Goal: Task Accomplishment & Management: Complete application form

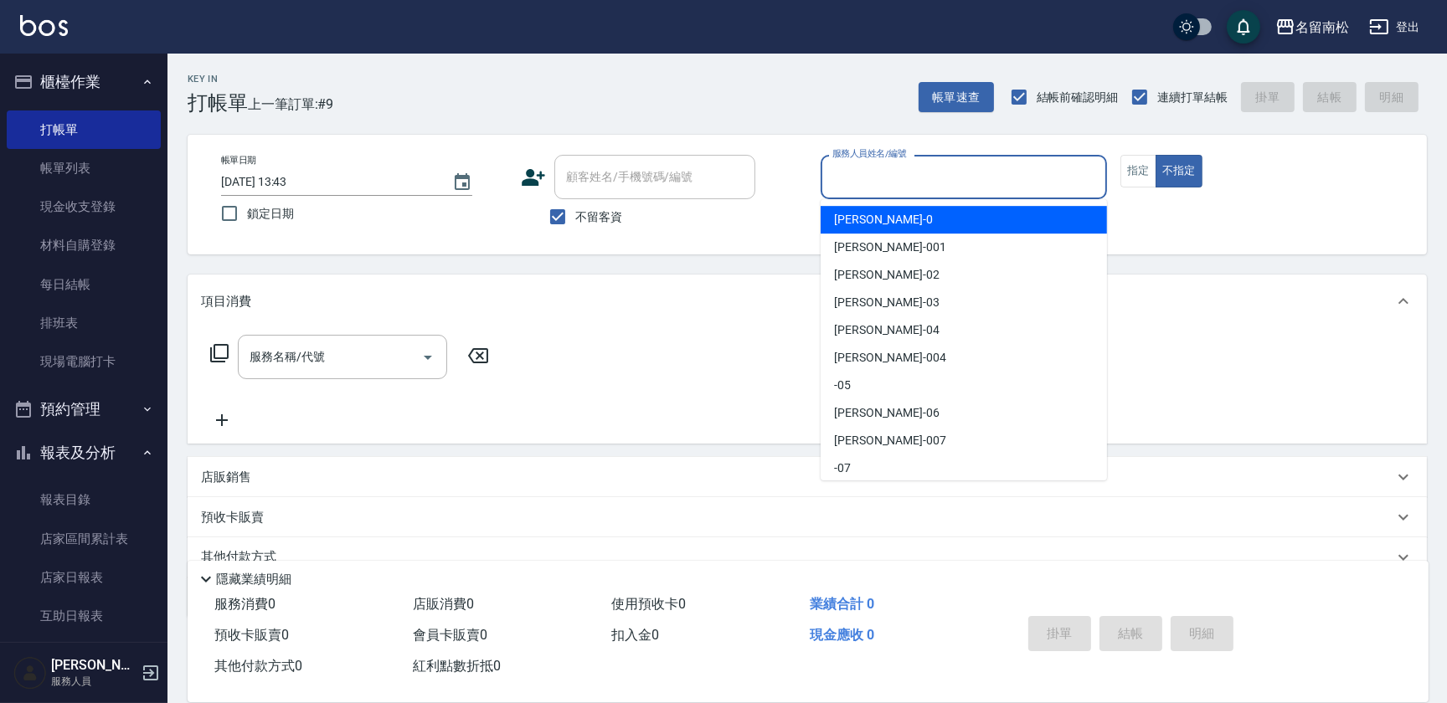
click at [927, 164] on input "服務人員姓名/編號" at bounding box center [963, 176] width 271 height 29
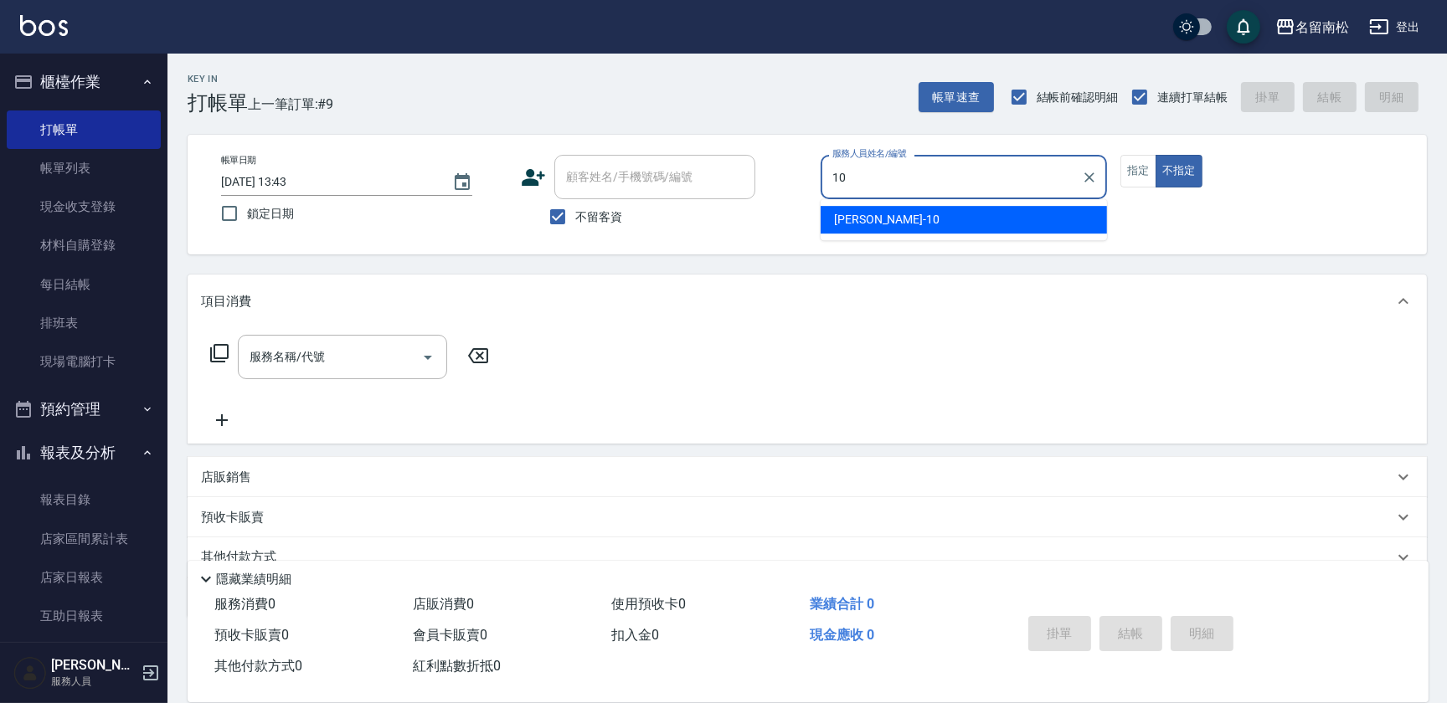
click at [899, 222] on div "[PERSON_NAME]-10" at bounding box center [964, 220] width 286 height 28
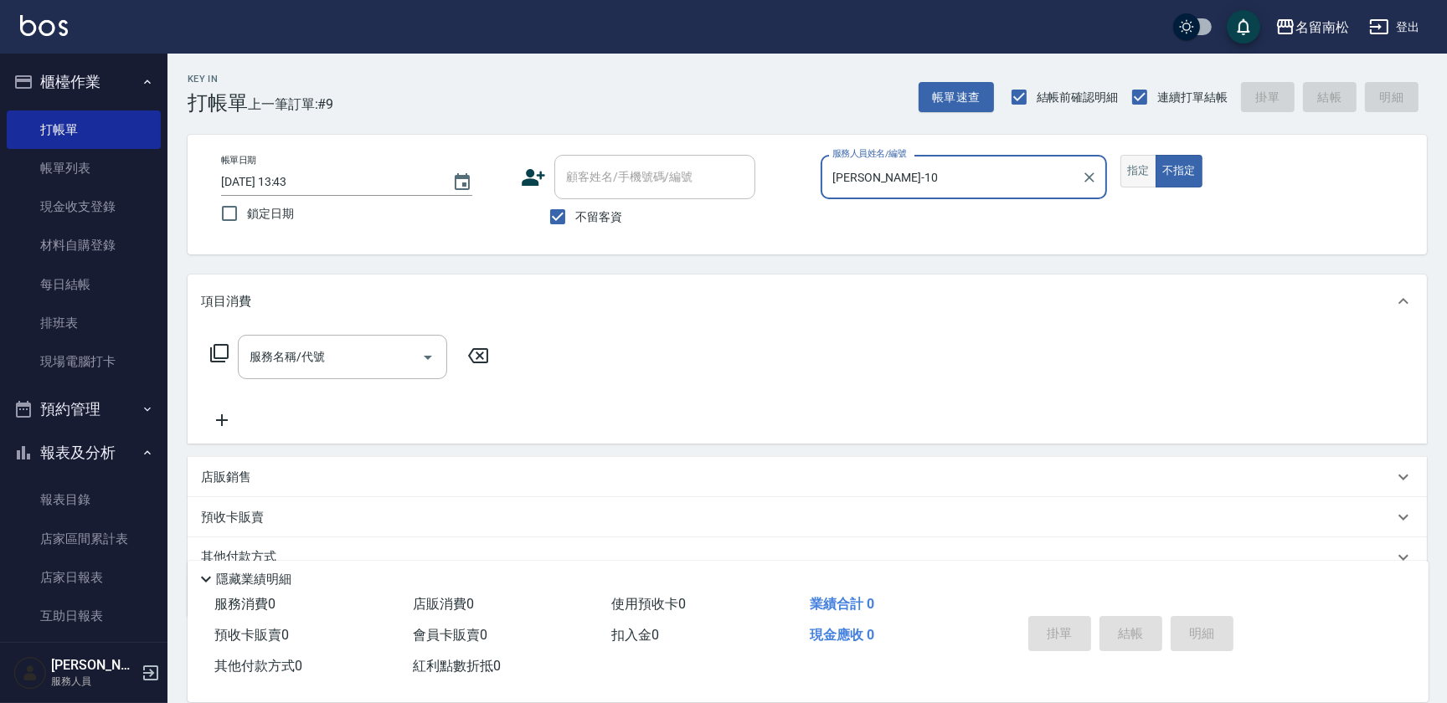
type input "[PERSON_NAME]-10"
click at [1135, 171] on button "指定" at bounding box center [1139, 171] width 36 height 33
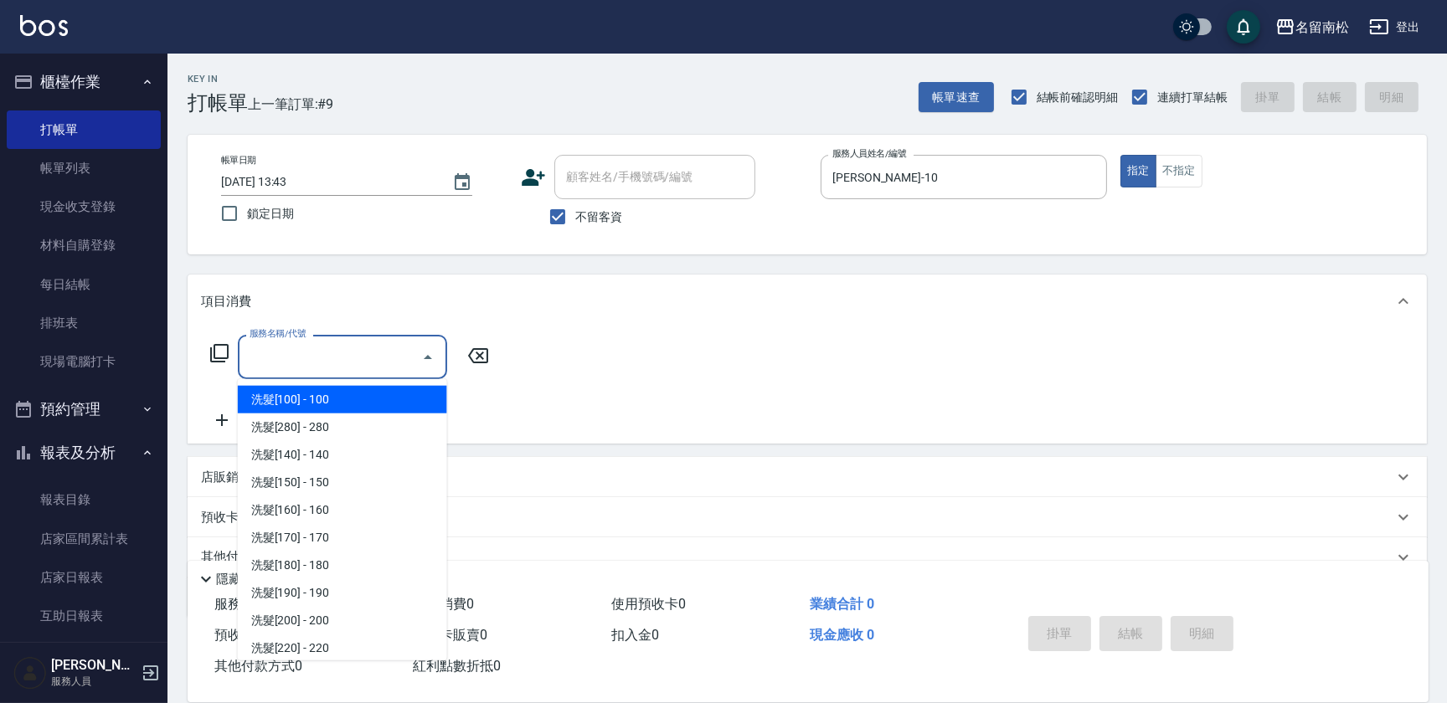
click at [350, 359] on input "服務名稱/代號" at bounding box center [329, 357] width 169 height 29
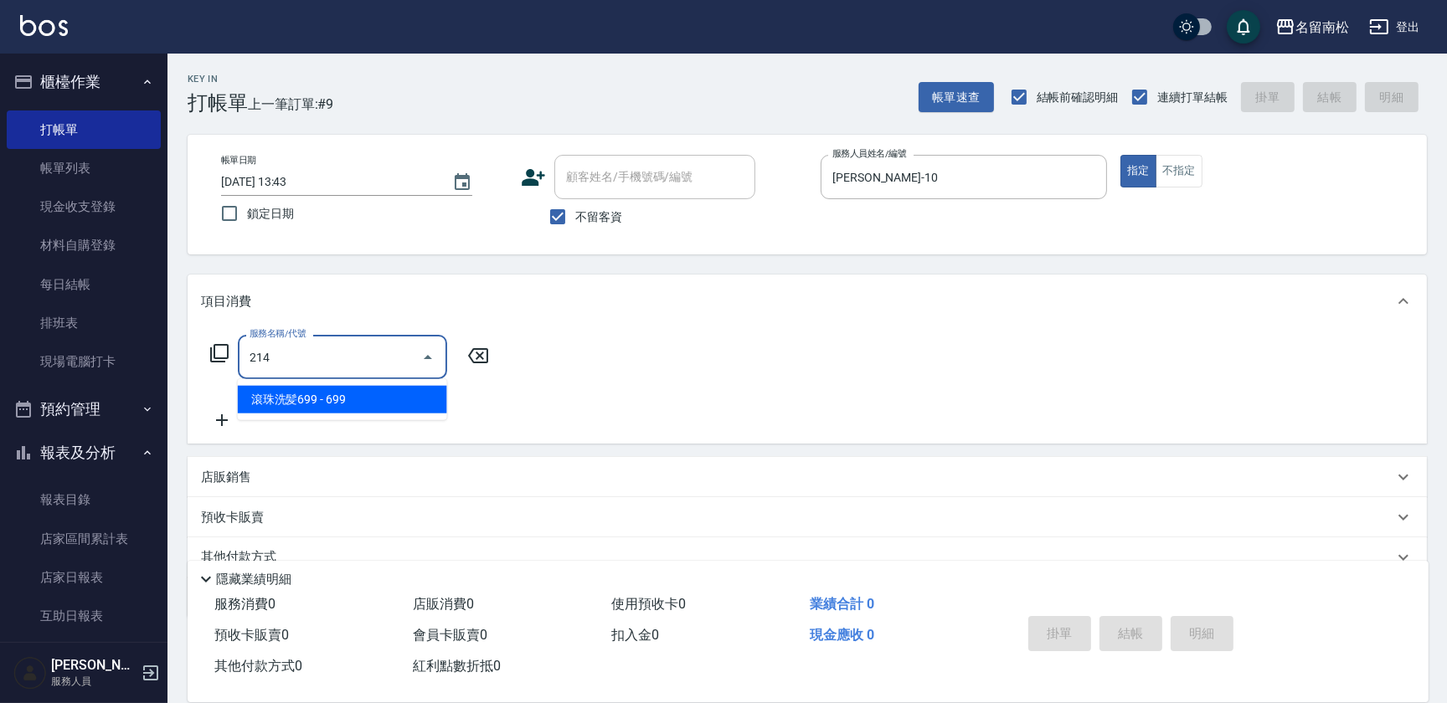
type input "滾珠洗髪699(214)"
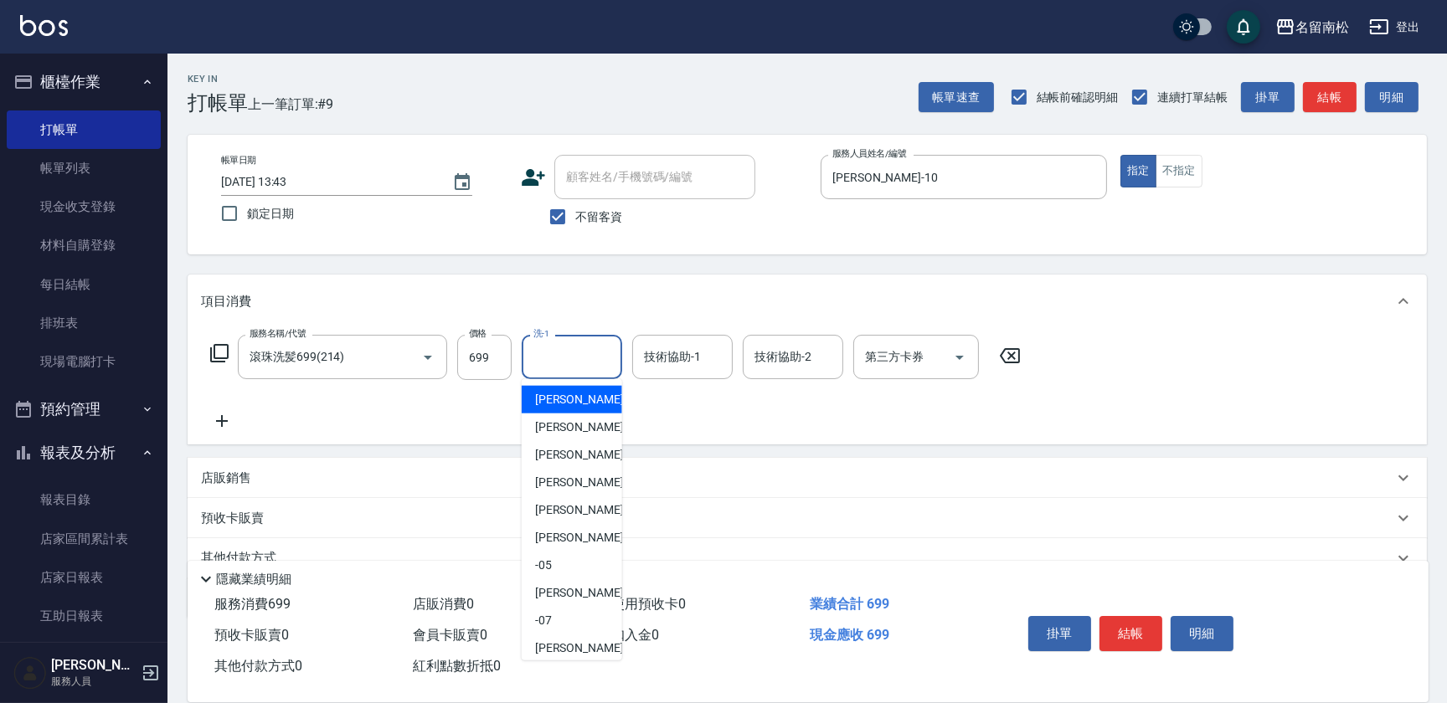
click at [600, 360] on input "洗-1" at bounding box center [571, 357] width 85 height 29
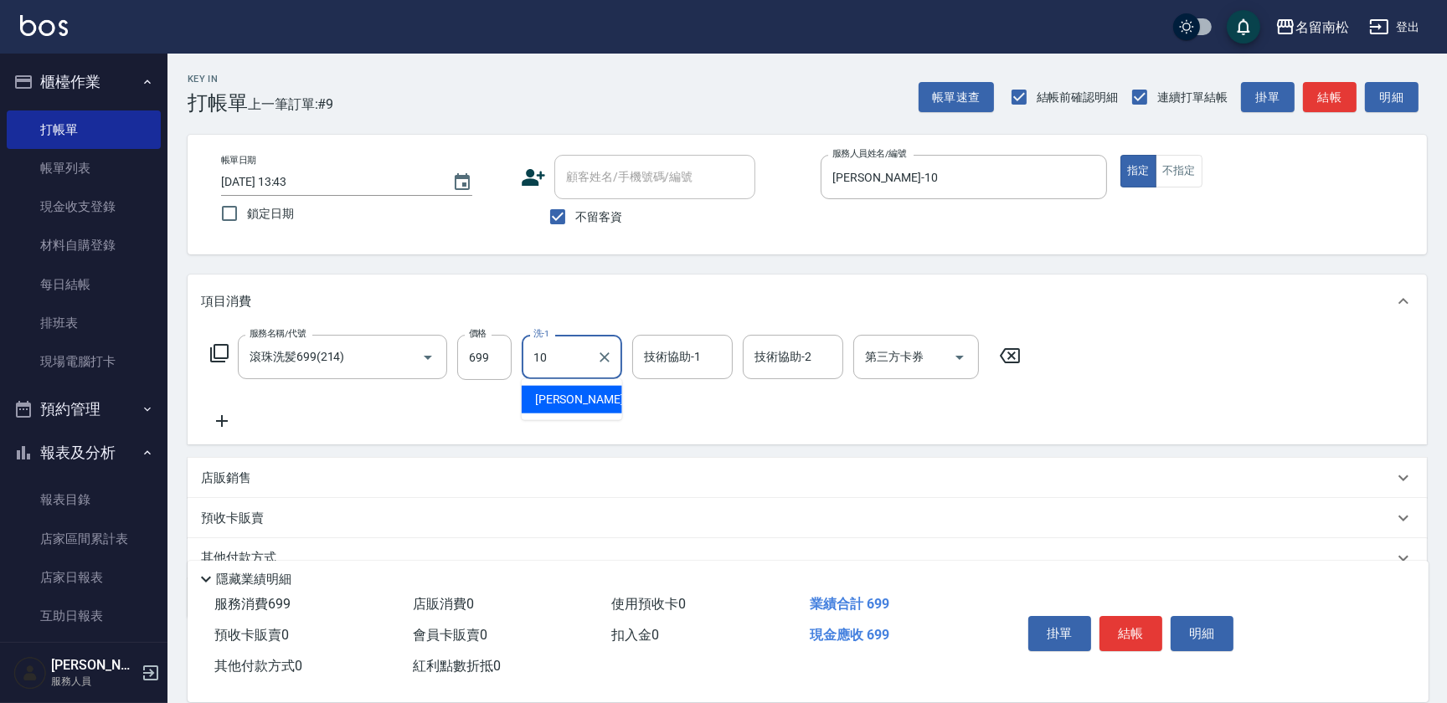
click at [603, 392] on div "[PERSON_NAME]-10" at bounding box center [572, 400] width 100 height 28
type input "[PERSON_NAME]-10"
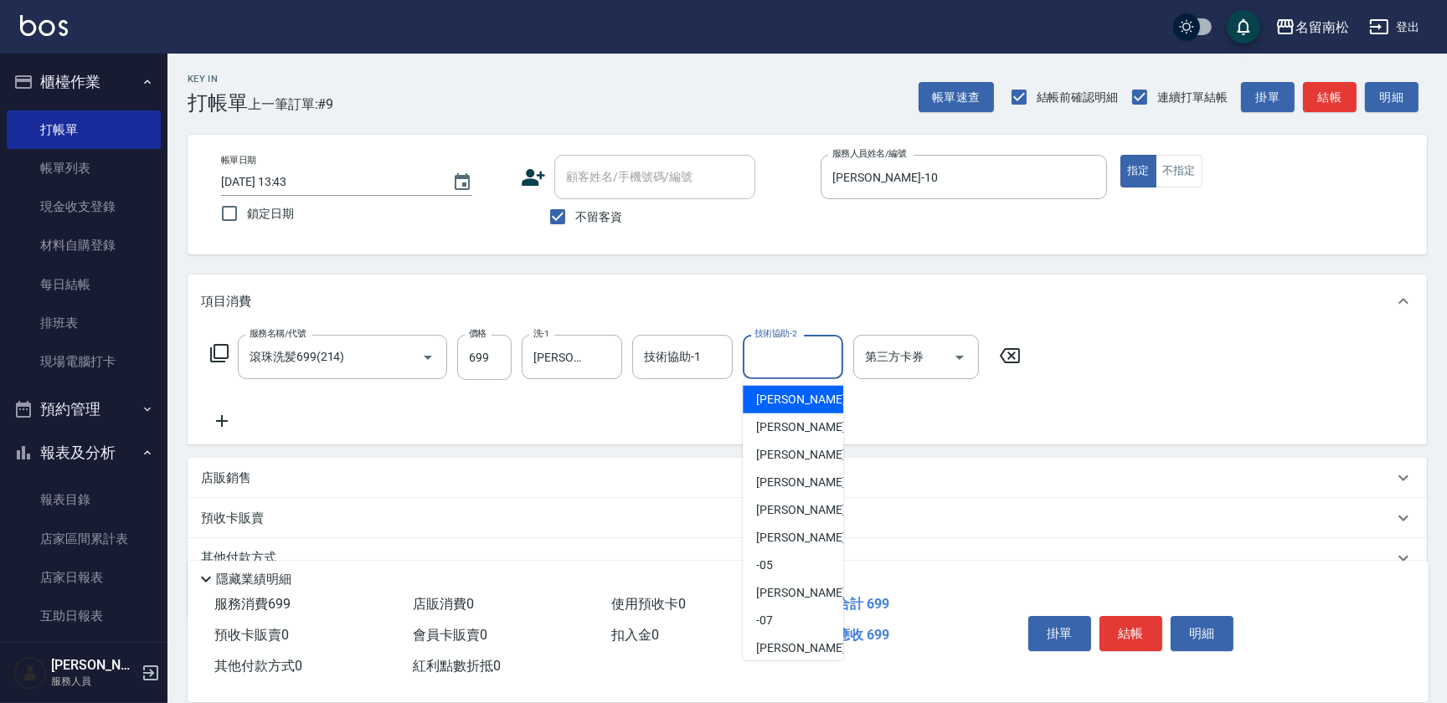
click at [803, 360] on input "技術協助-2" at bounding box center [792, 357] width 85 height 29
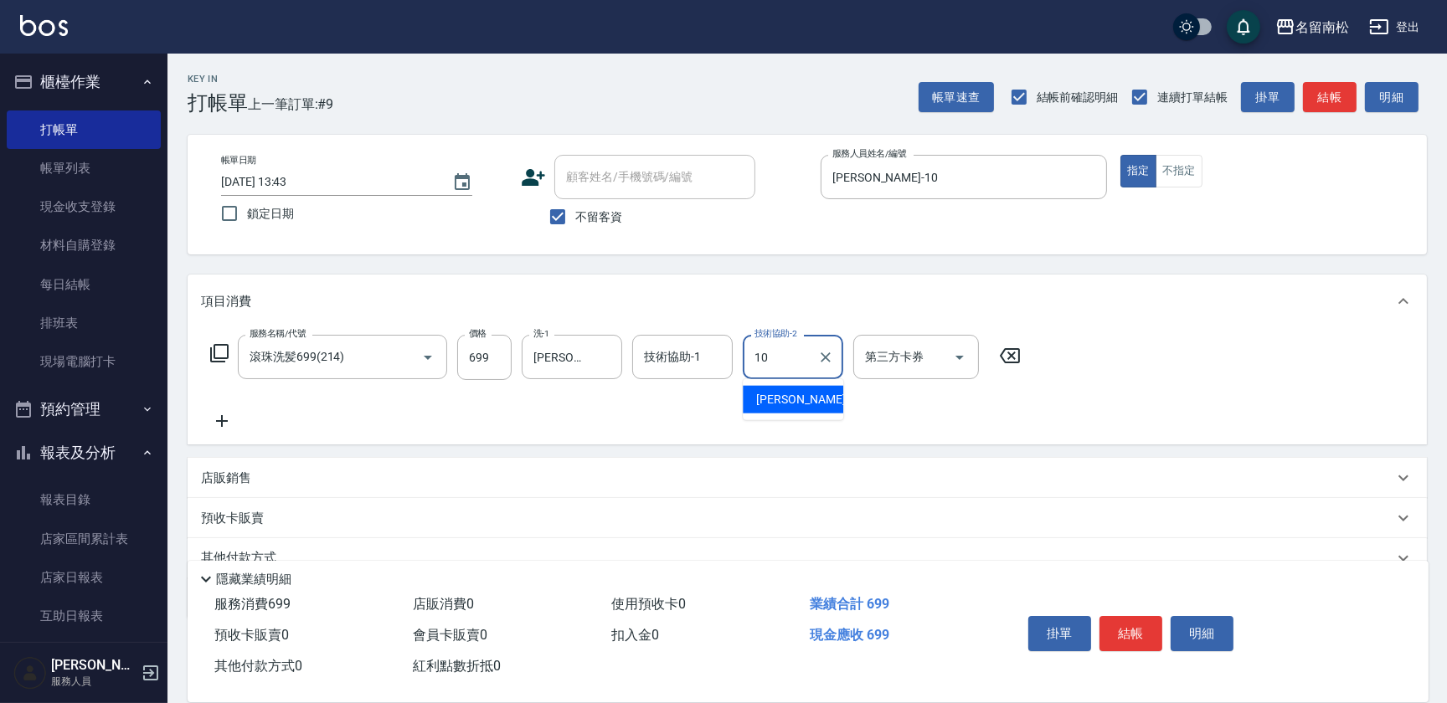
click at [803, 396] on span "[PERSON_NAME]-10" at bounding box center [809, 400] width 106 height 18
type input "[PERSON_NAME]-10"
click at [222, 419] on icon at bounding box center [222, 421] width 12 height 12
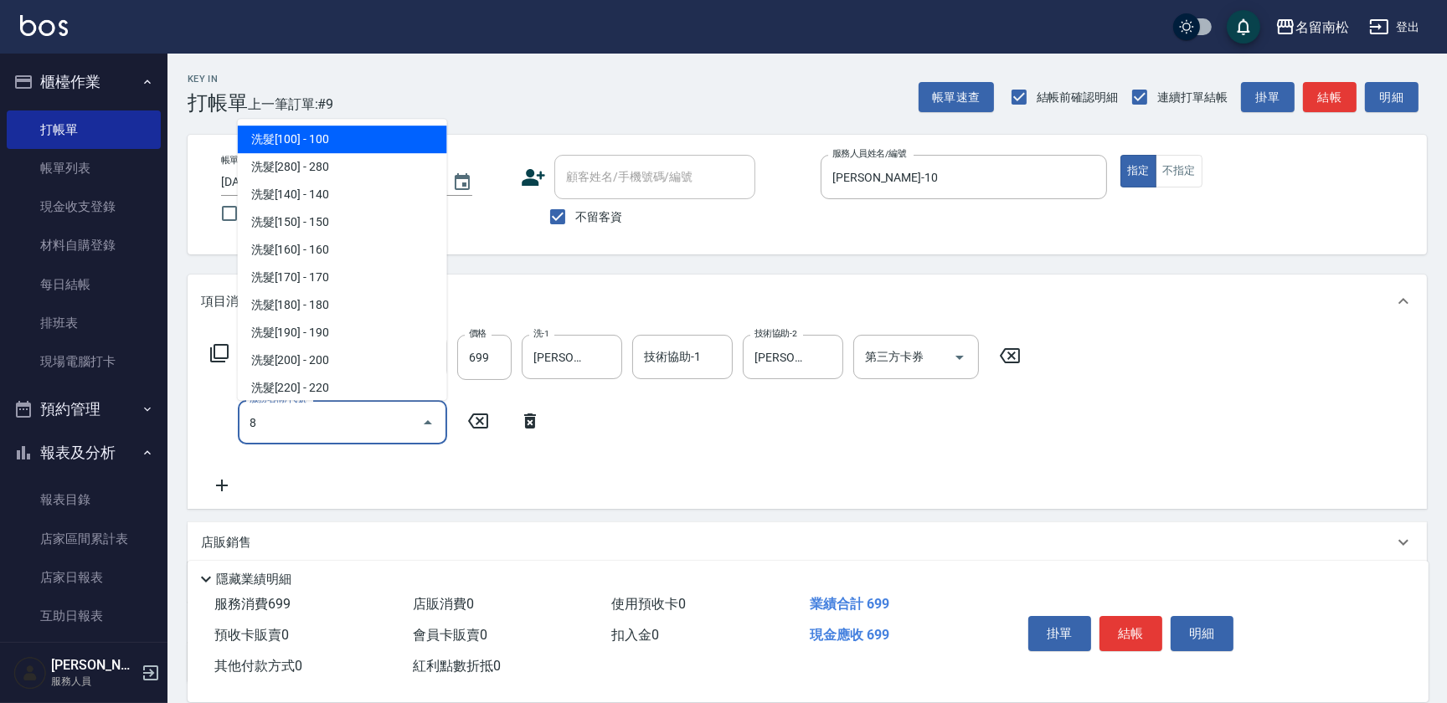
click at [281, 420] on input "8" at bounding box center [329, 422] width 169 height 29
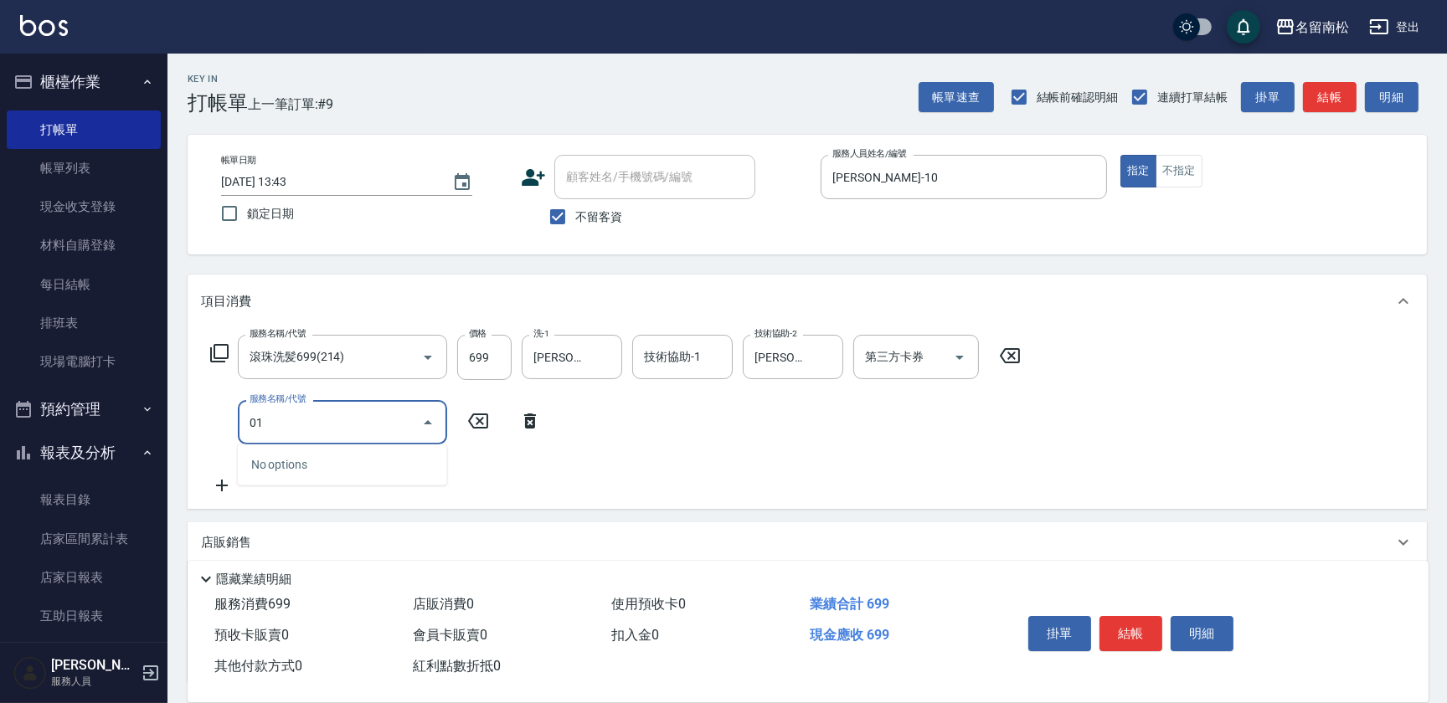
click at [279, 420] on input "01" at bounding box center [329, 422] width 169 height 29
type input "0"
type input "潤絲(801)"
click at [505, 428] on input "20" at bounding box center [484, 422] width 54 height 45
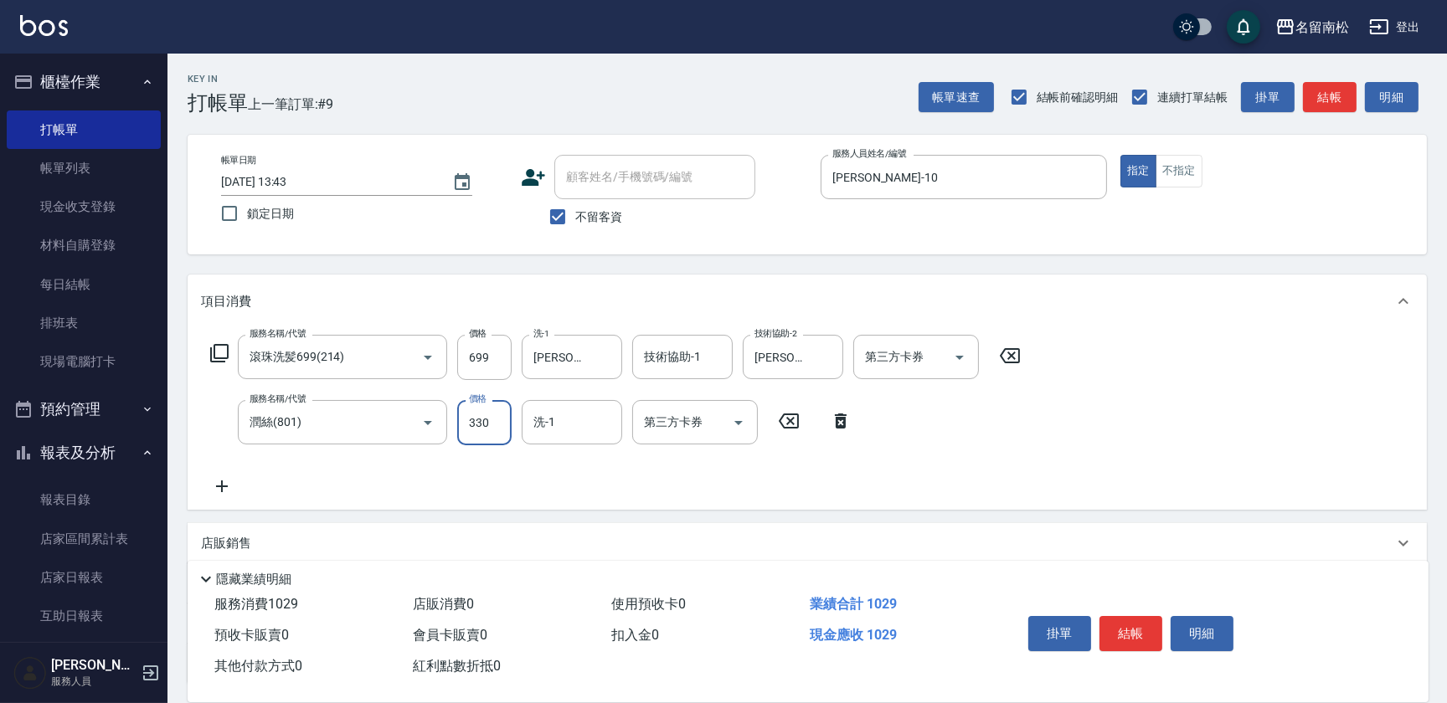
click at [477, 418] on input "330" at bounding box center [484, 422] width 54 height 45
type input "30"
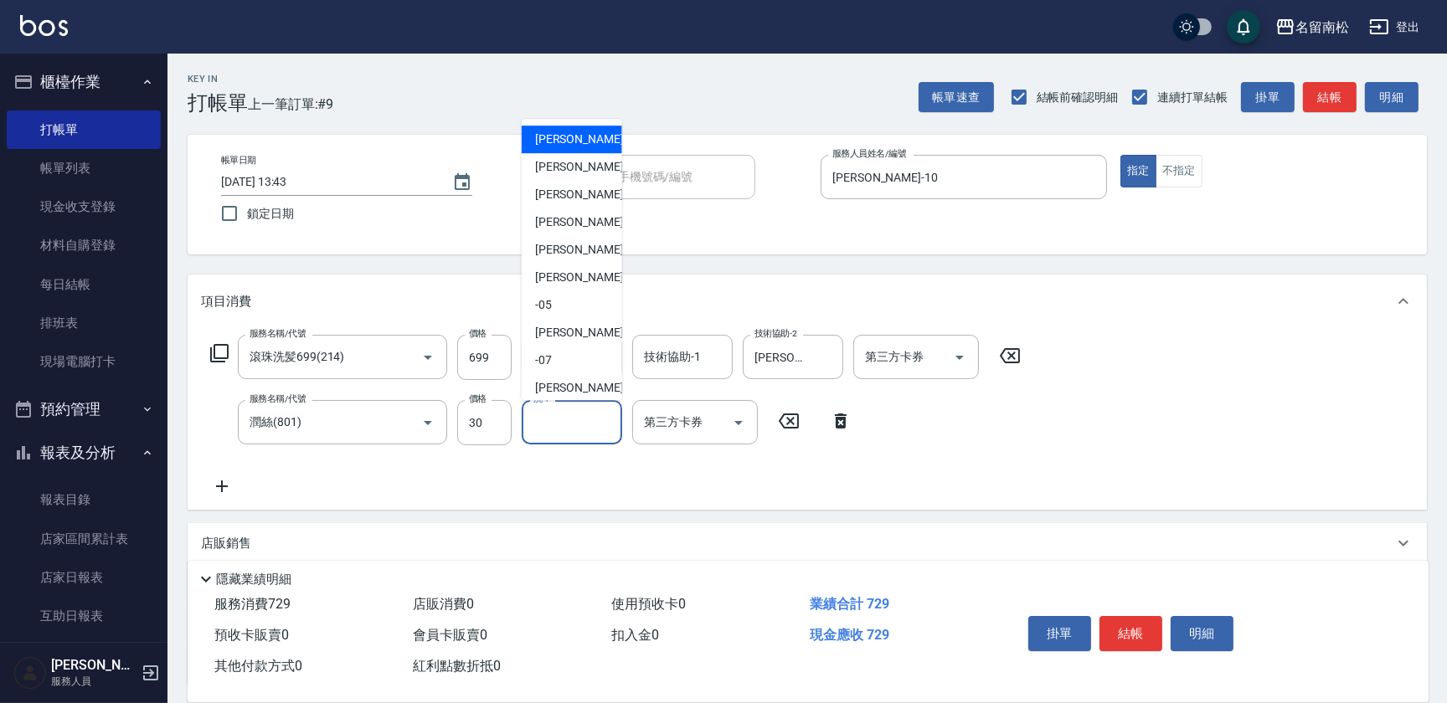
click at [559, 418] on input "洗-1" at bounding box center [571, 422] width 85 height 29
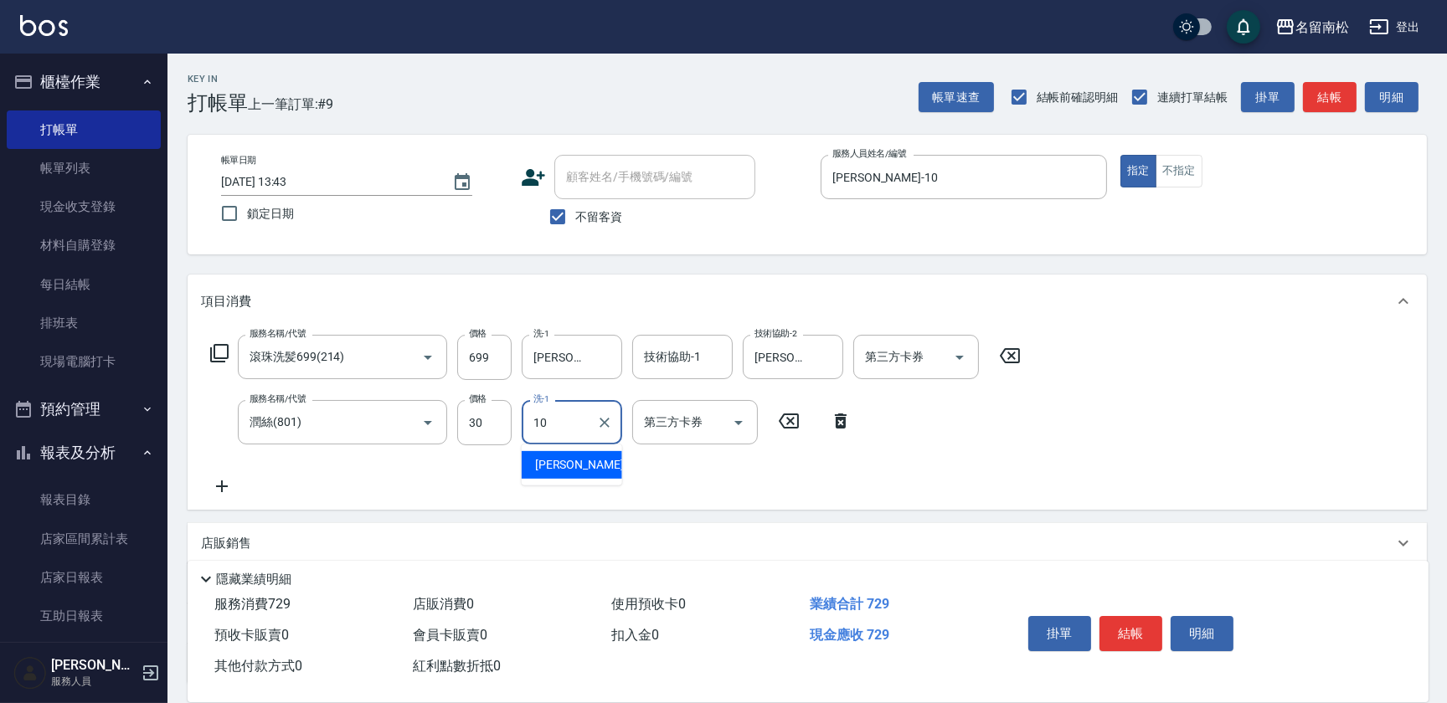
click at [575, 466] on span "[PERSON_NAME]-10" at bounding box center [588, 465] width 106 height 18
type input "[PERSON_NAME]-10"
click at [1121, 629] on button "結帳" at bounding box center [1131, 633] width 63 height 35
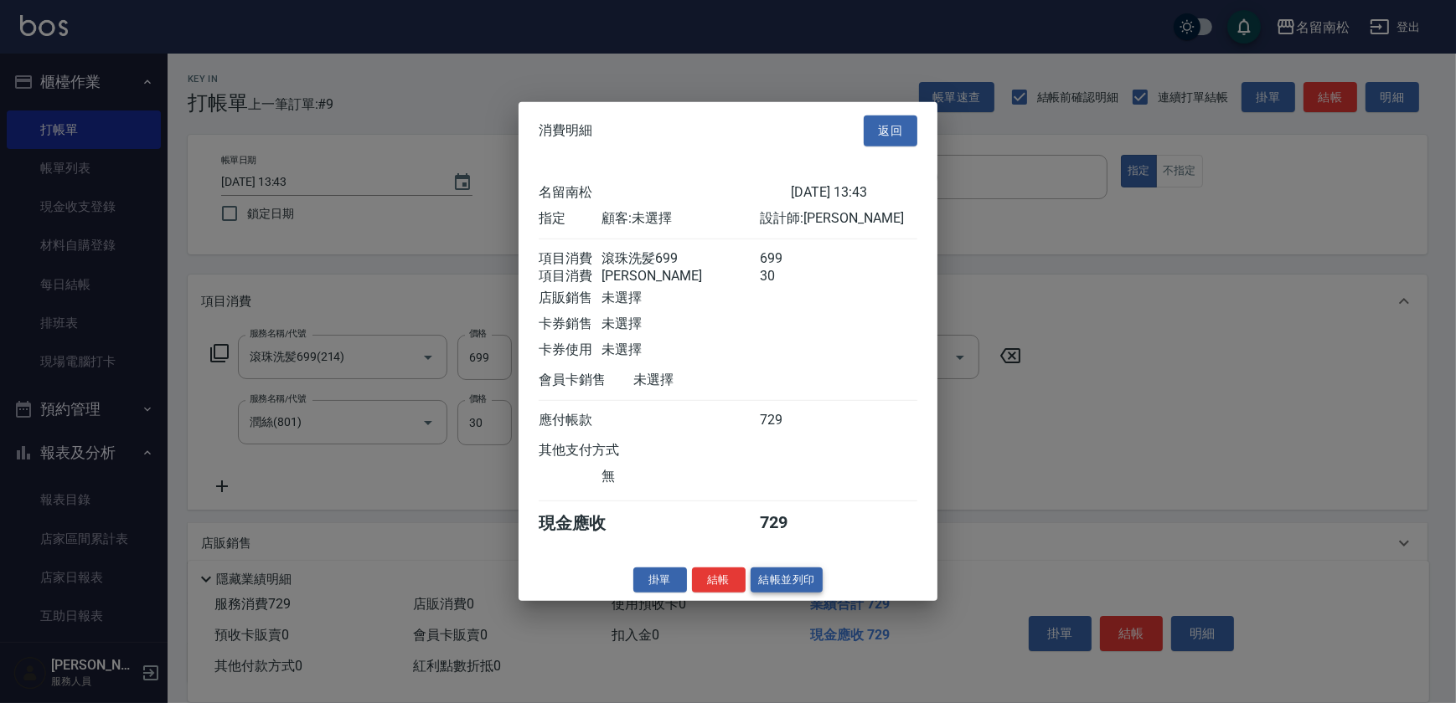
click at [802, 582] on button "結帳並列印" at bounding box center [786, 580] width 73 height 26
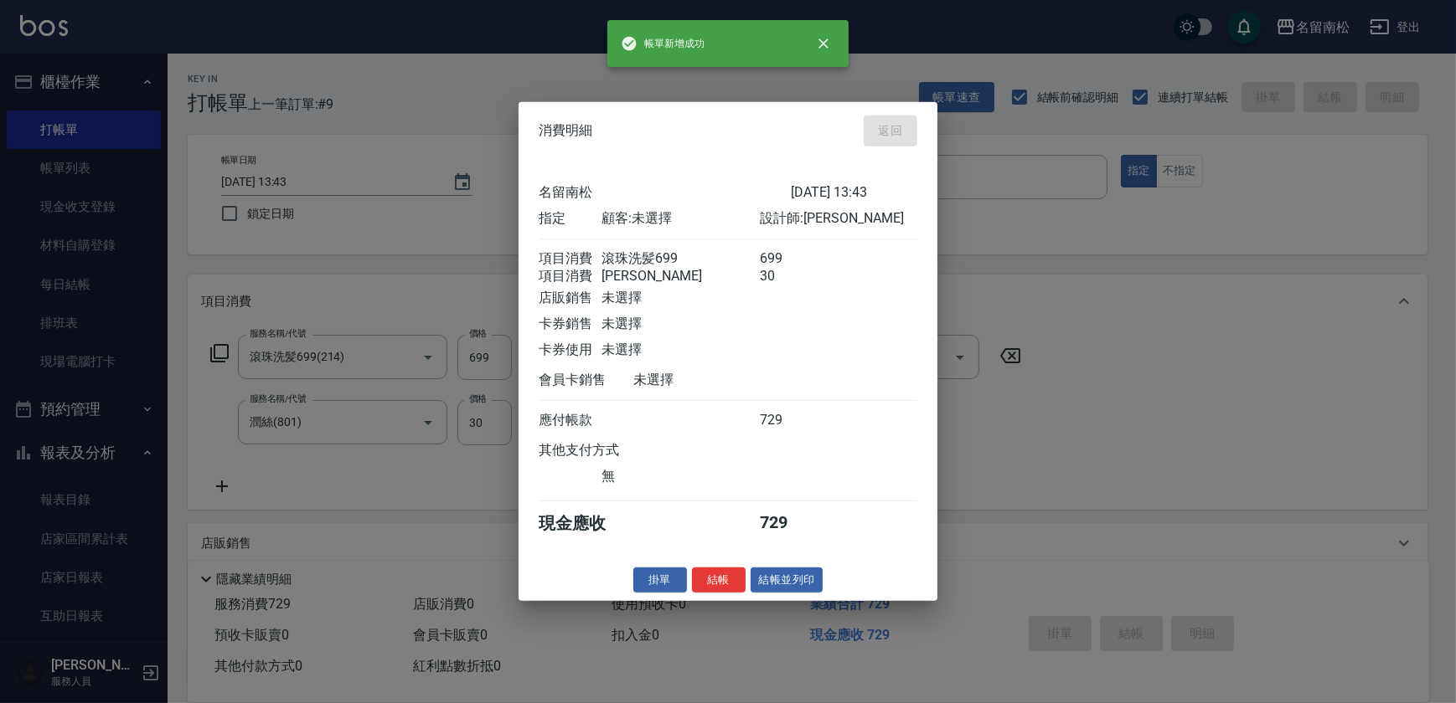
type input "[DATE] 16:09"
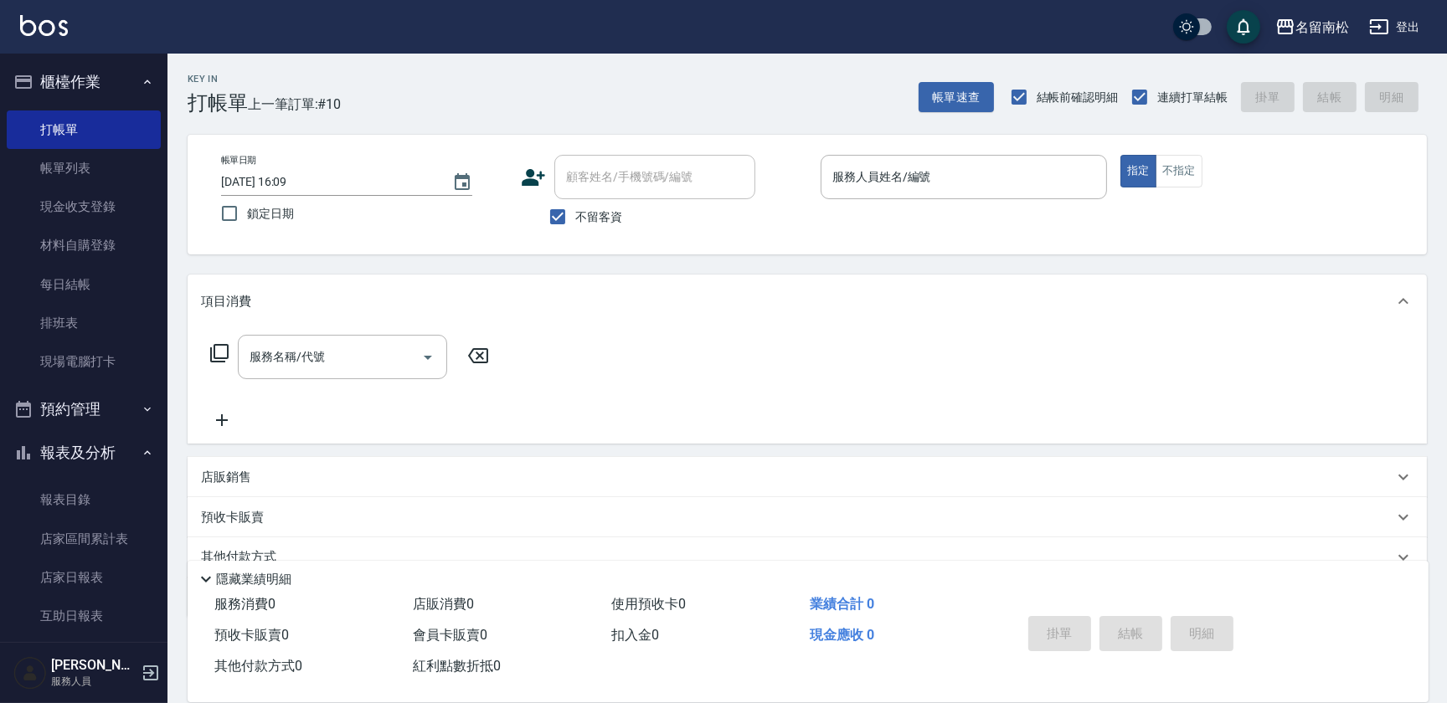
click at [871, 181] on div "服務人員姓名/編號 服務人員姓名/編號" at bounding box center [964, 177] width 286 height 44
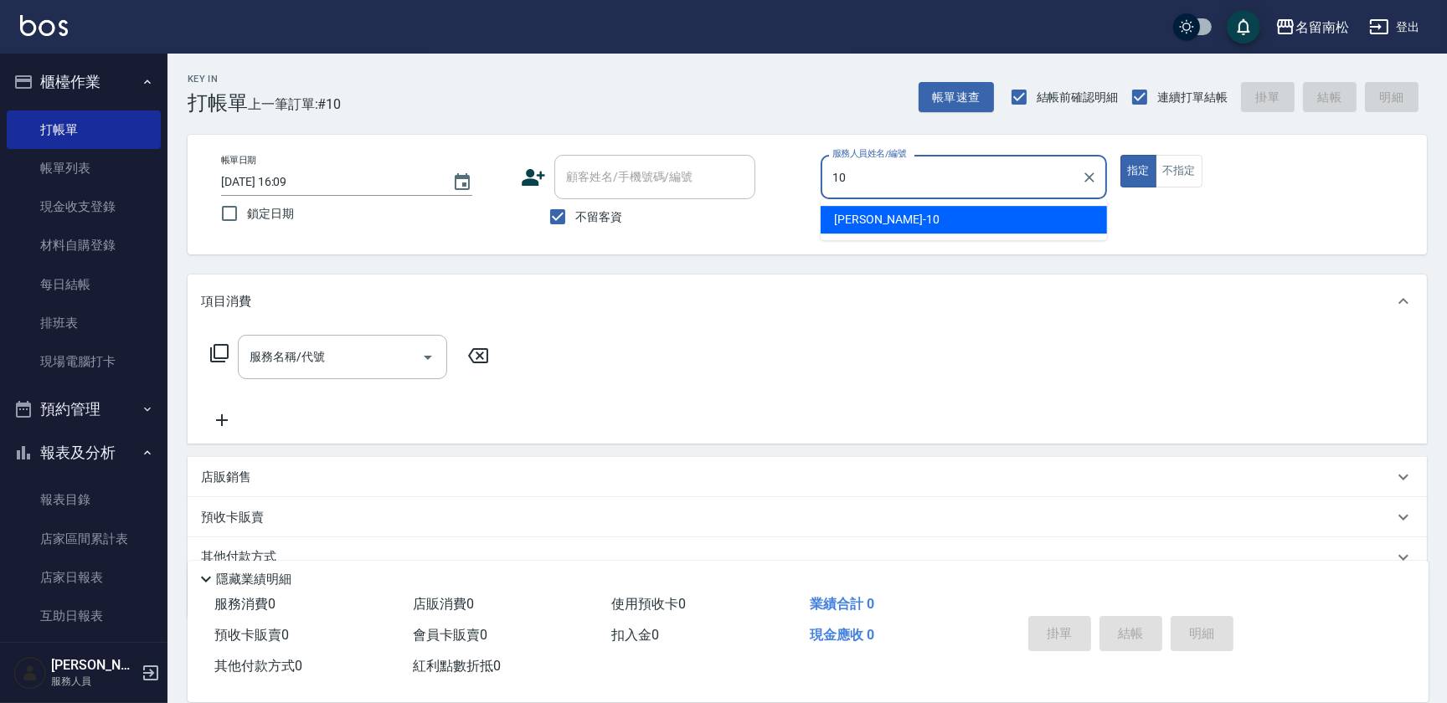
click at [859, 222] on span "[PERSON_NAME]-10" at bounding box center [887, 220] width 106 height 18
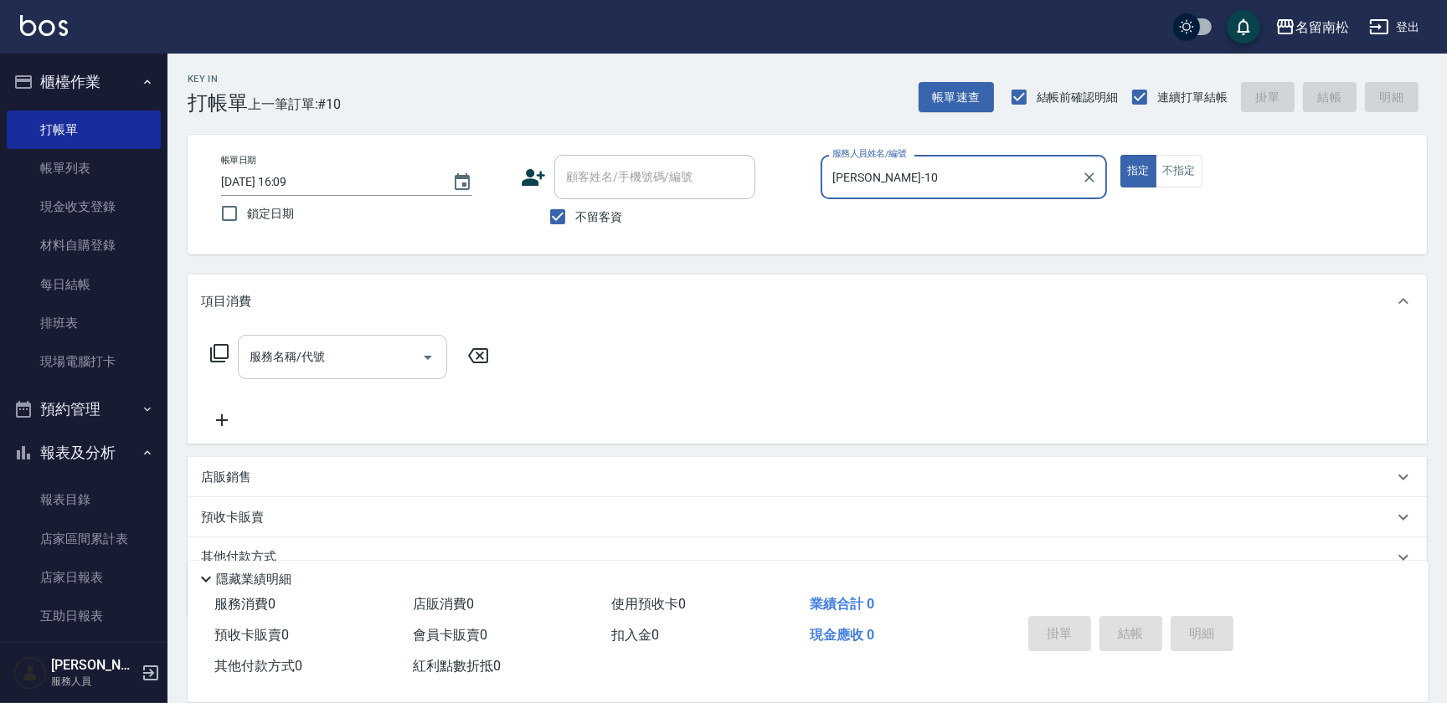
type input "[PERSON_NAME]-10"
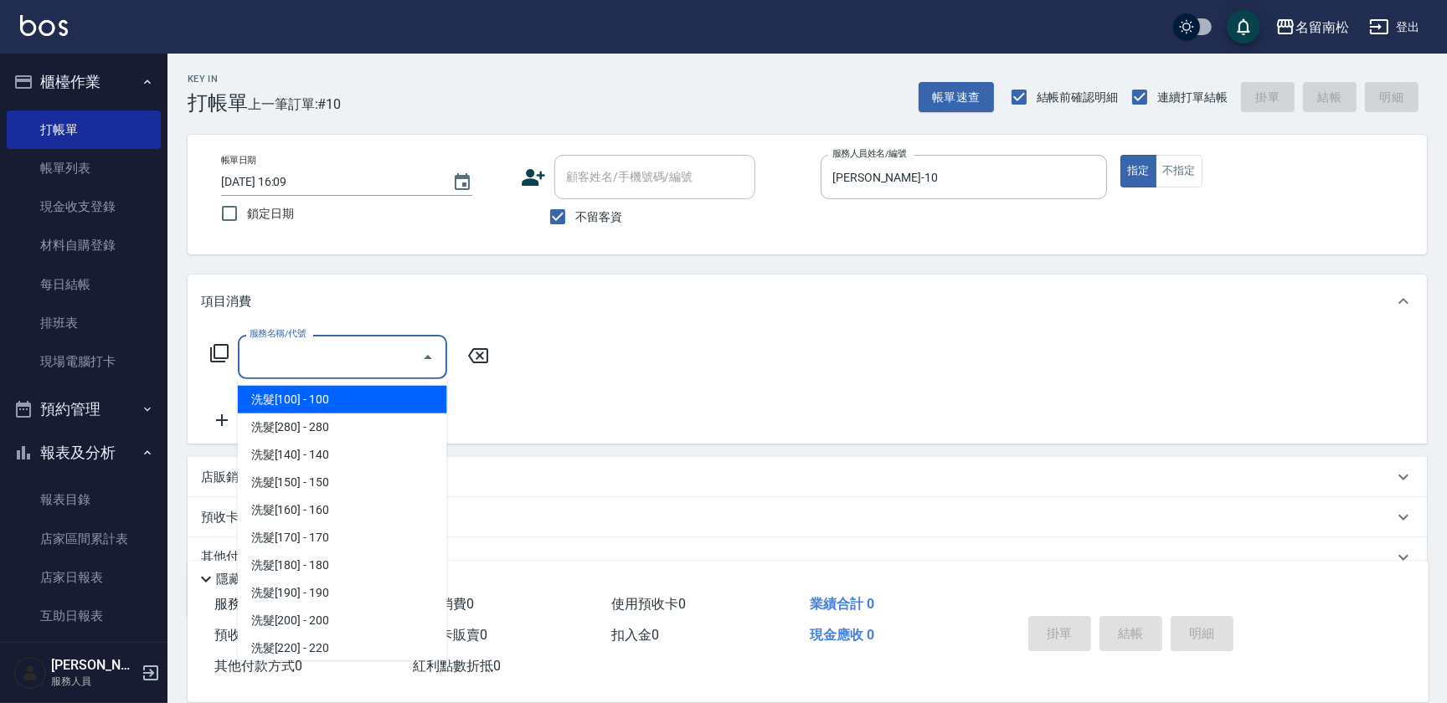
click at [383, 361] on input "服務名稱/代號" at bounding box center [329, 357] width 169 height 29
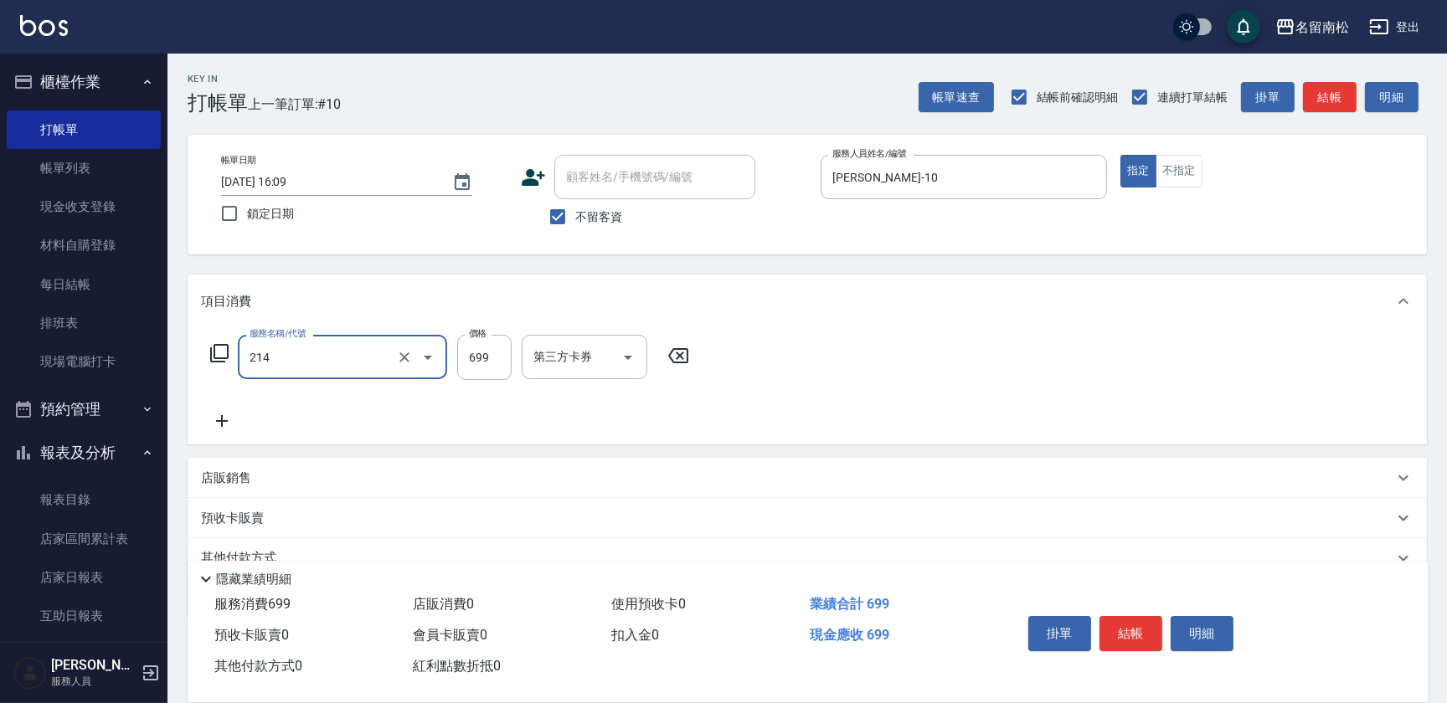
type input "滾珠洗髪699(214)"
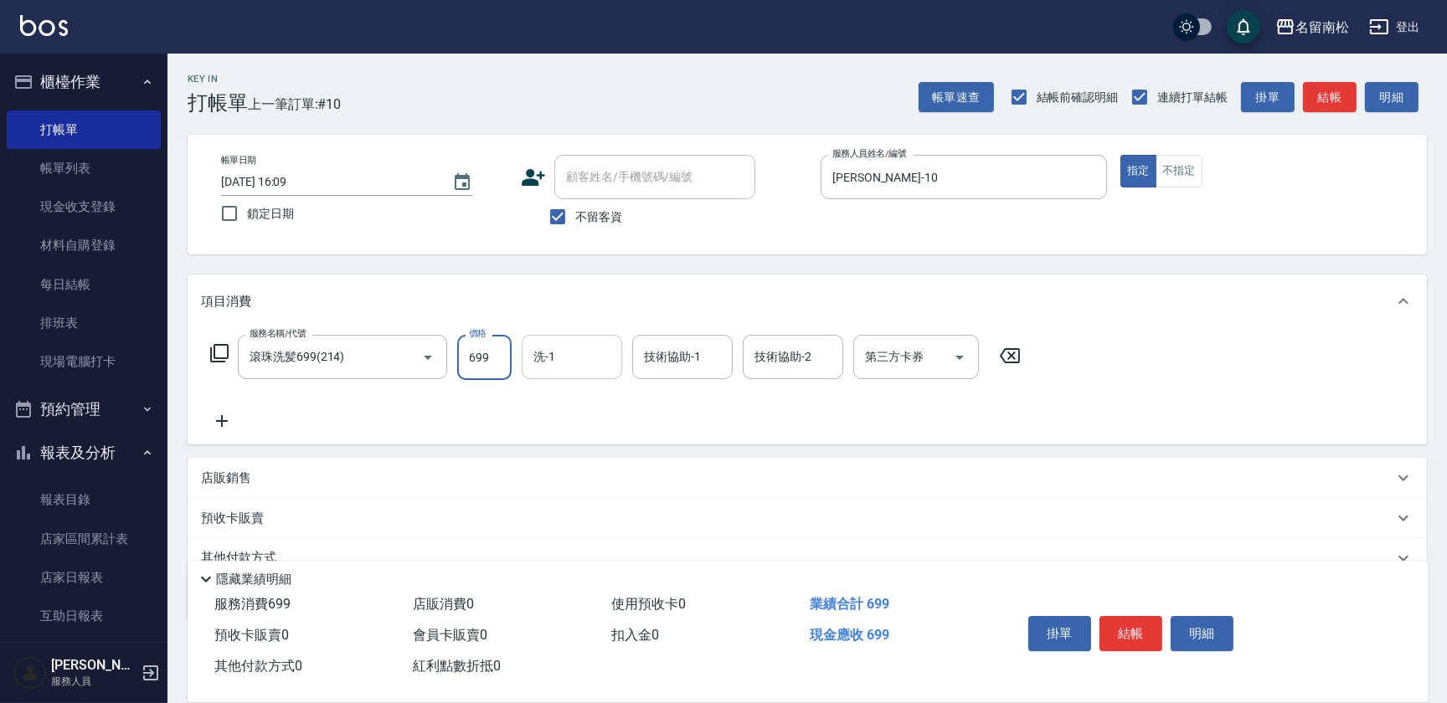
click at [592, 354] on div "洗-1" at bounding box center [572, 357] width 100 height 44
click at [591, 389] on div "[PERSON_NAME]-10" at bounding box center [572, 400] width 100 height 28
click at [770, 340] on div "技術協助-2" at bounding box center [793, 357] width 100 height 44
type input "[PERSON_NAME]-10"
click at [756, 392] on span "[PERSON_NAME]-10" at bounding box center [809, 400] width 106 height 18
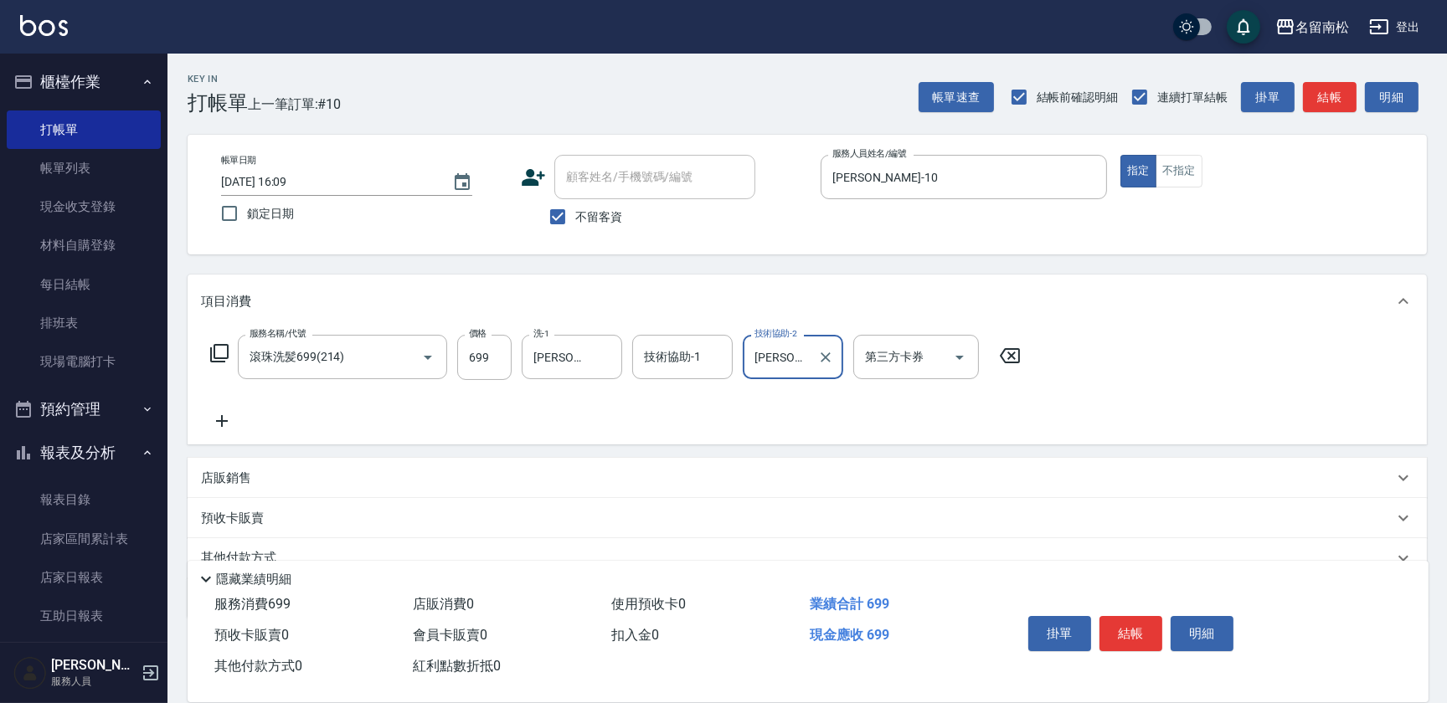
type input "[PERSON_NAME]-10"
click at [229, 418] on icon at bounding box center [222, 421] width 42 height 20
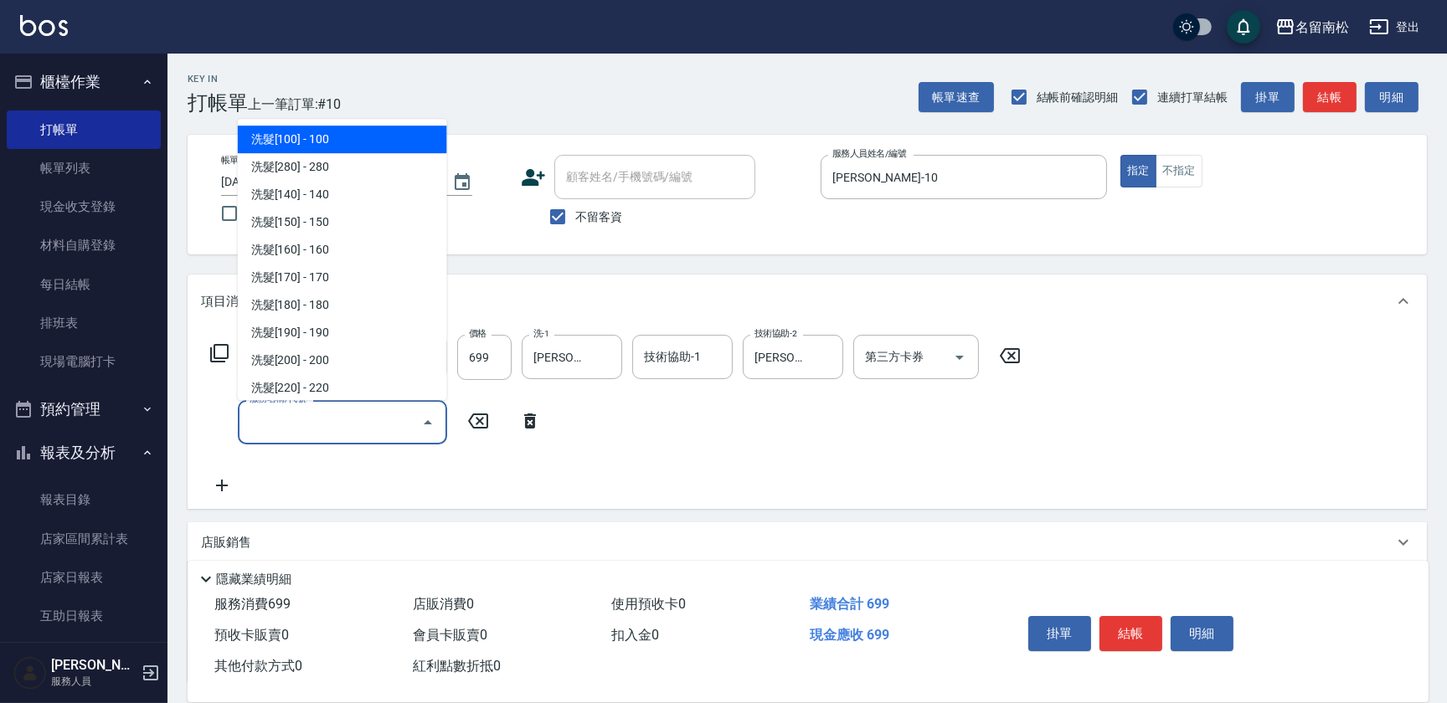
click at [265, 418] on input "服務名稱/代號" at bounding box center [329, 422] width 169 height 29
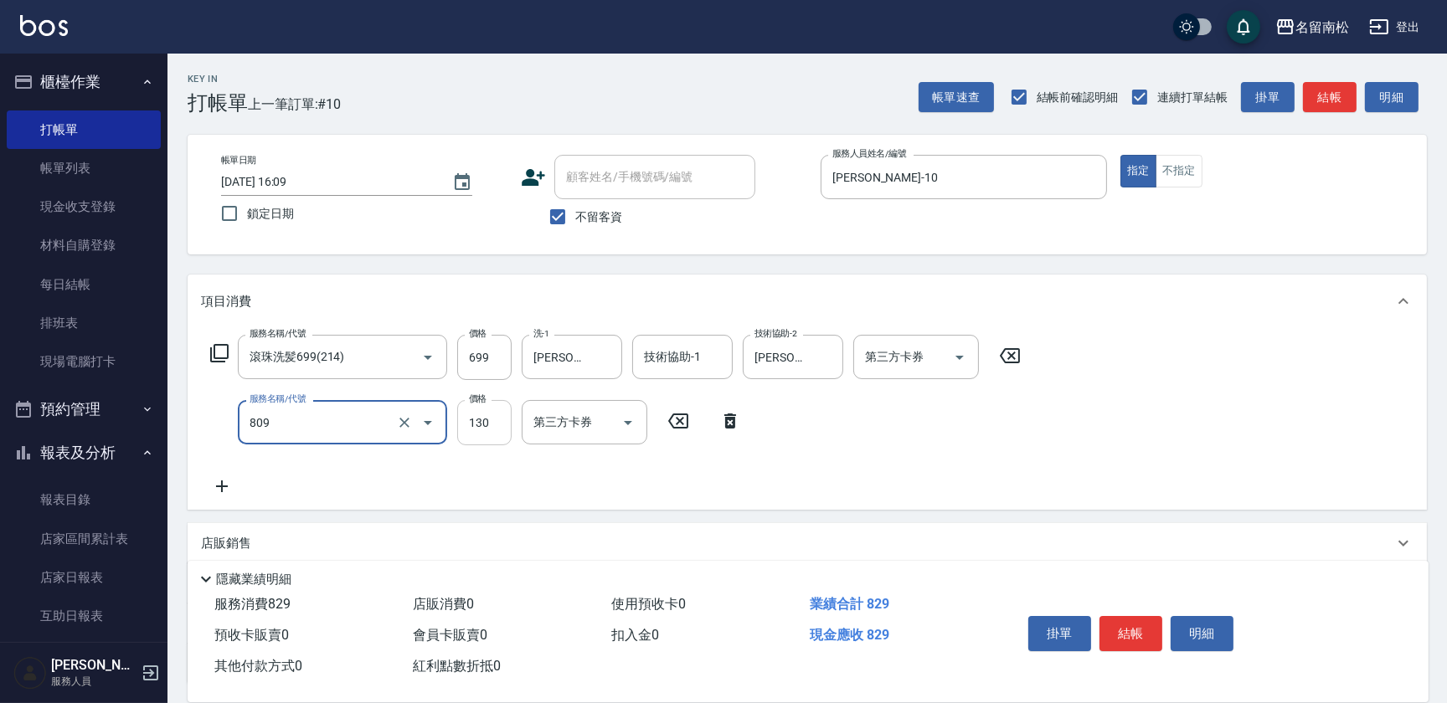
type input "單梳(809)"
click at [488, 420] on input "130" at bounding box center [484, 422] width 54 height 45
click at [472, 420] on input "1100" at bounding box center [484, 422] width 54 height 45
click at [474, 420] on input "1100" at bounding box center [484, 422] width 54 height 45
type input "100"
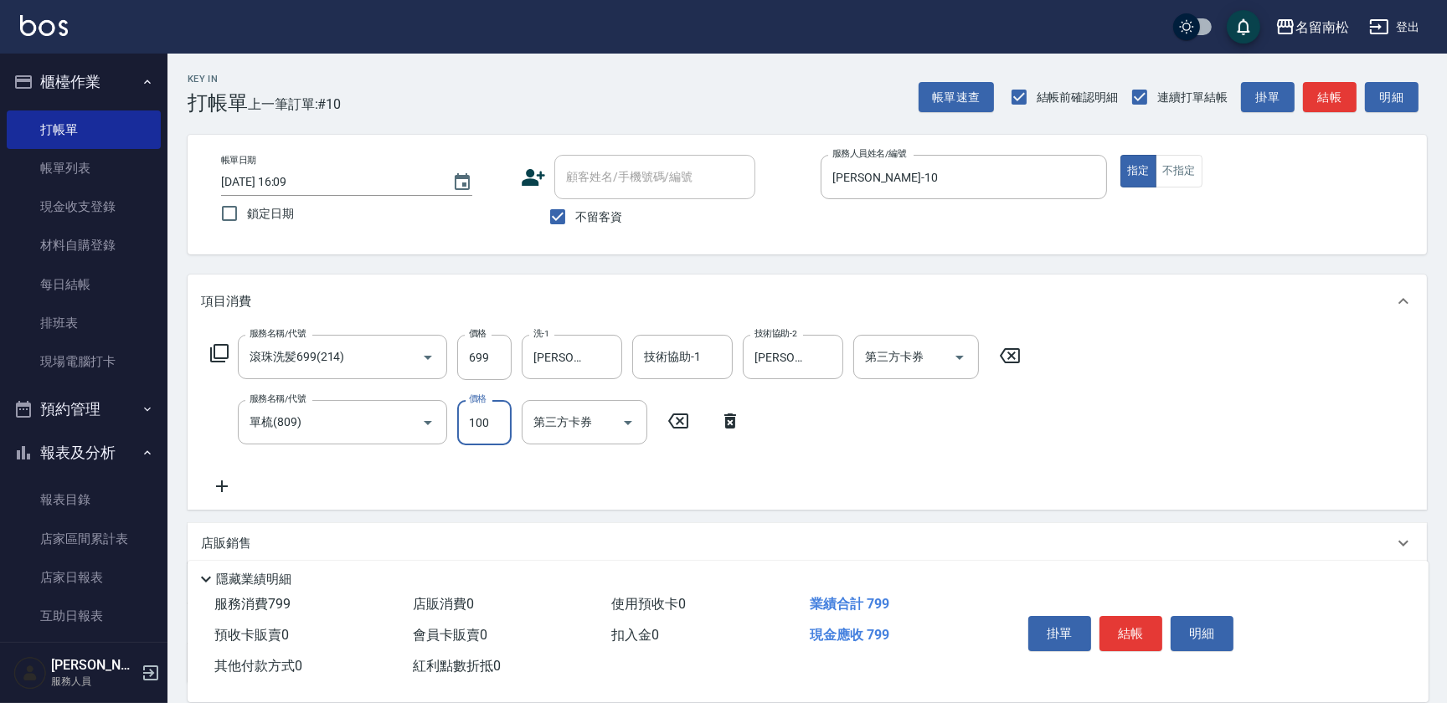
click at [226, 482] on icon at bounding box center [222, 487] width 42 height 20
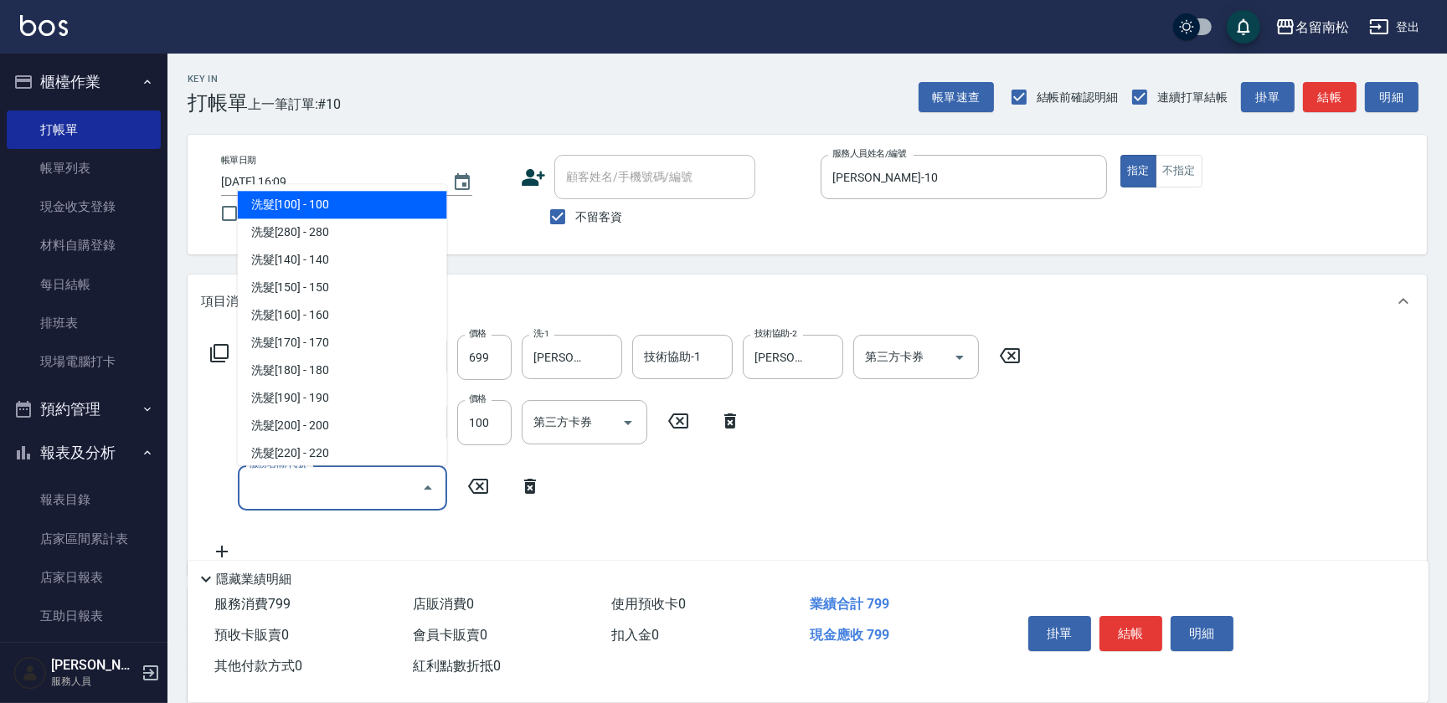
click at [277, 487] on input "服務名稱/代號" at bounding box center [329, 487] width 169 height 29
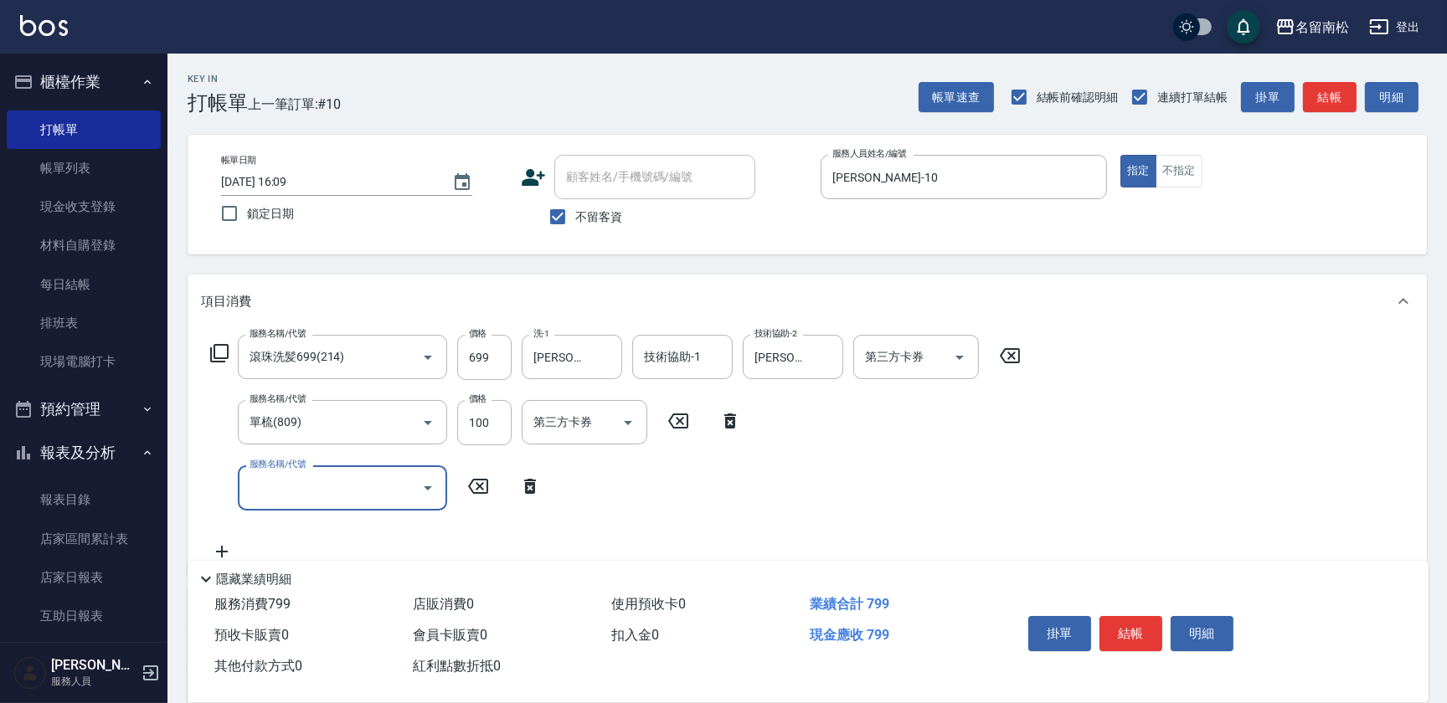
click at [277, 487] on input "服務名稱/代號" at bounding box center [329, 487] width 169 height 29
type input "潤絲(801)"
click at [486, 501] on input "20" at bounding box center [484, 488] width 54 height 45
click at [486, 495] on input "20" at bounding box center [484, 488] width 54 height 45
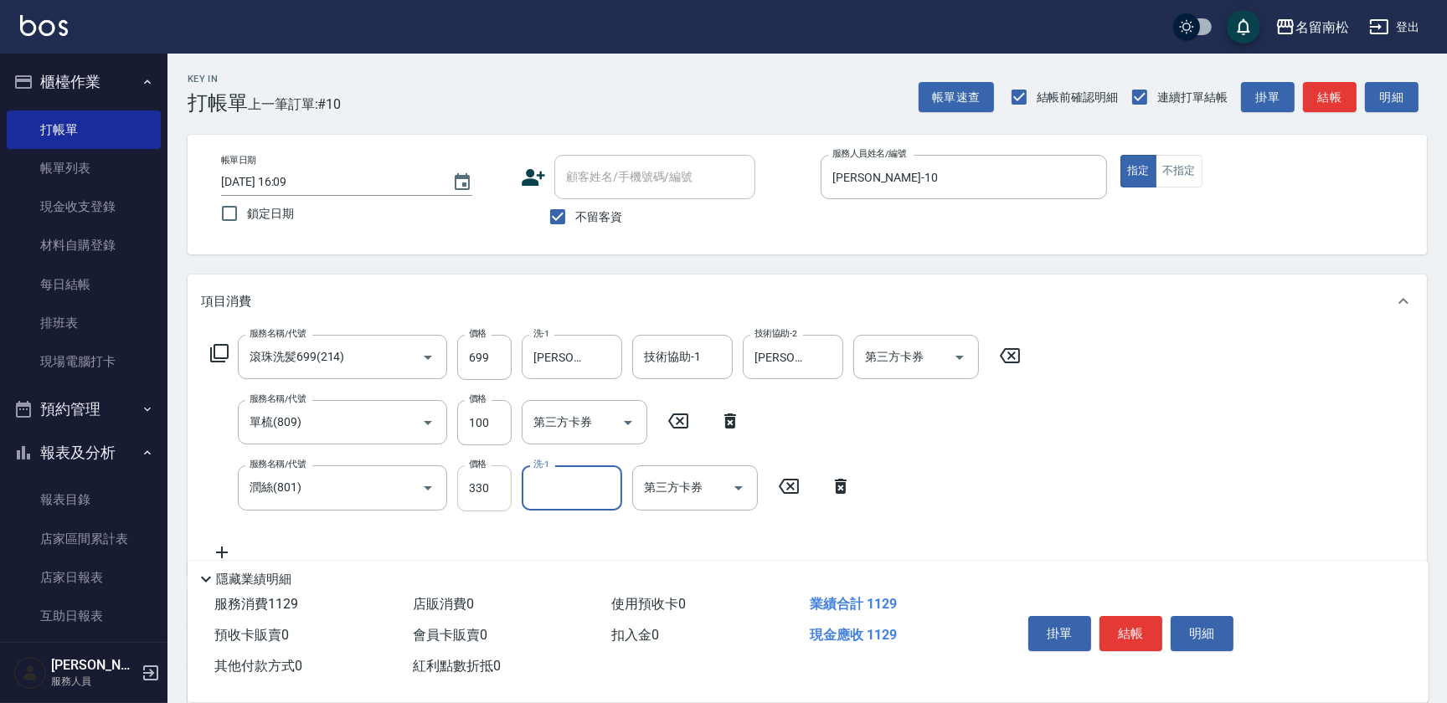
click at [477, 472] on input "330" at bounding box center [484, 488] width 54 height 45
click at [463, 484] on input "0" at bounding box center [484, 488] width 54 height 45
type input "30"
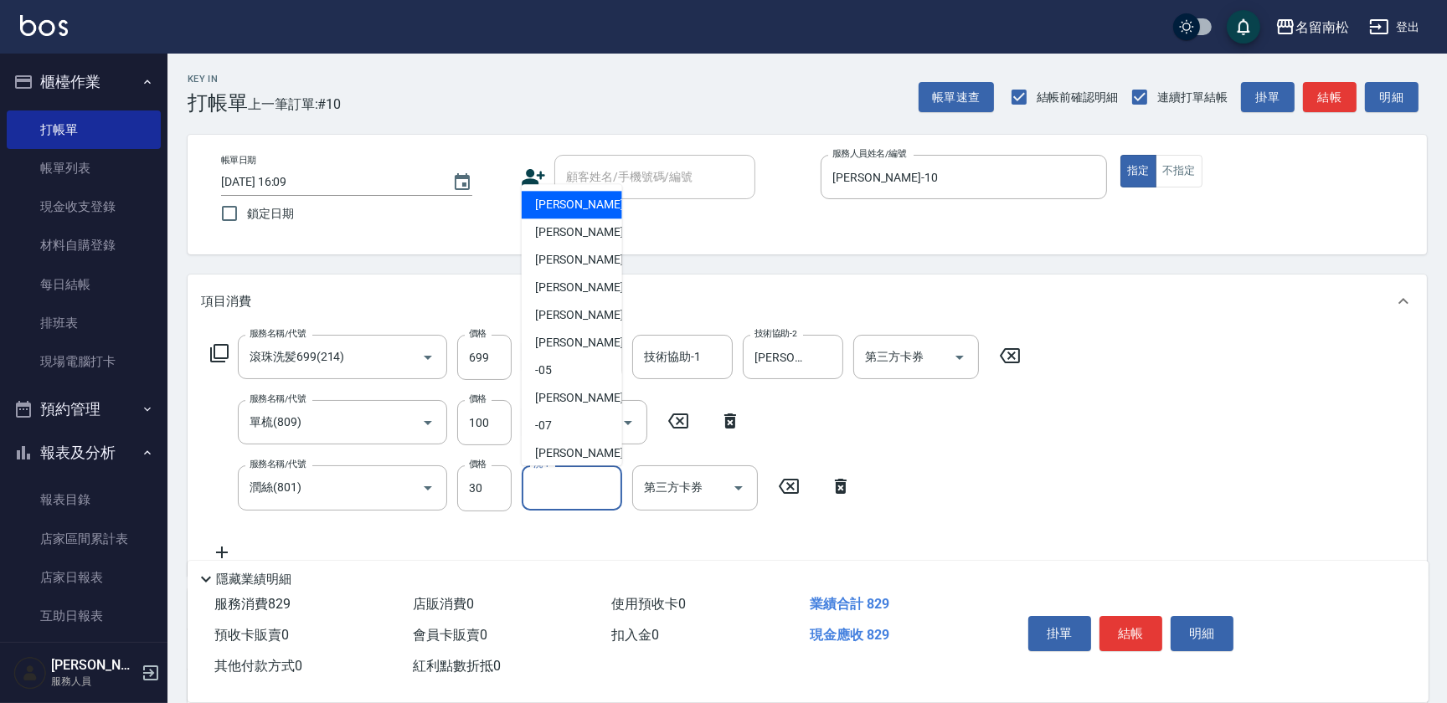
click at [565, 484] on input "洗-1" at bounding box center [571, 487] width 85 height 29
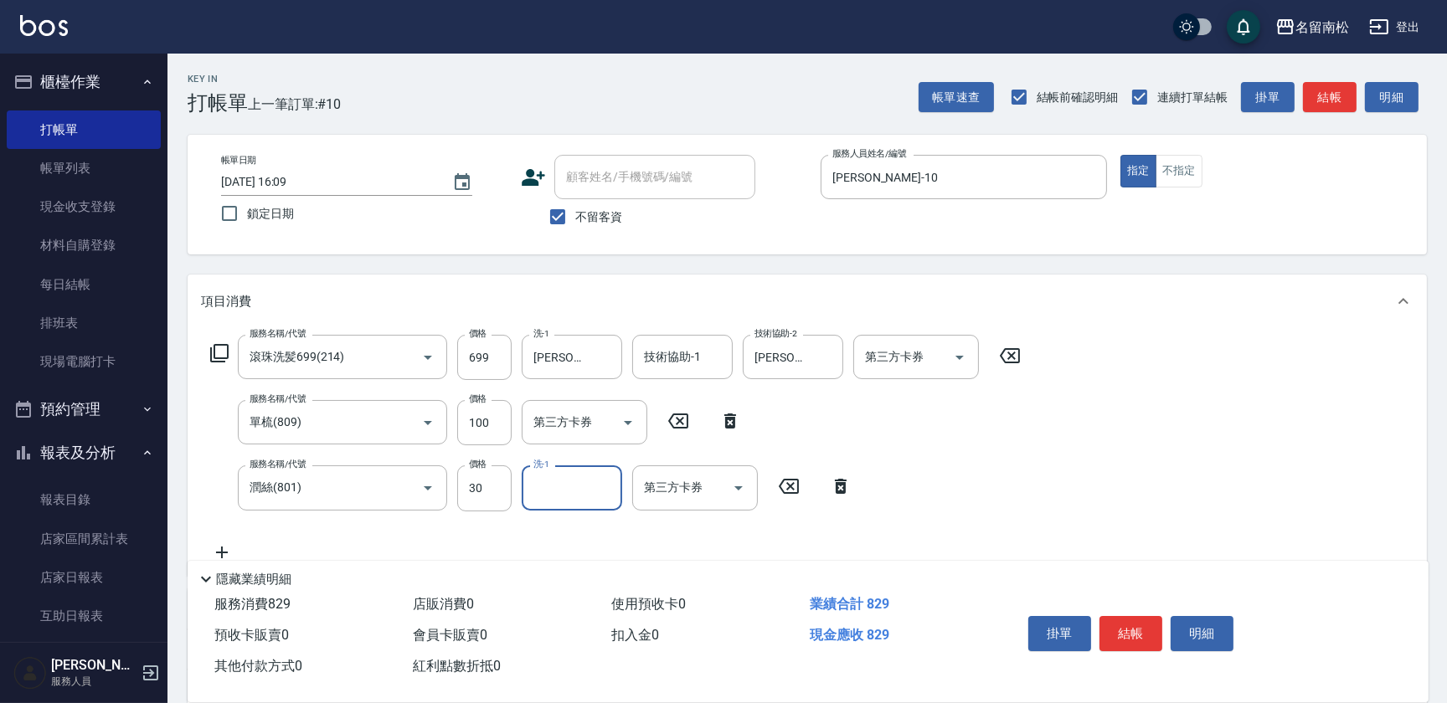
click at [561, 493] on input "洗-1" at bounding box center [571, 487] width 85 height 29
type input "[PERSON_NAME]-10"
click at [1132, 623] on button "結帳" at bounding box center [1131, 633] width 63 height 35
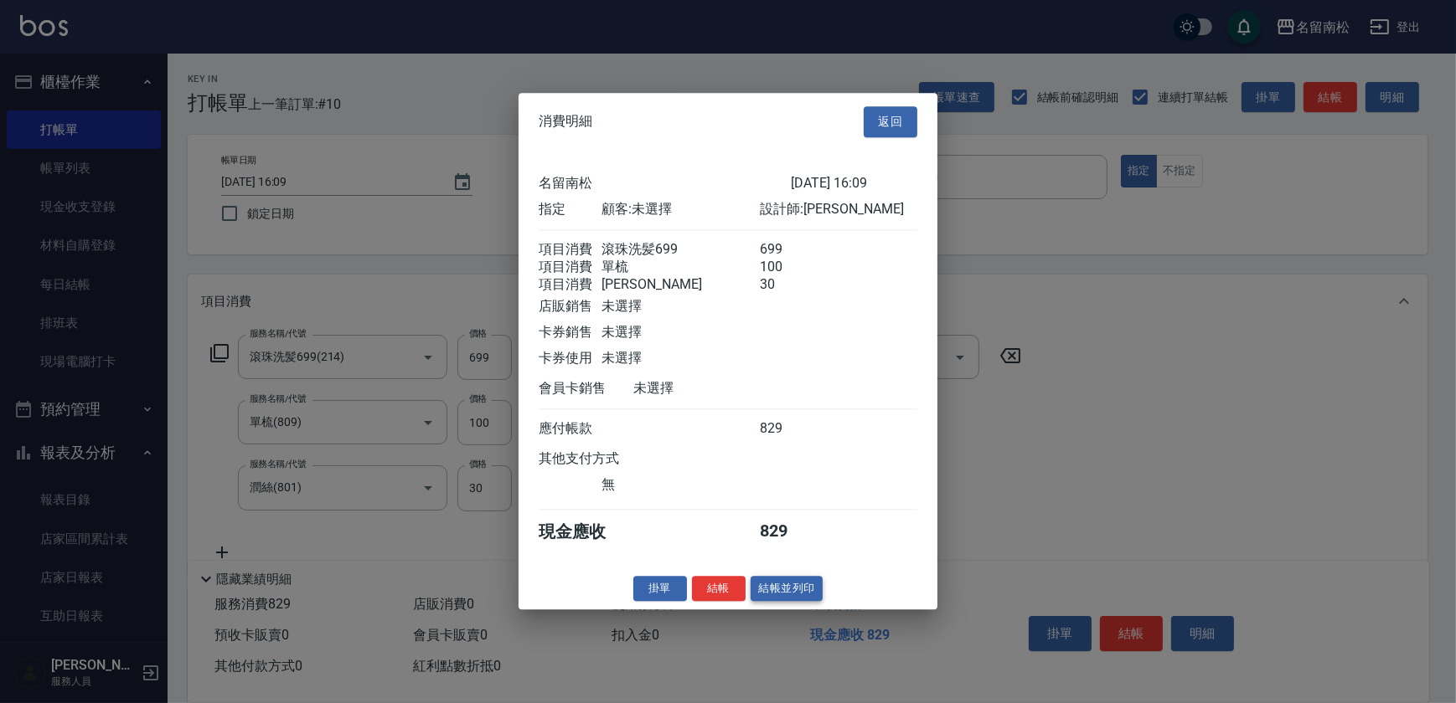
click at [764, 597] on button "結帳並列印" at bounding box center [786, 589] width 73 height 26
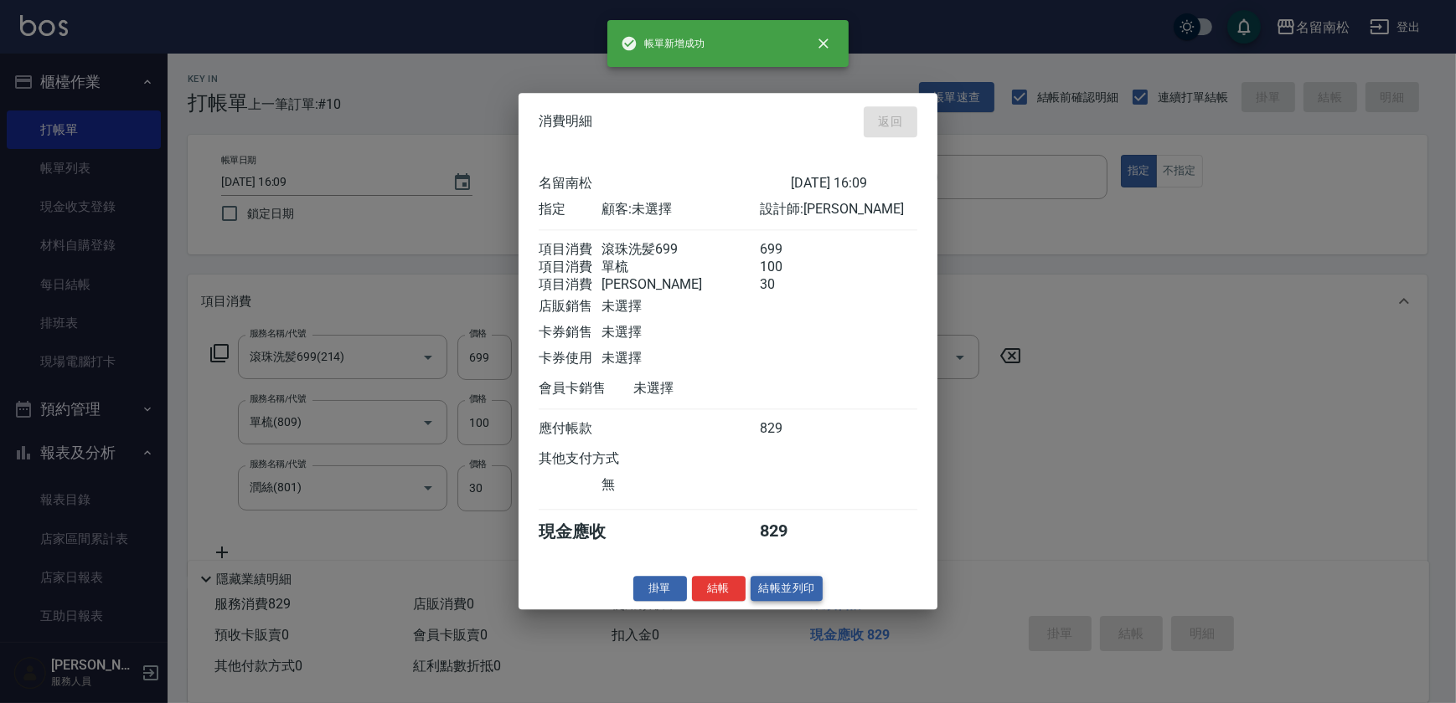
type input "[DATE] 16:10"
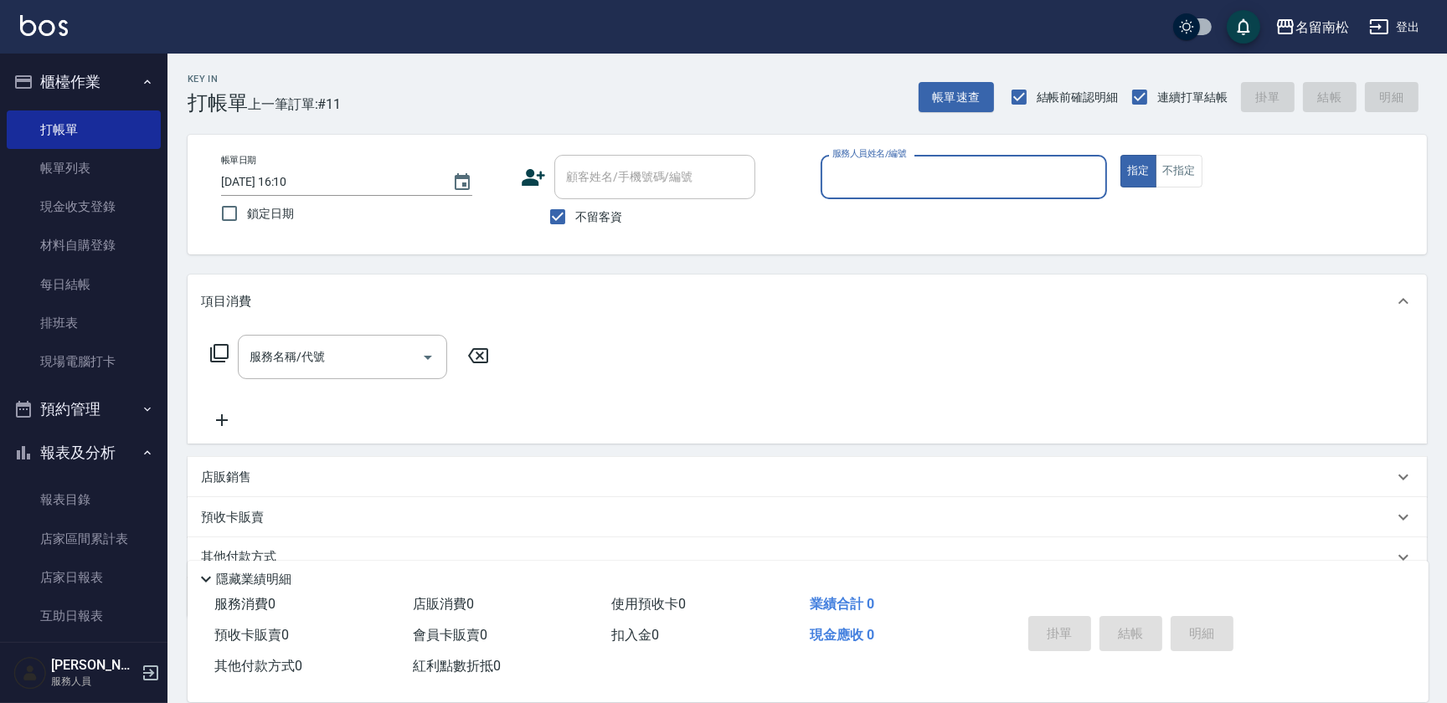
click at [904, 173] on div "服務人員姓名/編號 服務人員姓名/編號" at bounding box center [964, 177] width 286 height 44
click at [893, 222] on div "[PERSON_NAME]-10" at bounding box center [964, 220] width 286 height 28
type input "[PERSON_NAME]-10"
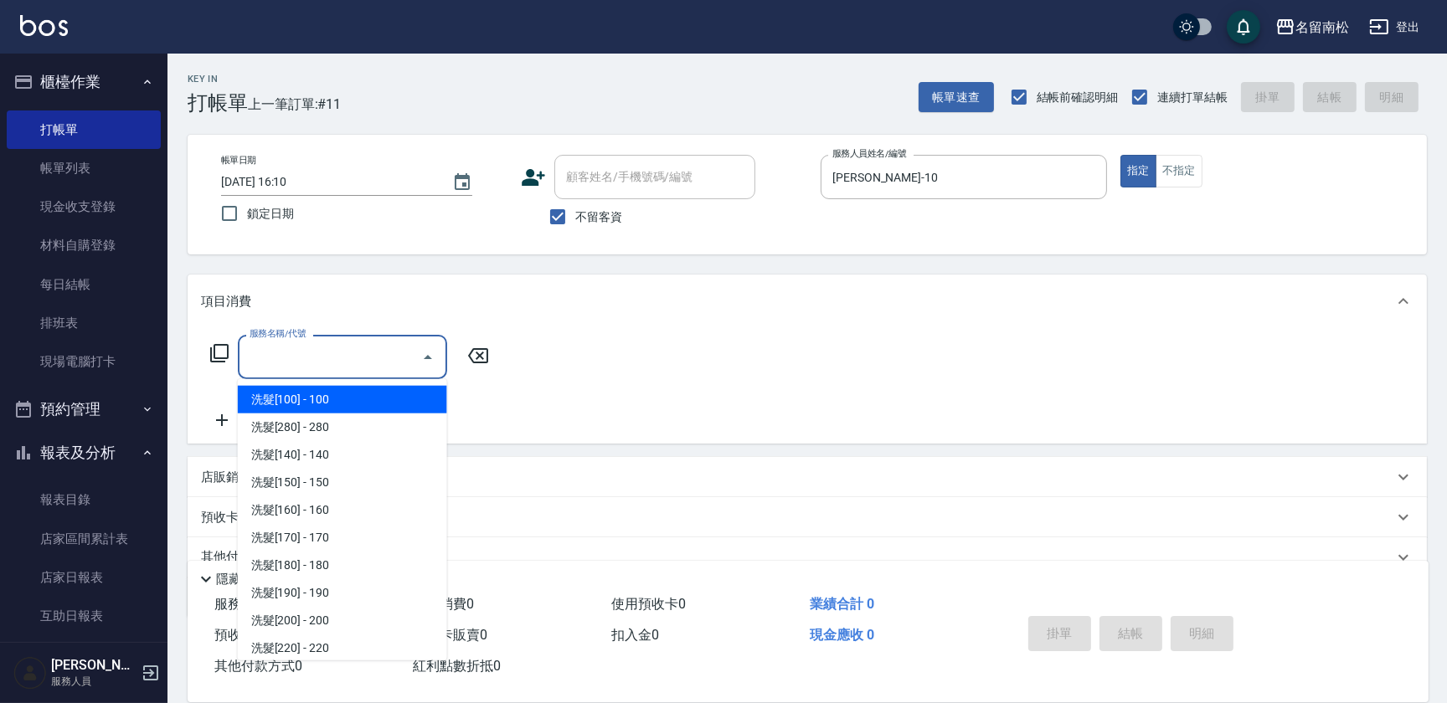
click at [374, 363] on input "服務名稱/代號" at bounding box center [329, 357] width 169 height 29
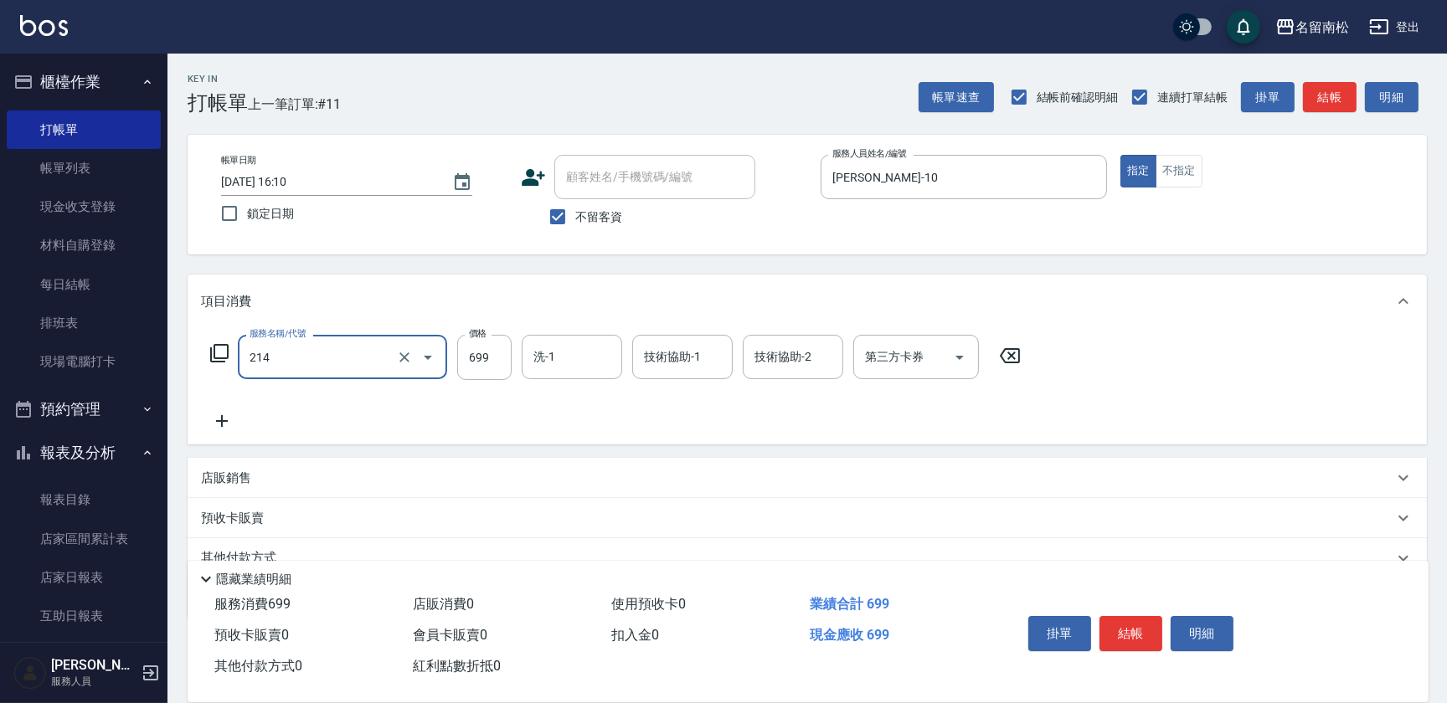
type input "滾珠洗髪699(214)"
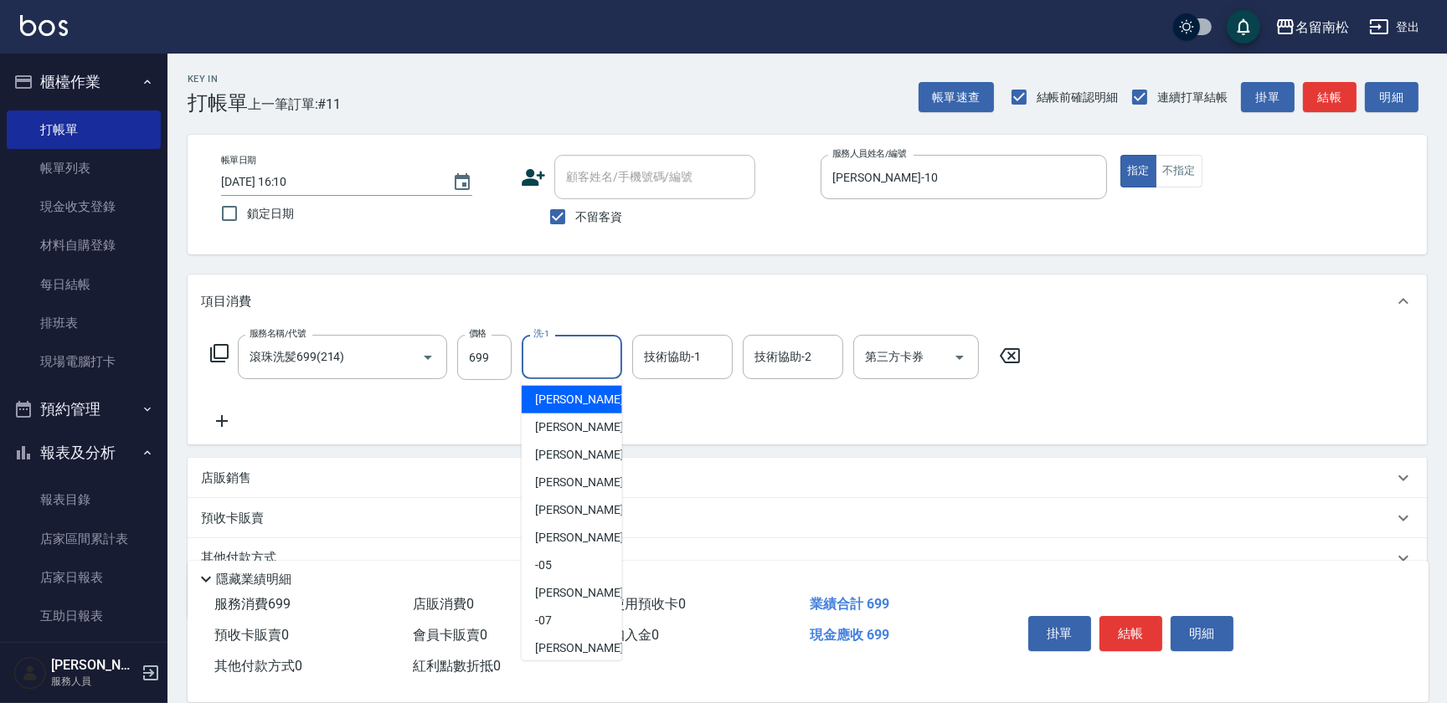
click at [569, 368] on input "洗-1" at bounding box center [571, 357] width 85 height 29
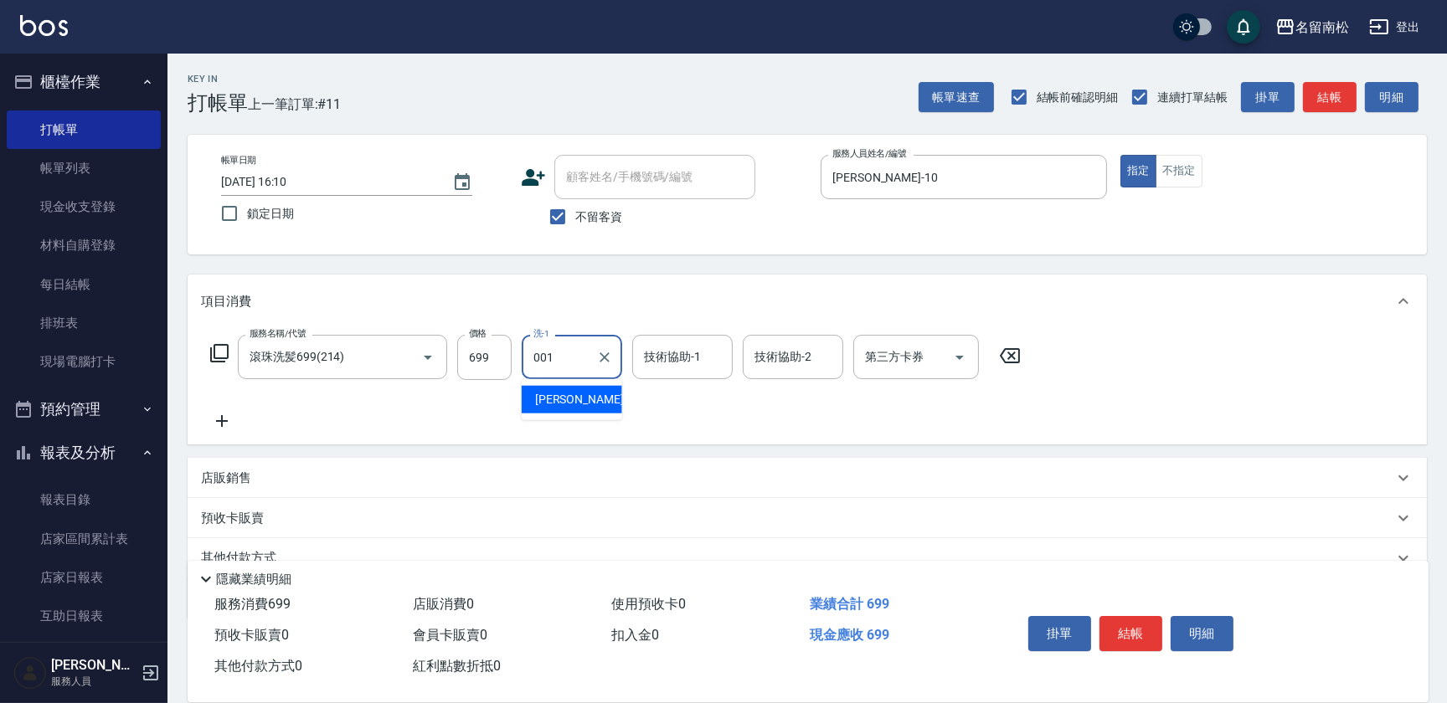
type input "[PERSON_NAME]-001"
click at [227, 420] on icon at bounding box center [222, 421] width 42 height 20
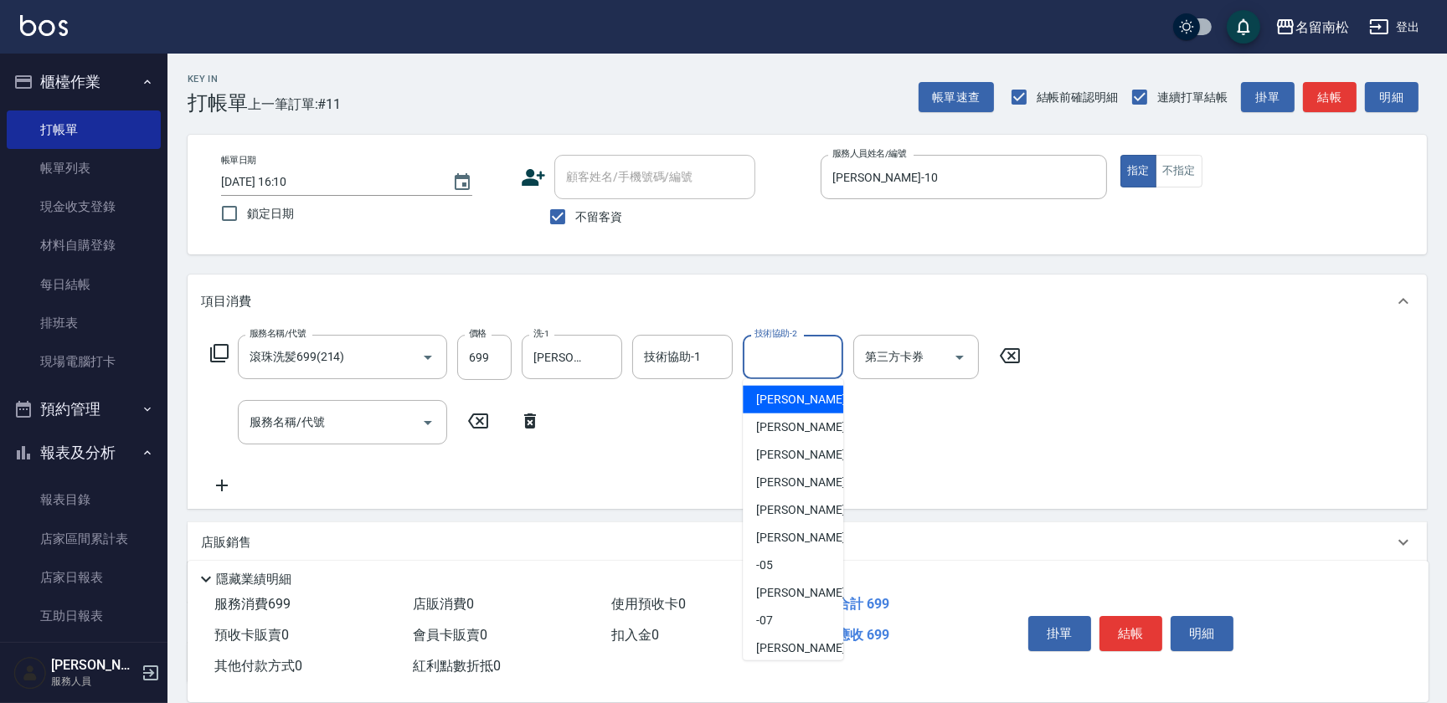
click at [760, 361] on input "技術協助-2" at bounding box center [792, 357] width 85 height 29
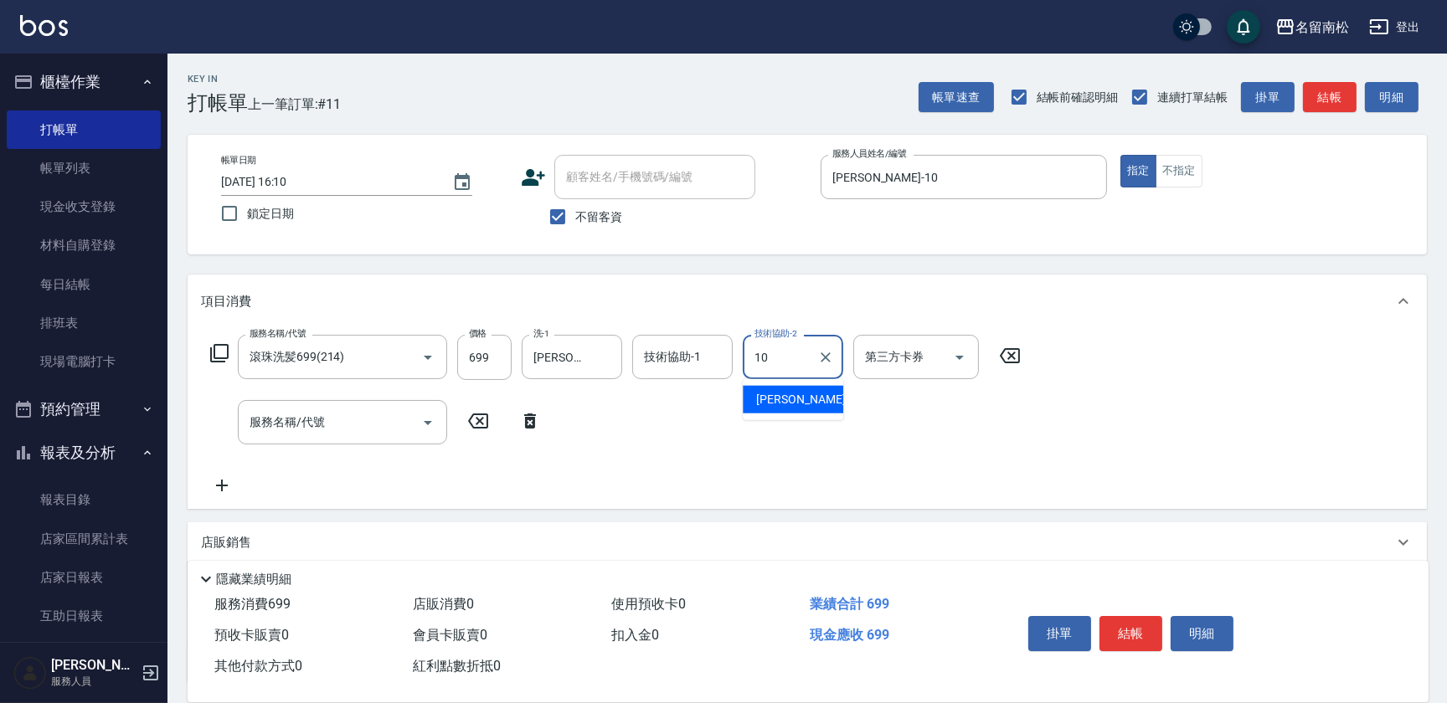
drag, startPoint x: 760, startPoint y: 390, endPoint x: 760, endPoint y: 399, distance: 9.3
click at [760, 394] on span "[PERSON_NAME]-10" at bounding box center [809, 400] width 106 height 18
type input "[PERSON_NAME]-10"
click at [1143, 626] on button "結帳" at bounding box center [1131, 633] width 63 height 35
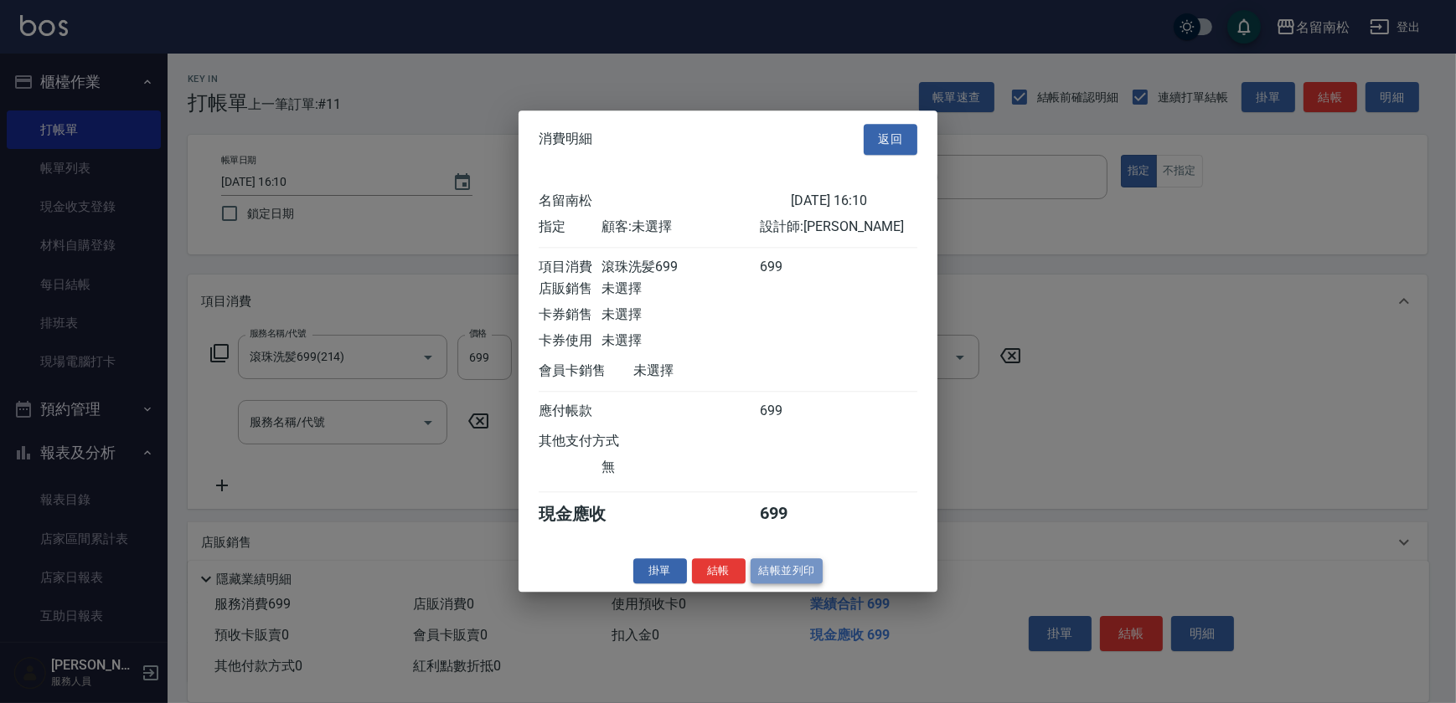
click at [790, 579] on button "結帳並列印" at bounding box center [786, 572] width 73 height 26
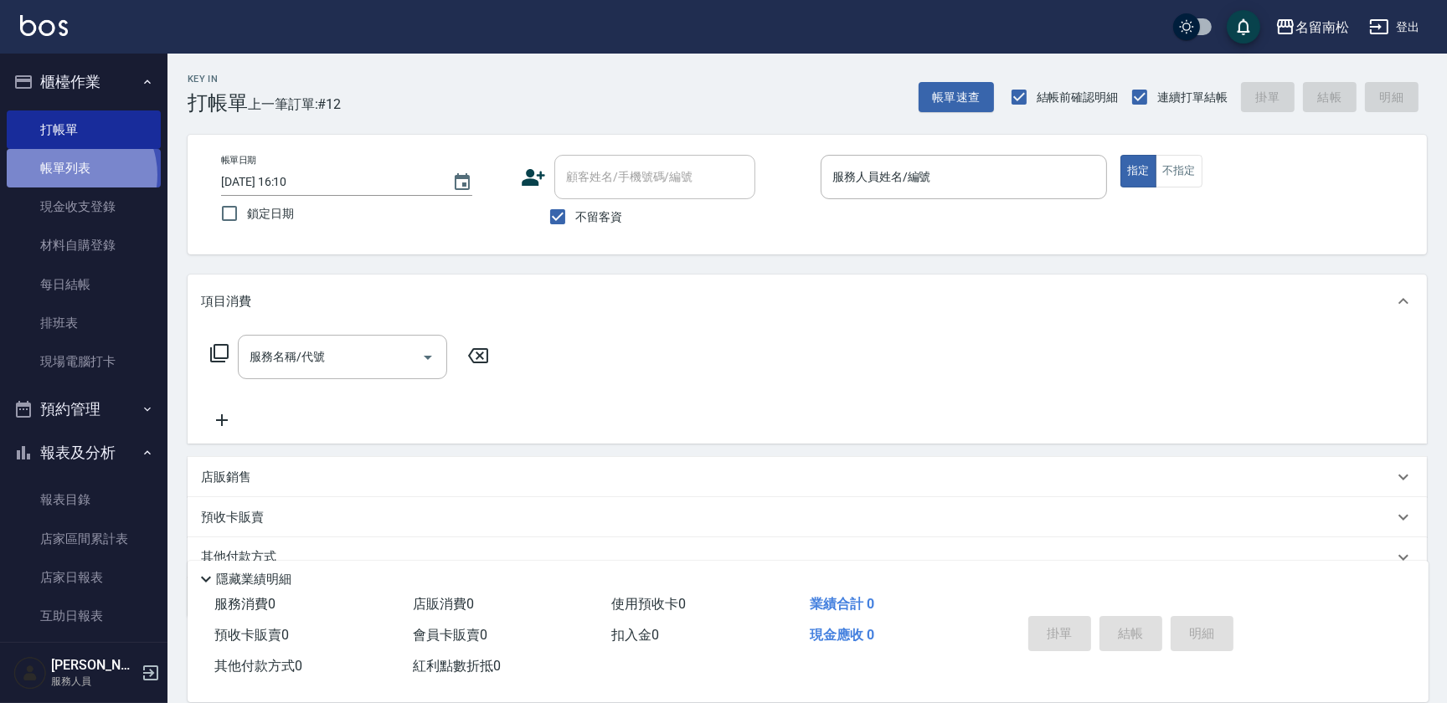
click at [70, 175] on link "帳單列表" at bounding box center [84, 168] width 154 height 39
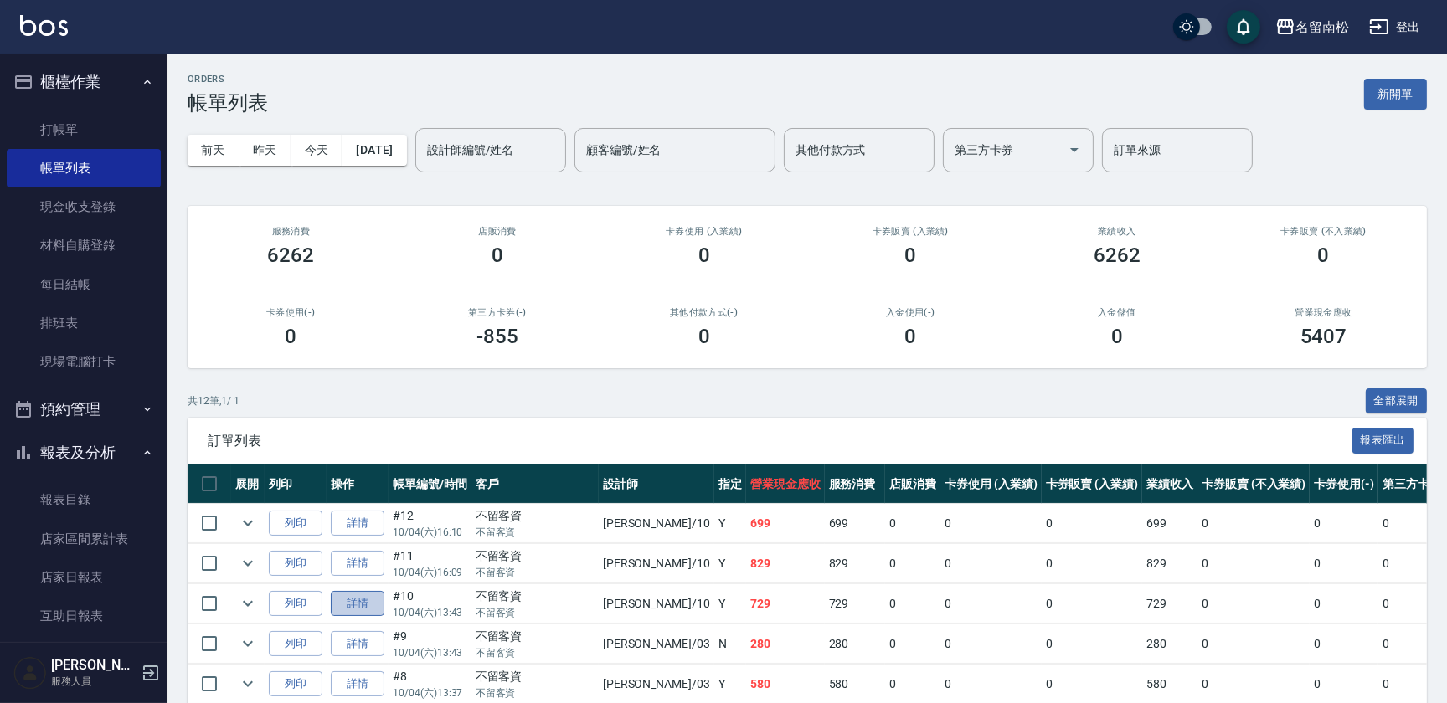
click at [353, 605] on link "詳情" at bounding box center [358, 604] width 54 height 26
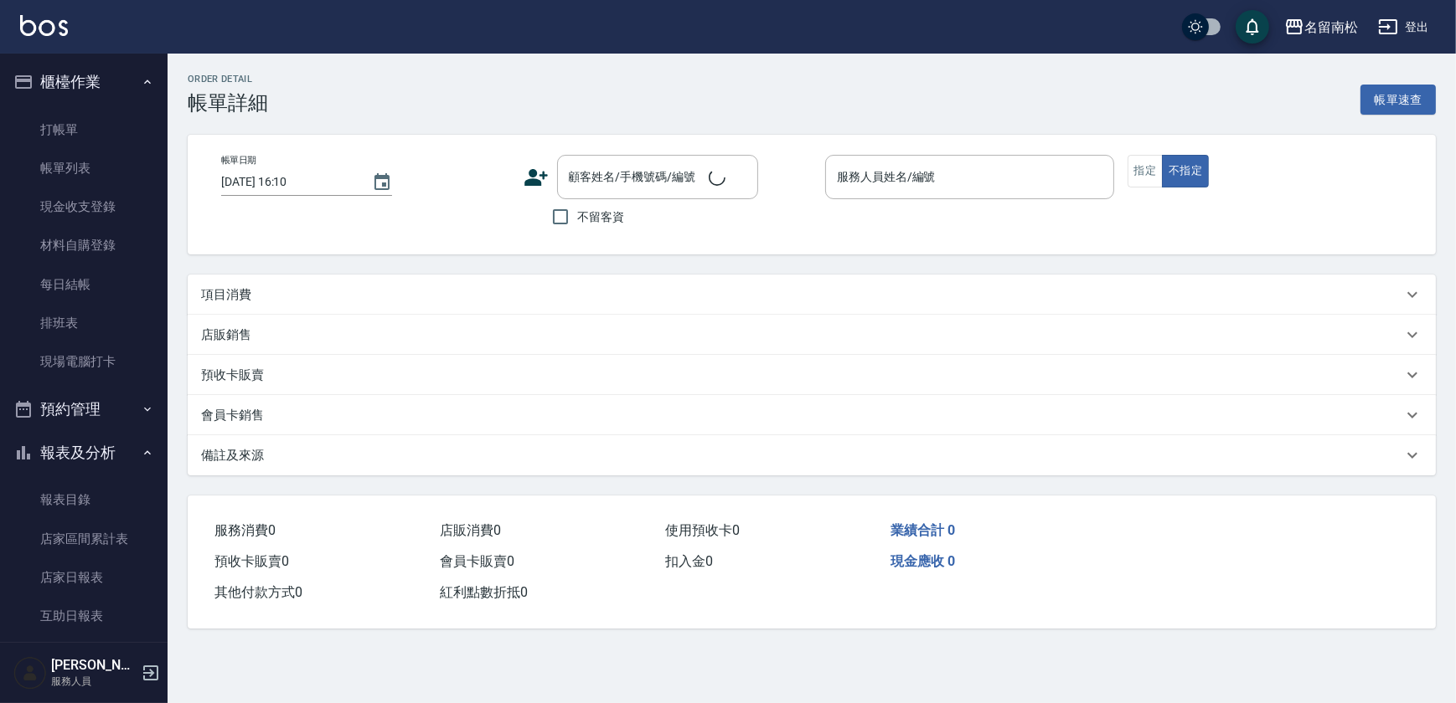
type input "[DATE] 13:43"
checkbox input "true"
type input "[PERSON_NAME]-10"
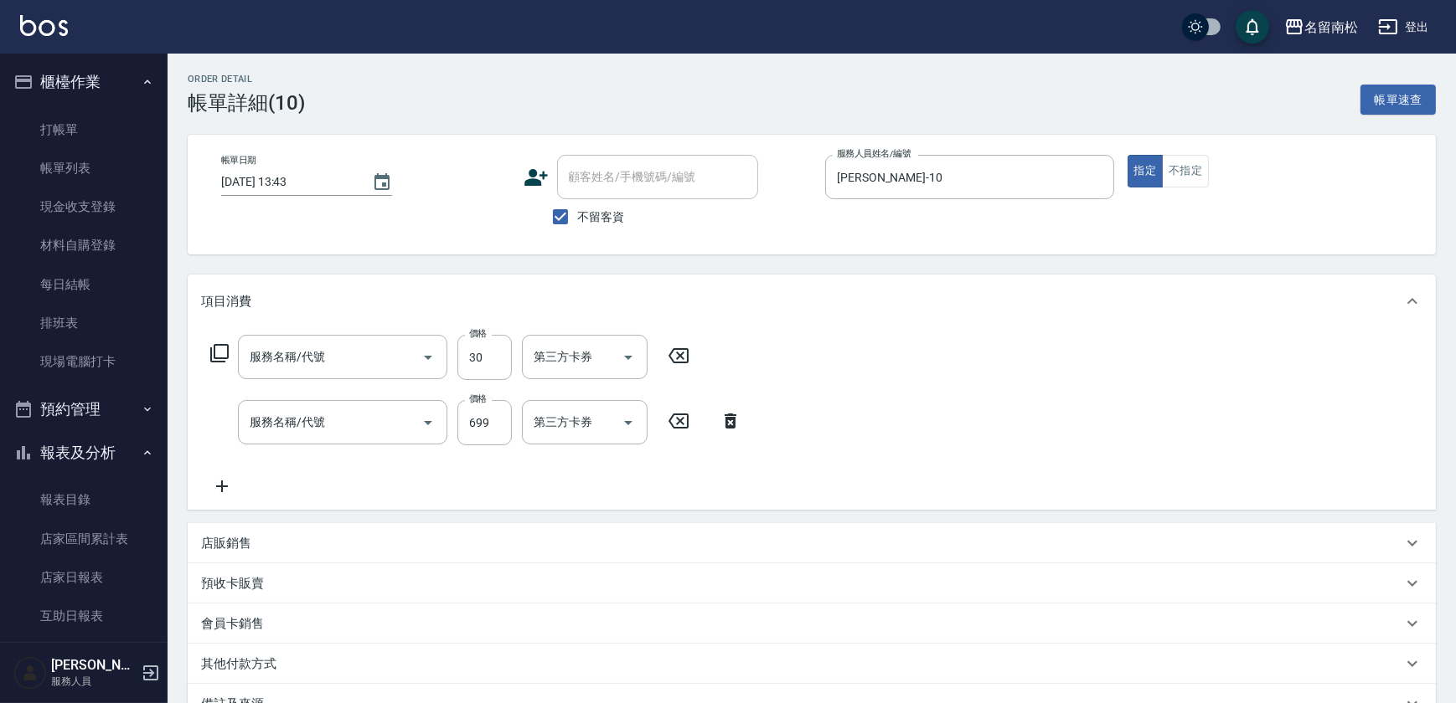
type input "潤絲(801)"
type input "滾珠洗髪699(214)"
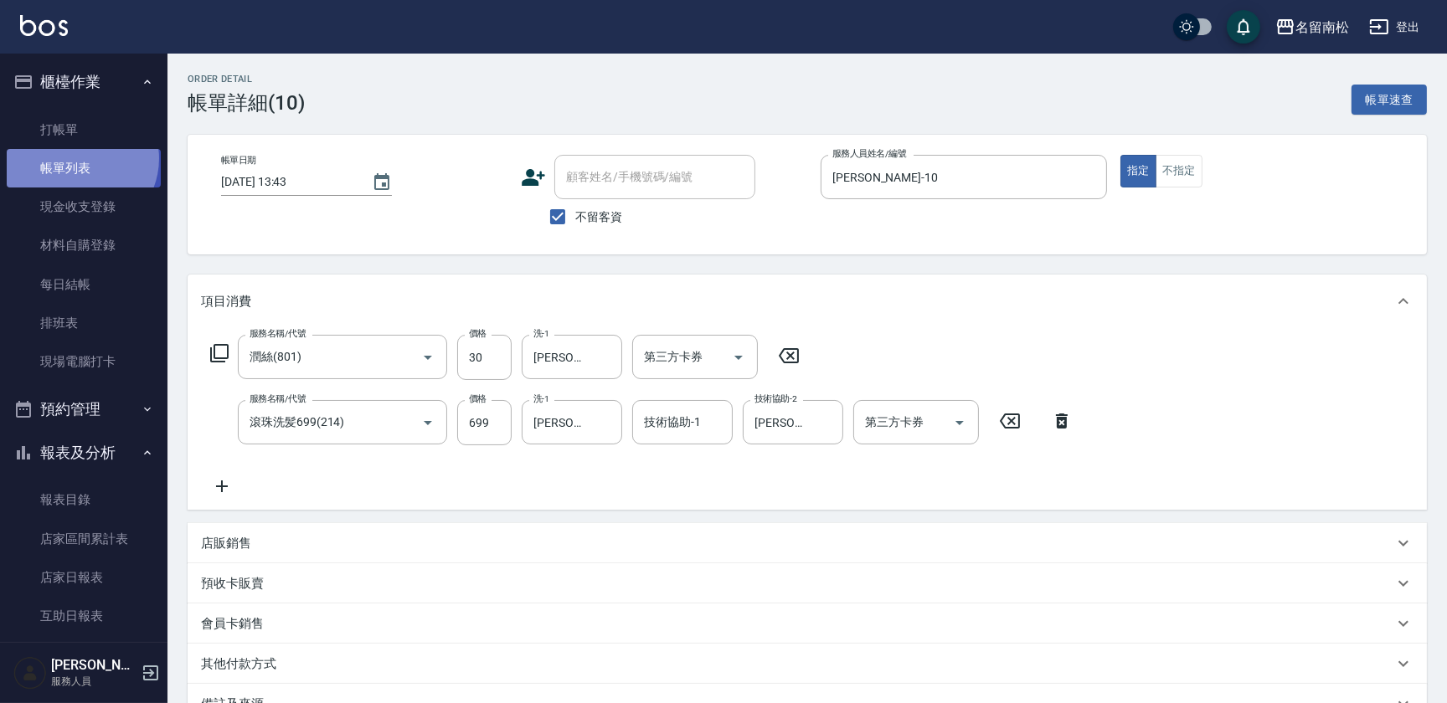
click at [78, 159] on link "帳單列表" at bounding box center [84, 168] width 154 height 39
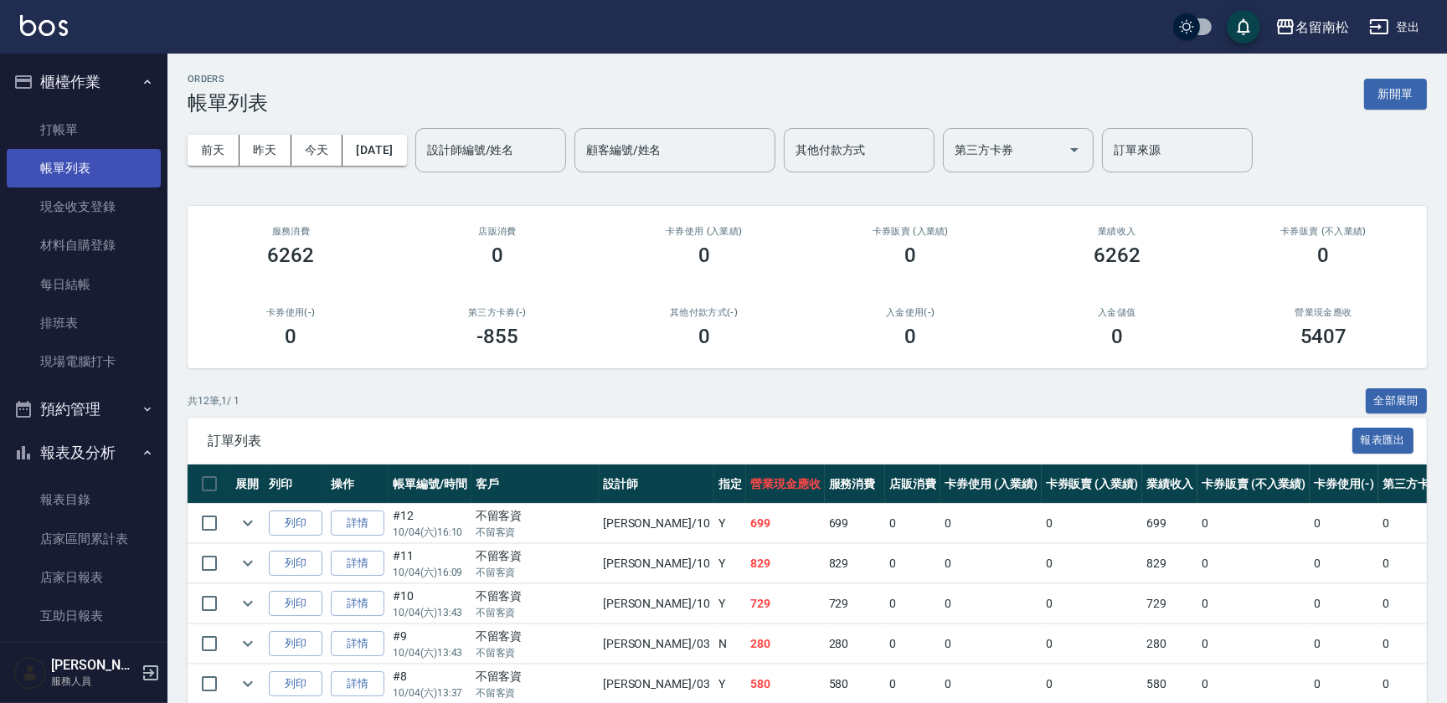
click at [80, 168] on link "帳單列表" at bounding box center [84, 168] width 154 height 39
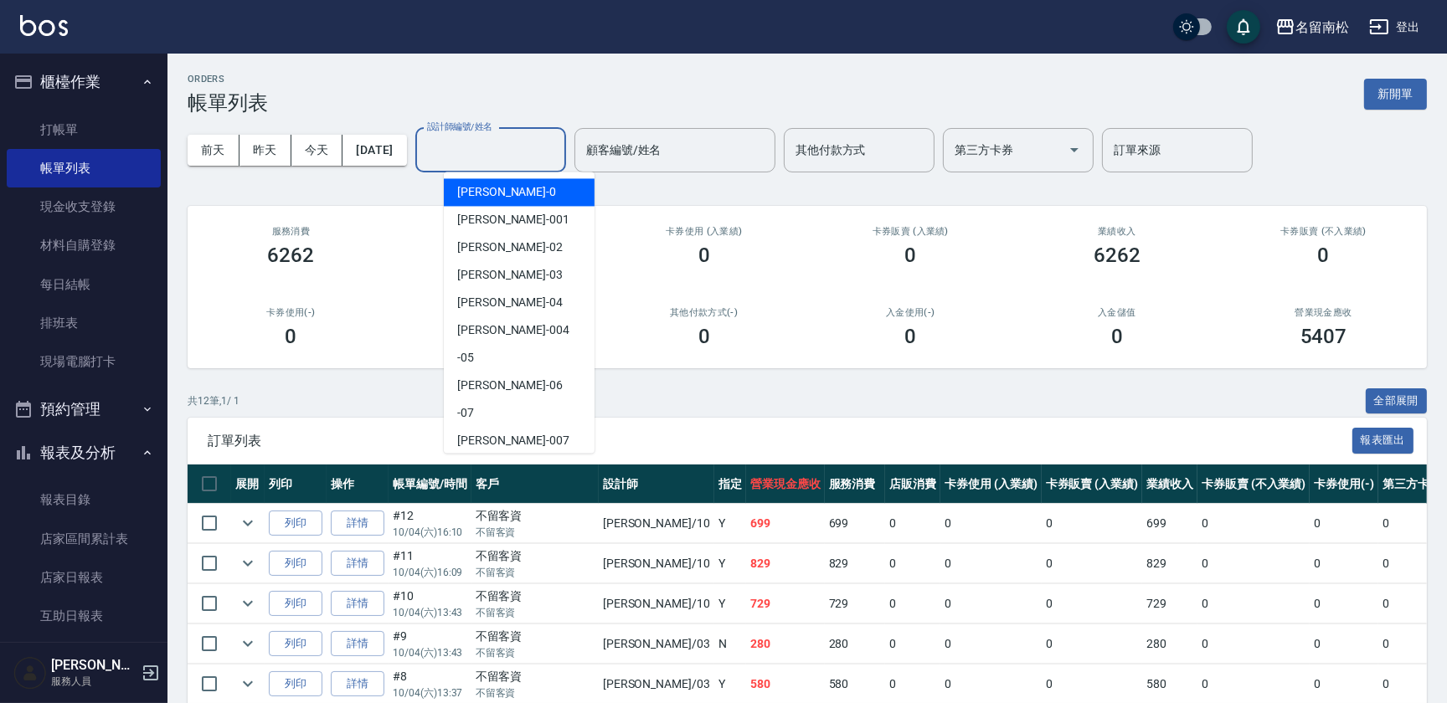
click at [461, 157] on input "設計師編號/姓名" at bounding box center [491, 150] width 136 height 29
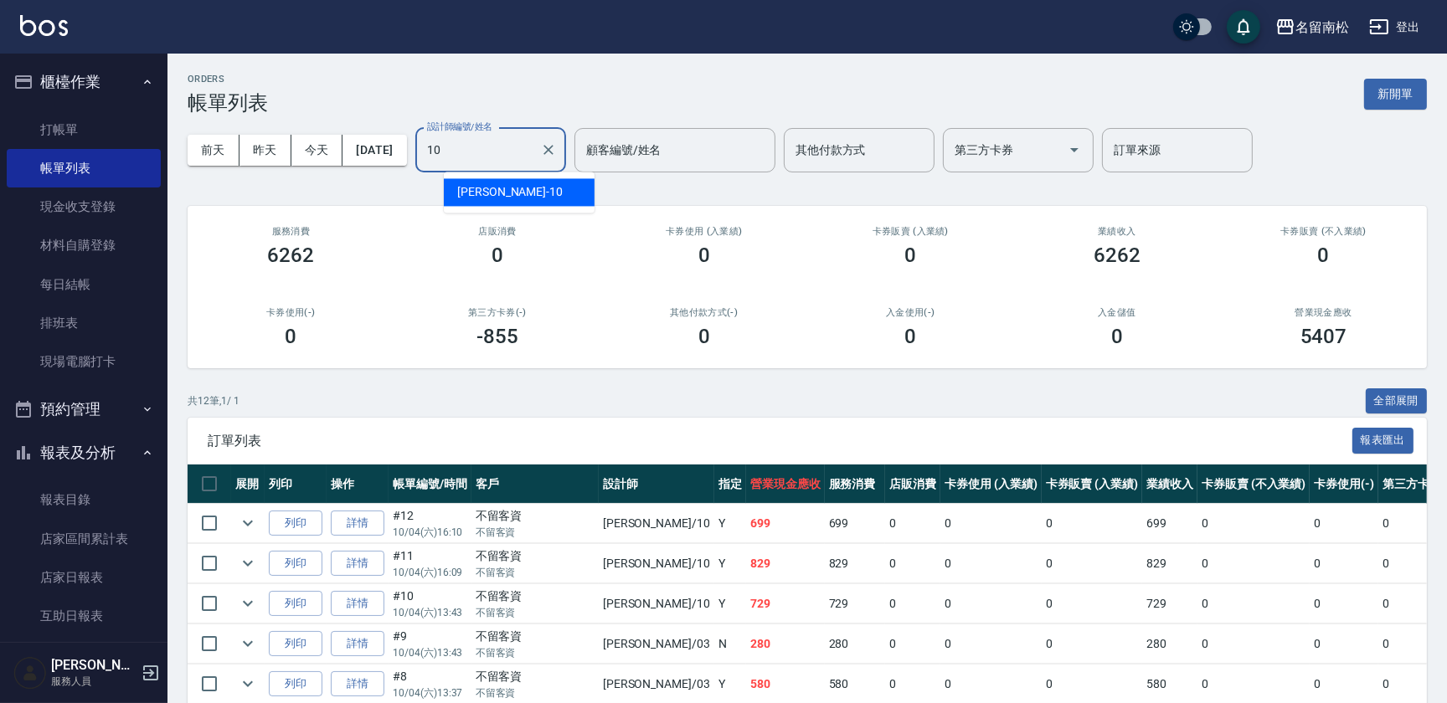
click at [472, 200] on span "[PERSON_NAME]-10" at bounding box center [510, 192] width 106 height 18
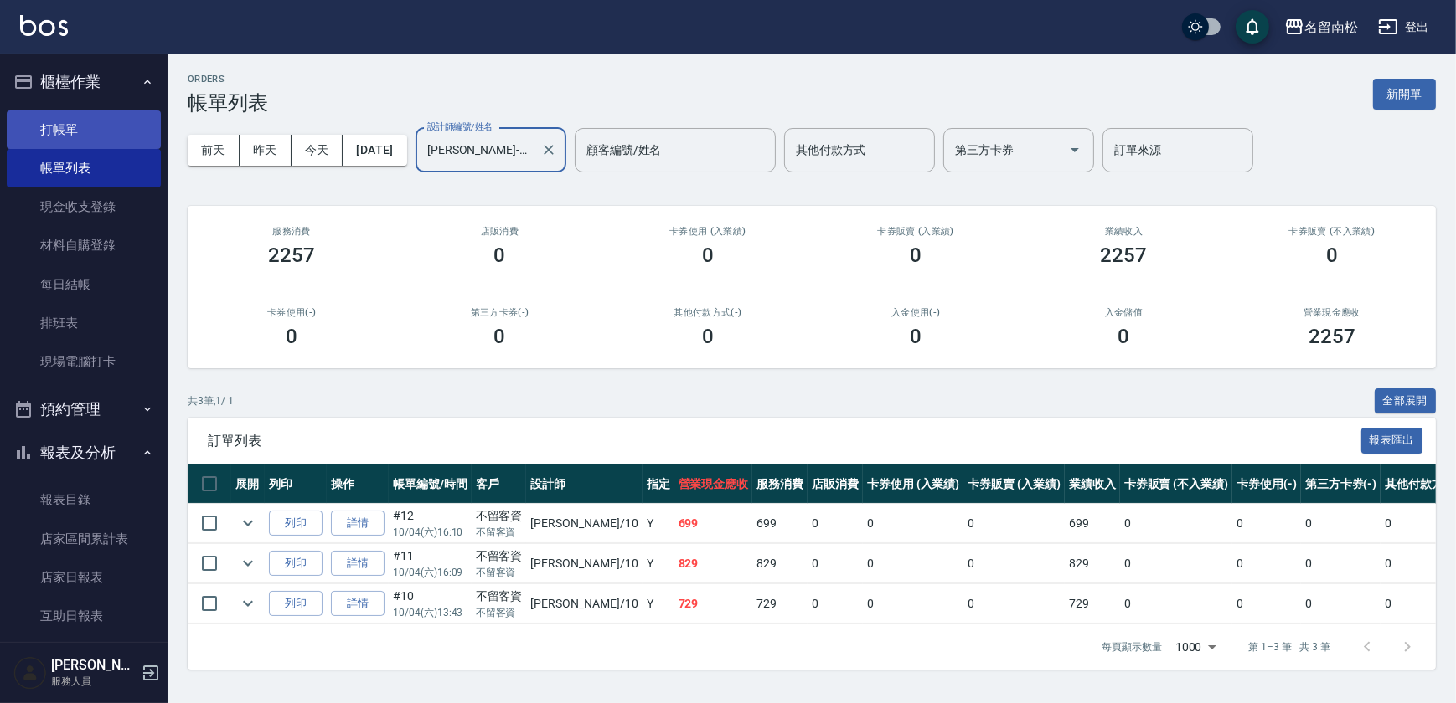
type input "[PERSON_NAME]-10"
click at [67, 131] on link "打帳單" at bounding box center [84, 130] width 154 height 39
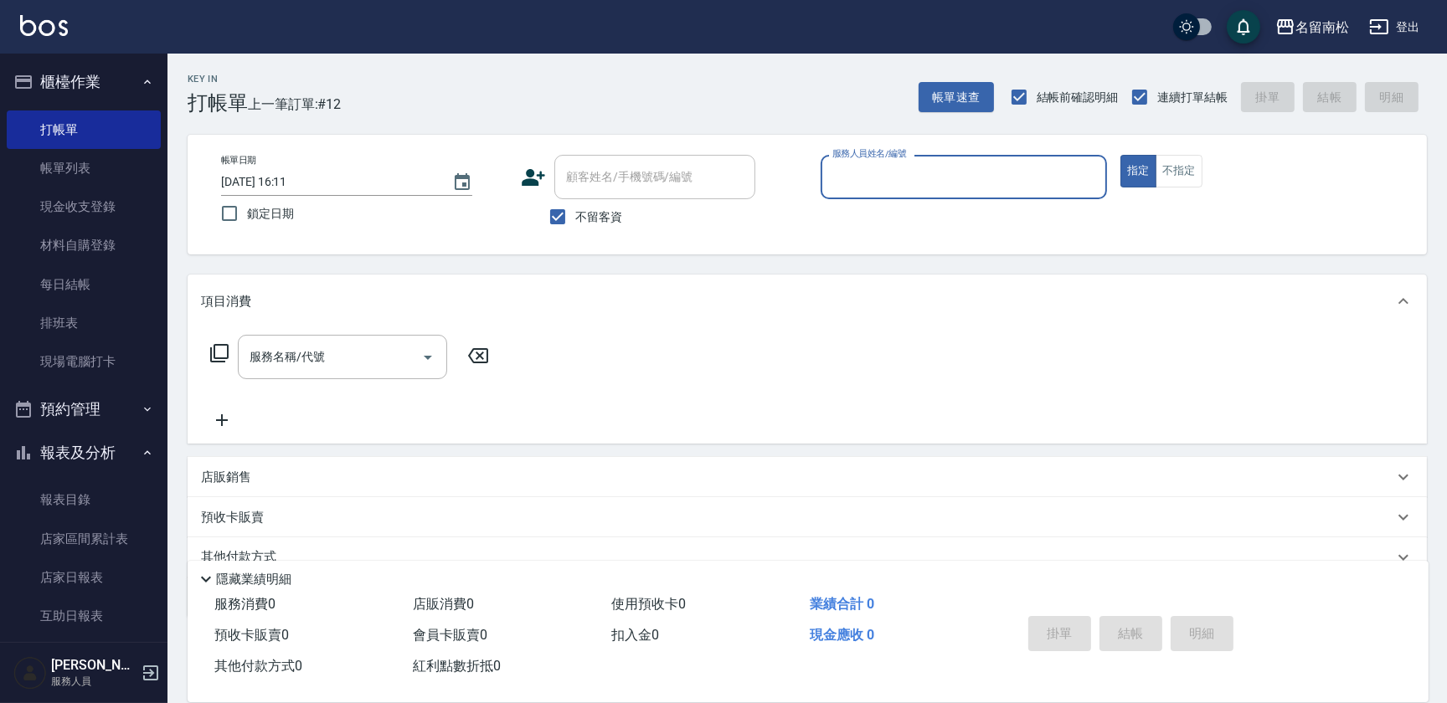
click at [886, 173] on input "服務人員姓名/編號" at bounding box center [963, 176] width 271 height 29
click at [884, 211] on span "[PERSON_NAME]-10" at bounding box center [887, 220] width 106 height 18
type input "[PERSON_NAME]-10"
click at [376, 368] on input "服務名稱/代號" at bounding box center [329, 357] width 169 height 29
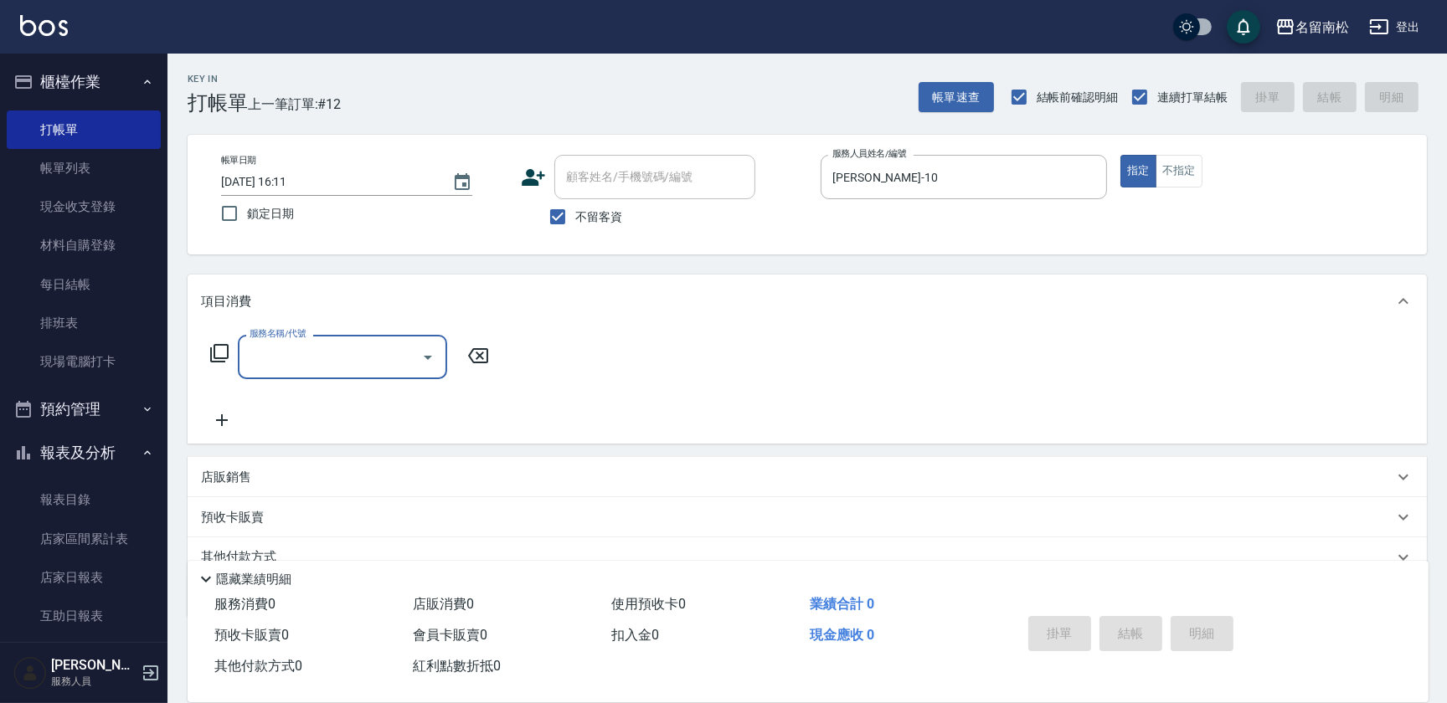
click at [347, 354] on input "服務名稱/代號" at bounding box center [329, 357] width 169 height 29
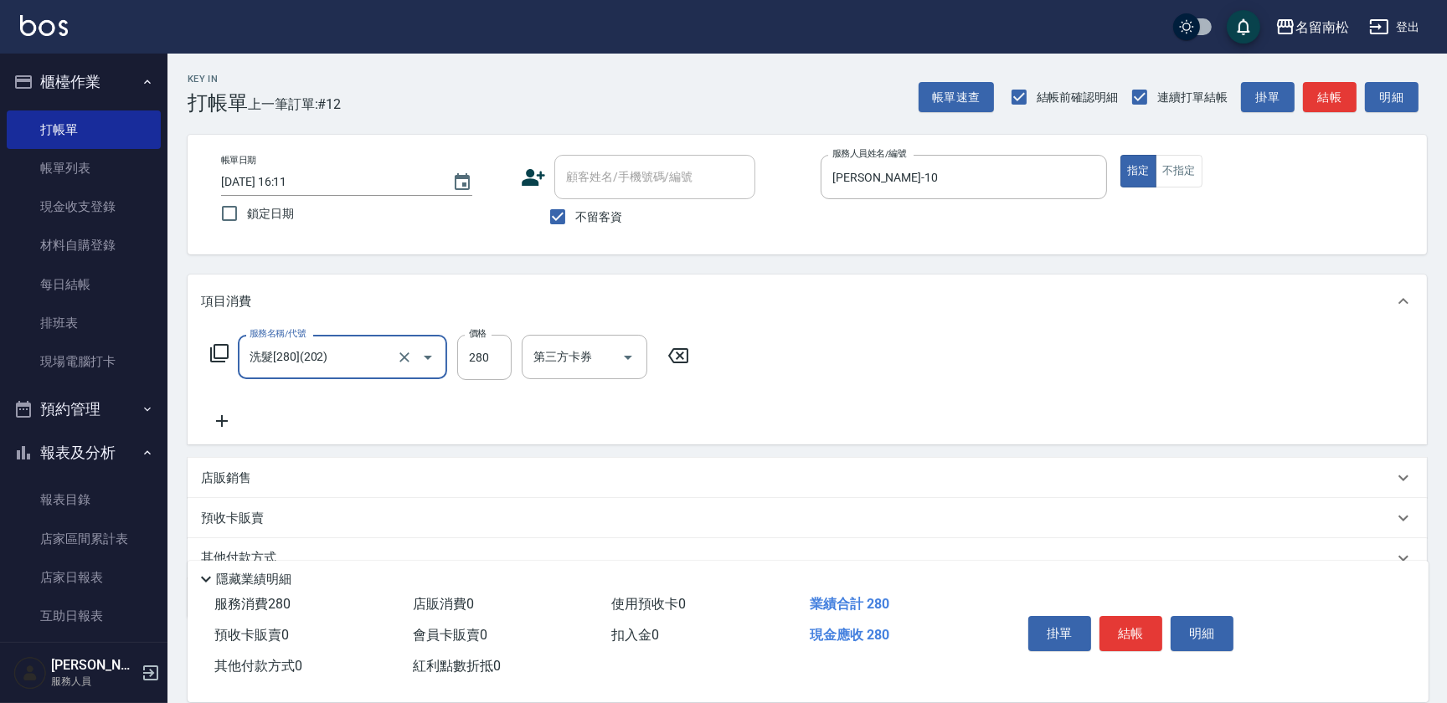
type input "洗髮[280](202)"
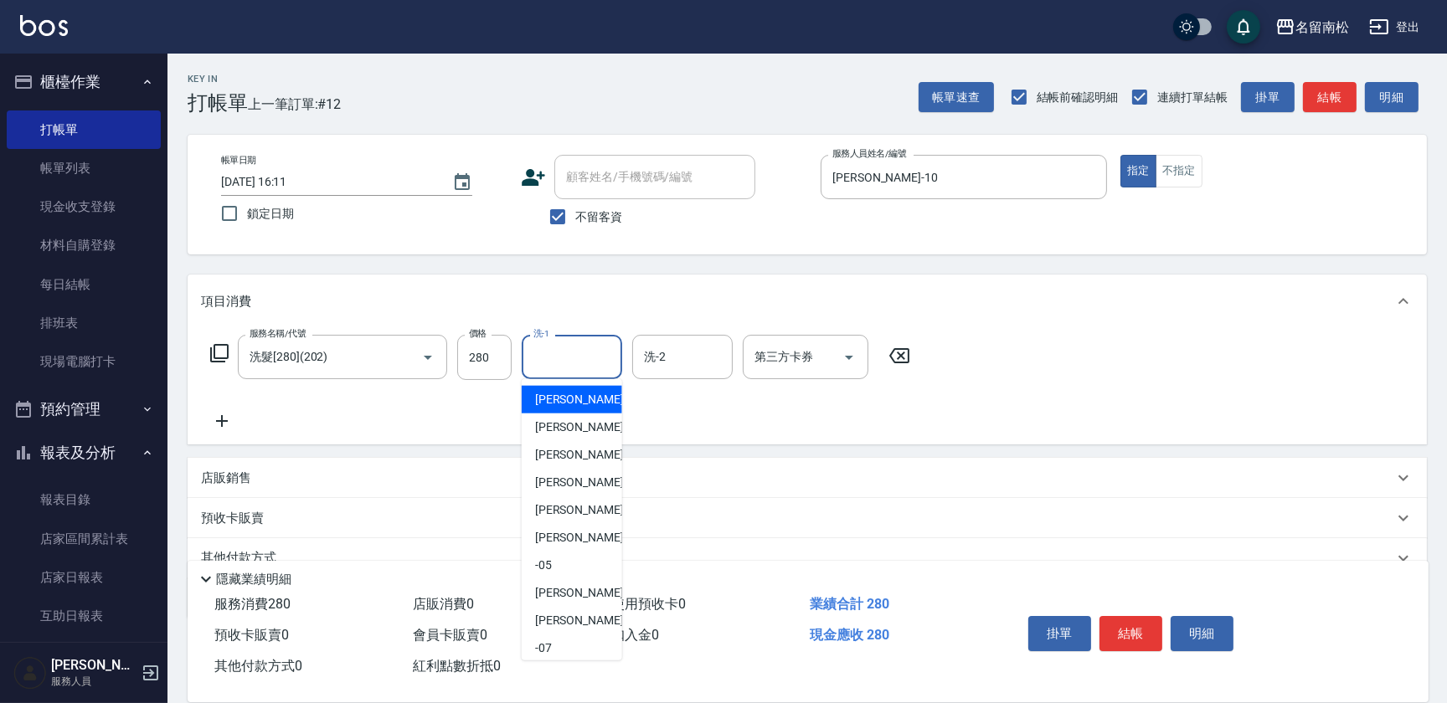
click at [569, 358] on input "洗-1" at bounding box center [571, 357] width 85 height 29
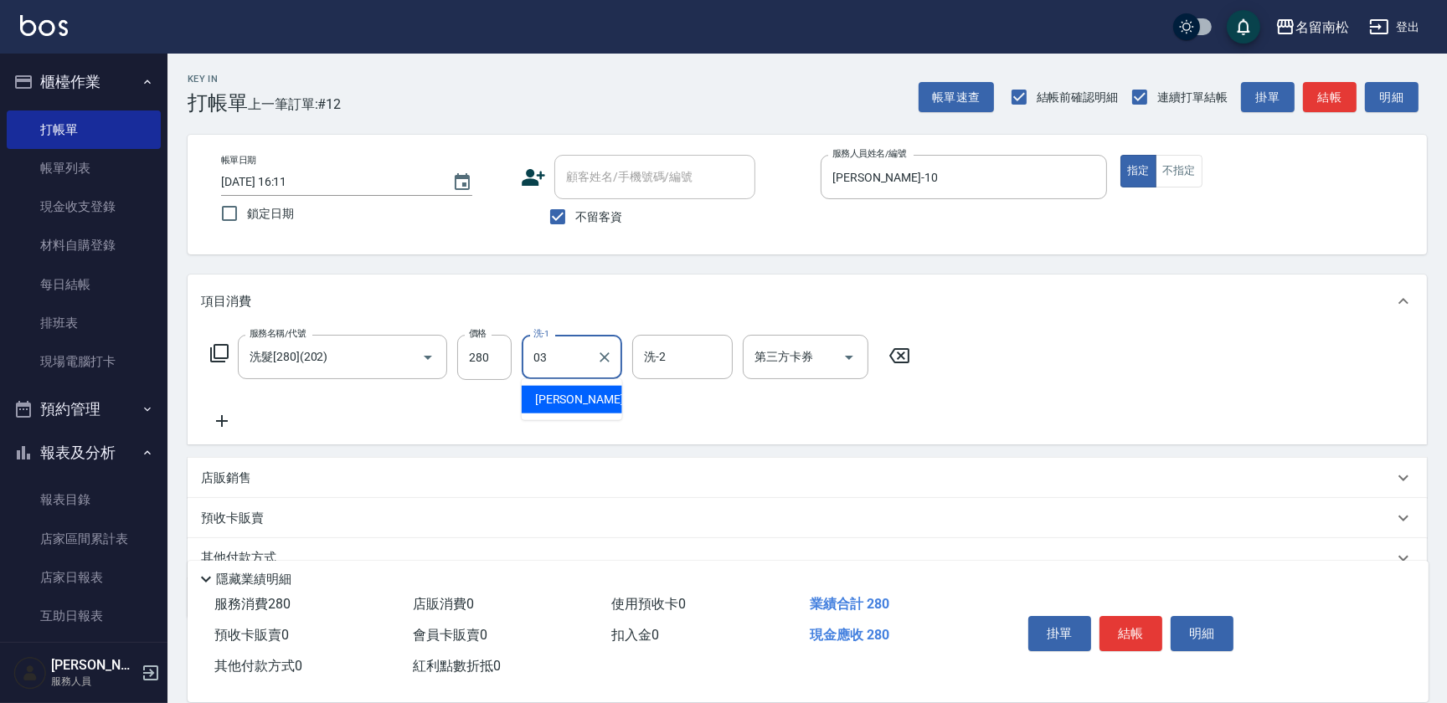
type input "[PERSON_NAME]-03"
click at [1132, 626] on button "結帳" at bounding box center [1131, 633] width 63 height 35
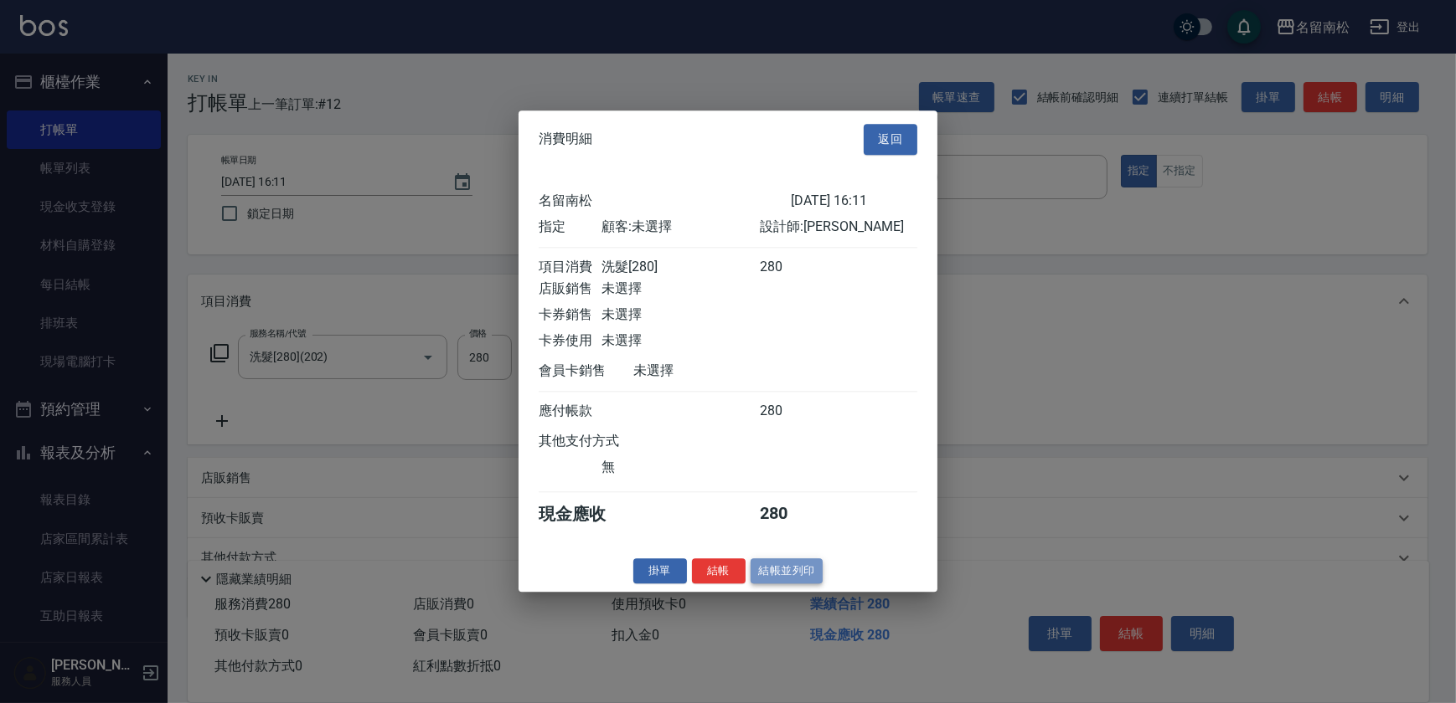
click at [786, 583] on button "結帳並列印" at bounding box center [786, 572] width 73 height 26
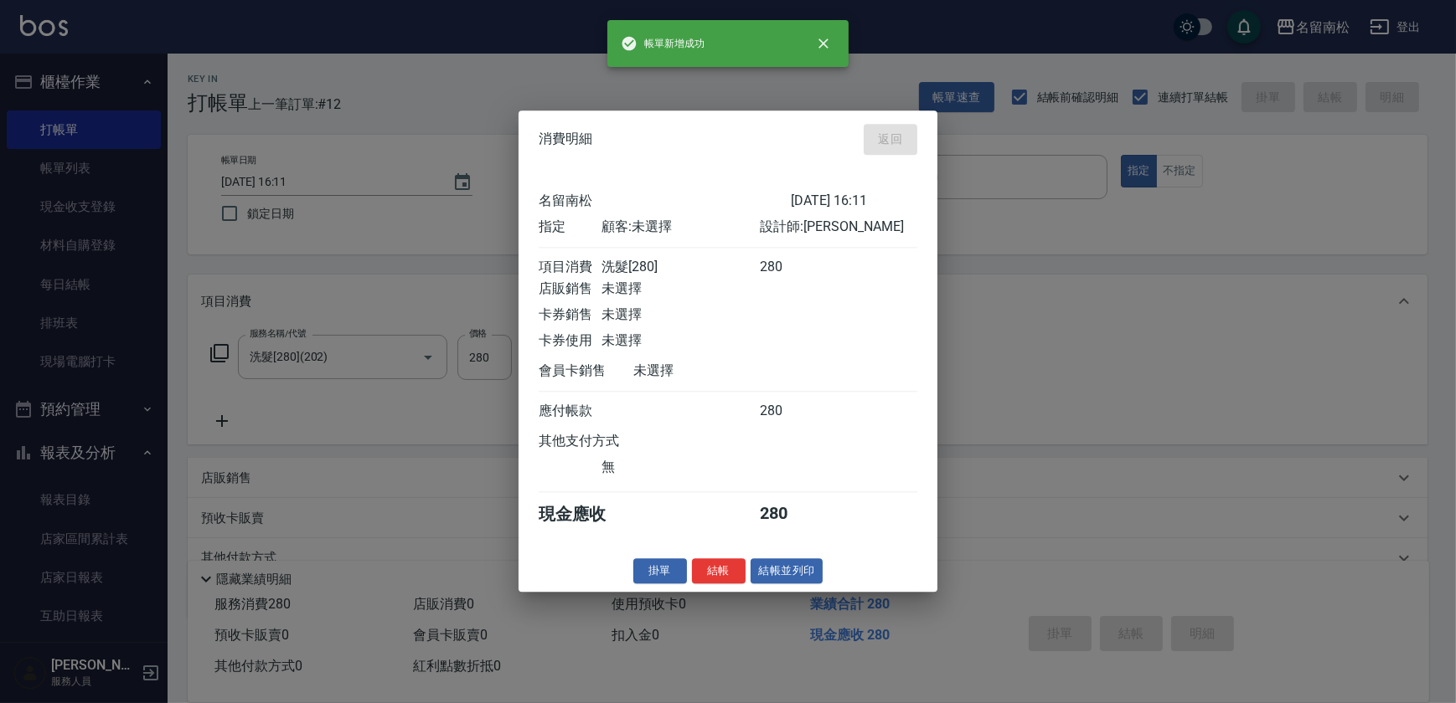
type input "[DATE] 16:12"
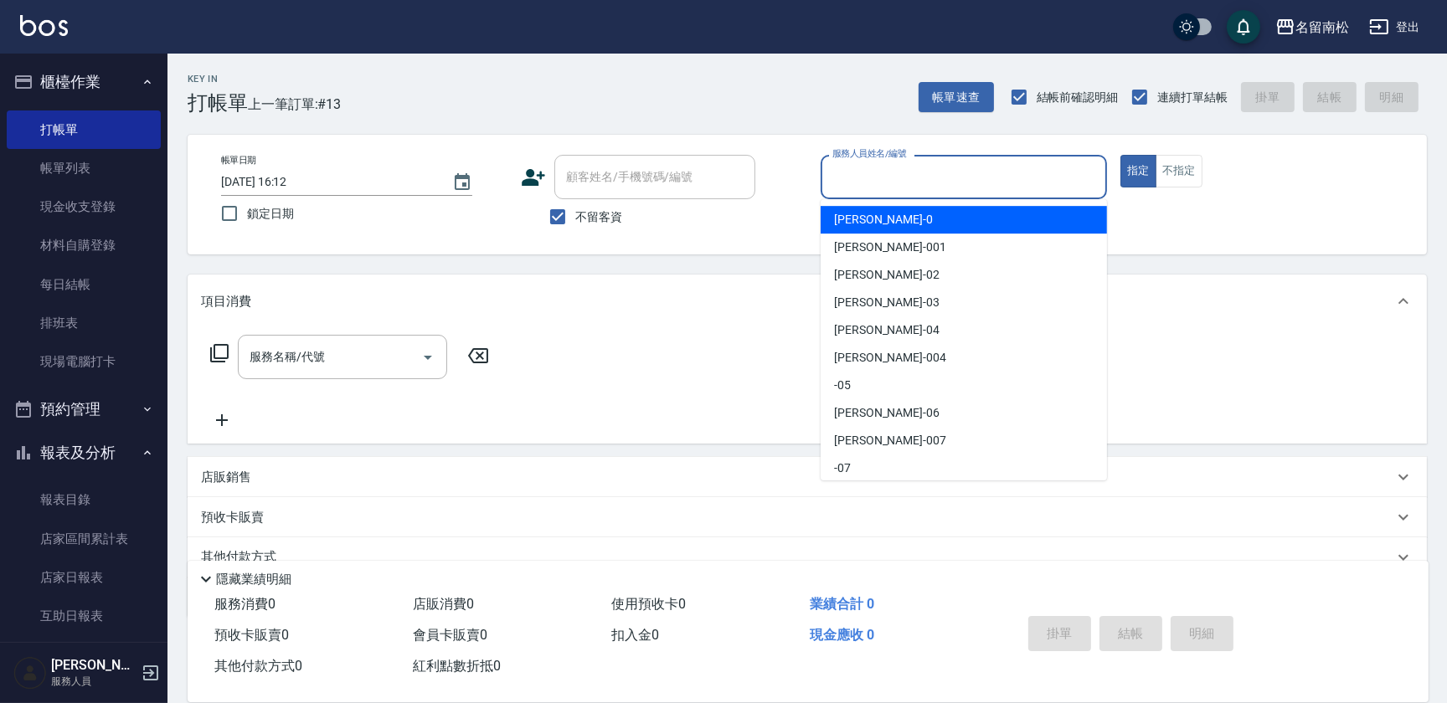
click at [921, 191] on input "服務人員姓名/編號" at bounding box center [963, 176] width 271 height 29
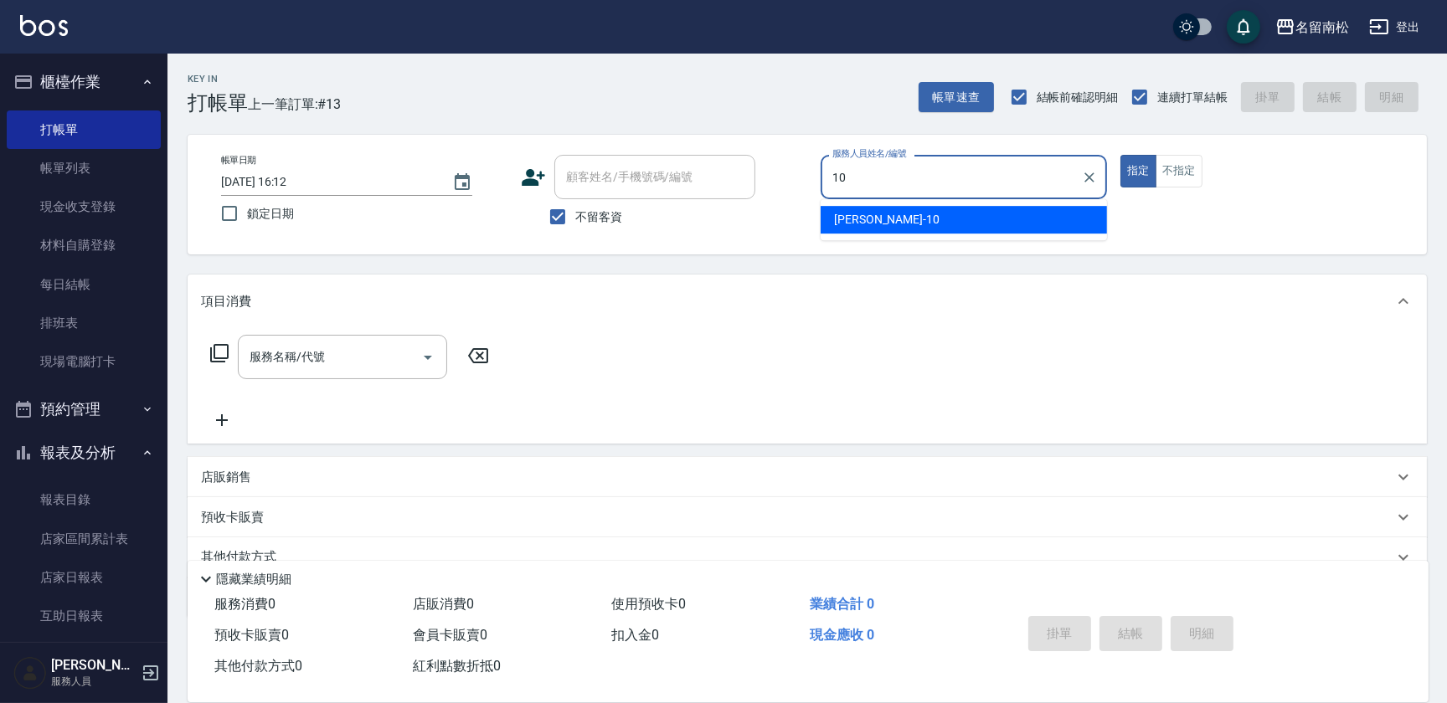
click at [920, 220] on div "[PERSON_NAME]-10" at bounding box center [964, 220] width 286 height 28
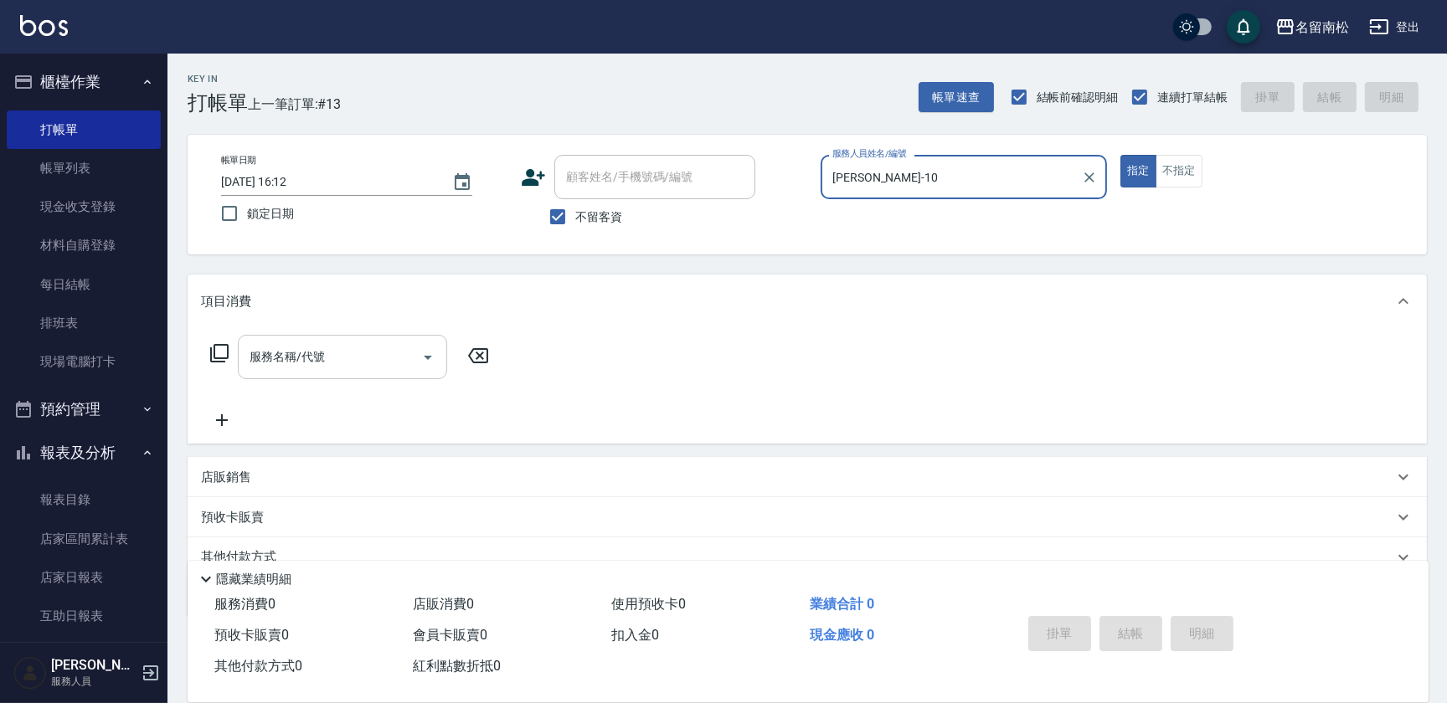
type input "[PERSON_NAME]-10"
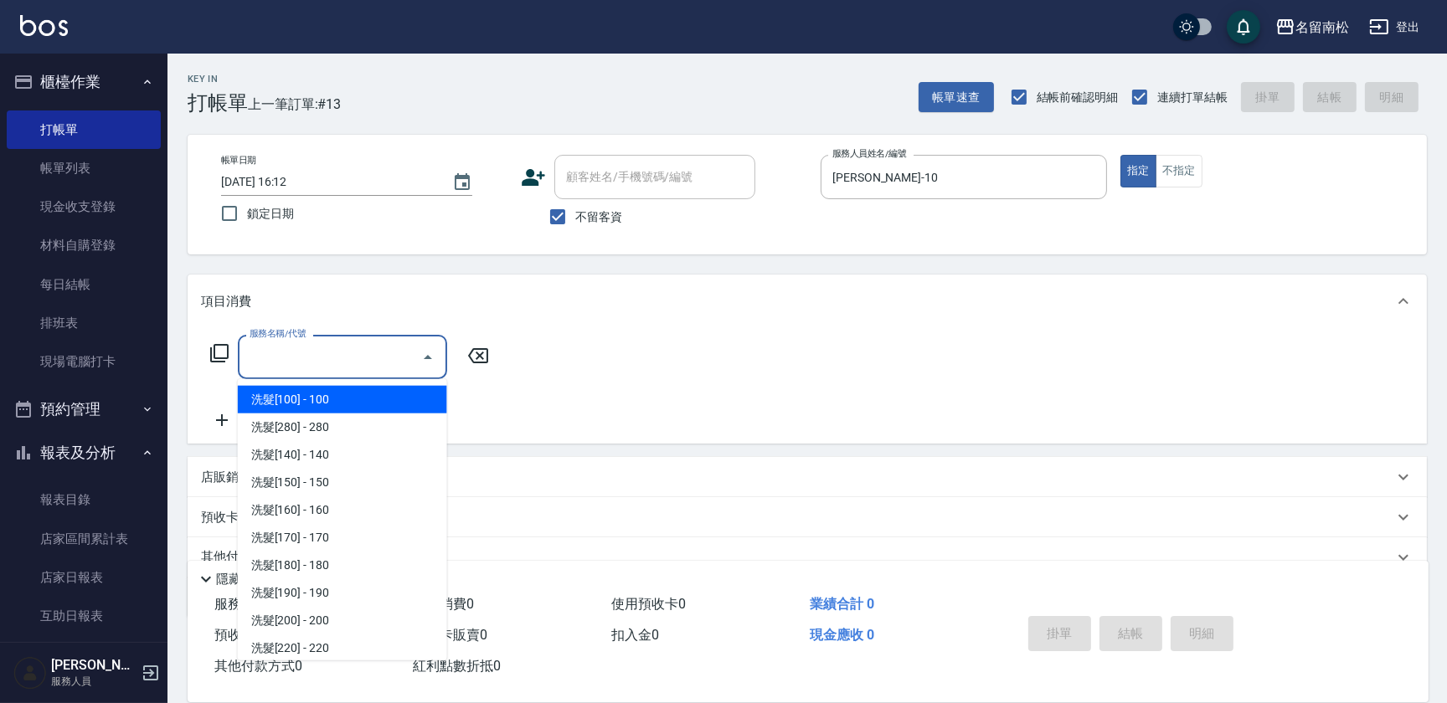
click at [379, 357] on input "服務名稱/代號" at bounding box center [329, 357] width 169 height 29
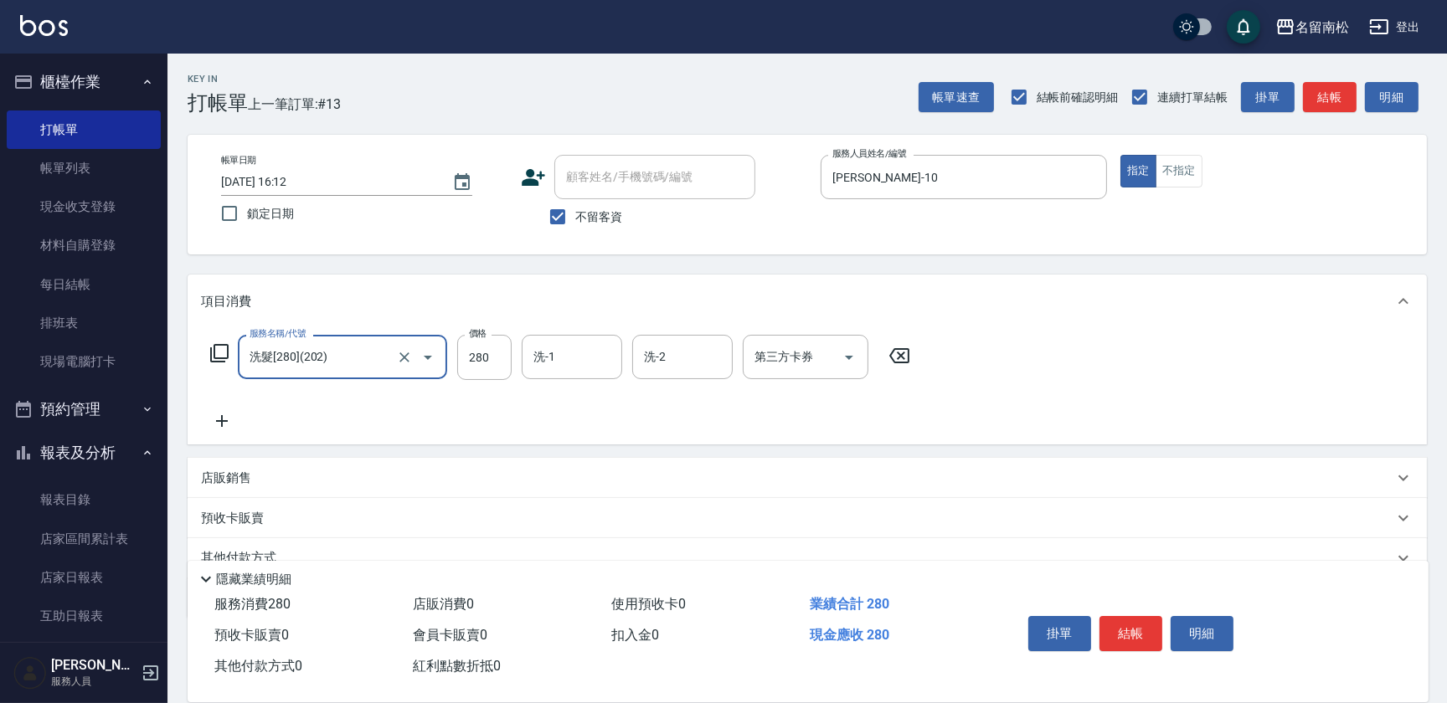
type input "洗髮[280](202)"
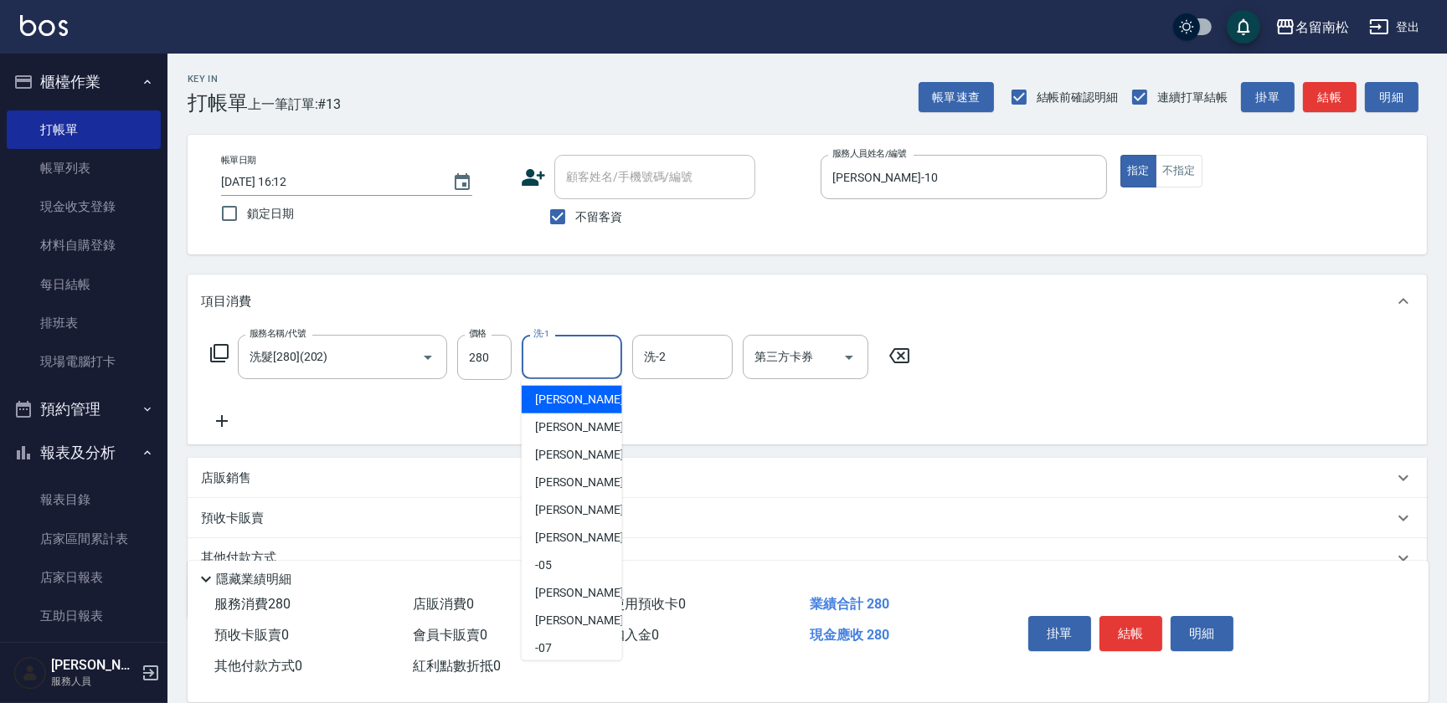
click at [569, 351] on input "洗-1" at bounding box center [571, 357] width 85 height 29
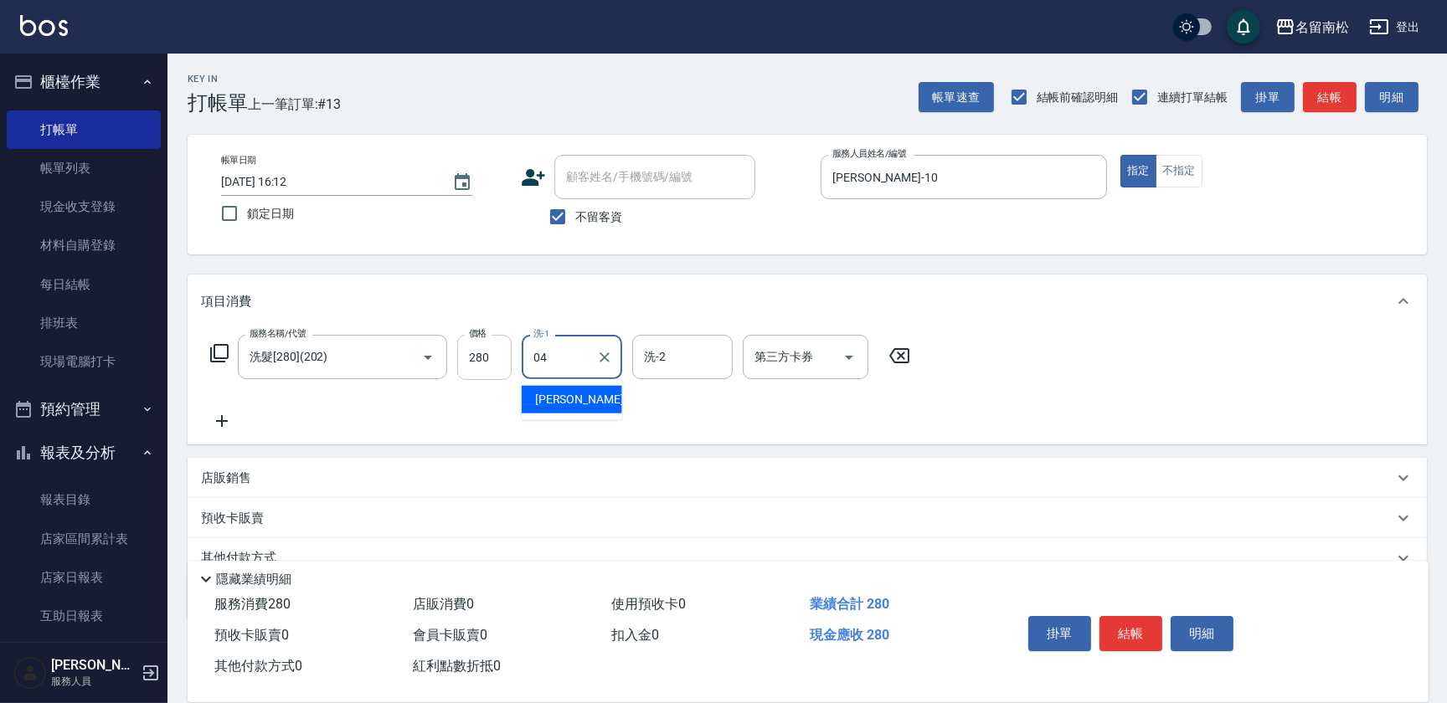
type input "[PERSON_NAME]04"
drag, startPoint x: 229, startPoint y: 428, endPoint x: 393, endPoint y: 446, distance: 164.3
click at [229, 426] on icon at bounding box center [222, 421] width 42 height 20
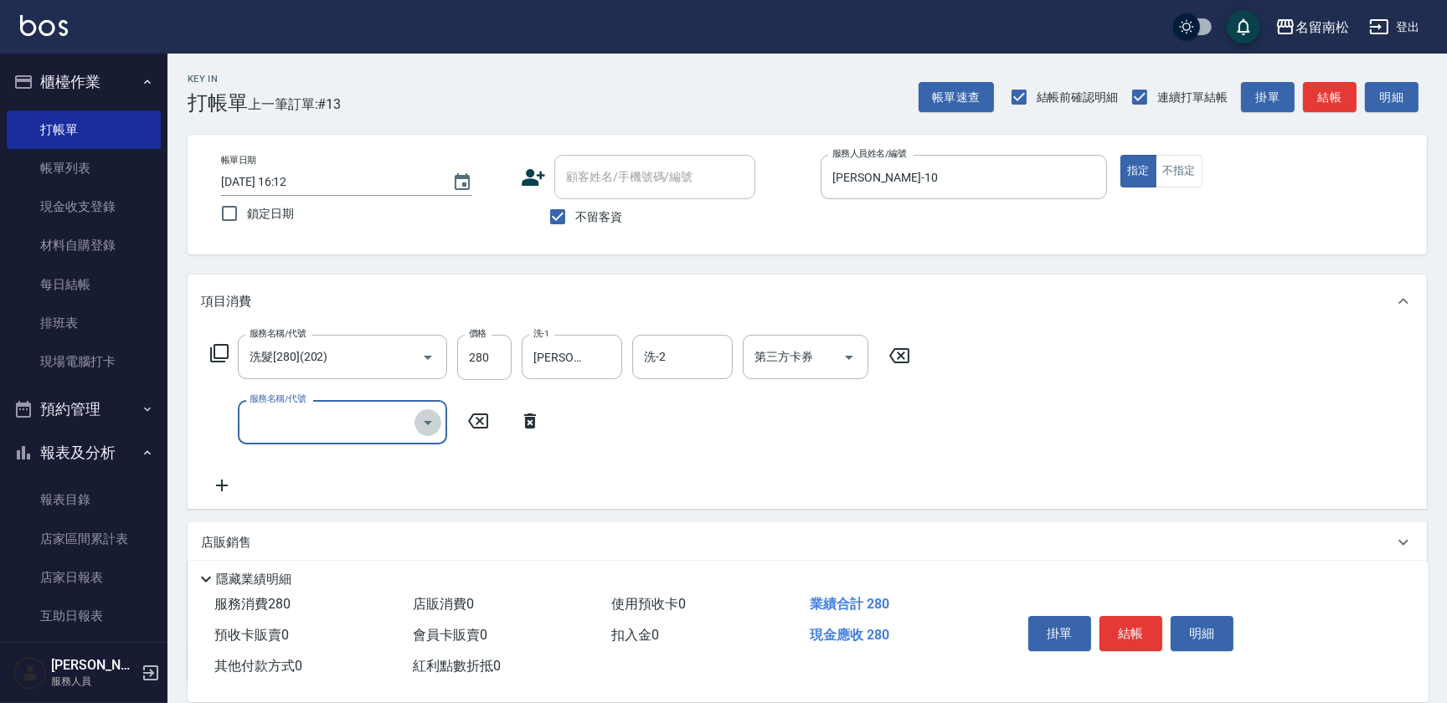
click at [429, 421] on icon "Open" at bounding box center [428, 423] width 8 height 4
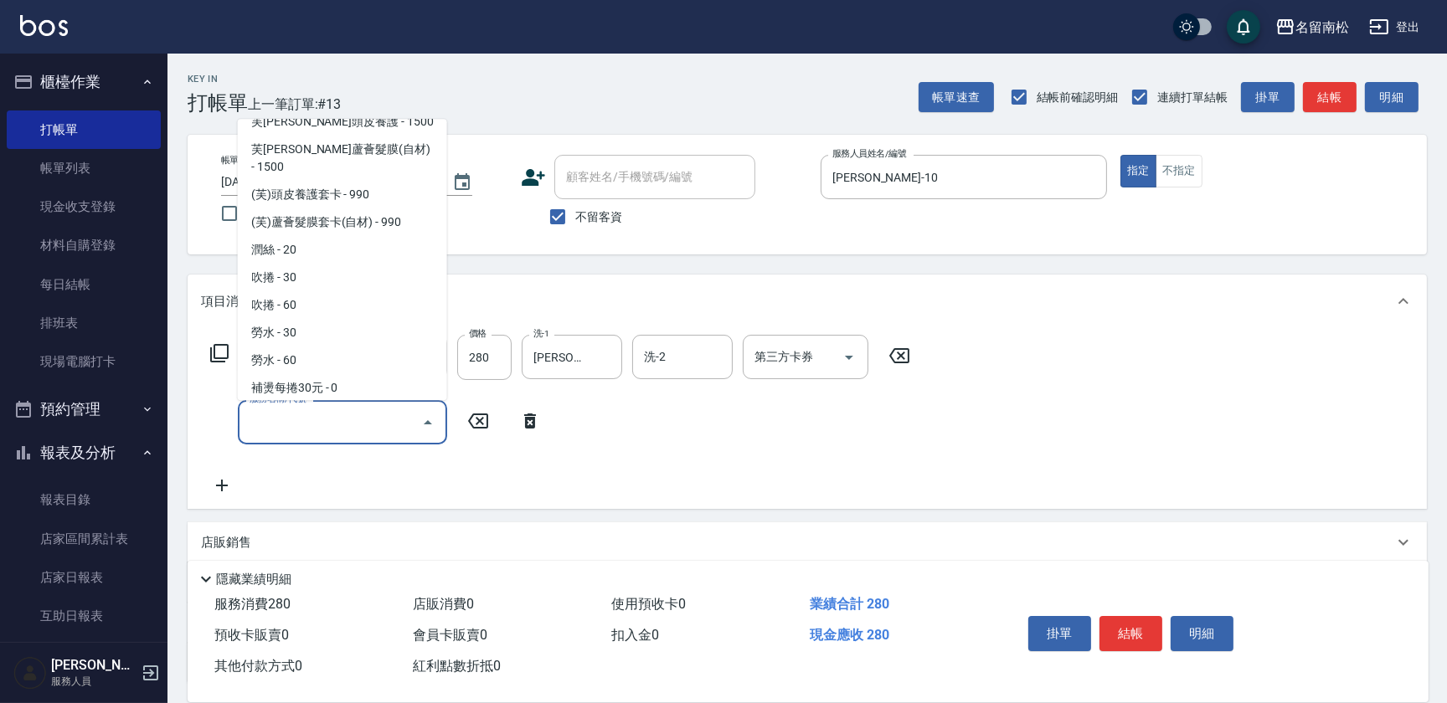
scroll to position [2794, 0]
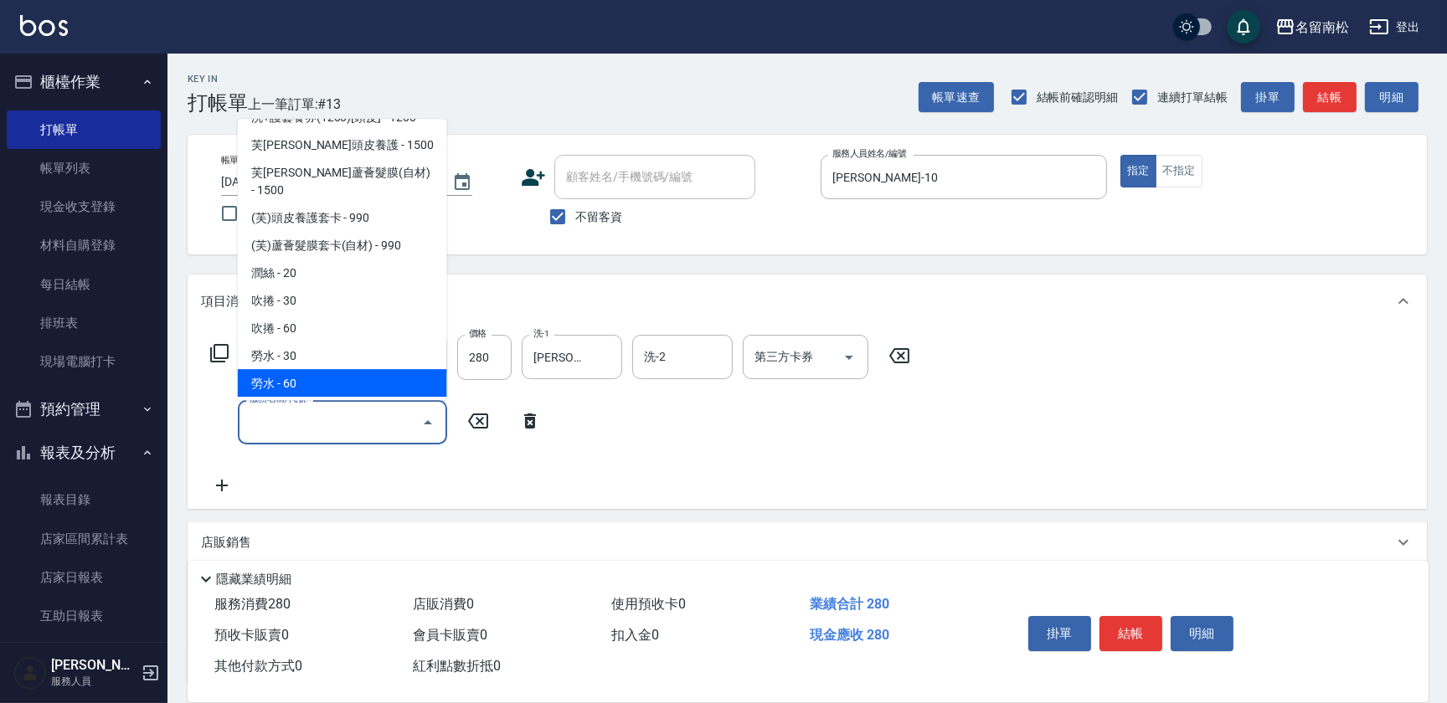
click at [311, 369] on span "勞水 - 60" at bounding box center [342, 383] width 209 height 28
type input "勞水(805)"
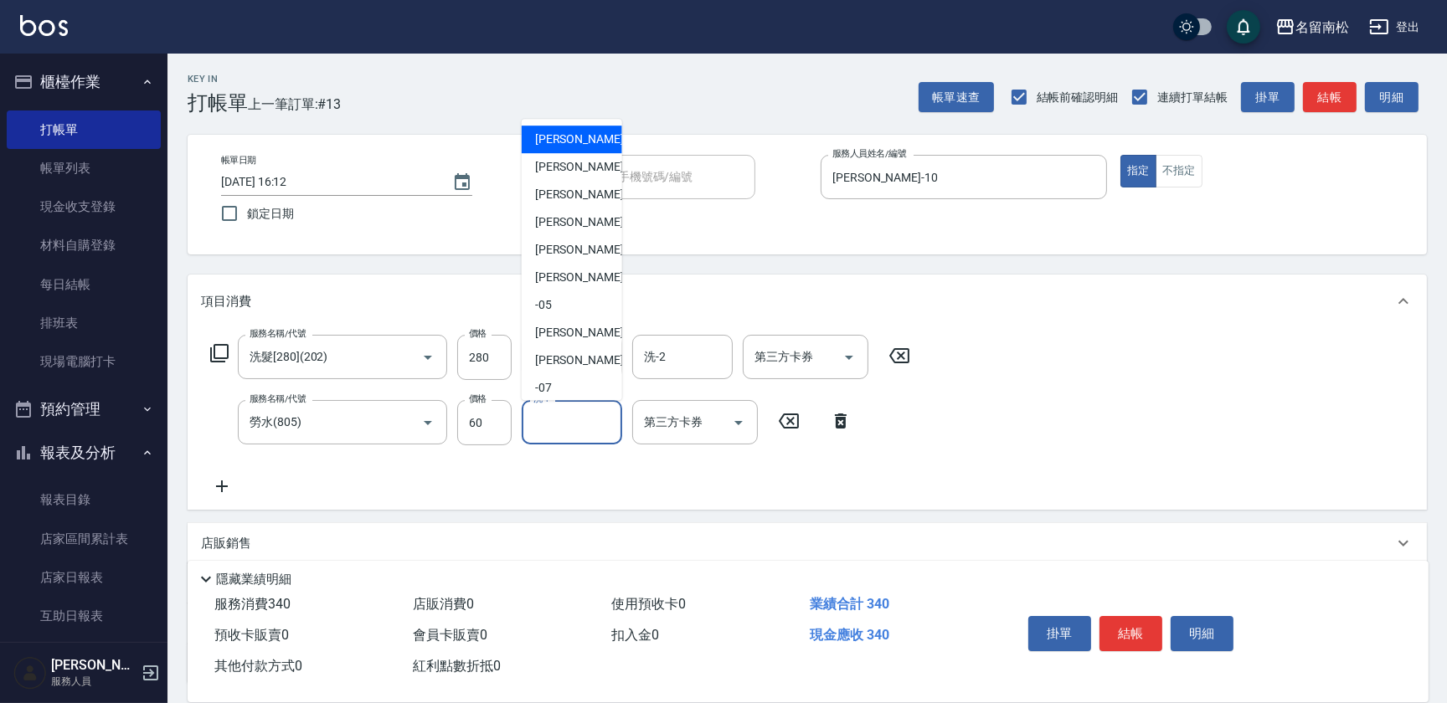
click at [582, 425] on input "洗-1" at bounding box center [571, 422] width 85 height 29
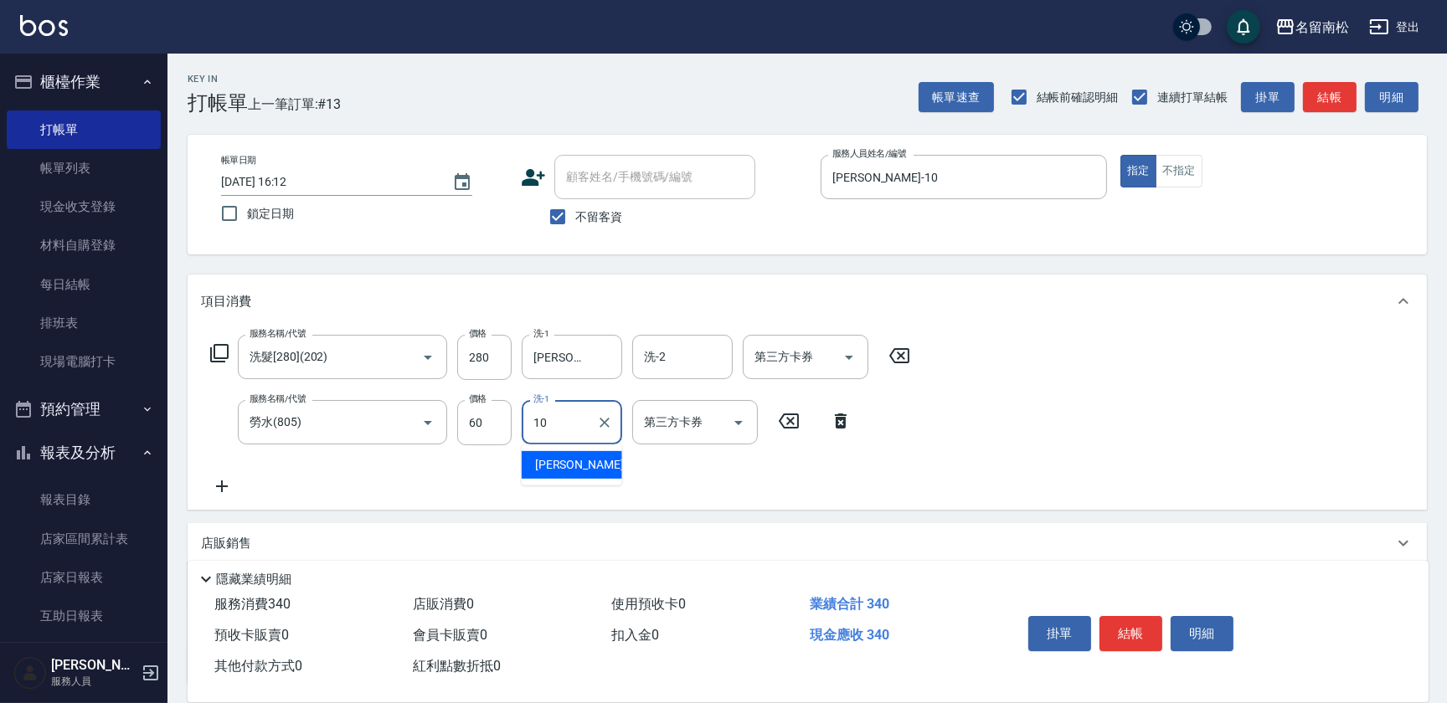
type input "[PERSON_NAME]-10"
click at [1116, 636] on button "結帳" at bounding box center [1131, 633] width 63 height 35
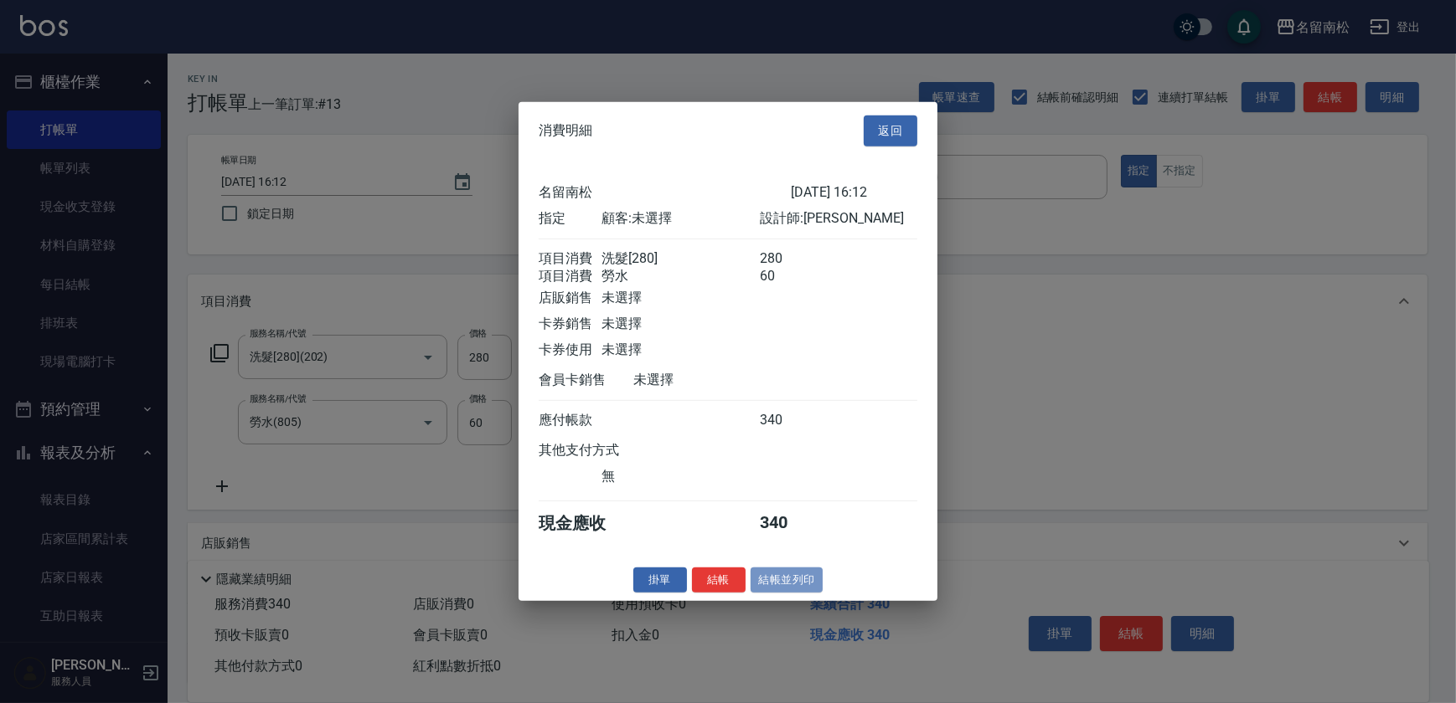
click at [791, 588] on button "結帳並列印" at bounding box center [786, 580] width 73 height 26
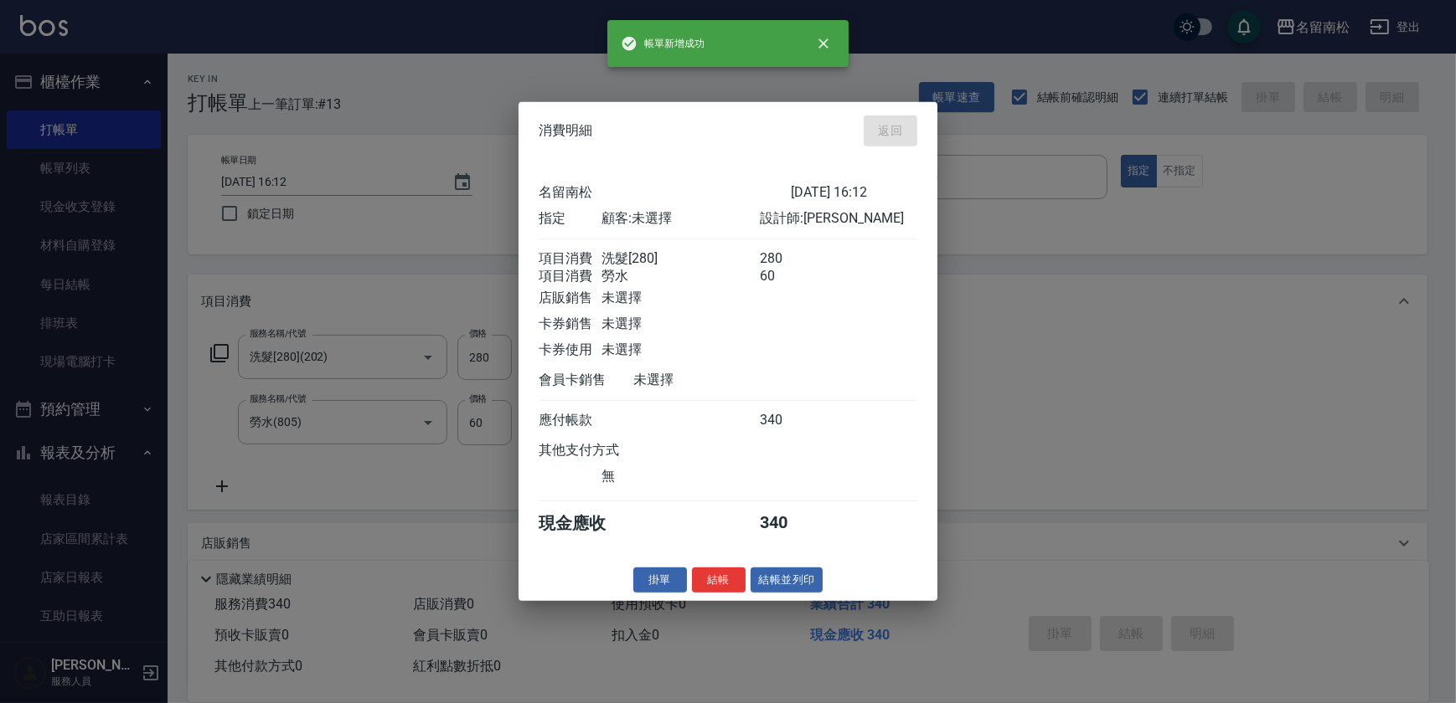
type input "[DATE] 16:13"
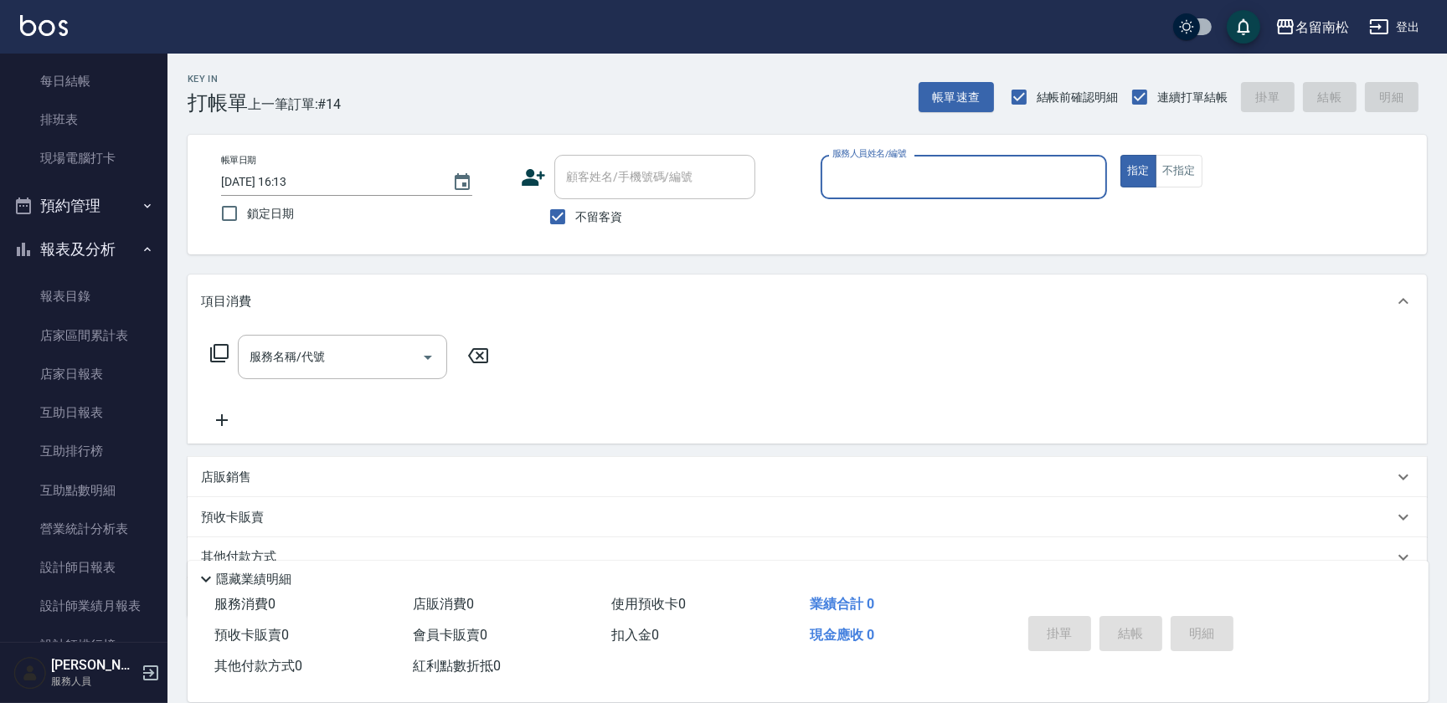
scroll to position [293, 0]
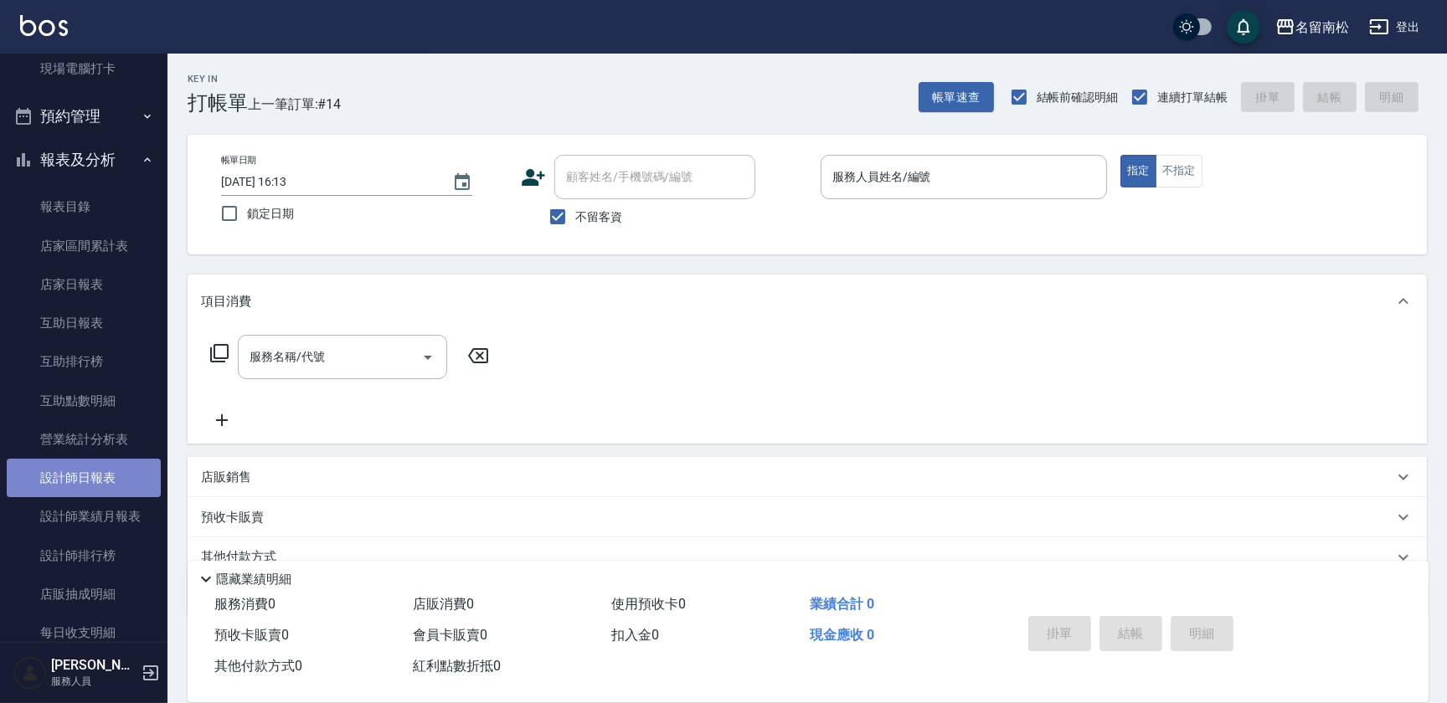
click at [105, 475] on link "設計師日報表" at bounding box center [84, 478] width 154 height 39
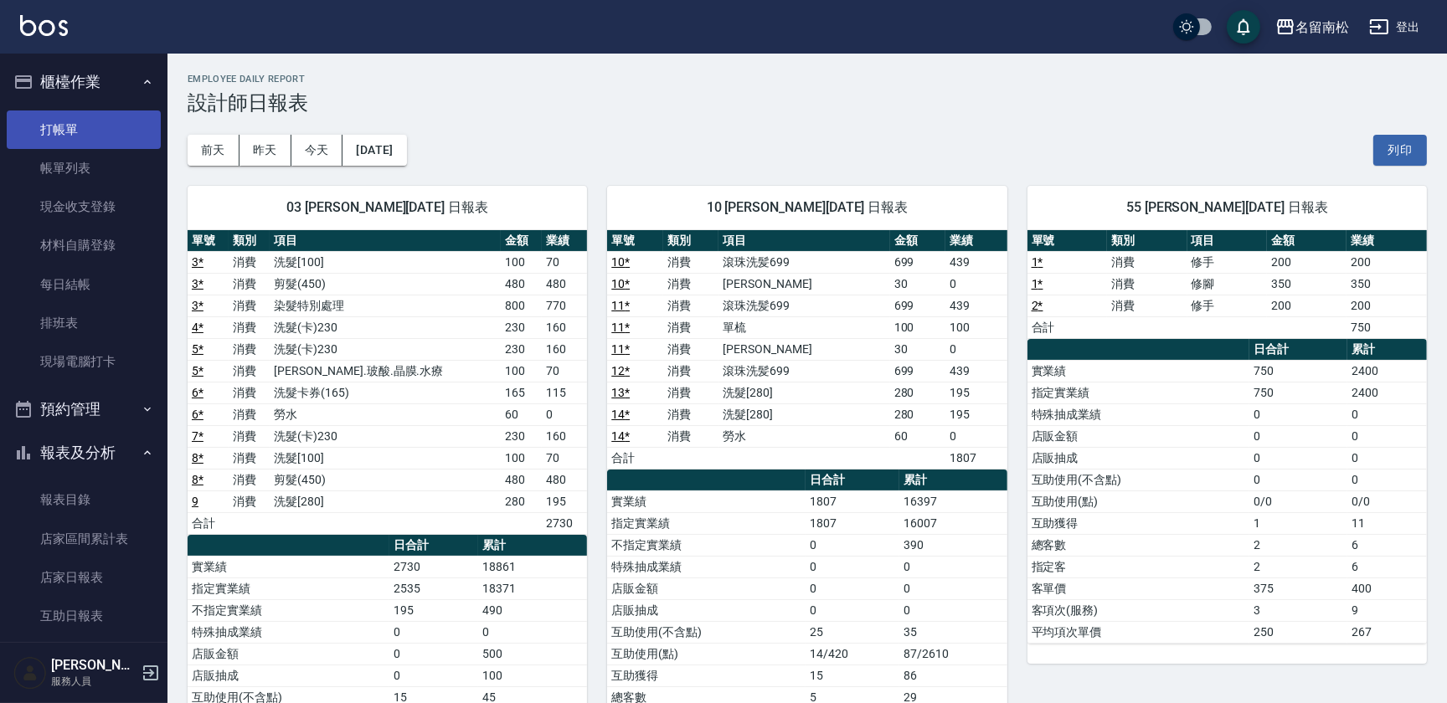
click at [62, 131] on link "打帳單" at bounding box center [84, 130] width 154 height 39
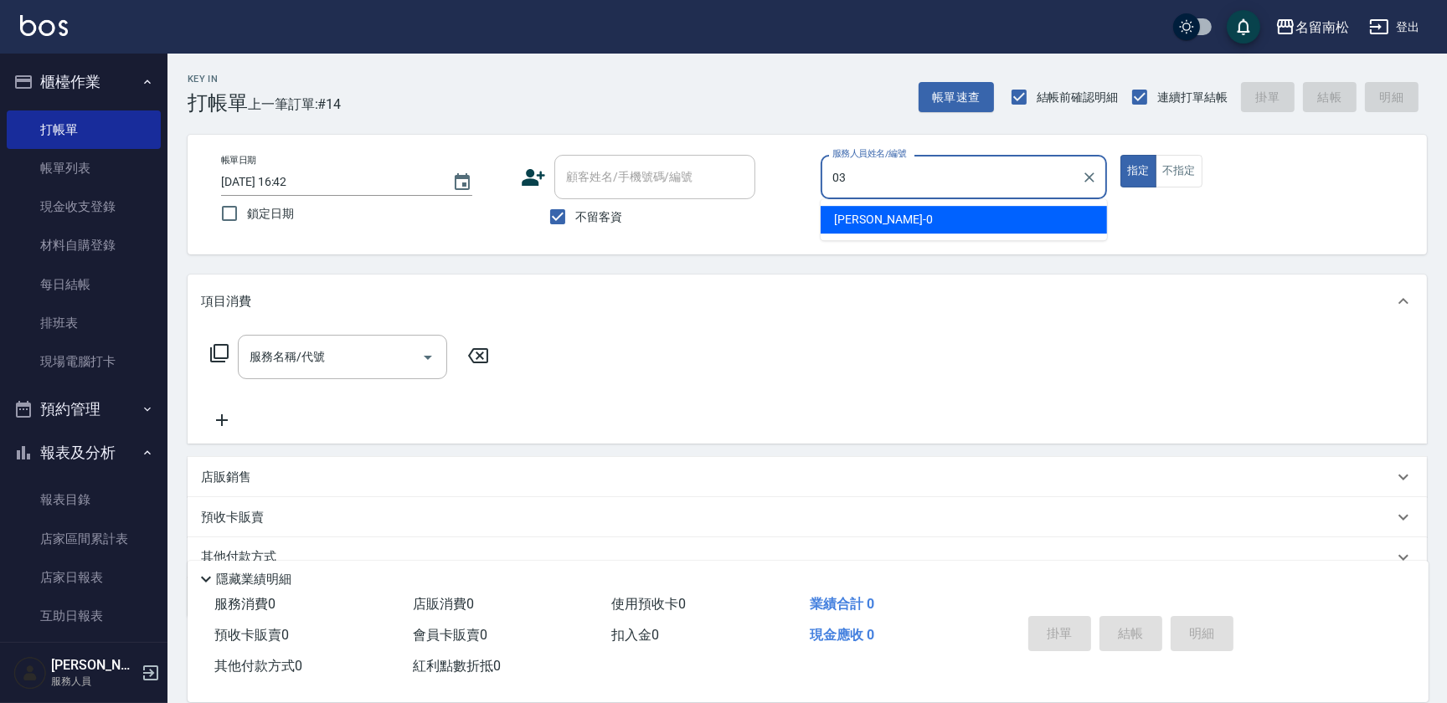
type input "[PERSON_NAME]-03"
type button "true"
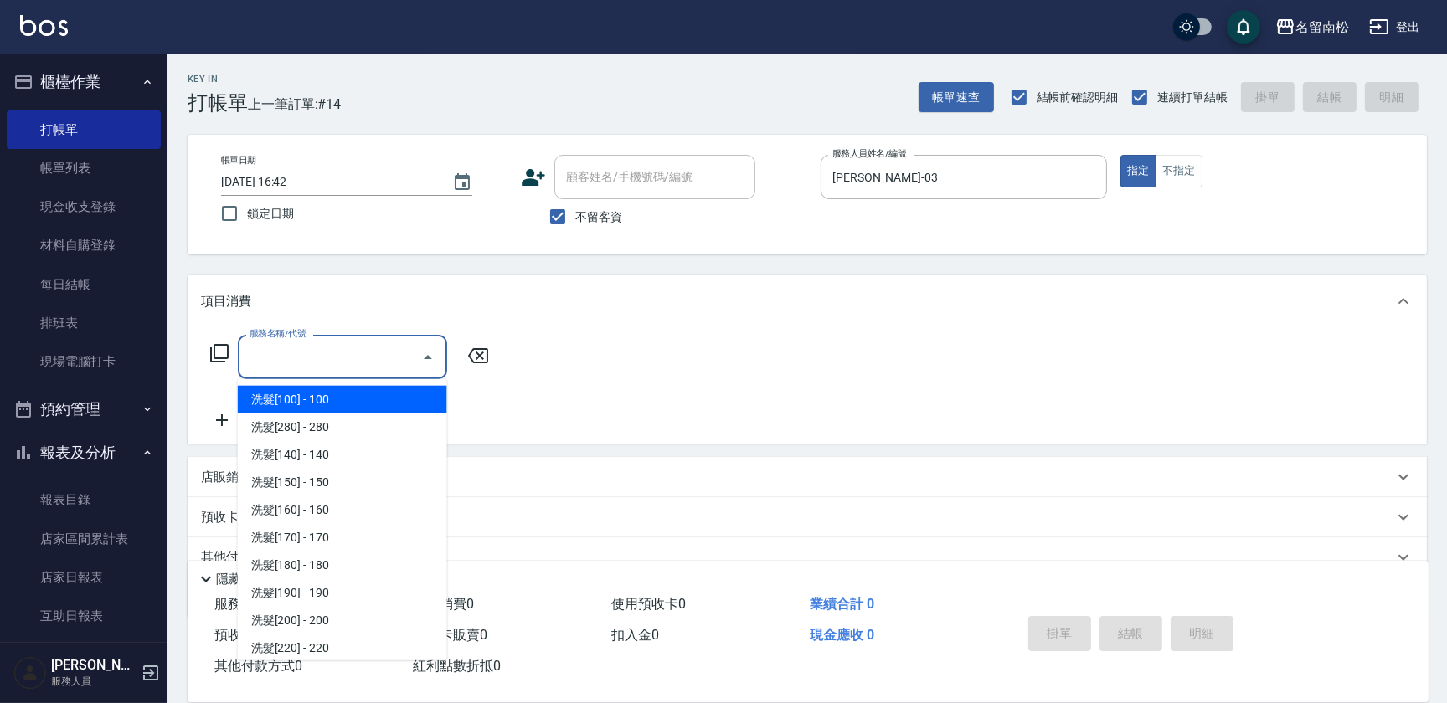
click at [329, 355] on input "服務名稱/代號" at bounding box center [329, 357] width 169 height 29
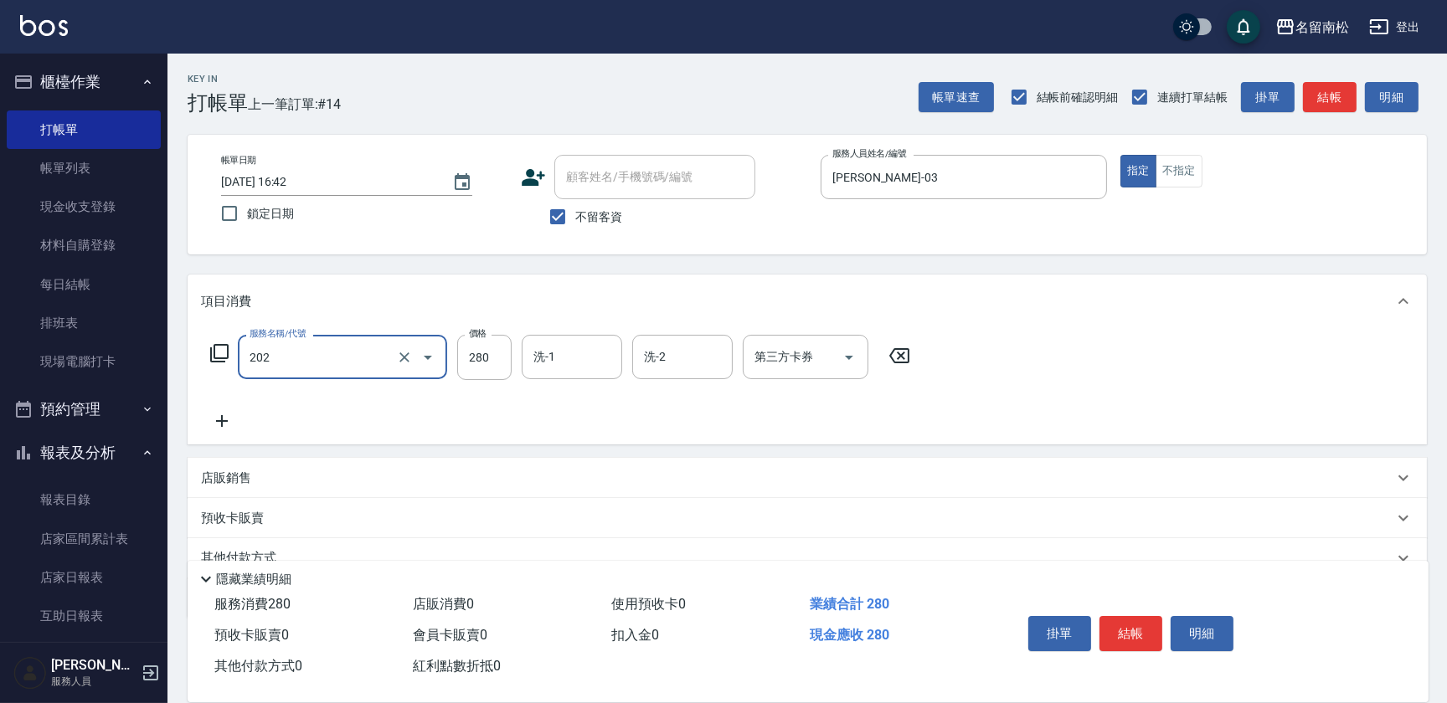
type input "洗髮[280](202)"
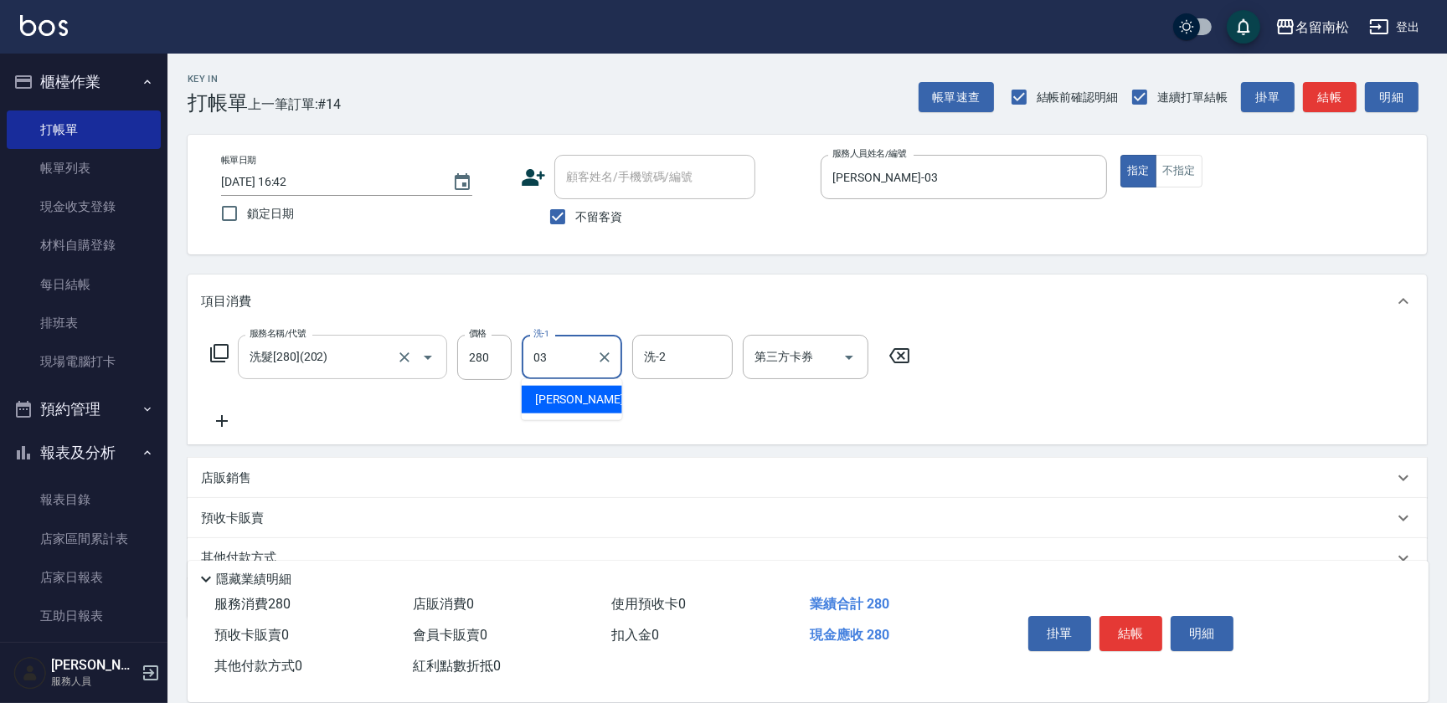
type input "[PERSON_NAME]-03"
click at [1150, 186] on button "指定" at bounding box center [1139, 171] width 36 height 33
click at [1180, 179] on button "不指定" at bounding box center [1179, 171] width 47 height 33
click at [1141, 631] on button "結帳" at bounding box center [1131, 633] width 63 height 35
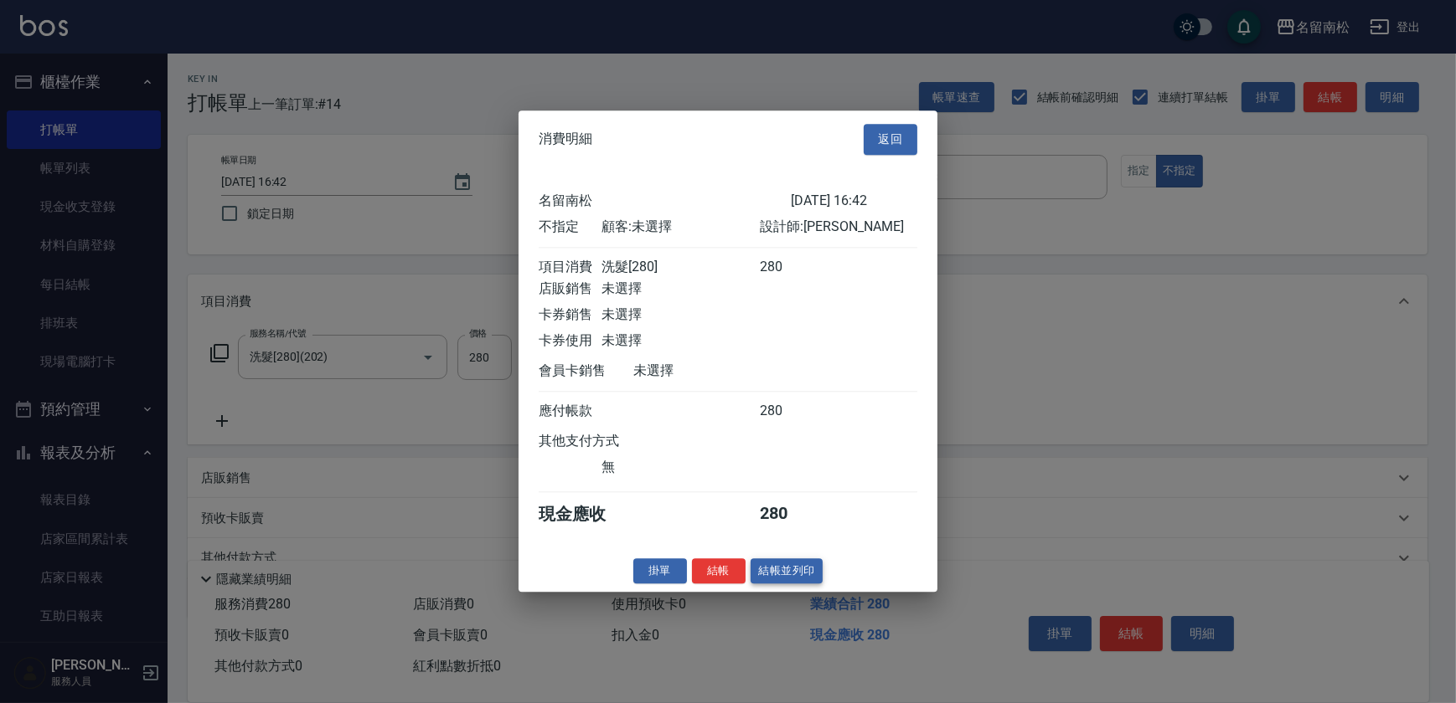
click at [773, 566] on button "結帳並列印" at bounding box center [786, 572] width 73 height 26
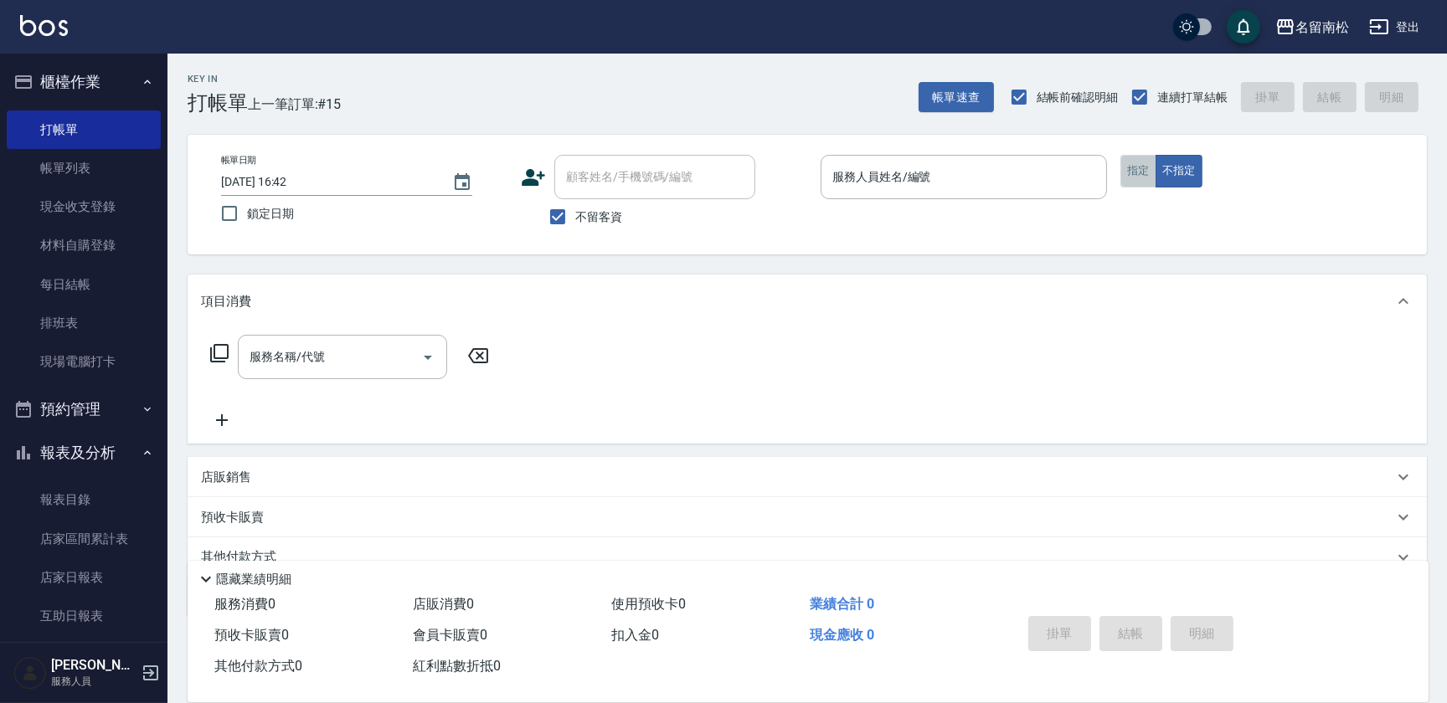
click at [1131, 176] on button "指定" at bounding box center [1139, 171] width 36 height 33
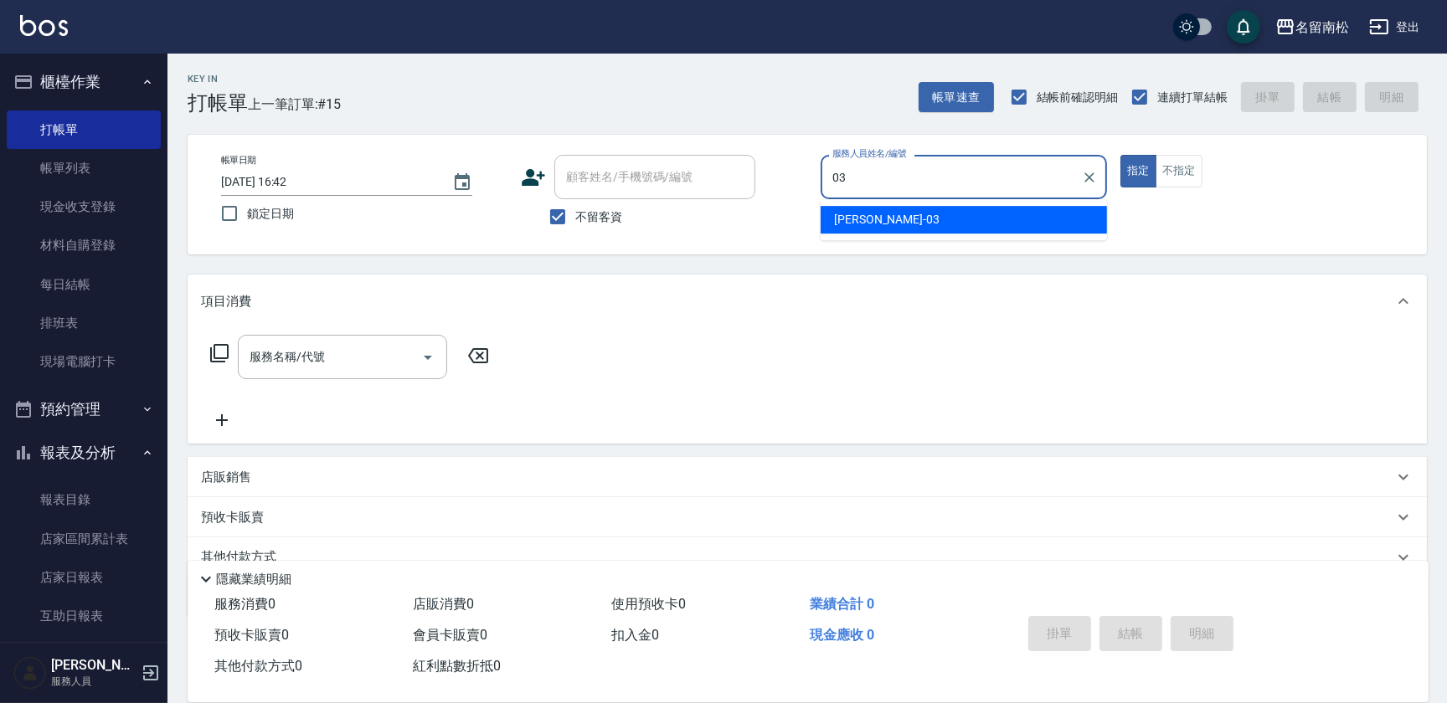
type input "[PERSON_NAME]-03"
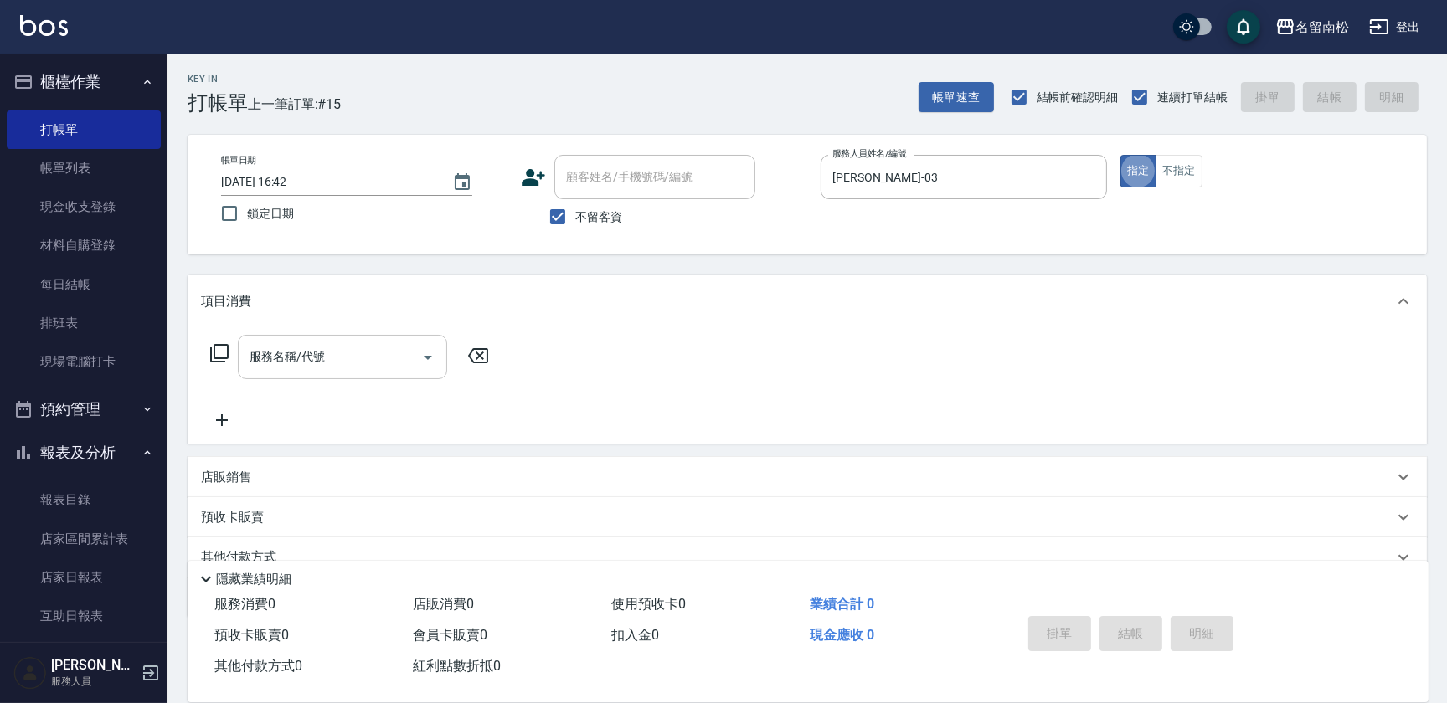
click at [376, 366] on input "服務名稱/代號" at bounding box center [329, 357] width 169 height 29
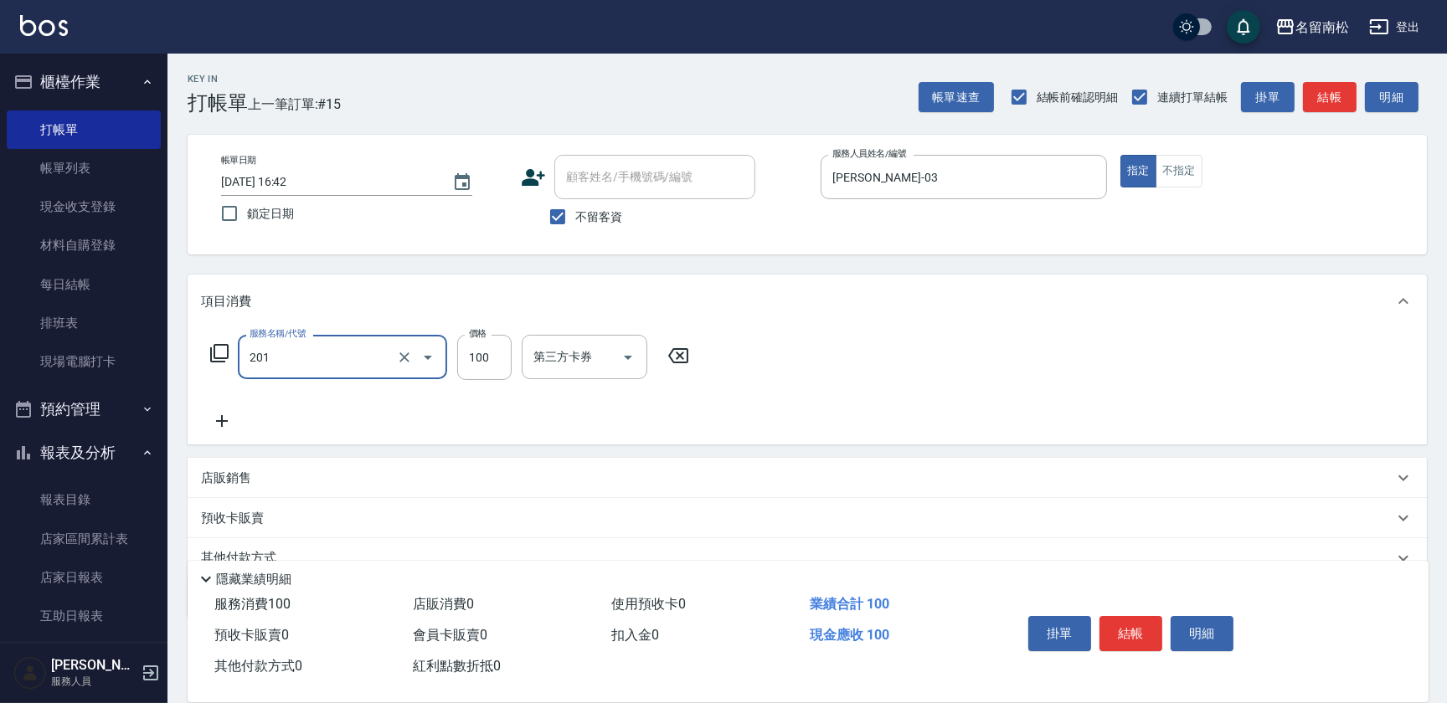
type input "洗髮[100](201)"
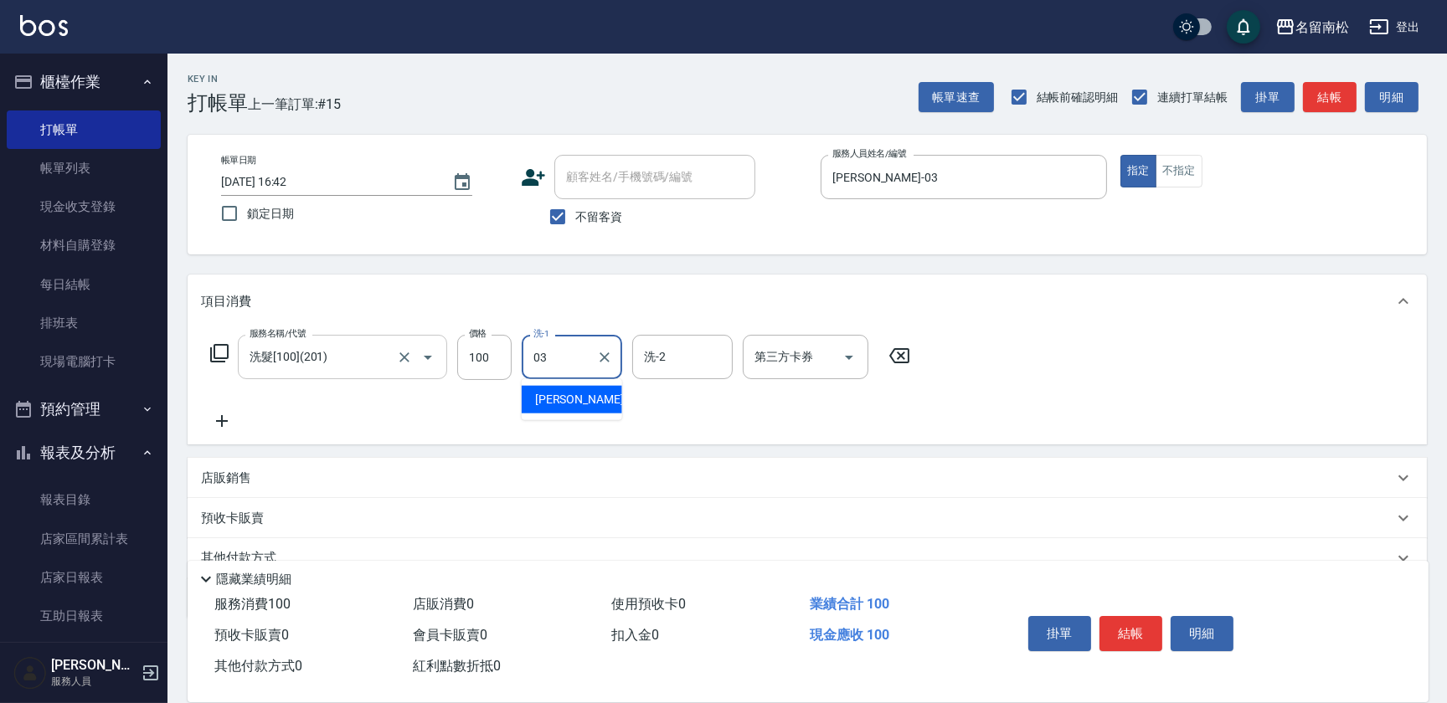
type input "[PERSON_NAME]-03"
click at [215, 418] on icon at bounding box center [222, 421] width 42 height 20
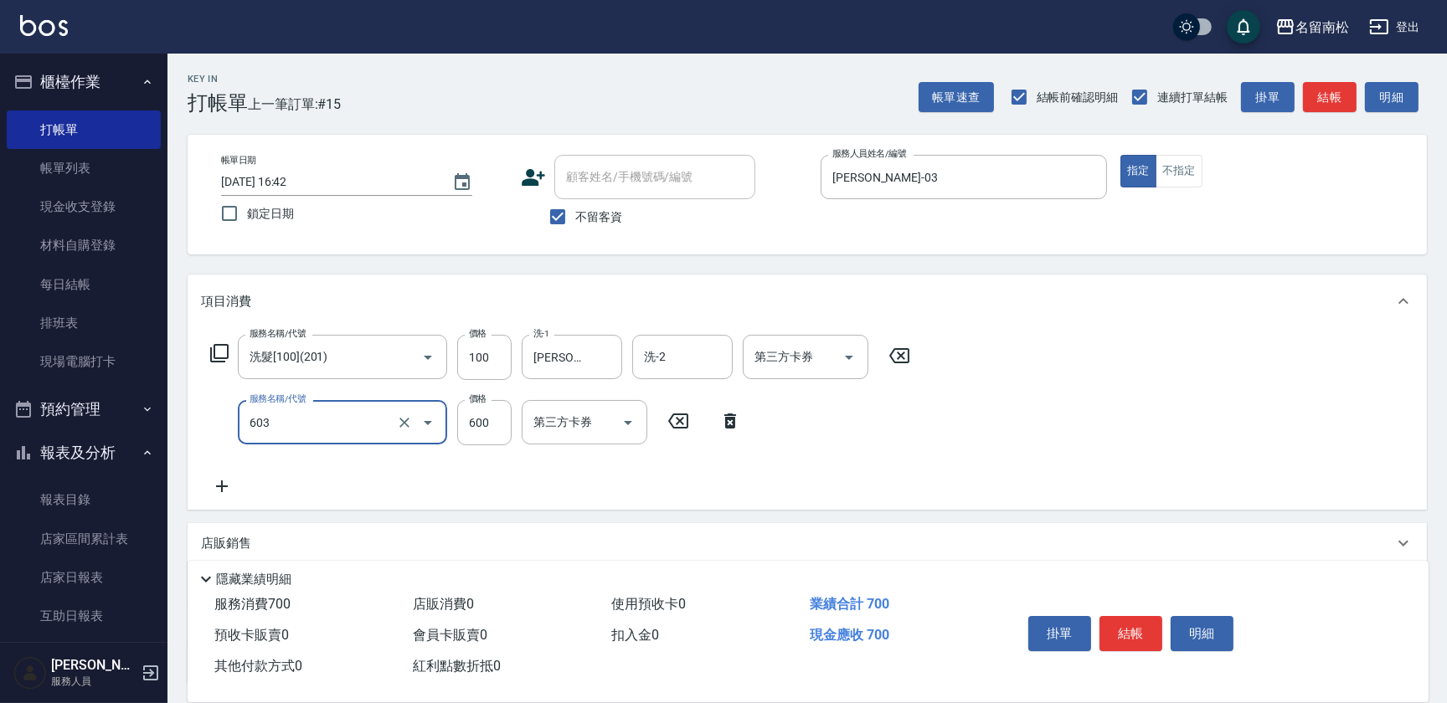
type input "護髮[600](603)"
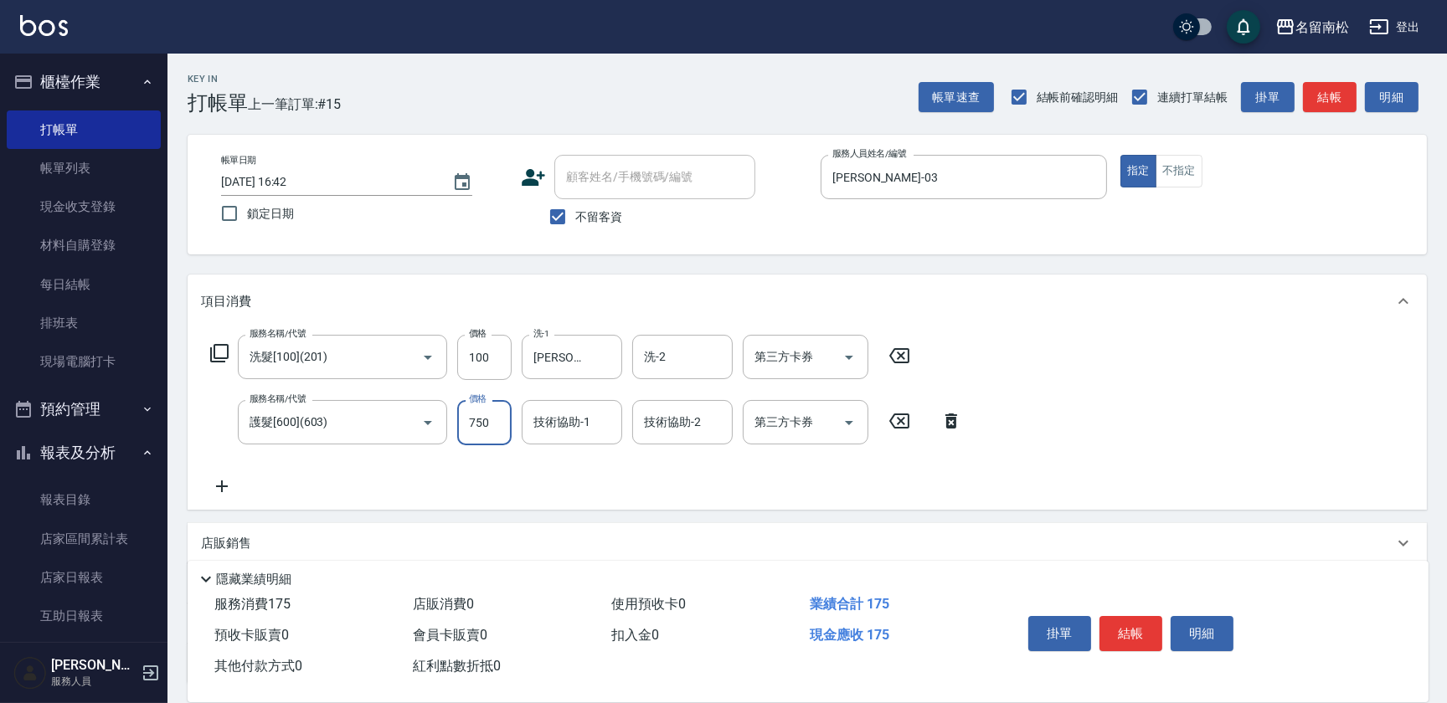
type input "750"
type input "[PERSON_NAME]-03"
click at [1135, 628] on button "結帳" at bounding box center [1131, 633] width 63 height 35
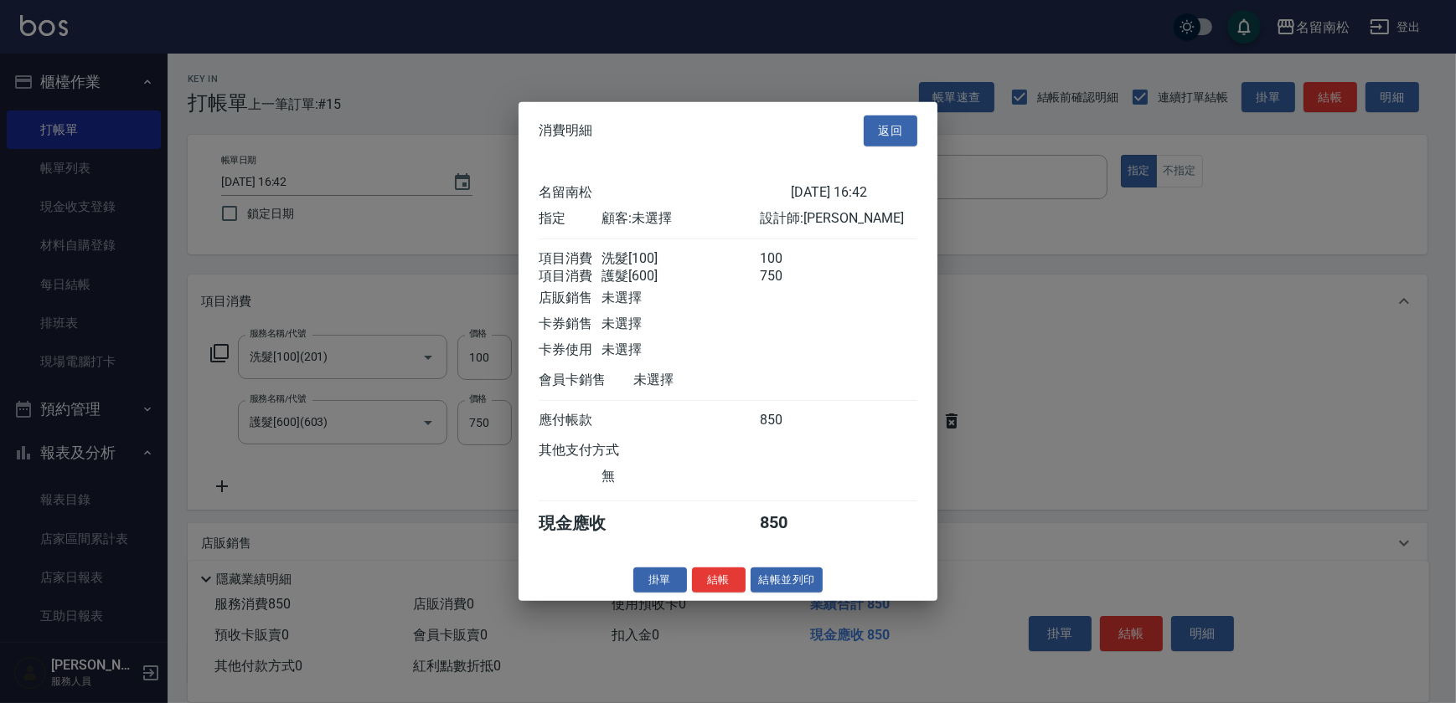
click at [791, 582] on button "結帳並列印" at bounding box center [786, 580] width 73 height 26
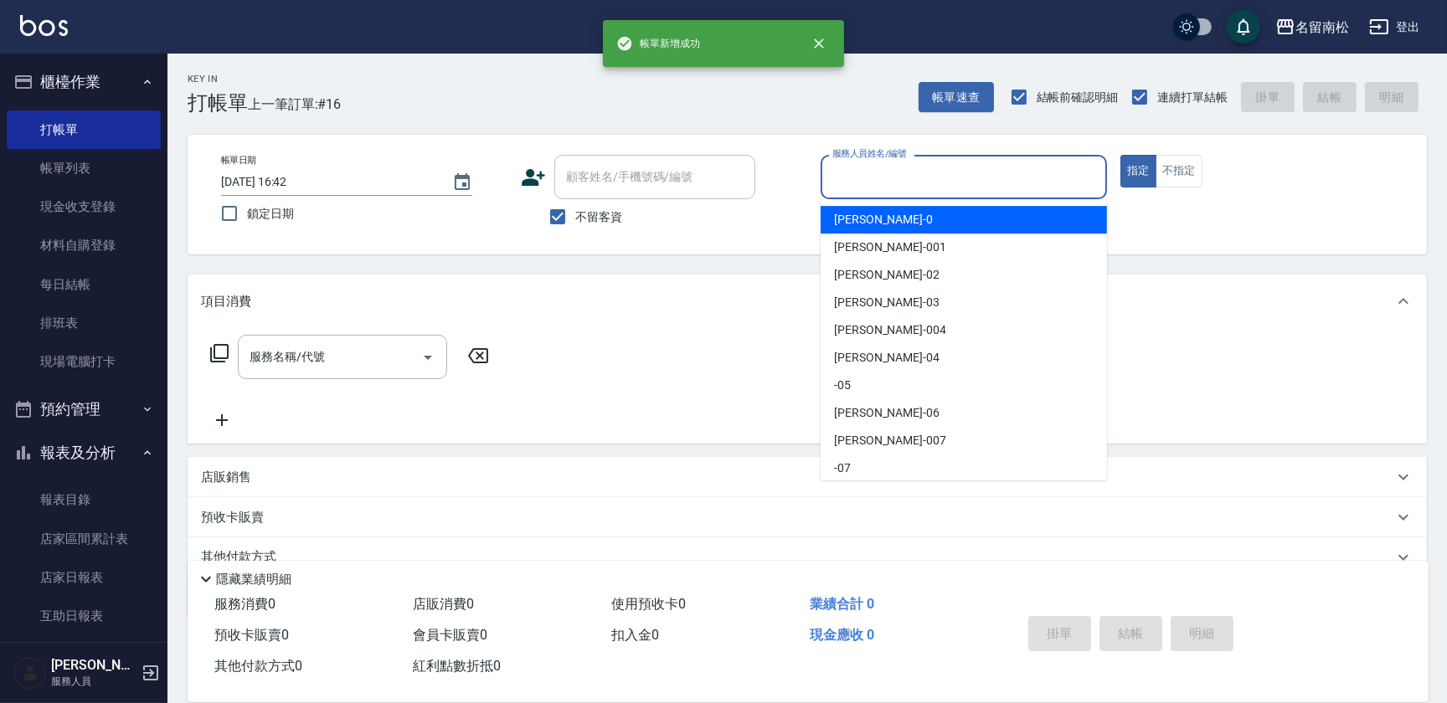
click at [1051, 189] on input "服務人員姓名/編號" at bounding box center [963, 176] width 271 height 29
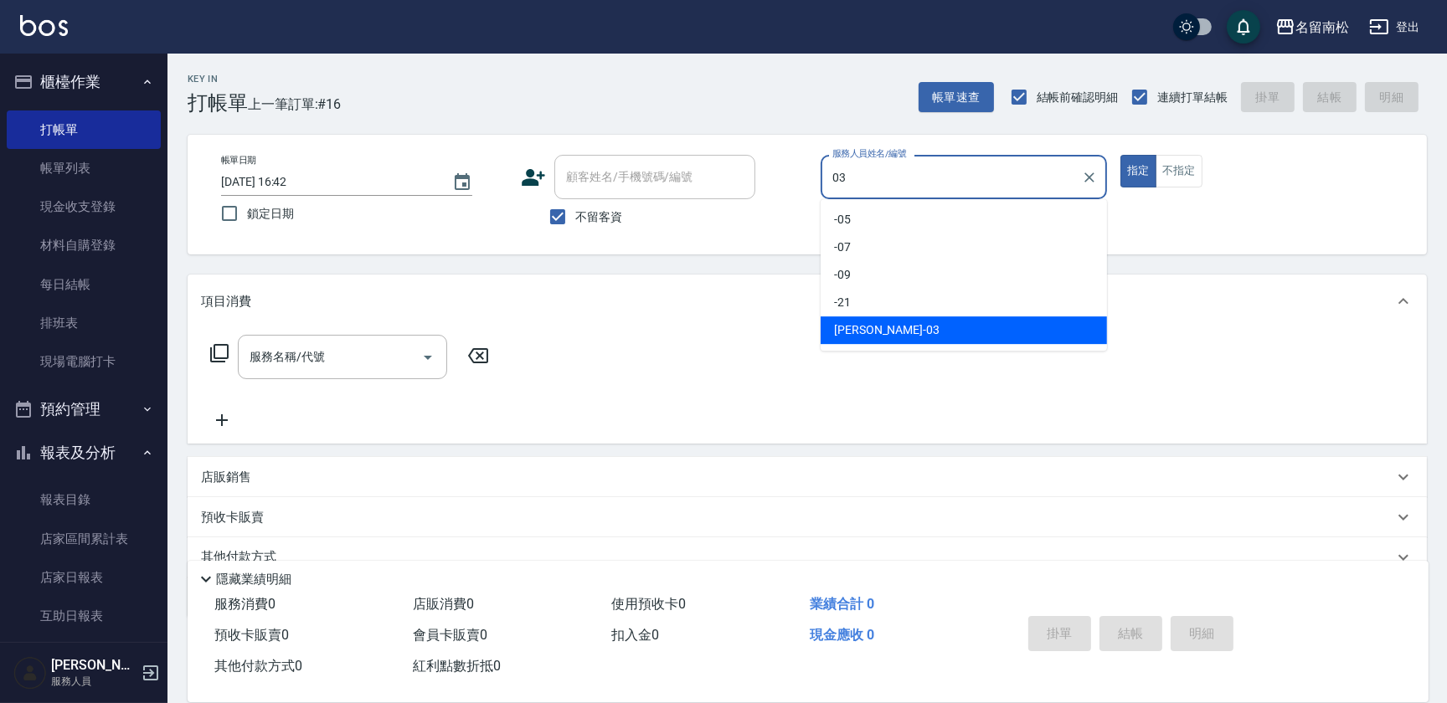
type input "[PERSON_NAME]-03"
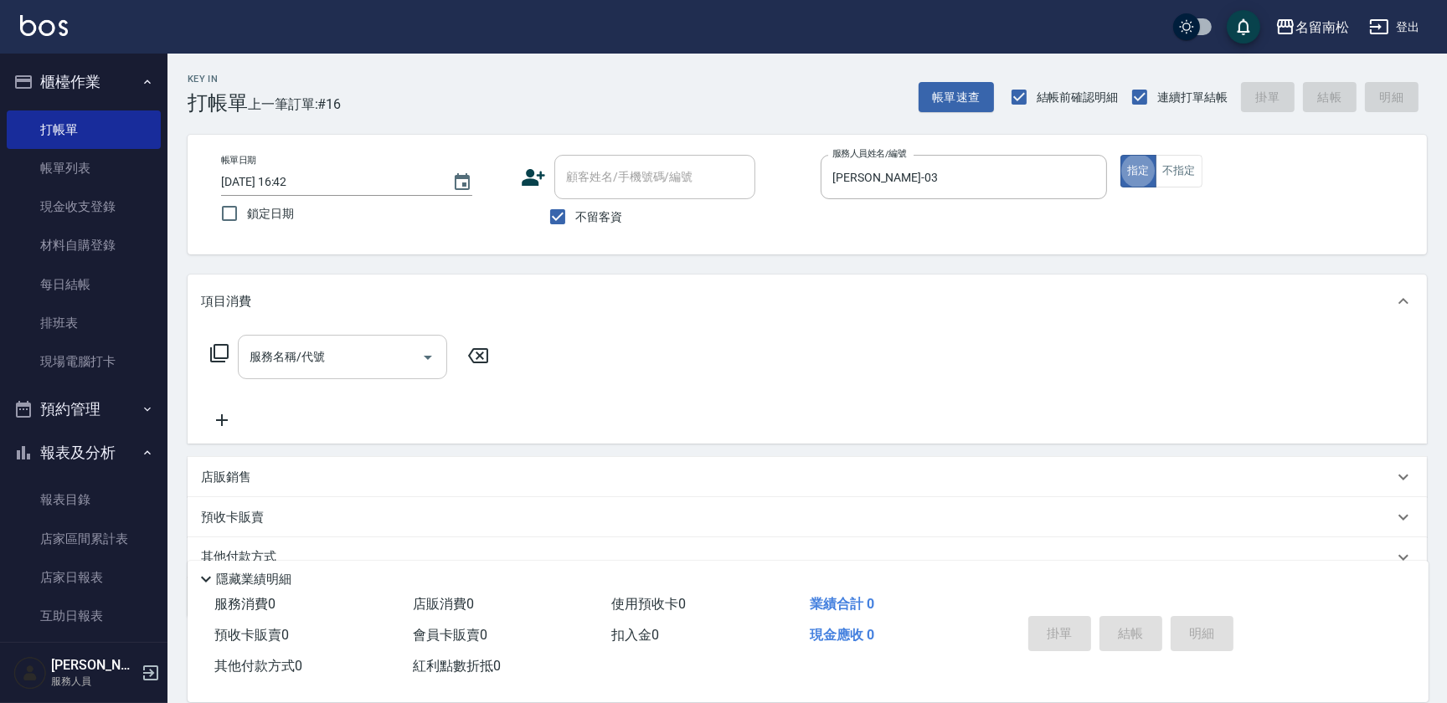
click at [348, 367] on input "服務名稱/代號" at bounding box center [329, 357] width 169 height 29
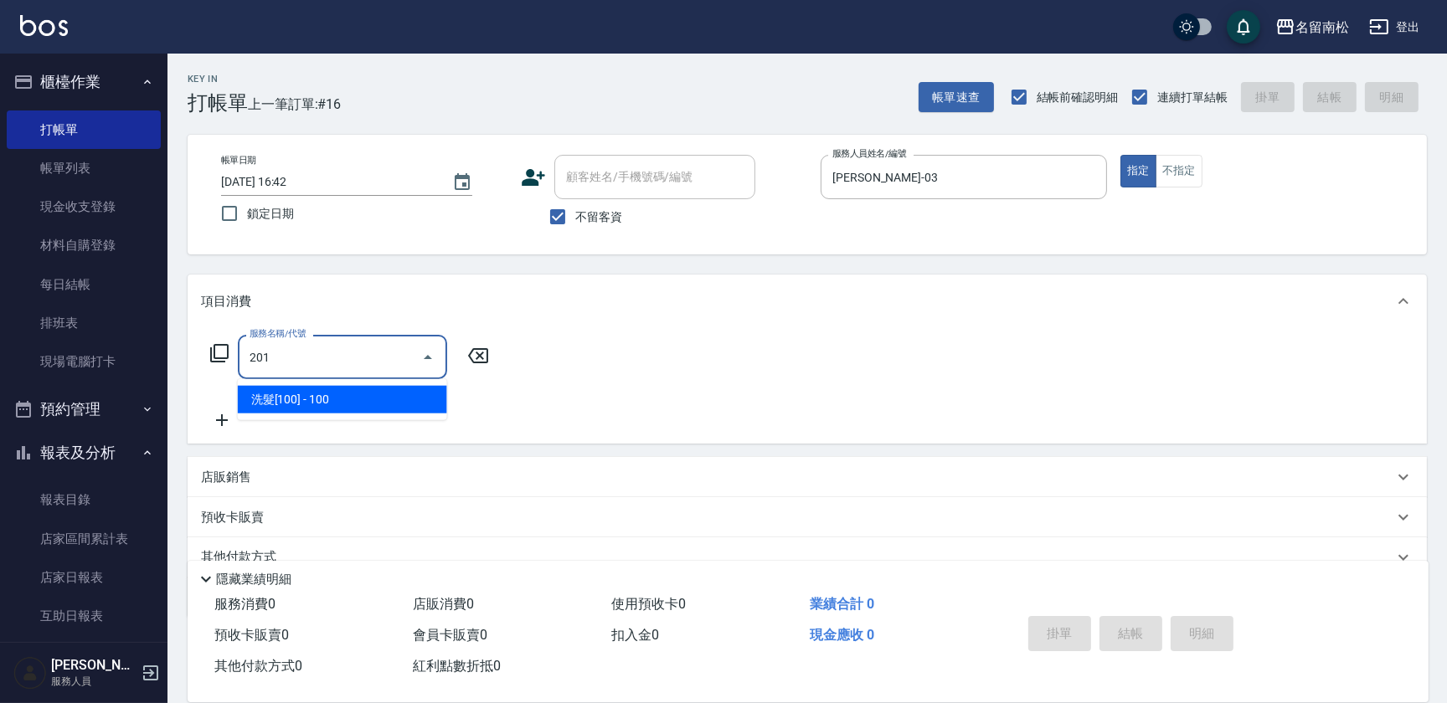
type input "洗髮[100](201)"
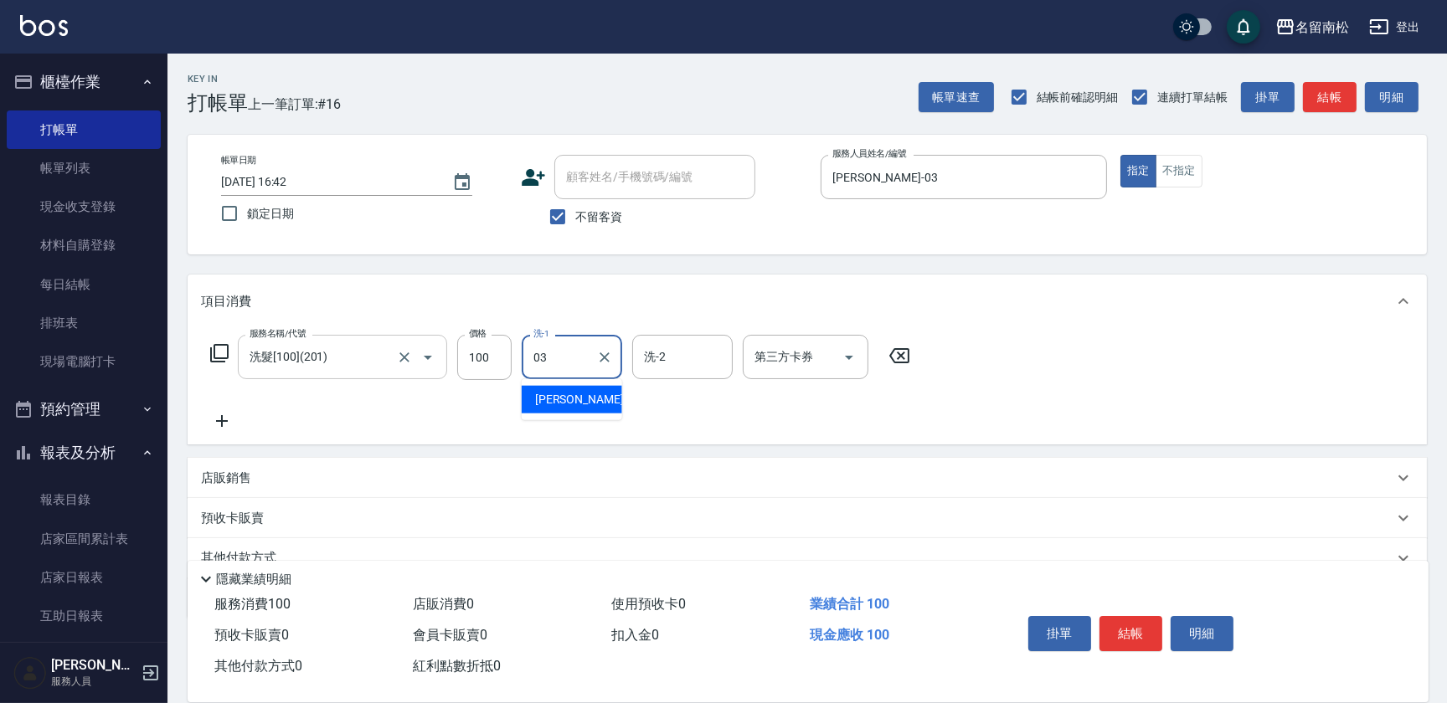
type input "[PERSON_NAME]-03"
click at [228, 420] on icon at bounding box center [222, 421] width 42 height 20
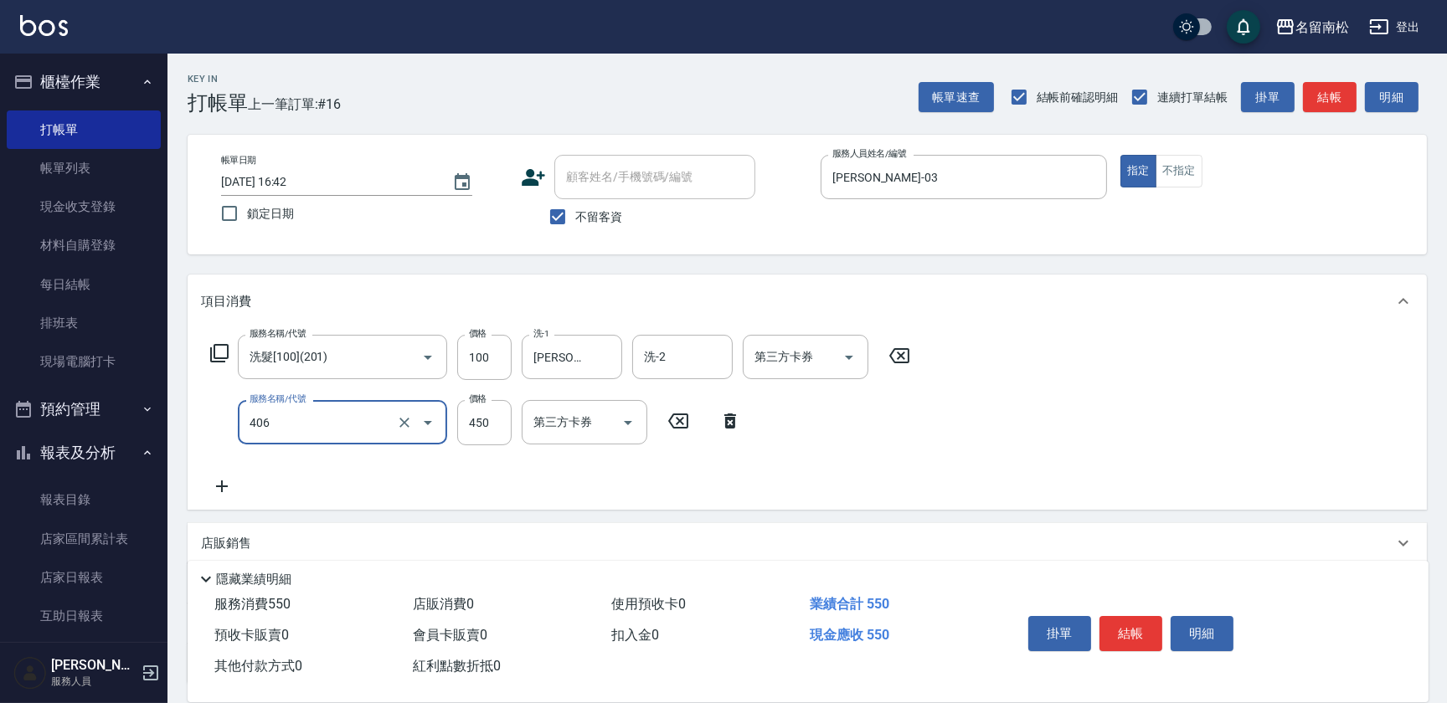
type input "剪髮(450)(406)"
type input "480"
click at [1132, 639] on button "結帳" at bounding box center [1131, 633] width 63 height 35
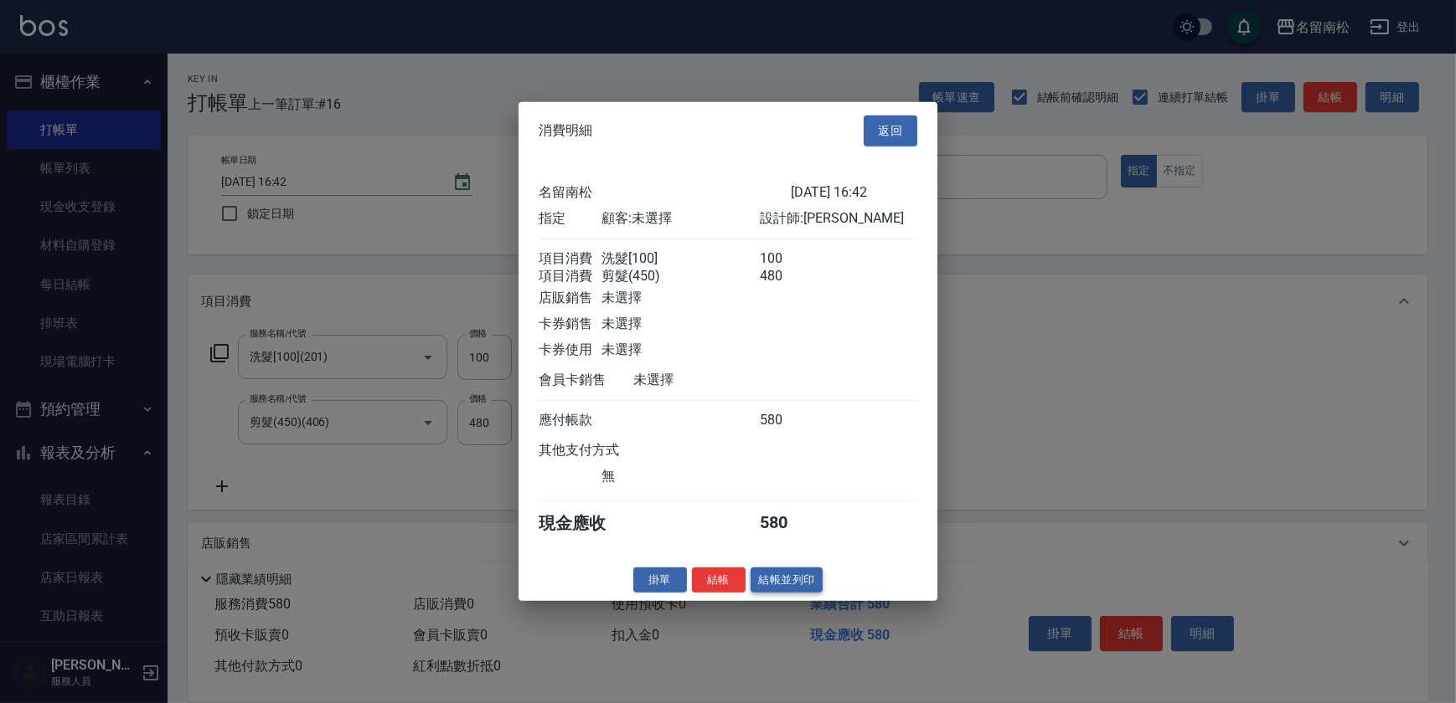
click at [796, 583] on button "結帳並列印" at bounding box center [786, 580] width 73 height 26
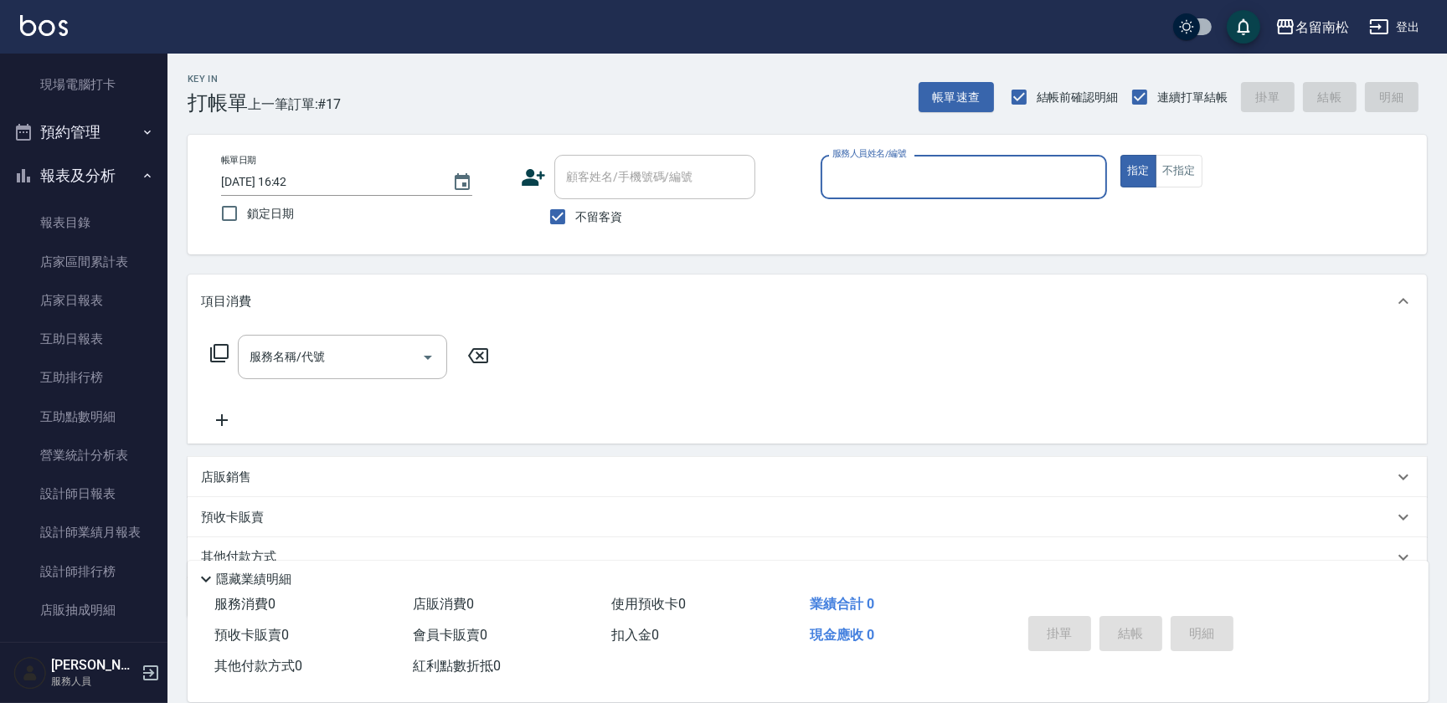
scroll to position [285, 0]
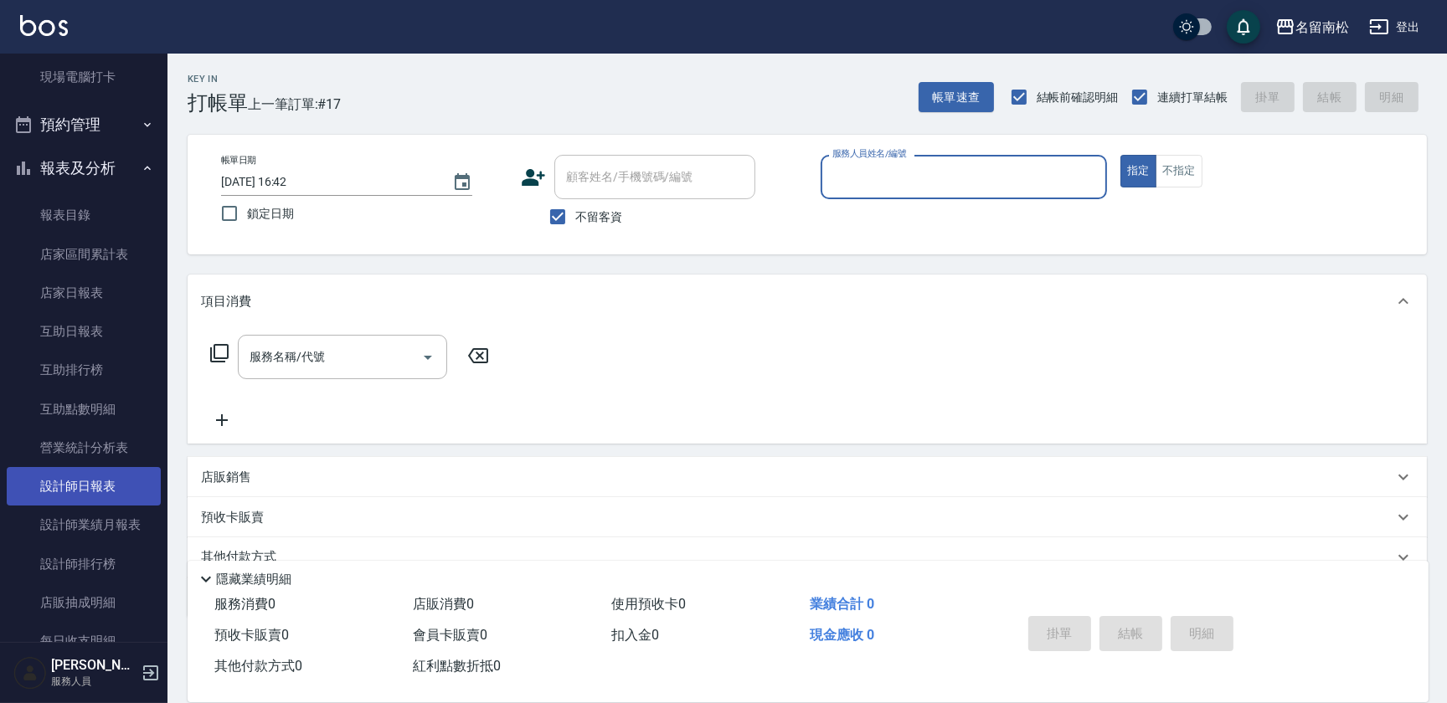
click at [119, 470] on link "設計師日報表" at bounding box center [84, 486] width 154 height 39
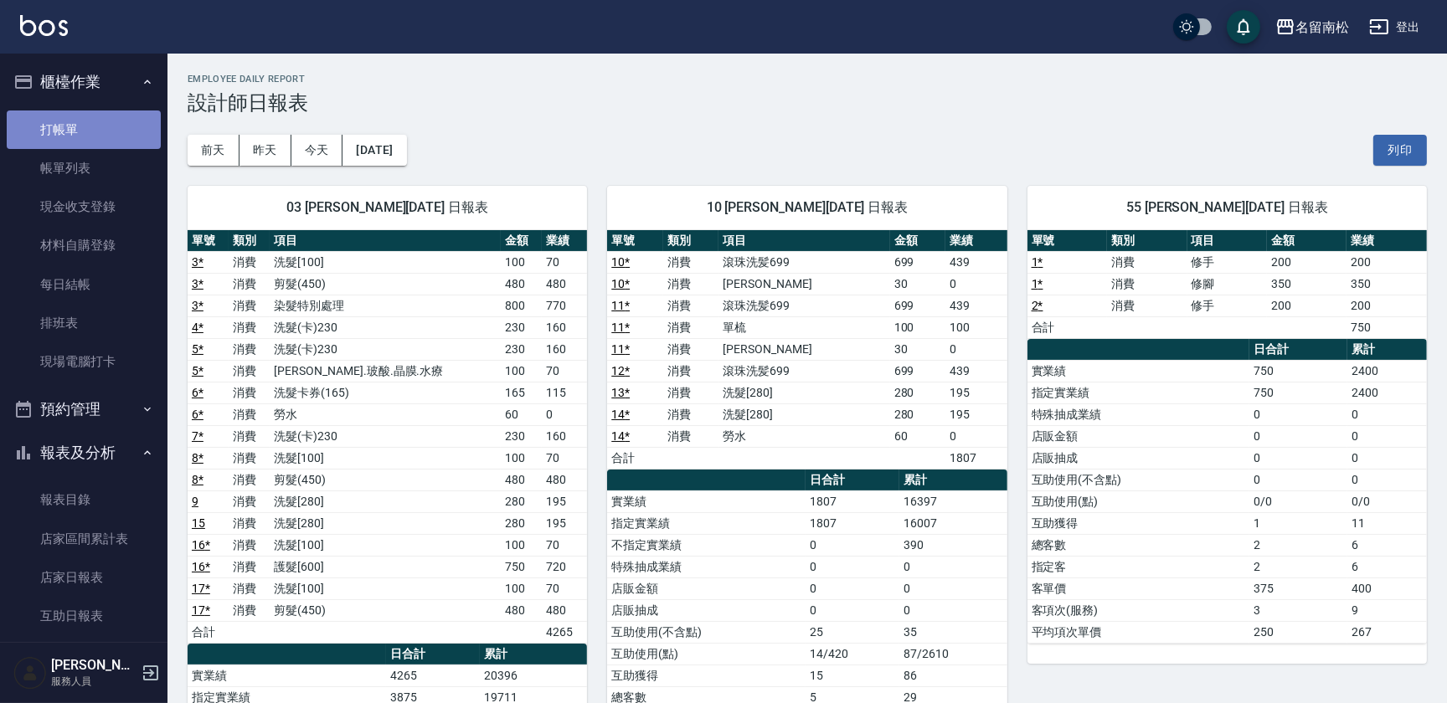
click at [92, 127] on link "打帳單" at bounding box center [84, 130] width 154 height 39
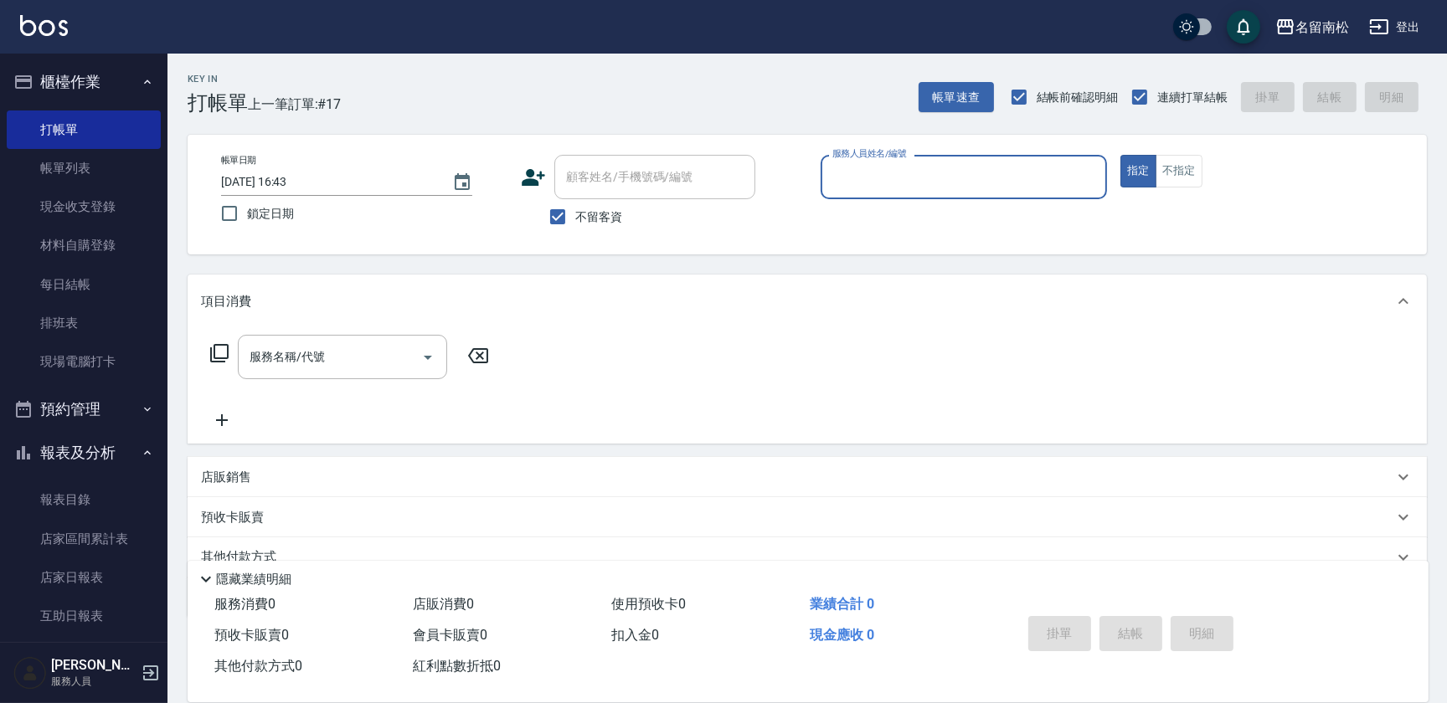
click at [956, 179] on input "服務人員姓名/編號" at bounding box center [963, 176] width 271 height 29
type input "[PERSON_NAME]04"
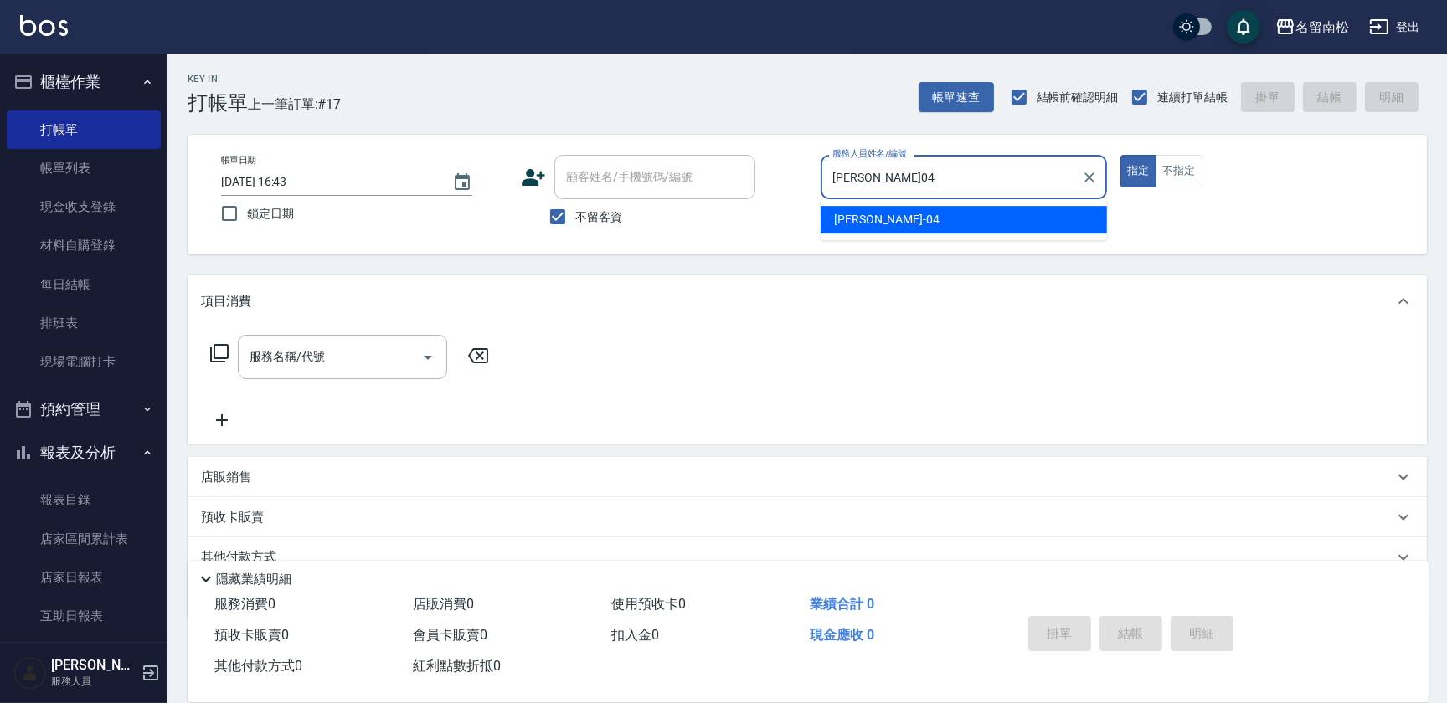
type button "true"
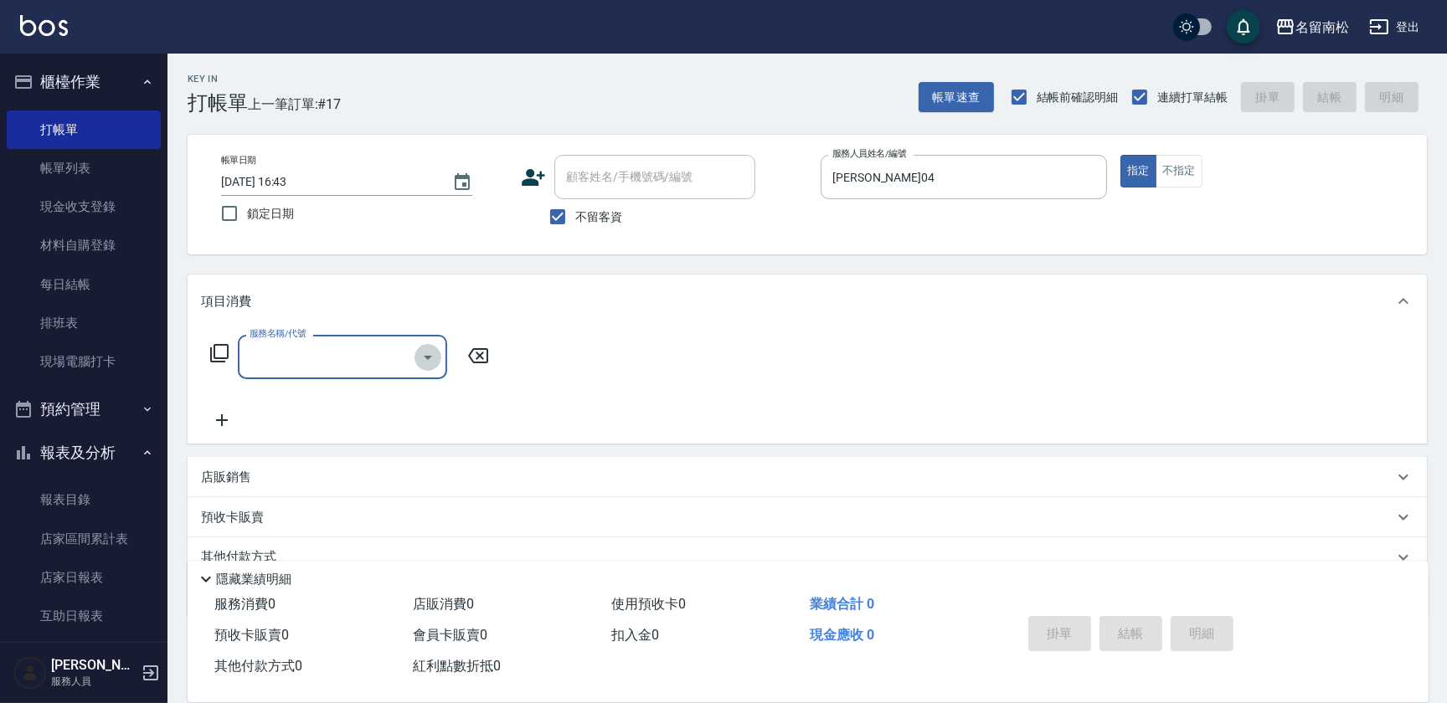
click at [421, 358] on icon "Open" at bounding box center [428, 358] width 20 height 20
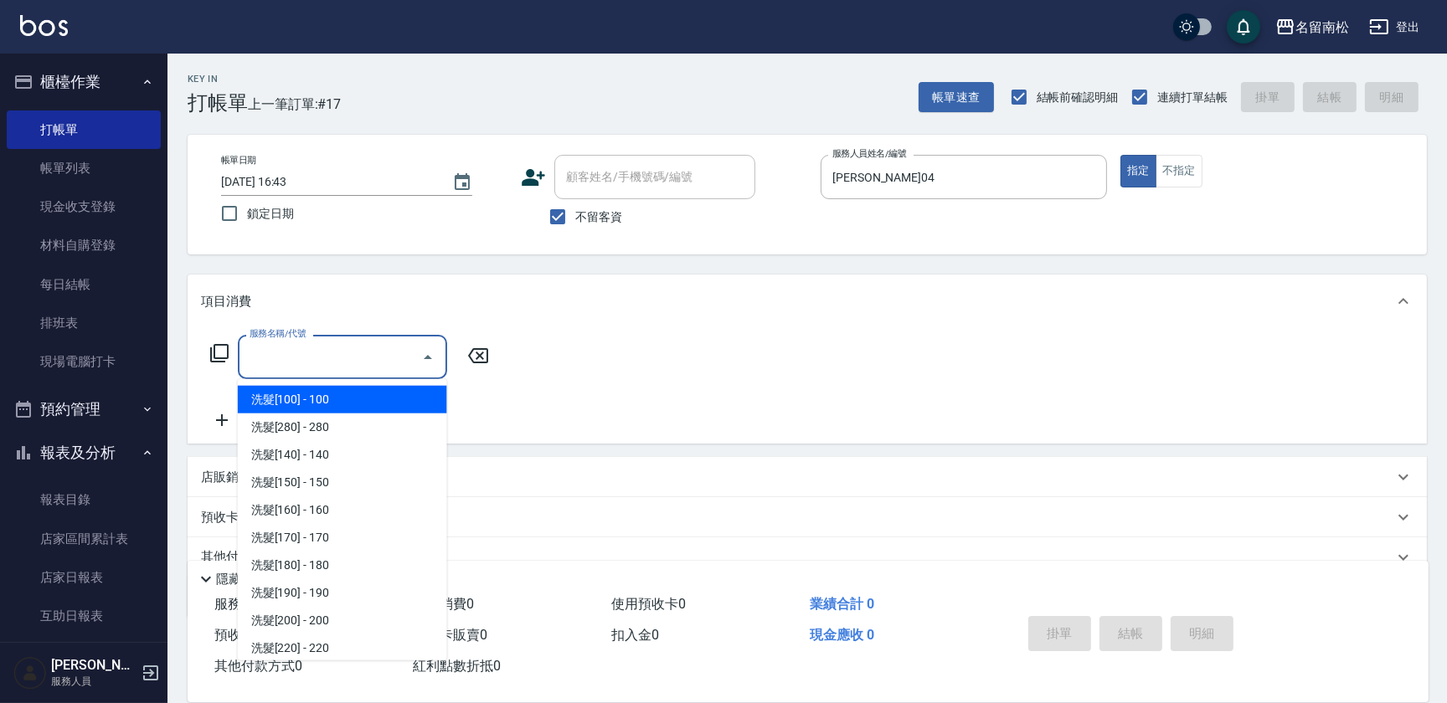
click at [219, 360] on icon at bounding box center [219, 353] width 20 height 20
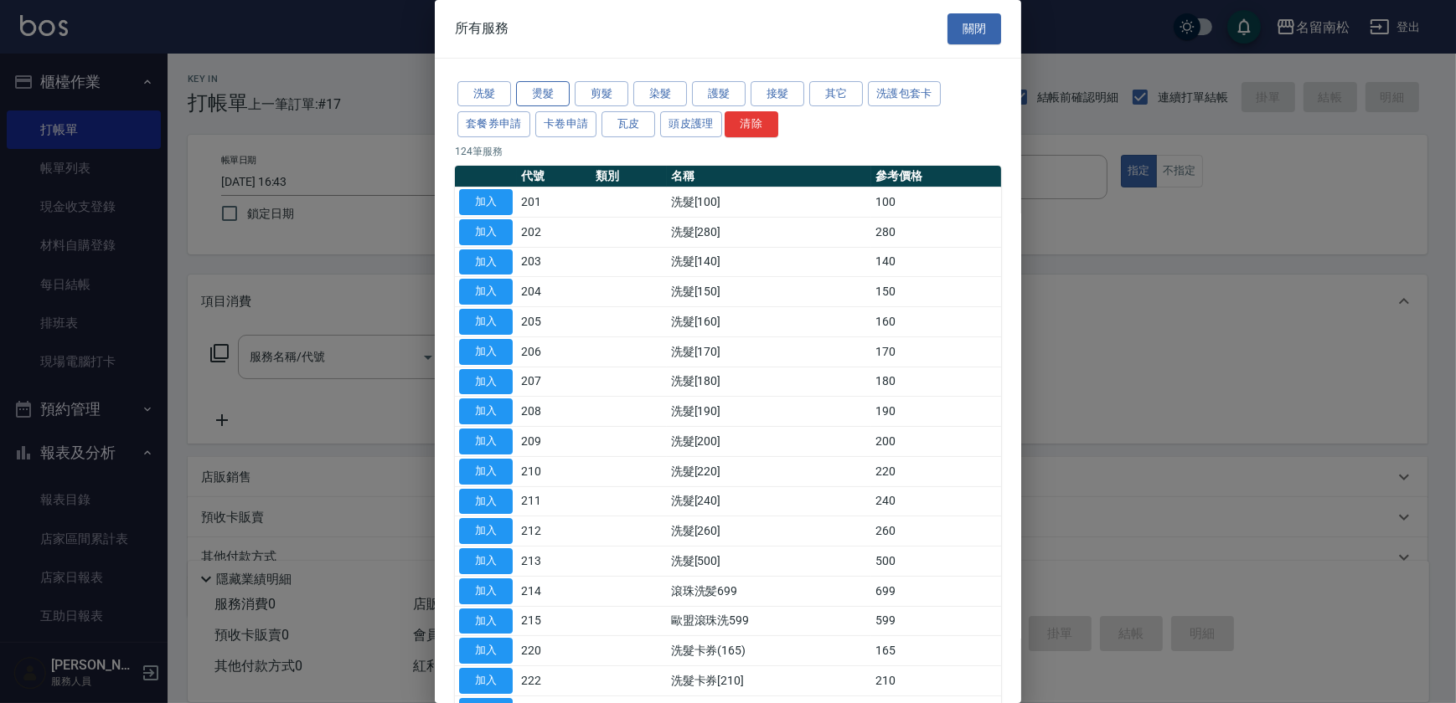
click at [553, 97] on button "燙髮" at bounding box center [543, 94] width 54 height 26
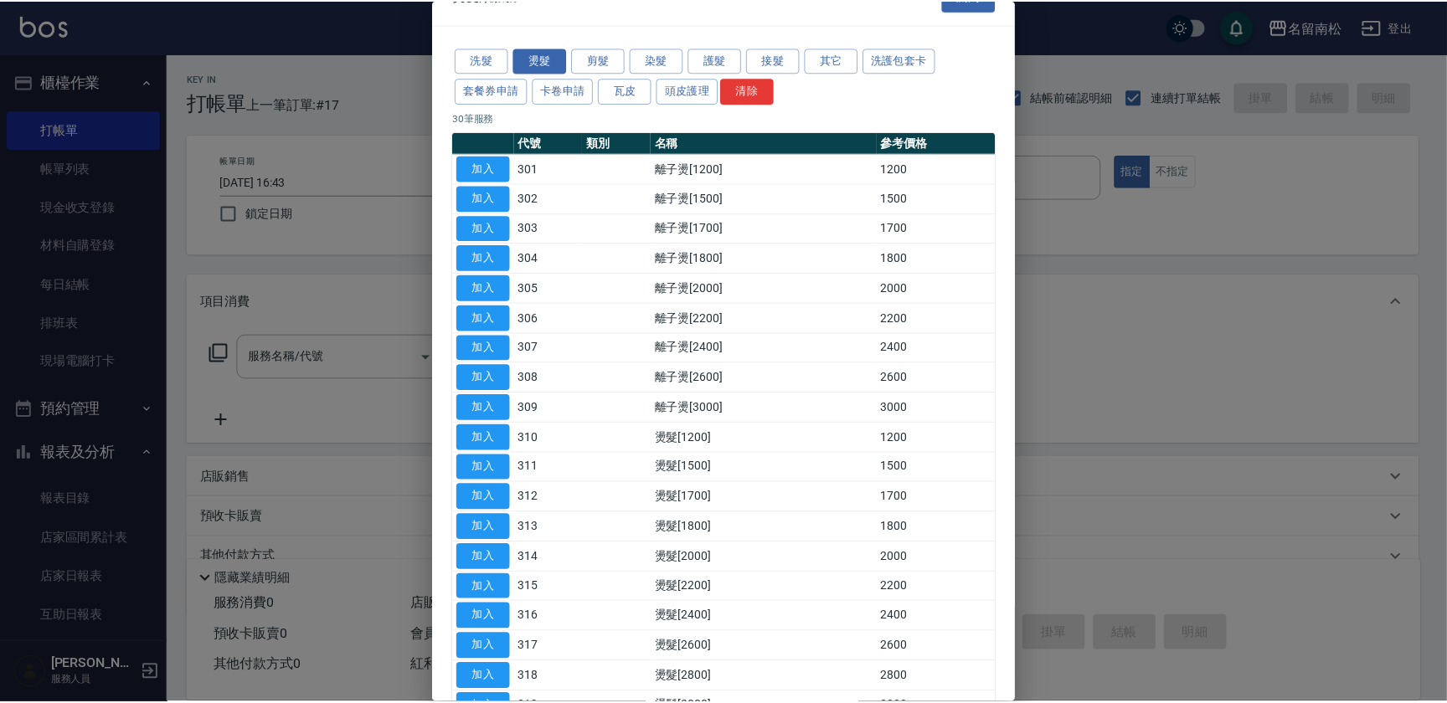
scroll to position [75, 0]
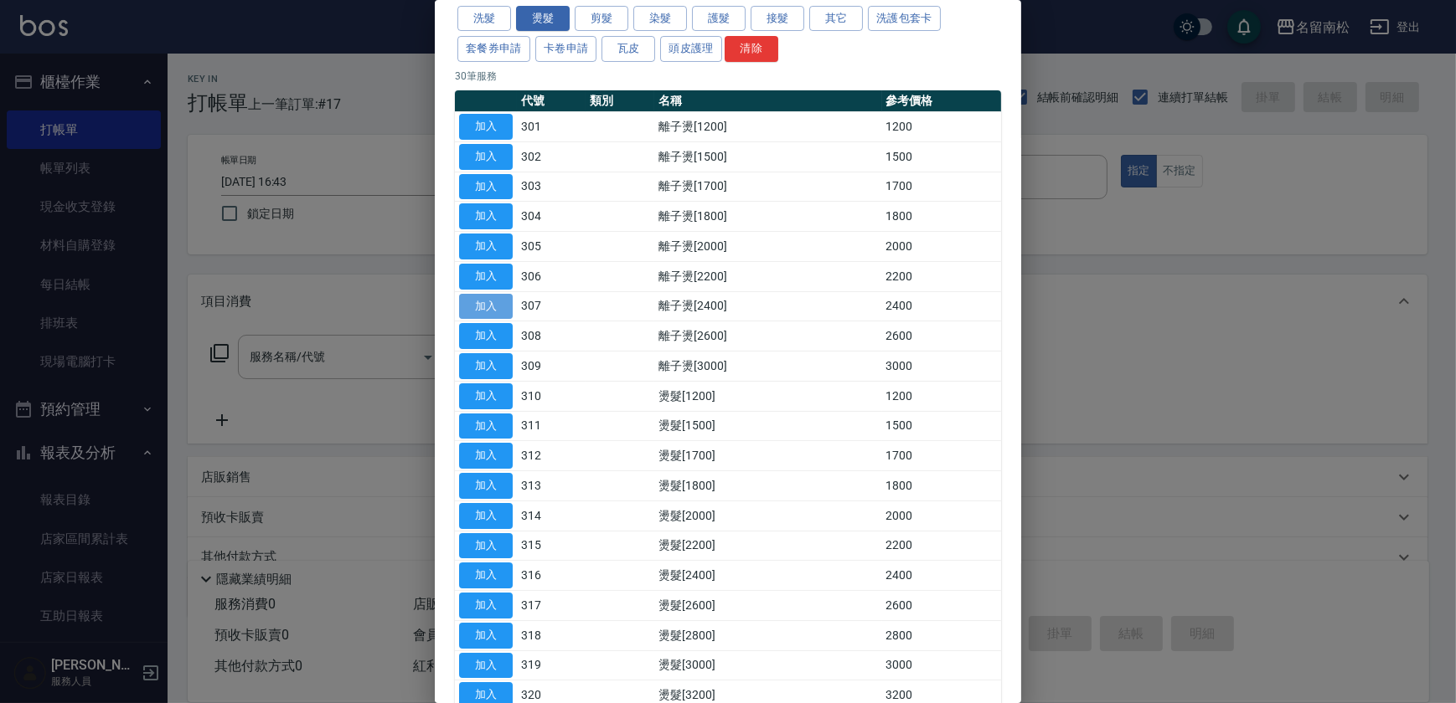
click at [495, 306] on button "加入" at bounding box center [486, 307] width 54 height 26
type input "離子燙[2400](307)"
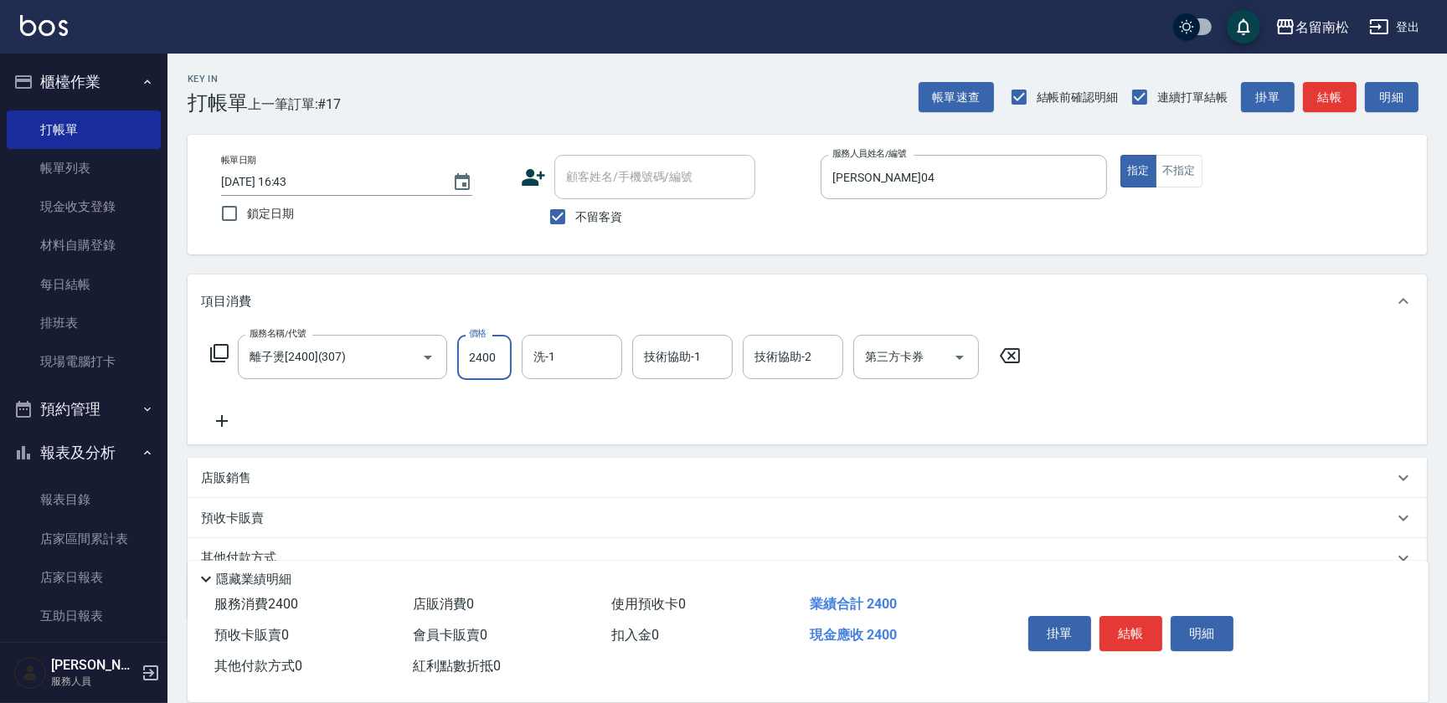
click at [502, 354] on input "2400" at bounding box center [484, 357] width 54 height 45
type input "2500"
click at [219, 363] on icon at bounding box center [219, 353] width 20 height 20
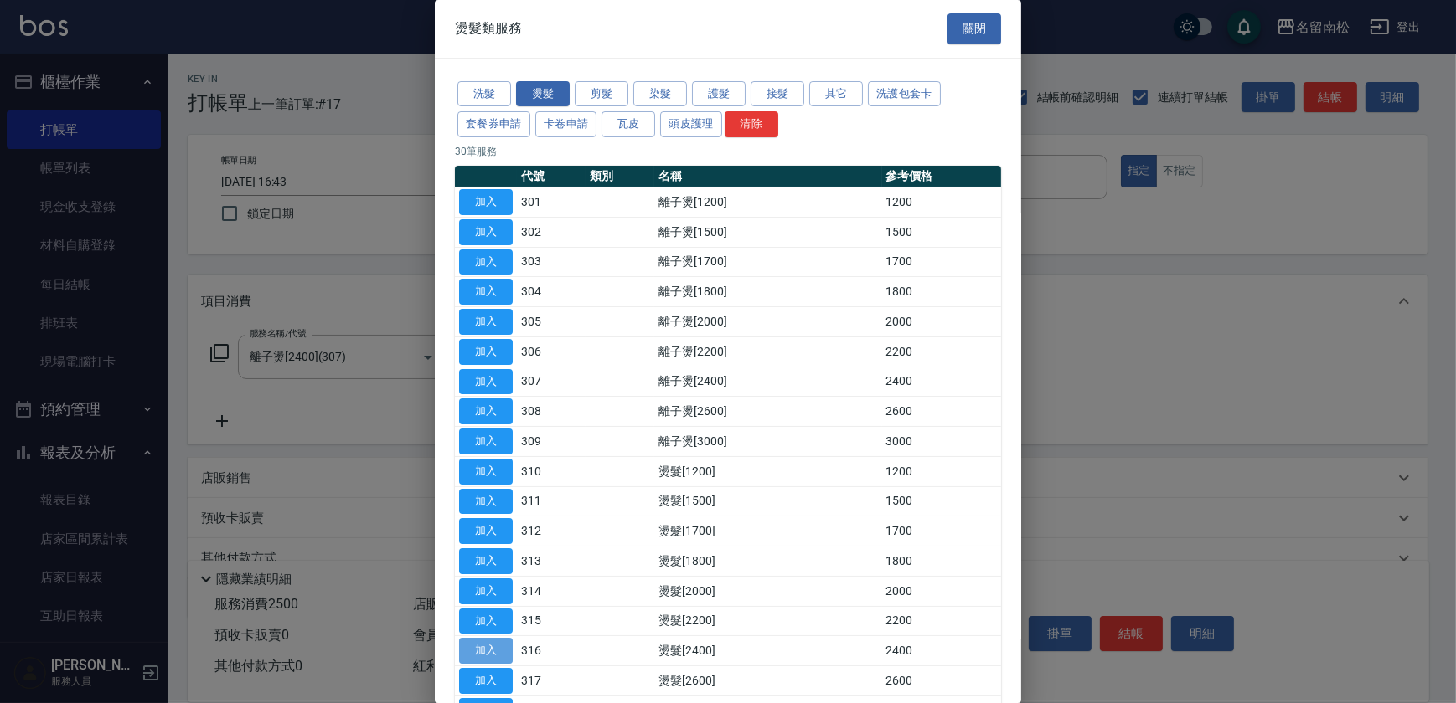
click at [499, 646] on button "加入" at bounding box center [486, 651] width 54 height 26
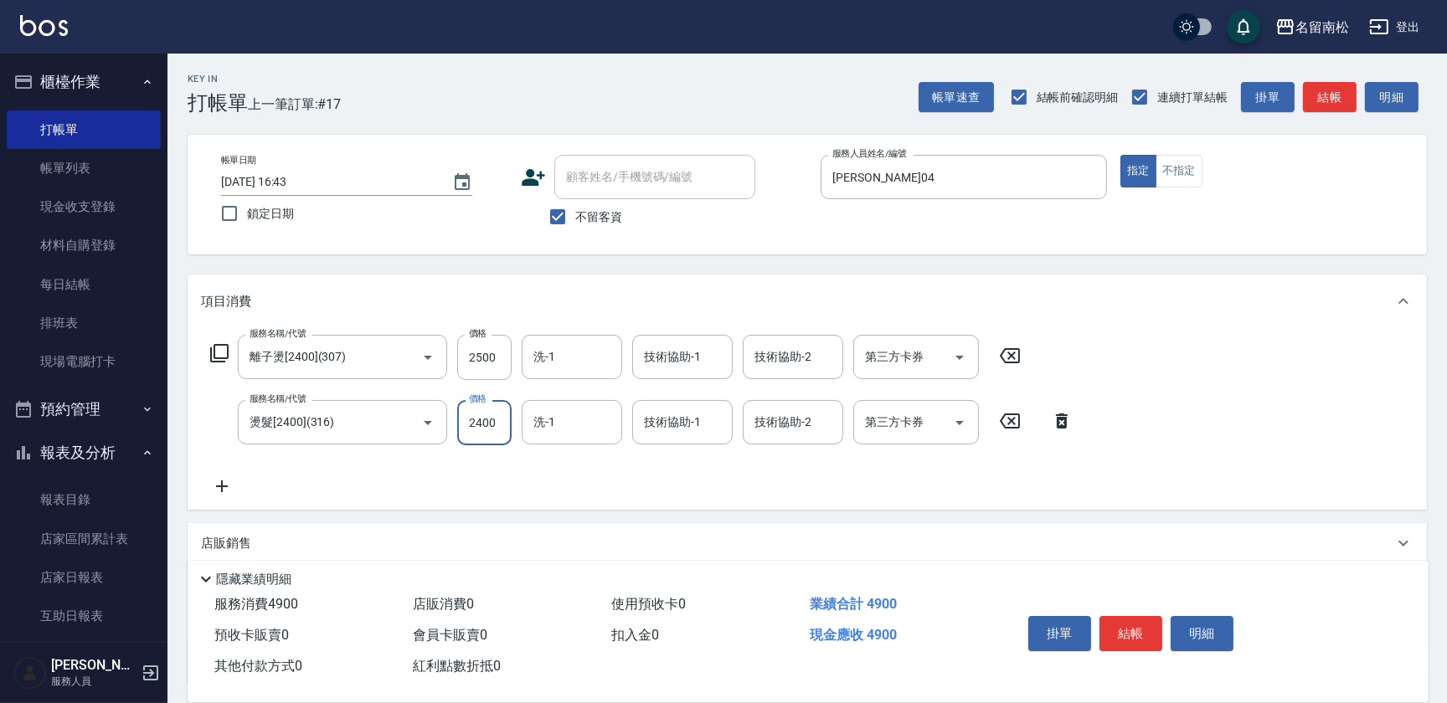
click at [493, 426] on input "2400" at bounding box center [484, 422] width 54 height 45
type input "2500"
click at [662, 493] on div "服務名稱/代號 離子燙[2400](307) 服務名稱/代號 價格 2500 價格 洗-1 洗-1 技術協助-1 技術協助-1 技術協助-2 技術協助-2 第…" at bounding box center [642, 416] width 882 height 162
click at [1123, 634] on button "結帳" at bounding box center [1131, 633] width 63 height 35
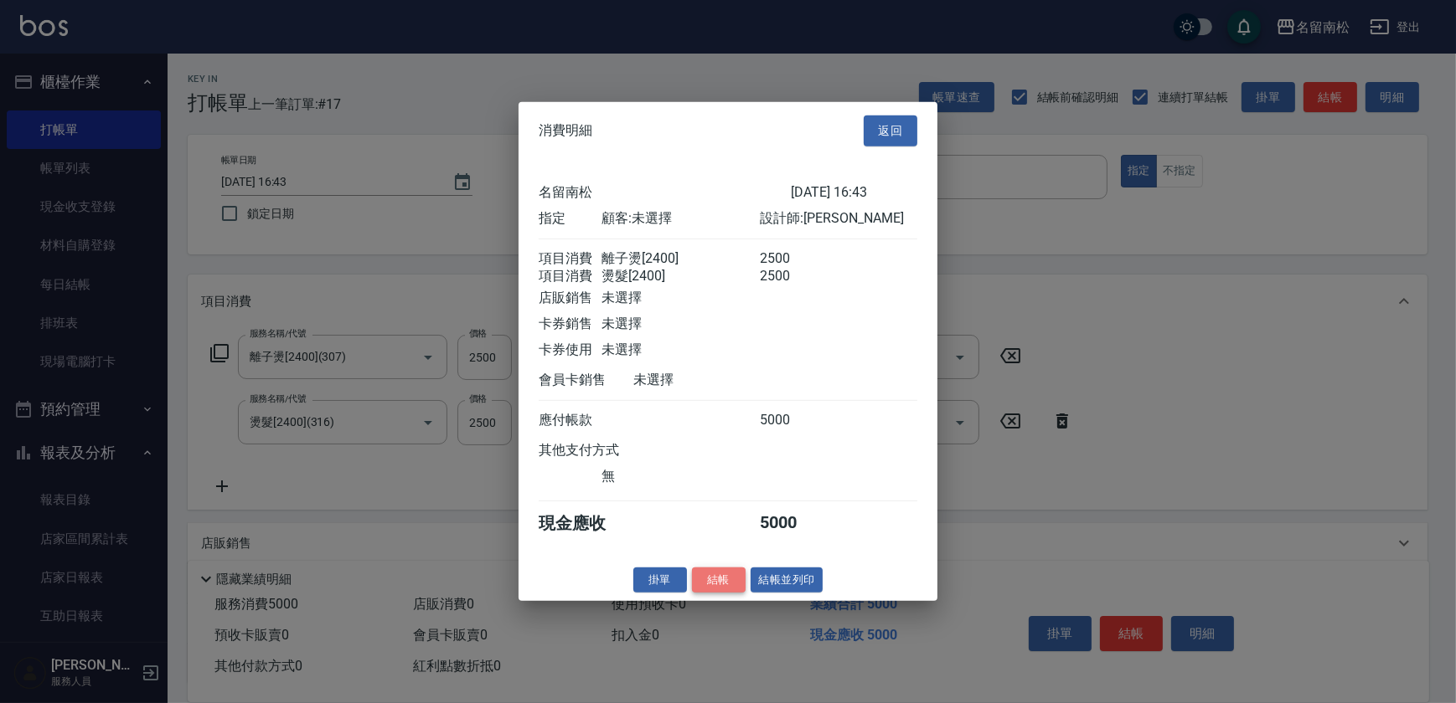
click at [721, 592] on button "結帳" at bounding box center [719, 580] width 54 height 26
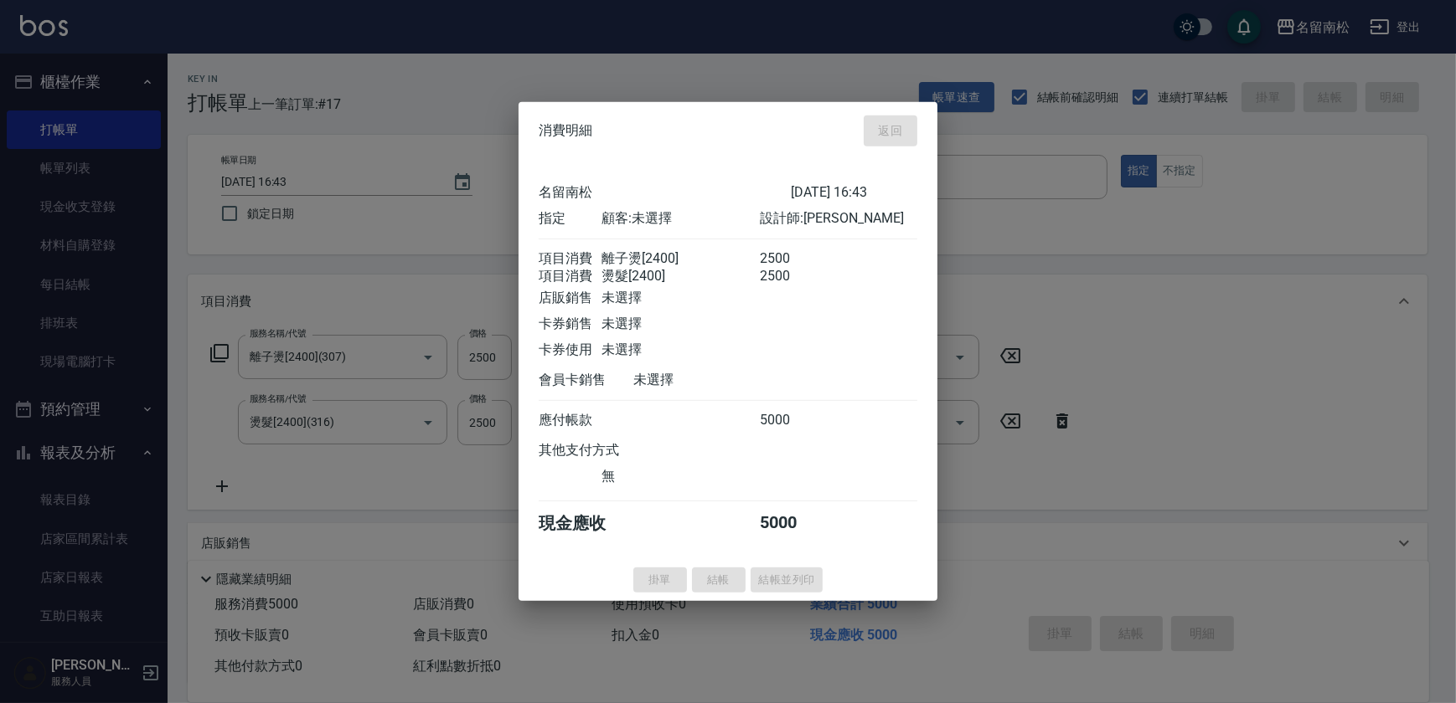
type input "[DATE] 16:58"
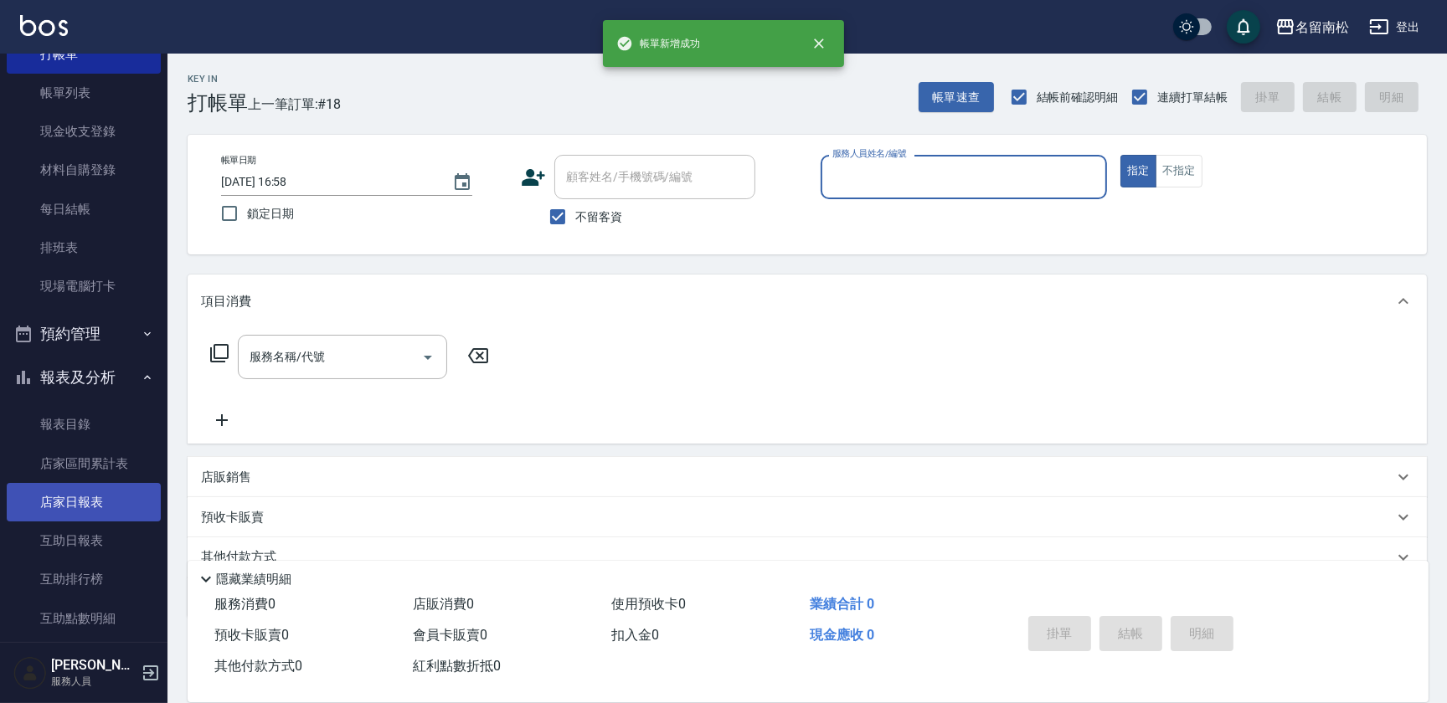
scroll to position [228, 0]
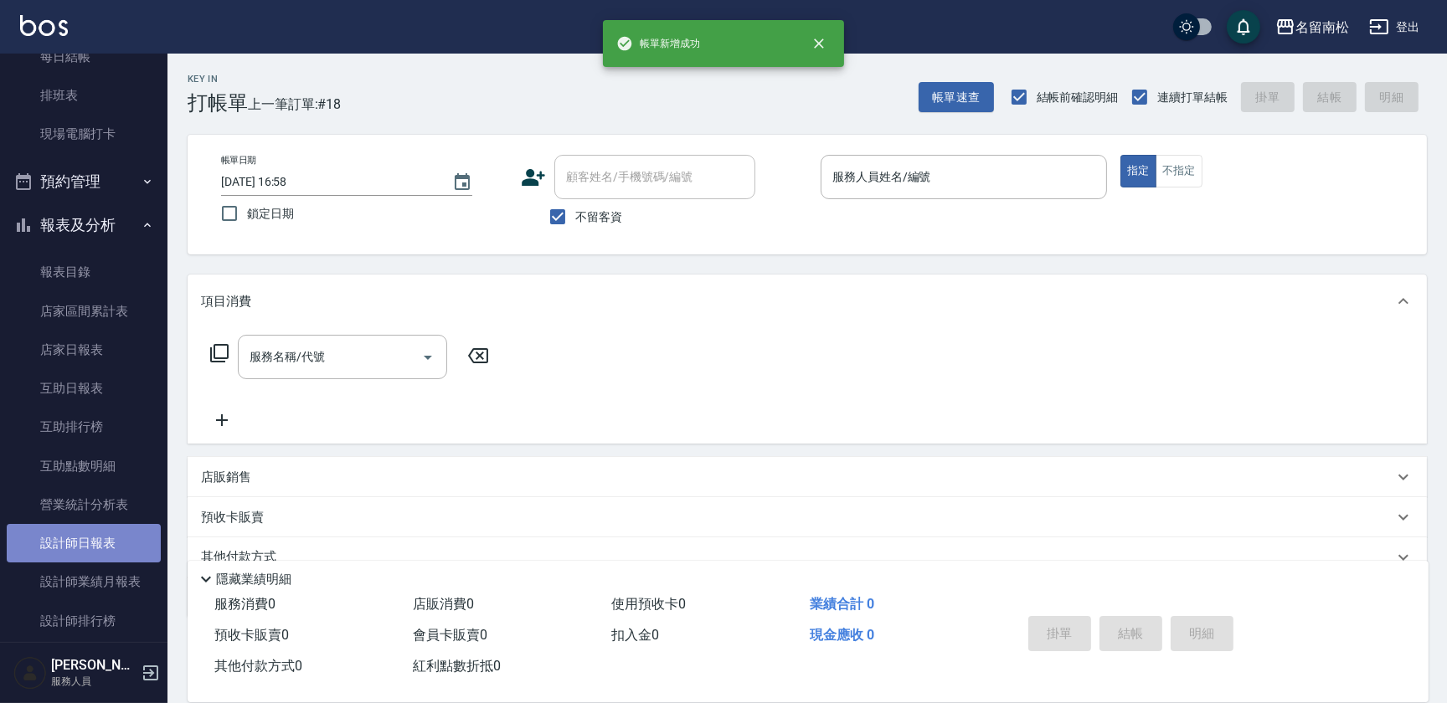
click at [115, 539] on link "設計師日報表" at bounding box center [84, 543] width 154 height 39
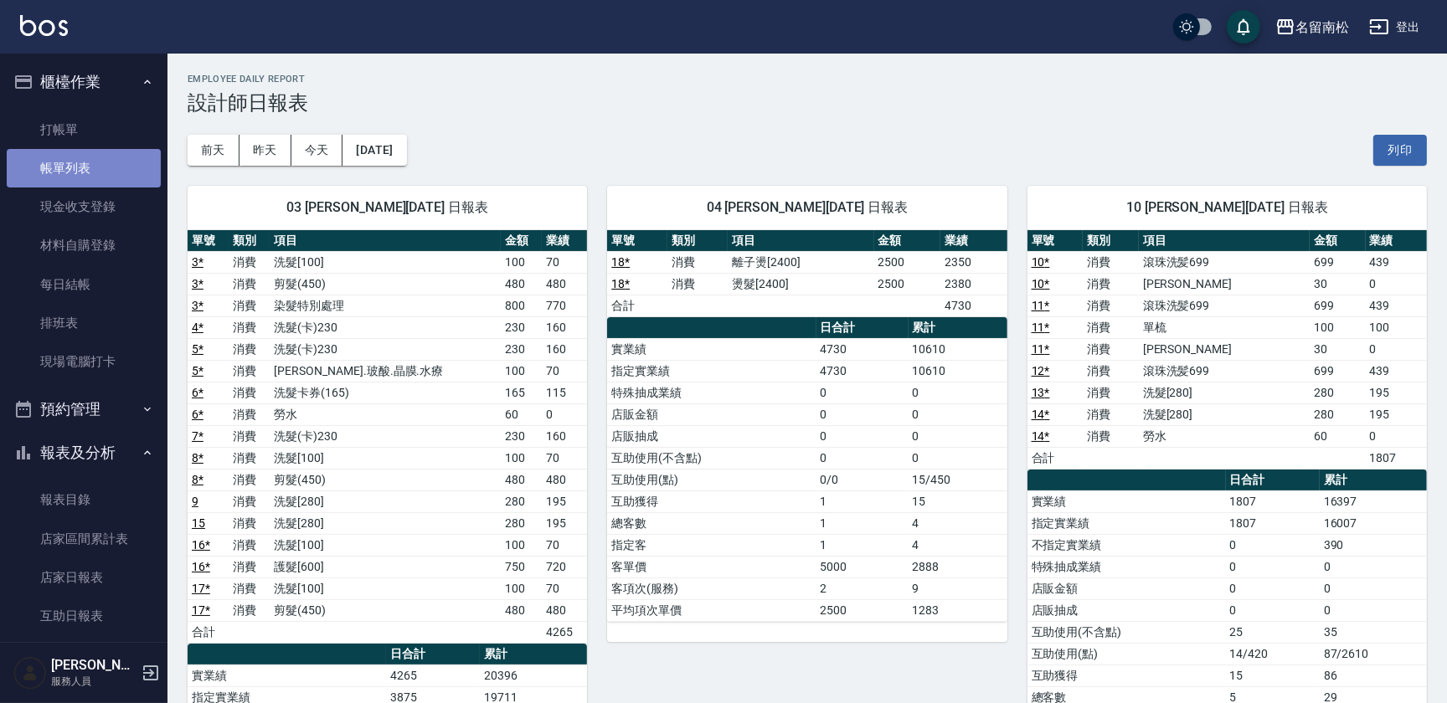
click at [96, 181] on link "帳單列表" at bounding box center [84, 168] width 154 height 39
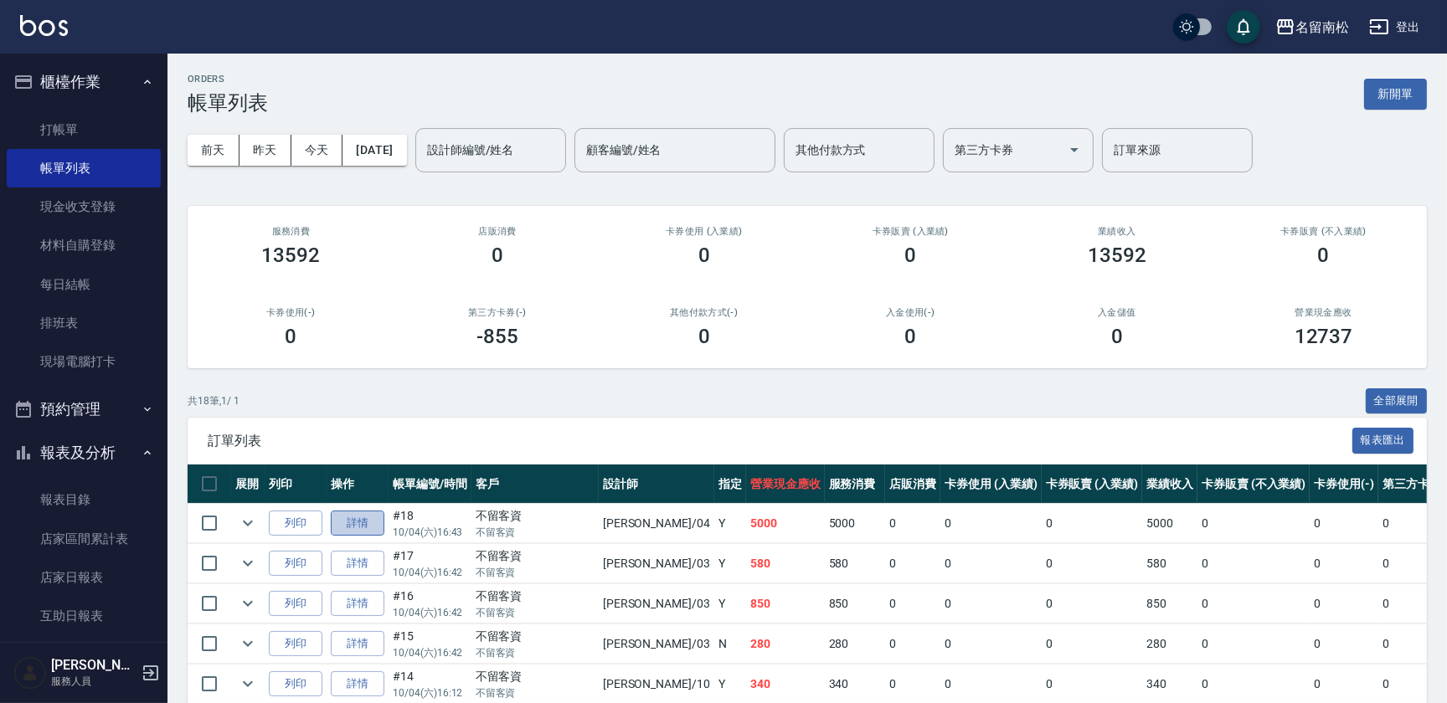
click at [349, 527] on link "詳情" at bounding box center [358, 524] width 54 height 26
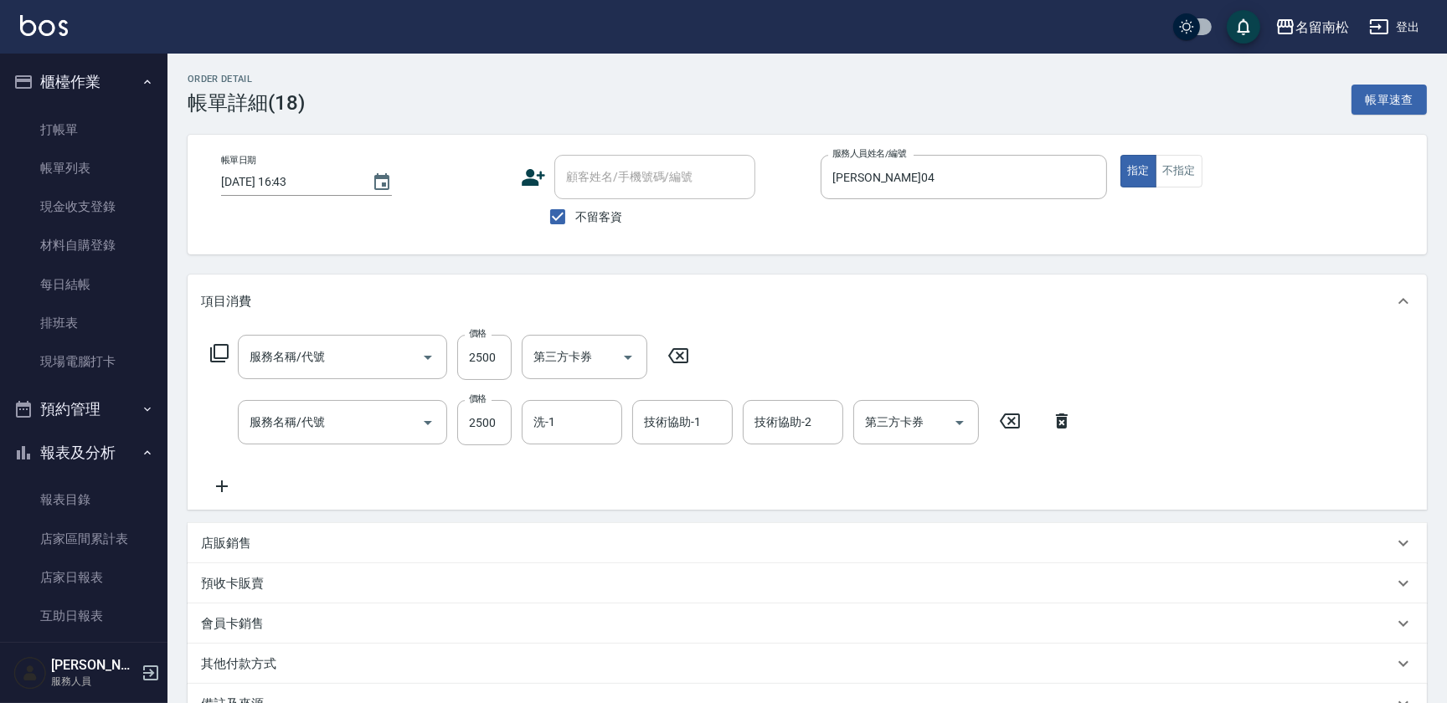
type input "[DATE] 16:43"
checkbox input "true"
type input "[PERSON_NAME]04"
type input "燙髮[2400](316)"
type input "離子燙[2400](307)"
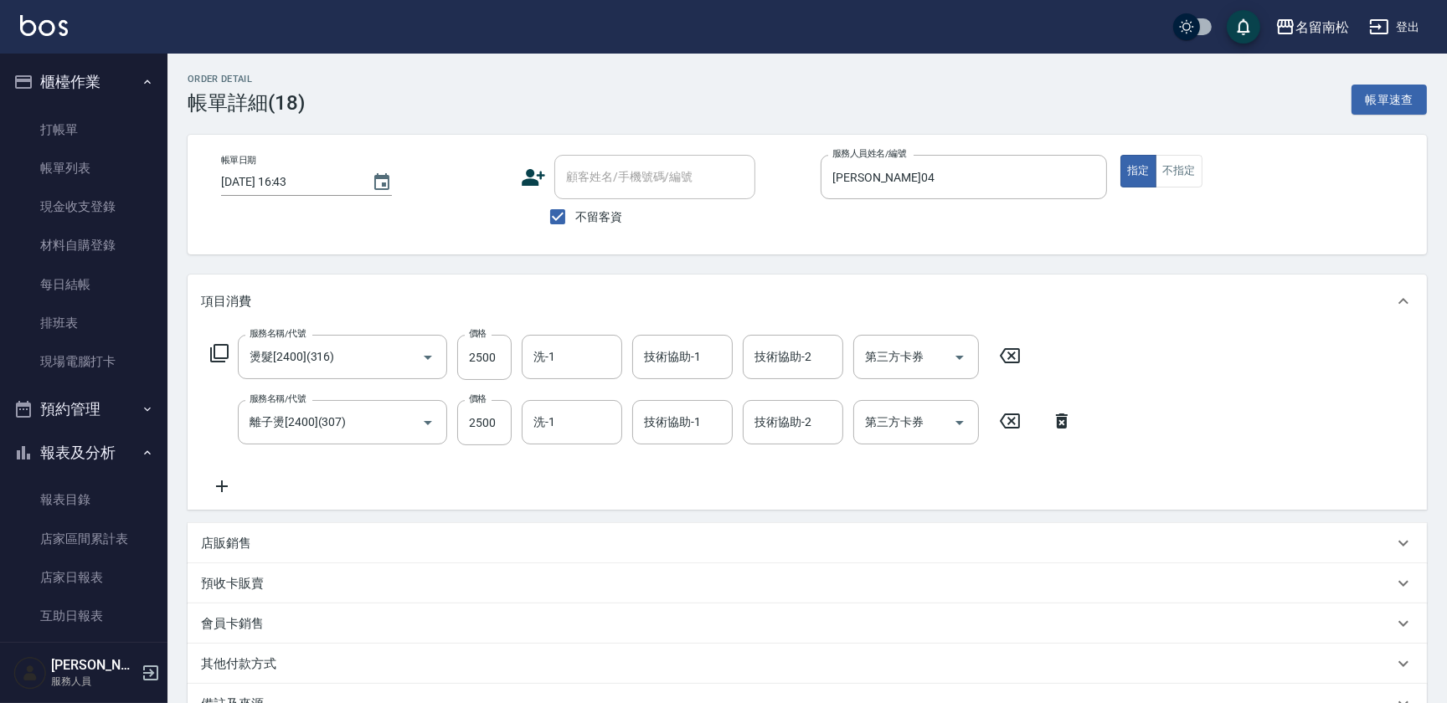
click at [1055, 418] on icon at bounding box center [1062, 421] width 42 height 20
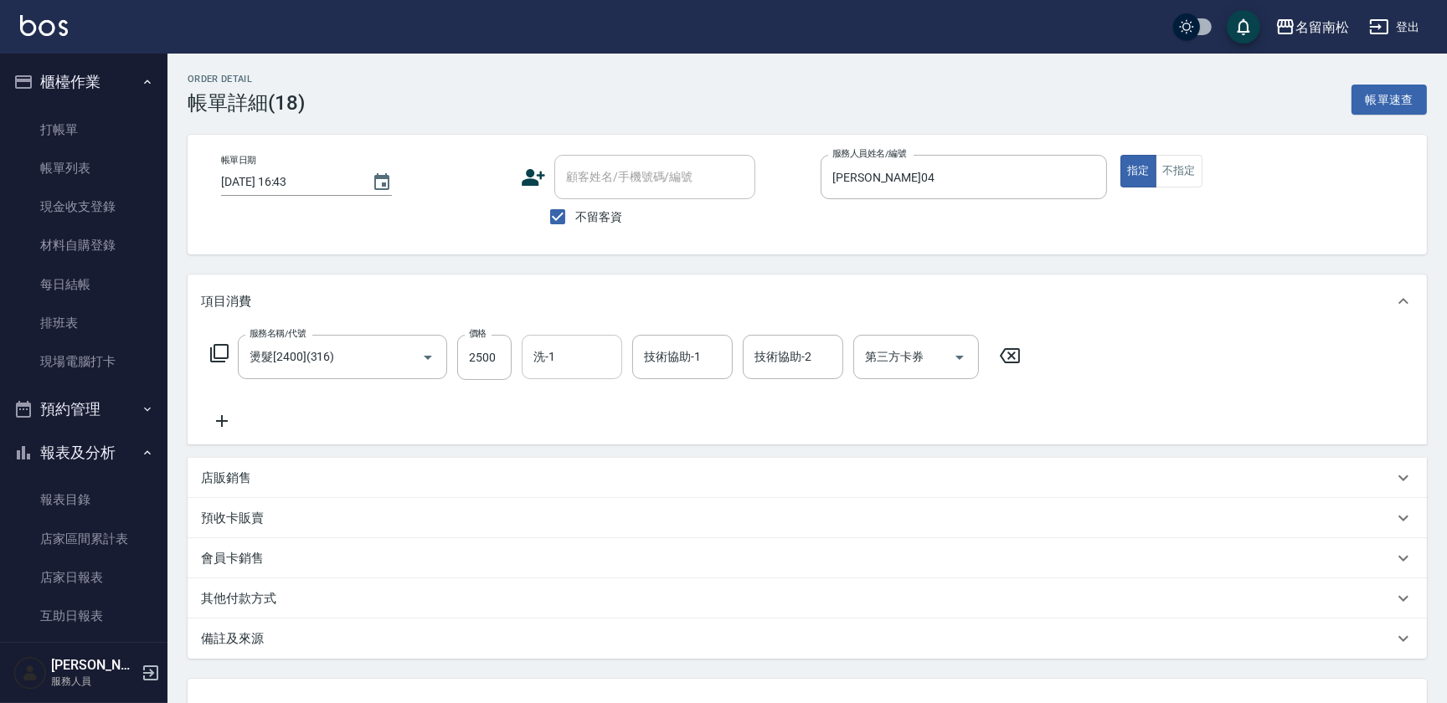
click at [589, 367] on input "洗-1" at bounding box center [571, 357] width 85 height 29
type input "[PERSON_NAME]04"
click at [1103, 371] on div "服務名稱/代號 燙髮[2400](316) 服務名稱/代號 價格 2500 價格 洗-1 [PERSON_NAME]-04 洗-1 技術協助-1 [PERSO…" at bounding box center [807, 386] width 1239 height 116
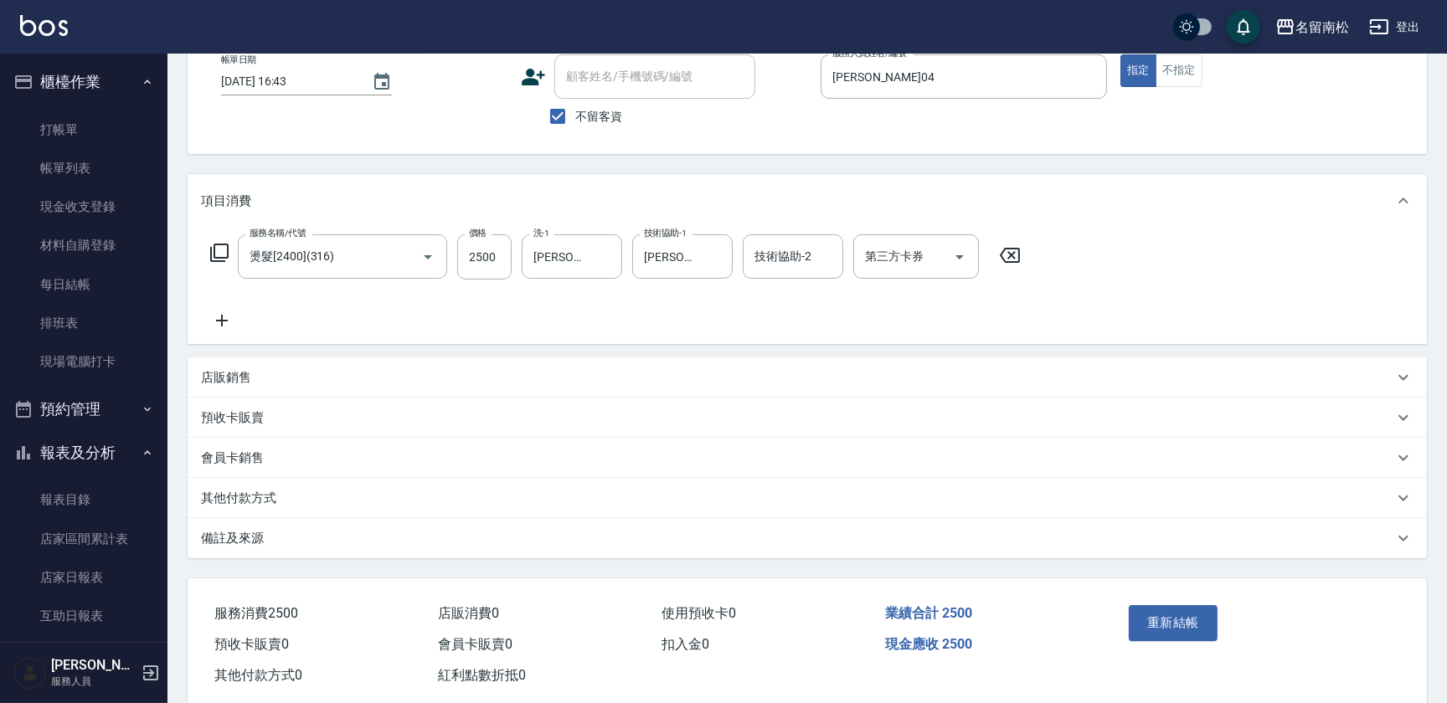
scroll to position [133, 0]
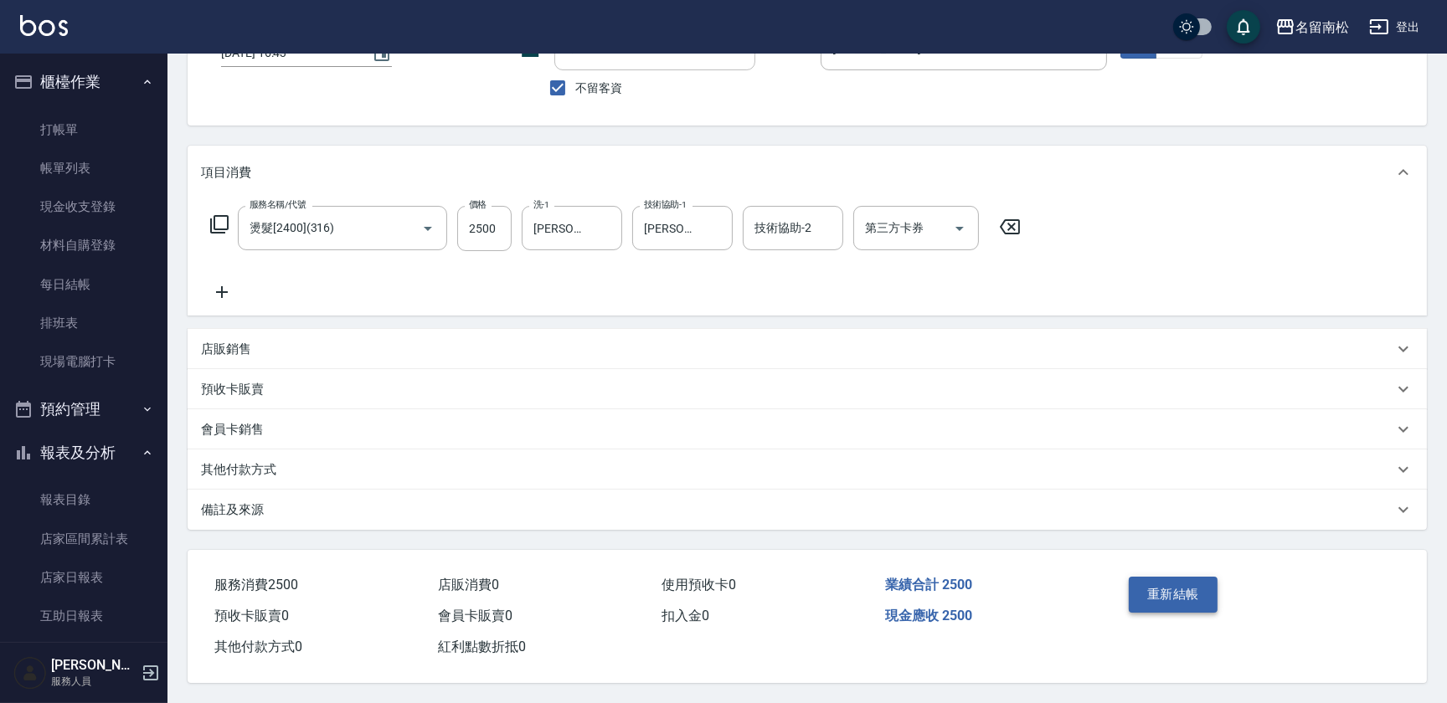
click at [1186, 590] on button "重新結帳" at bounding box center [1173, 594] width 89 height 35
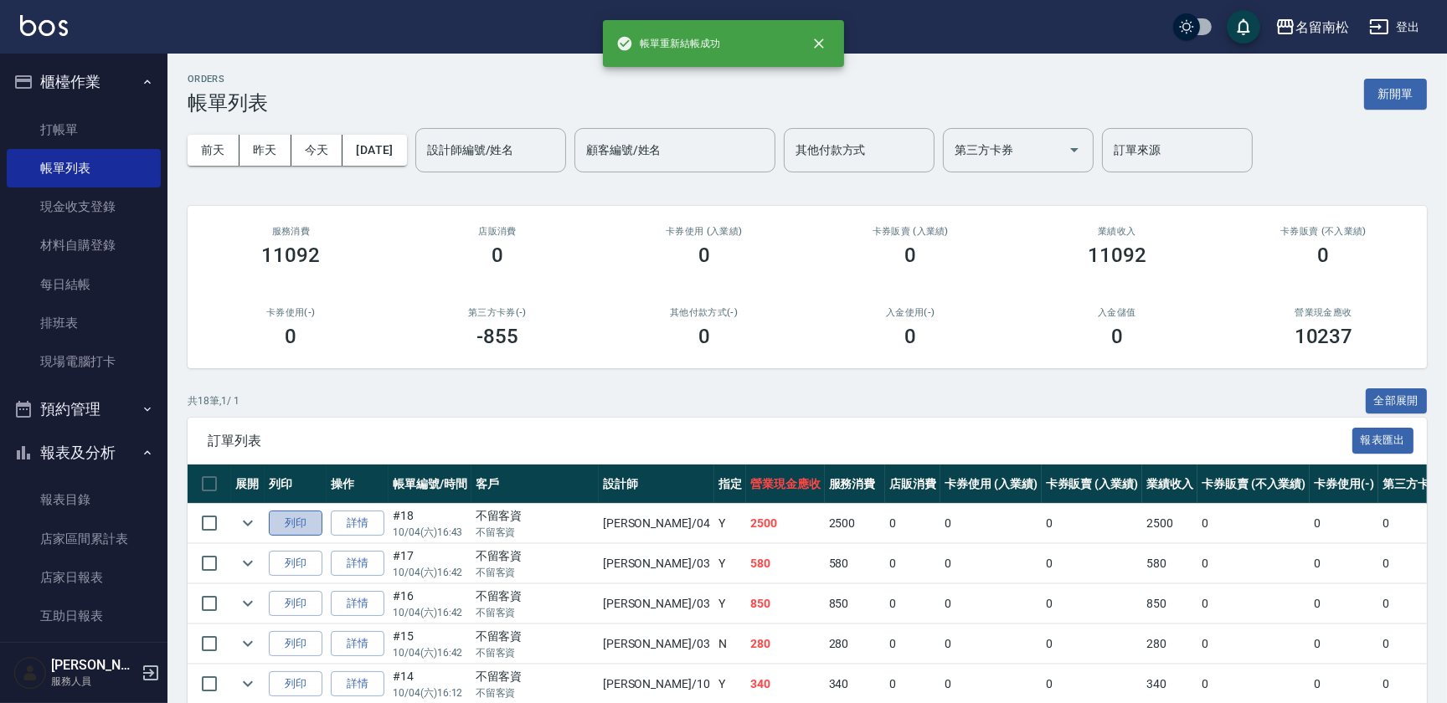
click at [293, 523] on button "列印" at bounding box center [296, 524] width 54 height 26
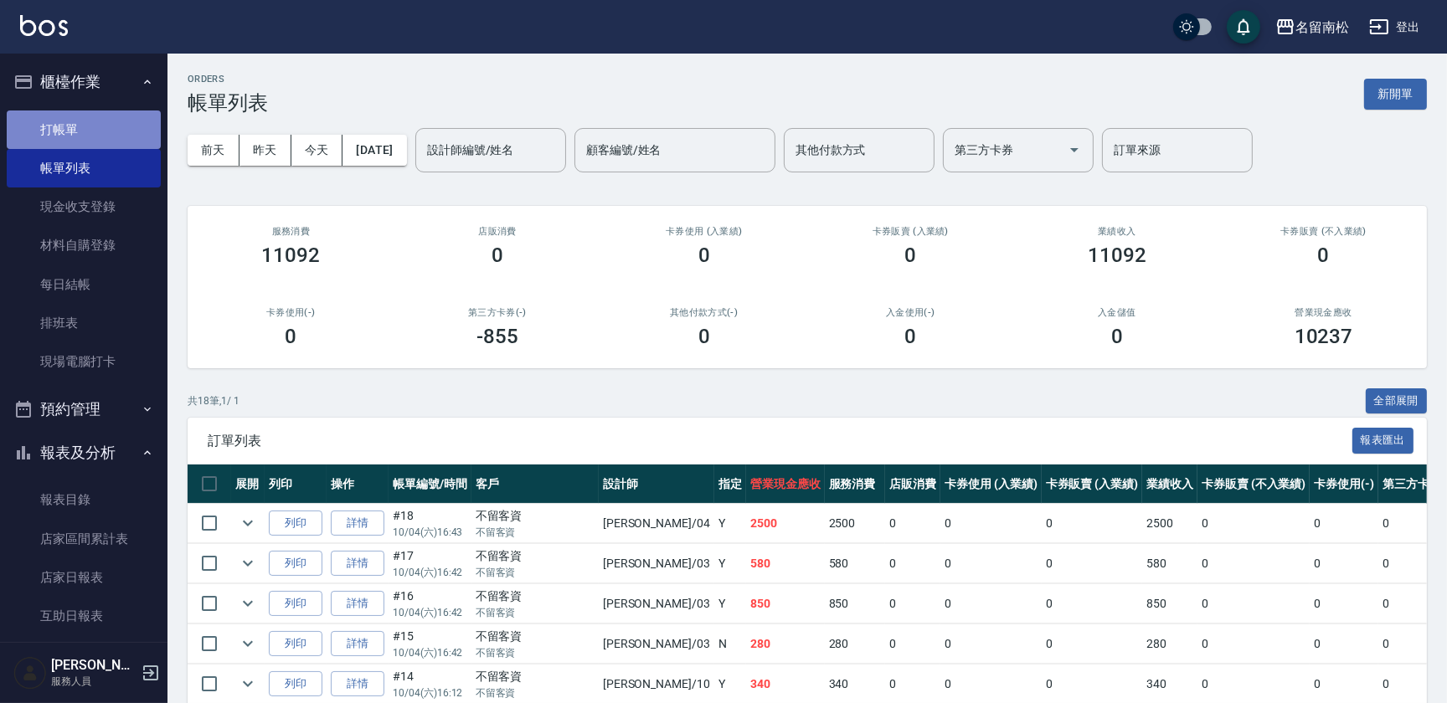
drag, startPoint x: 93, startPoint y: 131, endPoint x: 137, endPoint y: 121, distance: 45.3
click at [93, 131] on link "打帳單" at bounding box center [84, 130] width 154 height 39
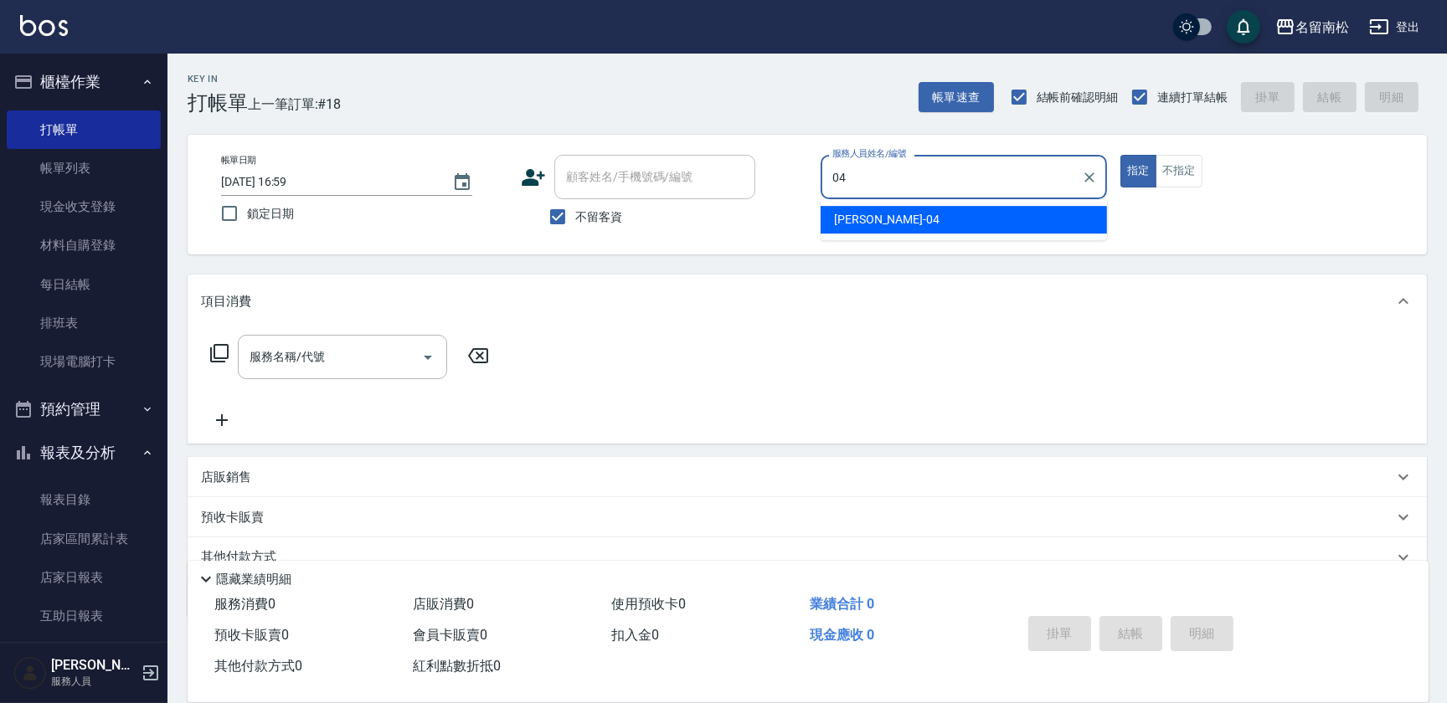
type input "[PERSON_NAME]04"
type button "true"
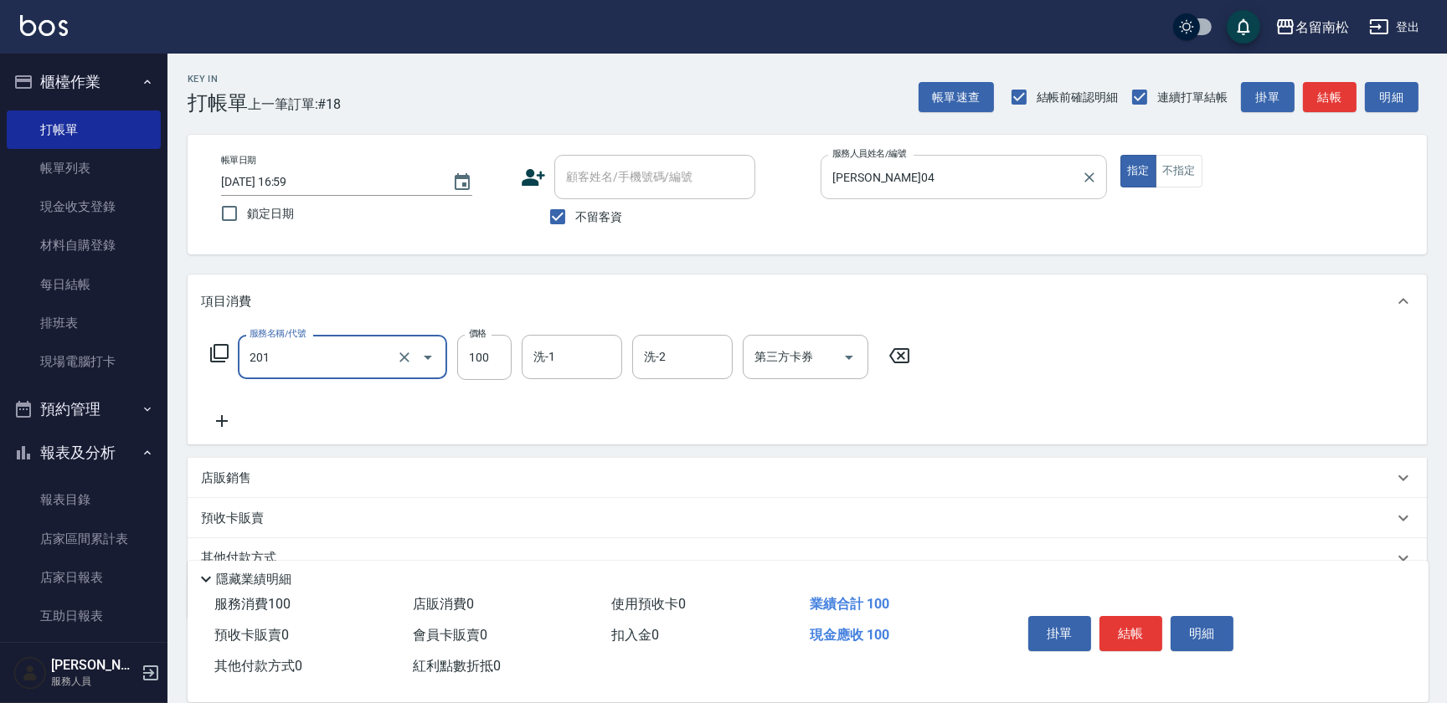
type input "洗髮[100](201)"
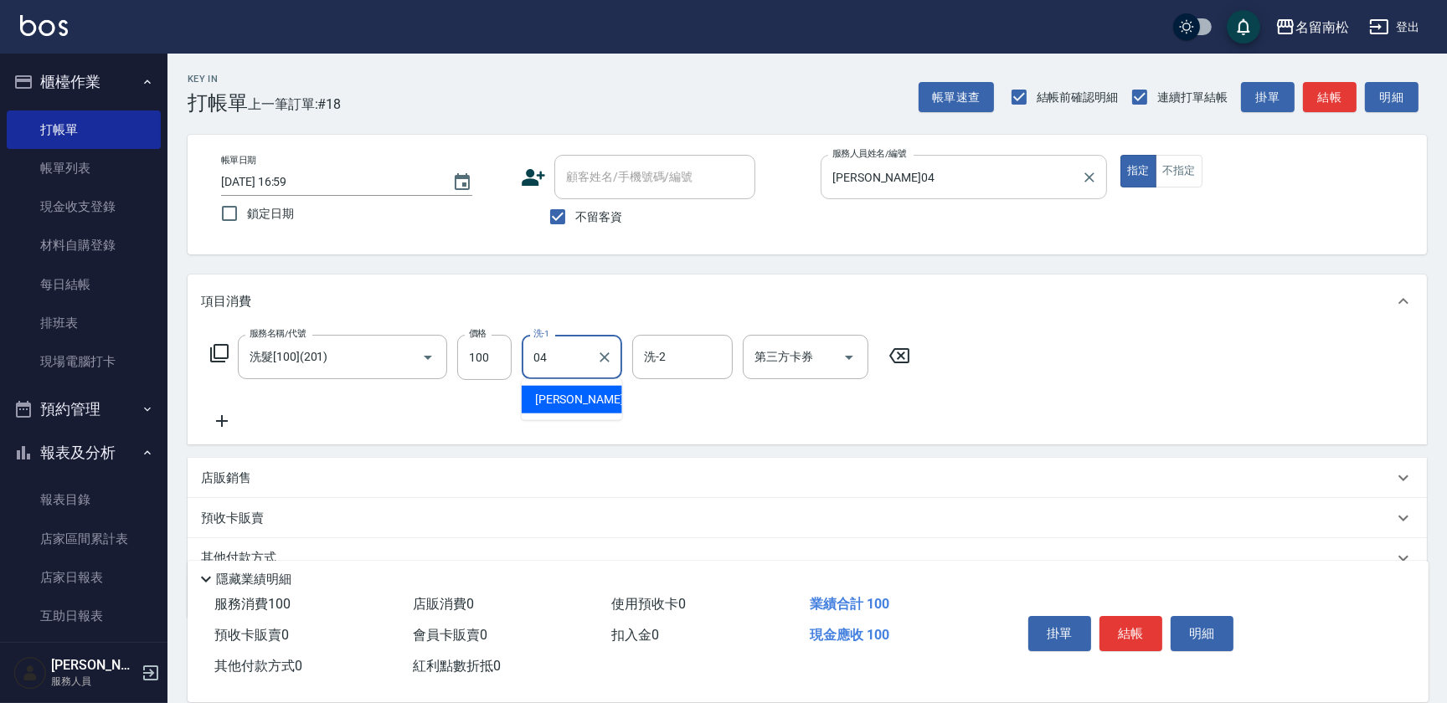
type input "[PERSON_NAME]04"
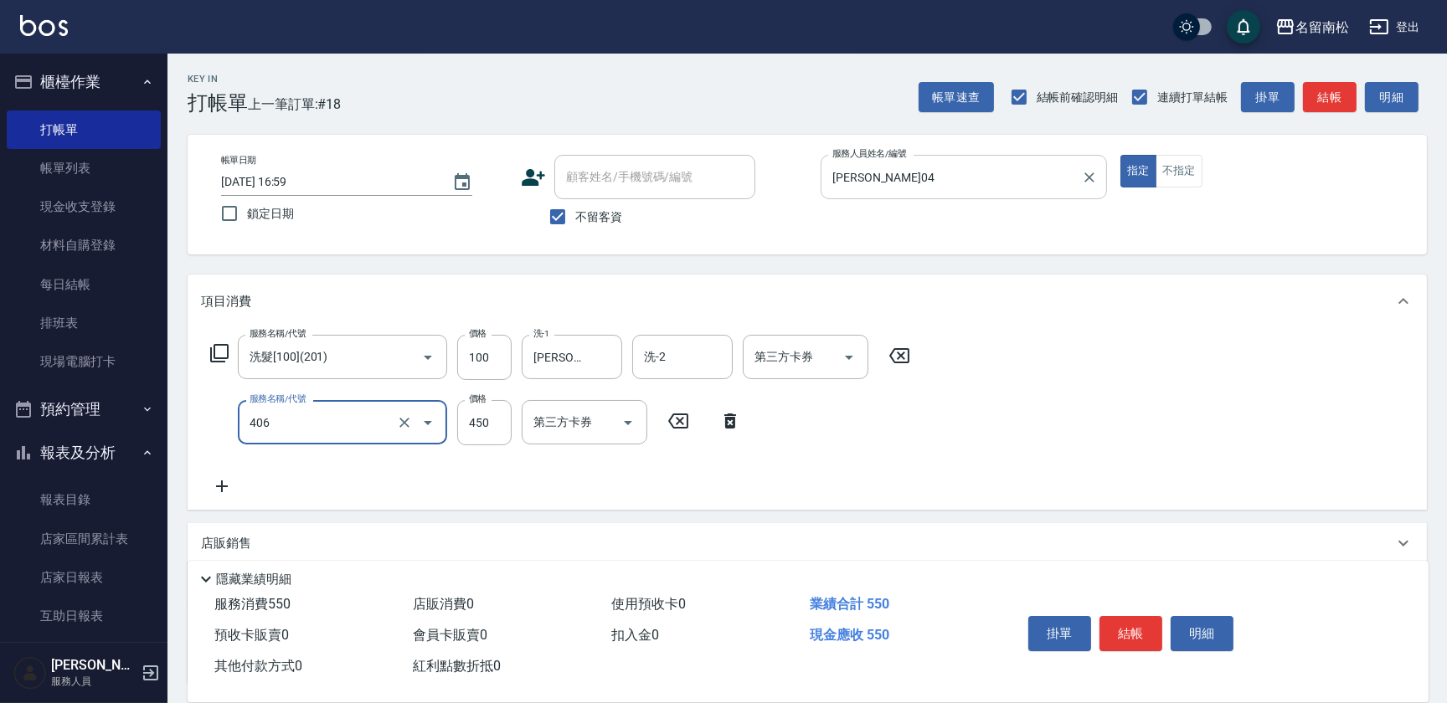
type input "剪髮(450)(406)"
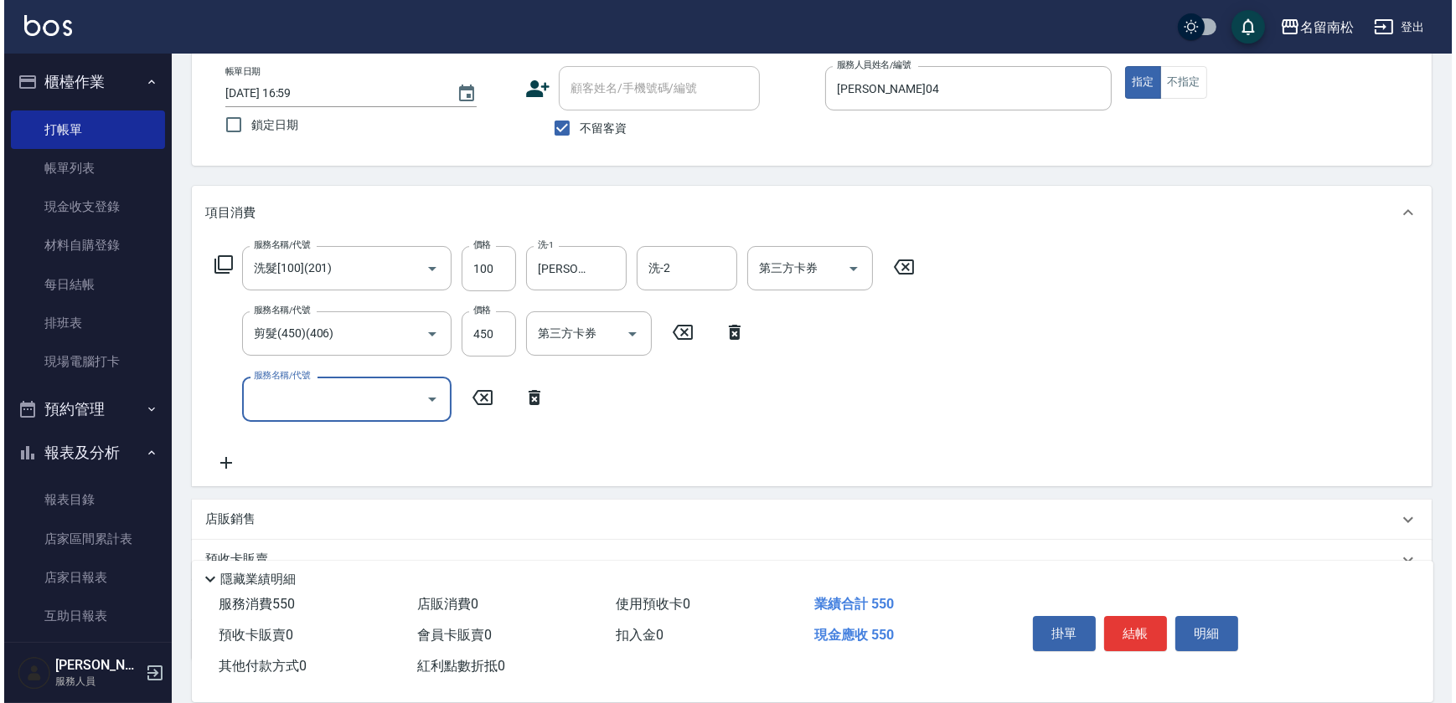
scroll to position [202, 0]
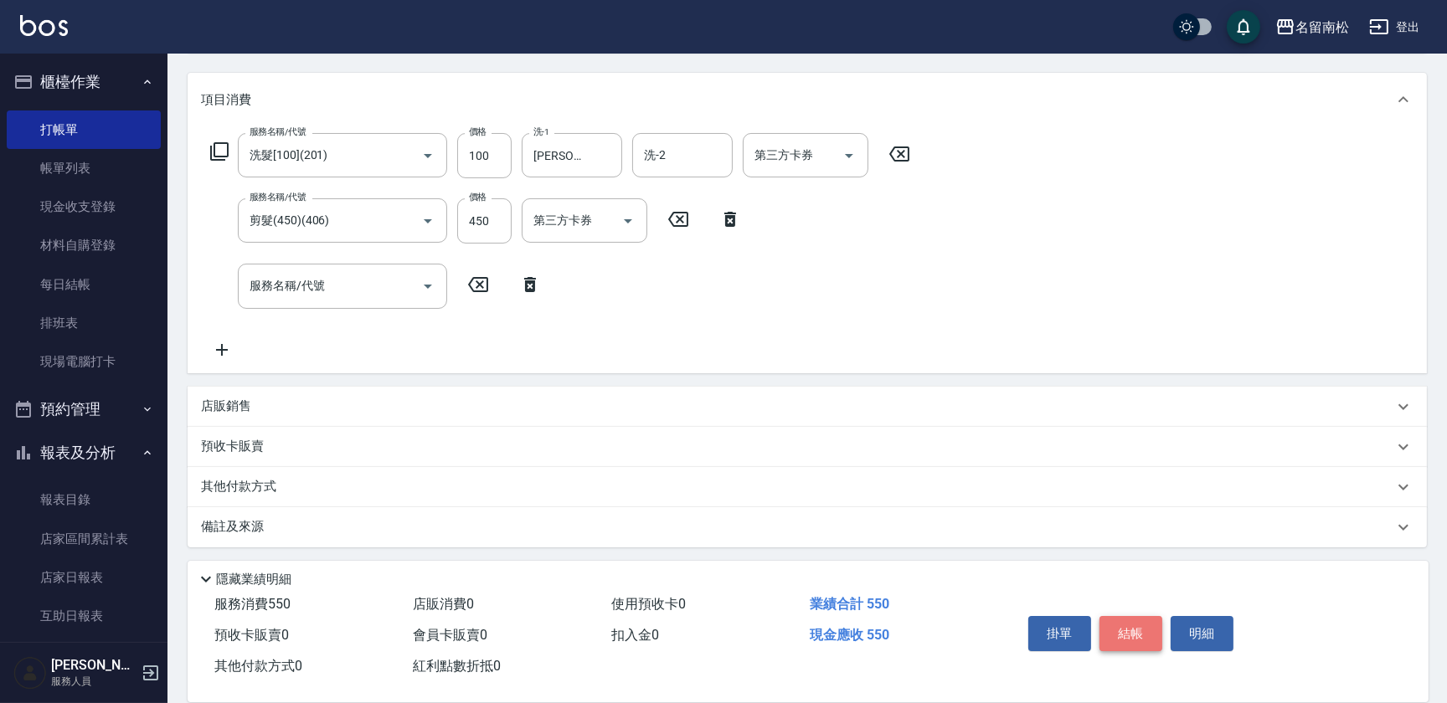
click at [1116, 623] on button "結帳" at bounding box center [1131, 633] width 63 height 35
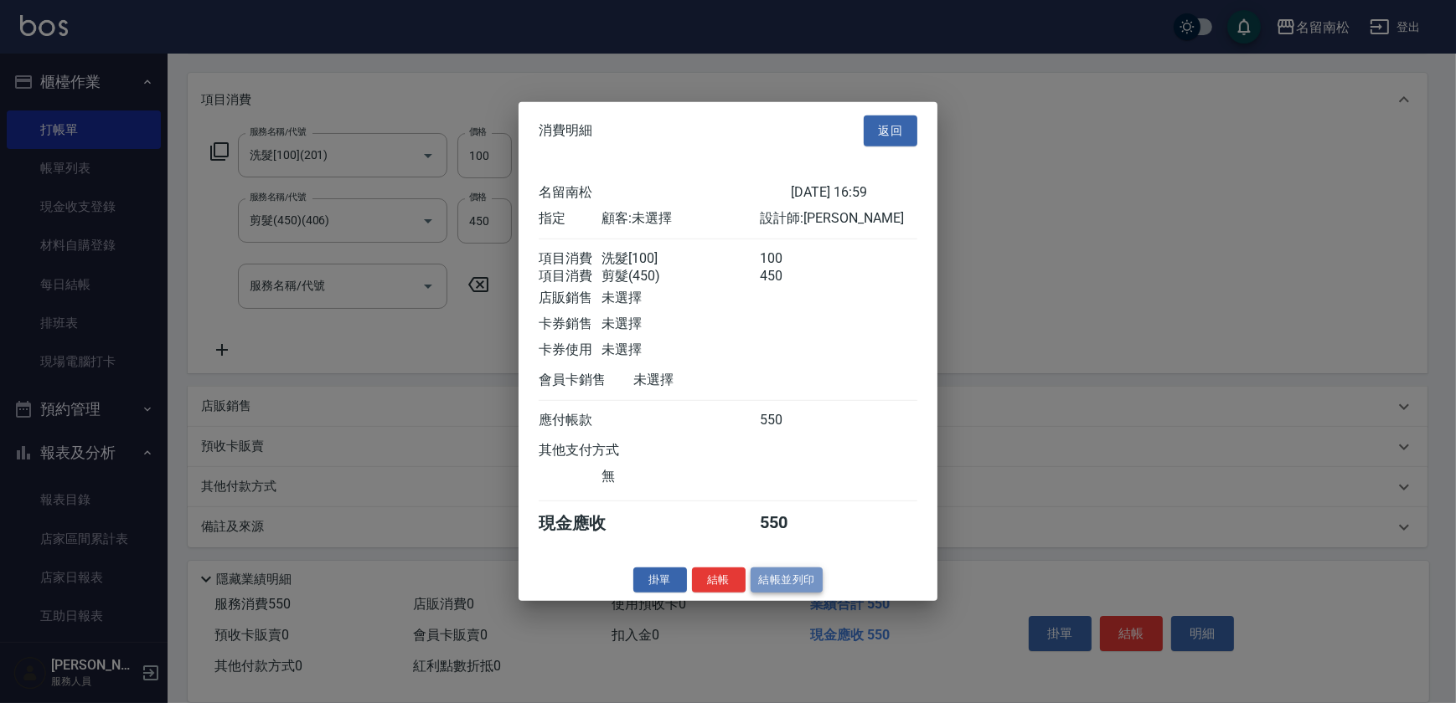
click at [796, 585] on button "結帳並列印" at bounding box center [786, 580] width 73 height 26
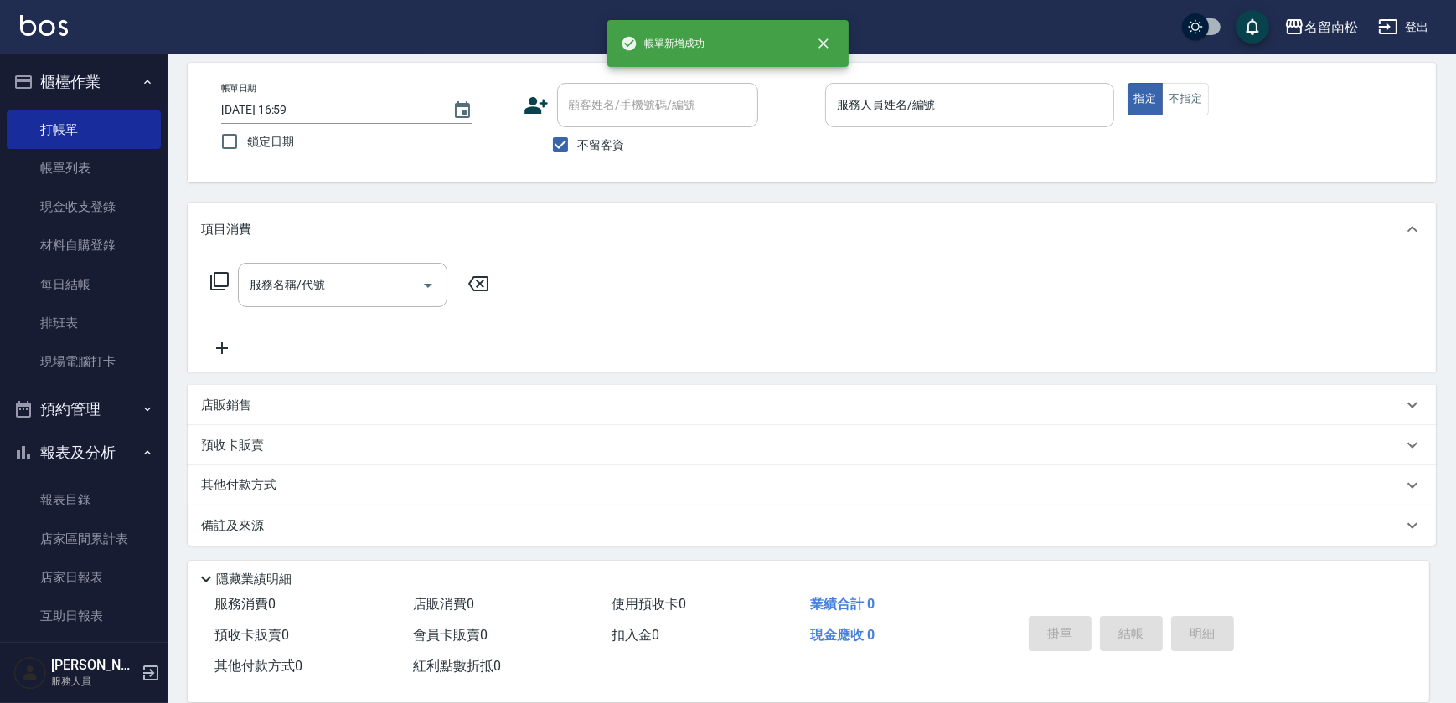
scroll to position [72, 0]
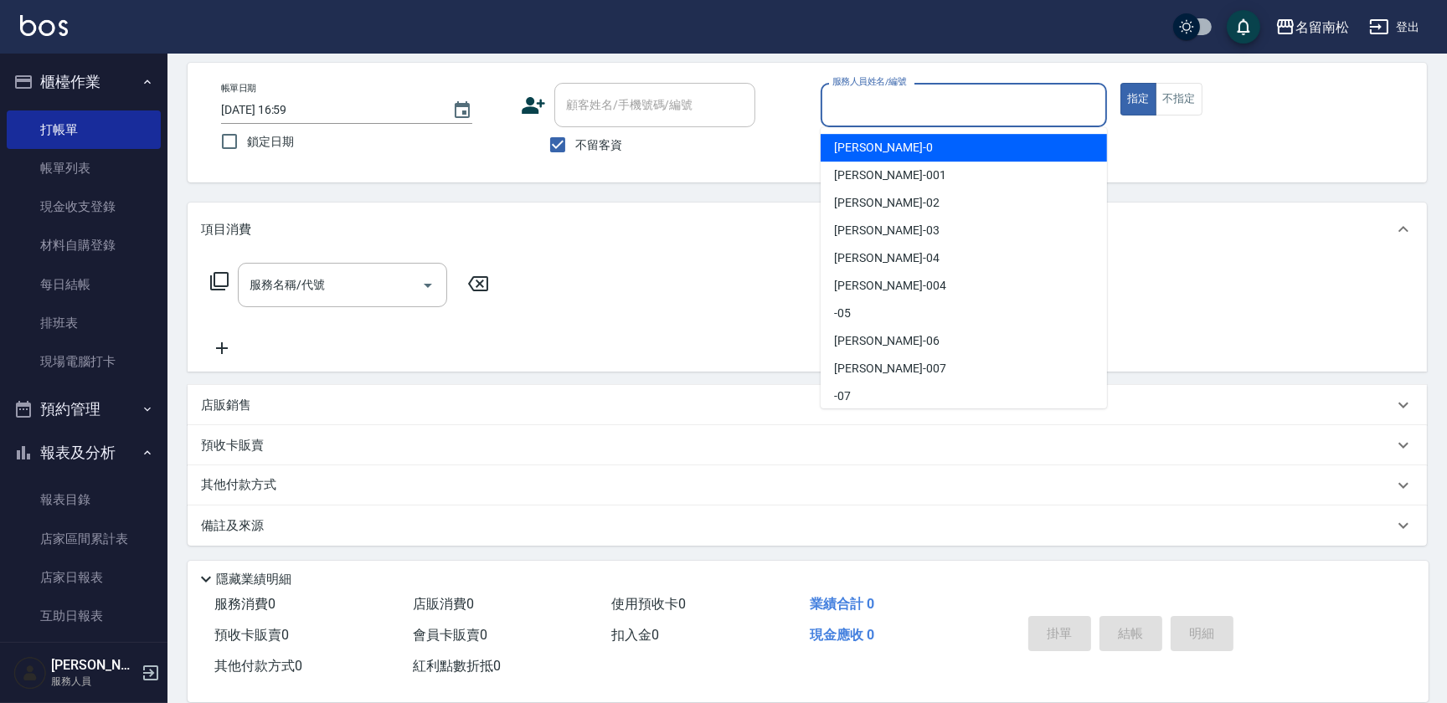
click at [899, 91] on div "服務人員姓名/編號 服務人員姓名/編號" at bounding box center [964, 105] width 286 height 44
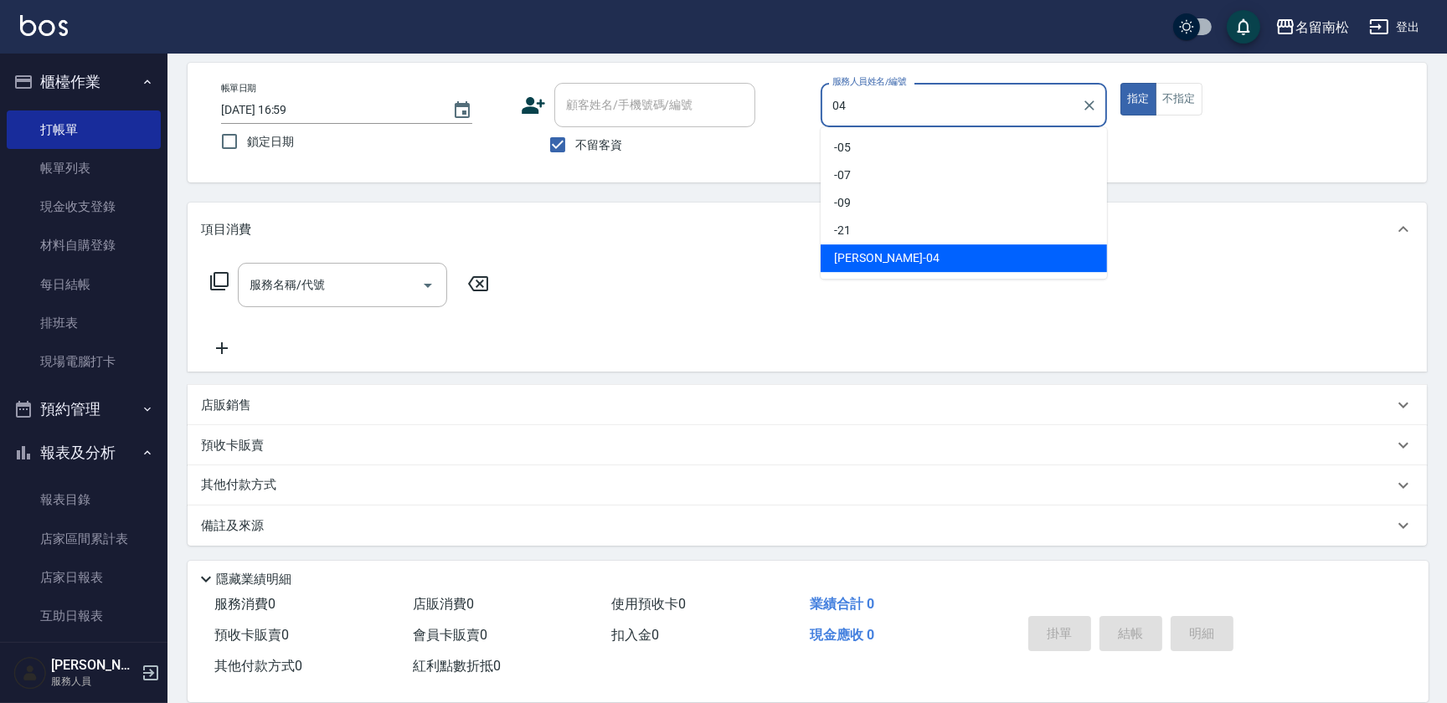
type input "[PERSON_NAME]04"
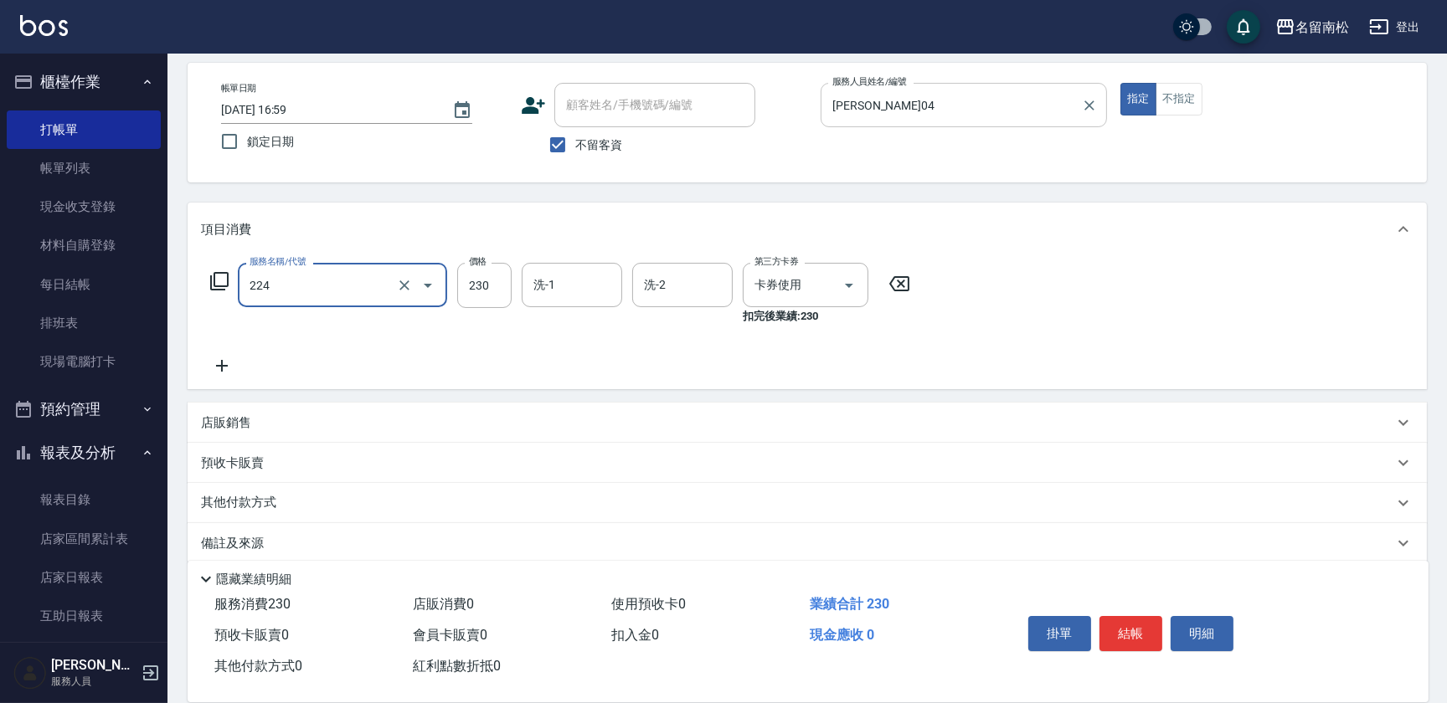
type input "洗髮(卡)230(224)"
type input "[PERSON_NAME]04"
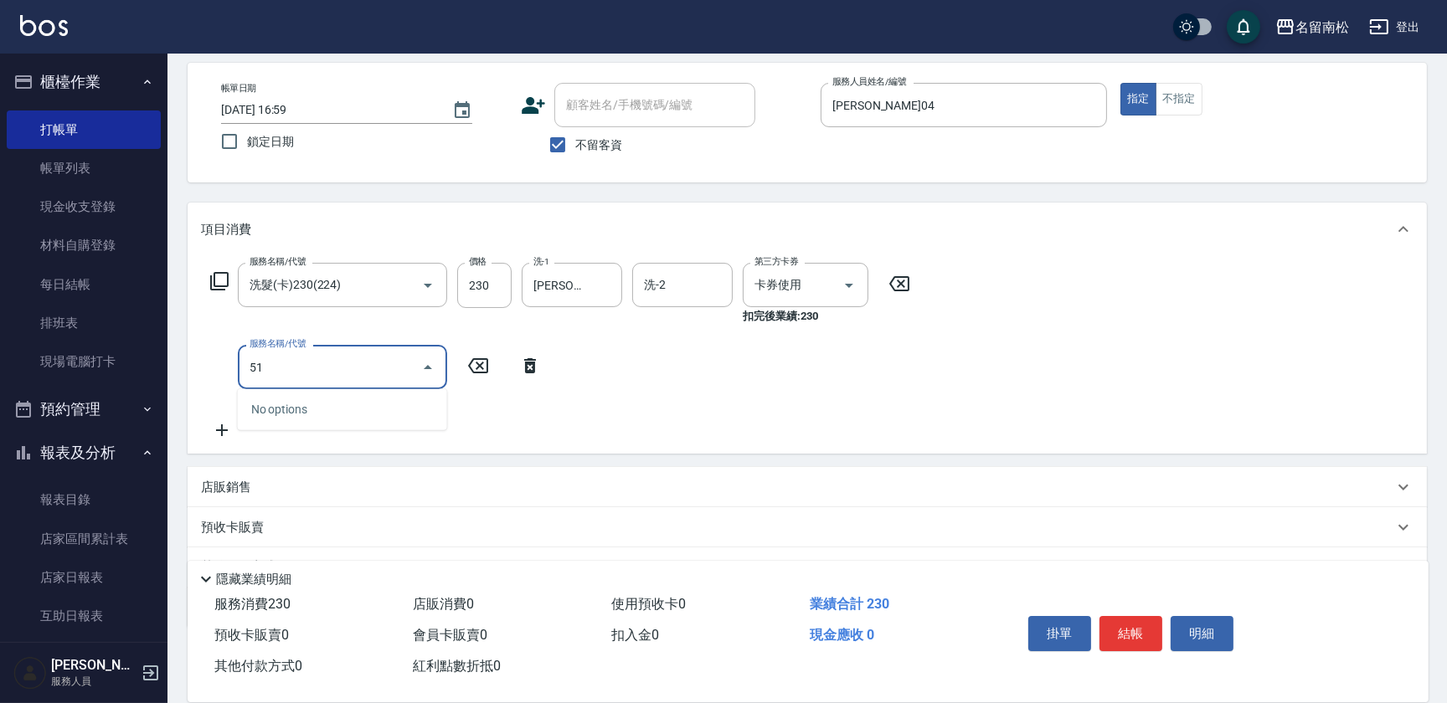
type input "5"
click at [217, 286] on icon at bounding box center [219, 281] width 20 height 20
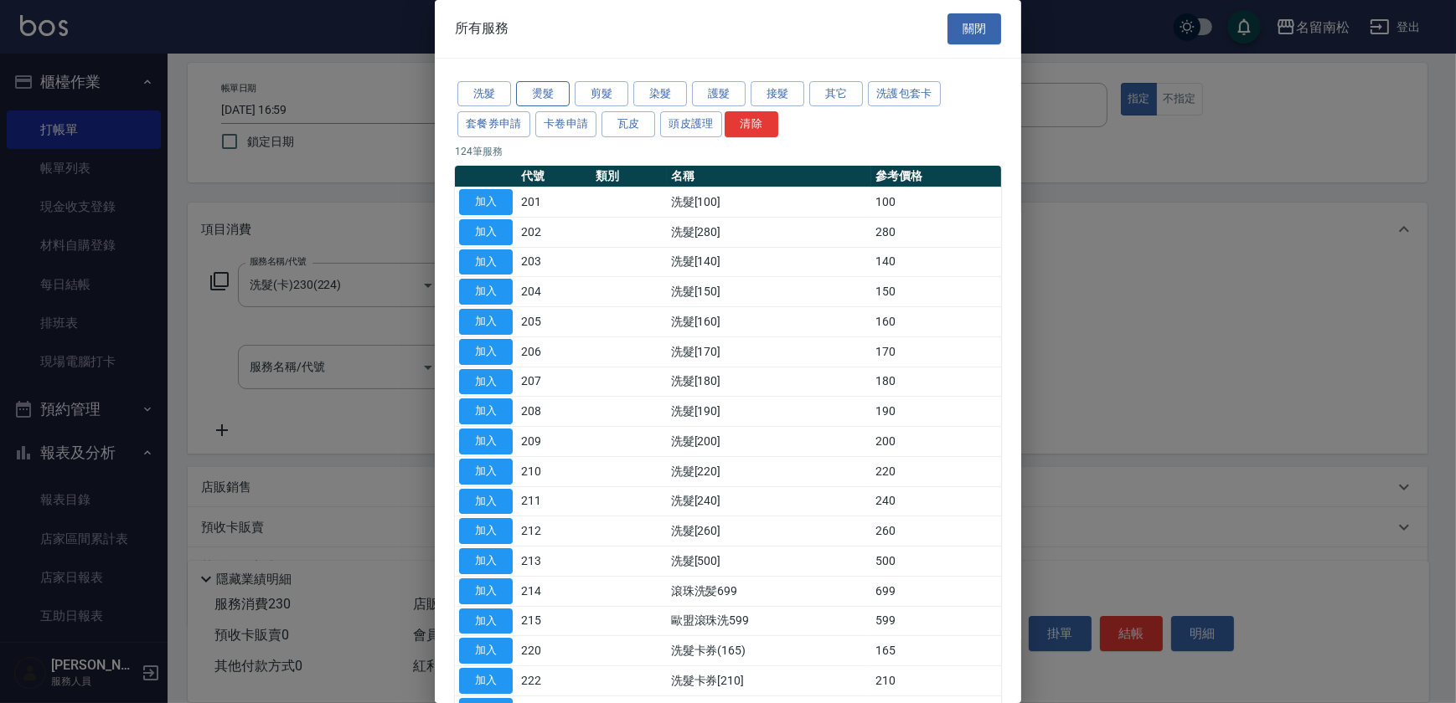
click at [552, 98] on button "燙髮" at bounding box center [543, 94] width 54 height 26
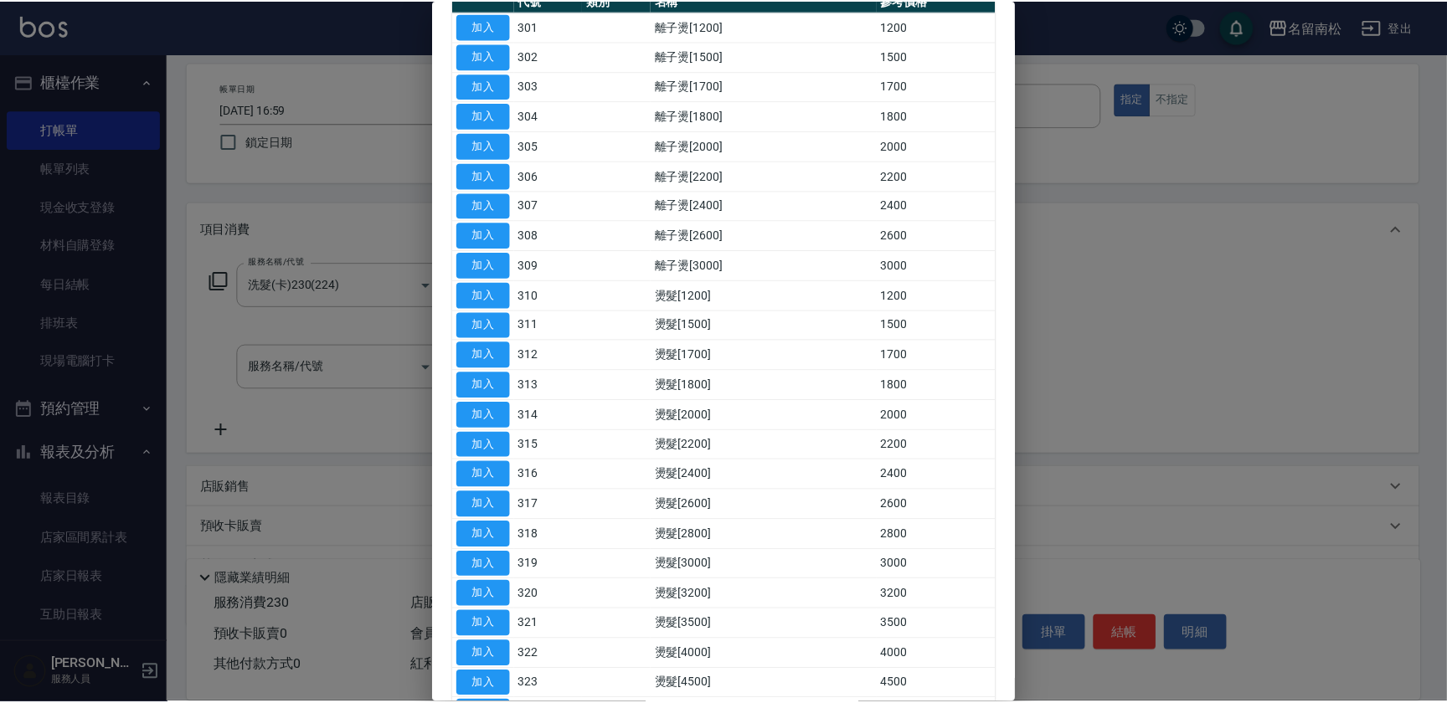
scroll to position [380, 0]
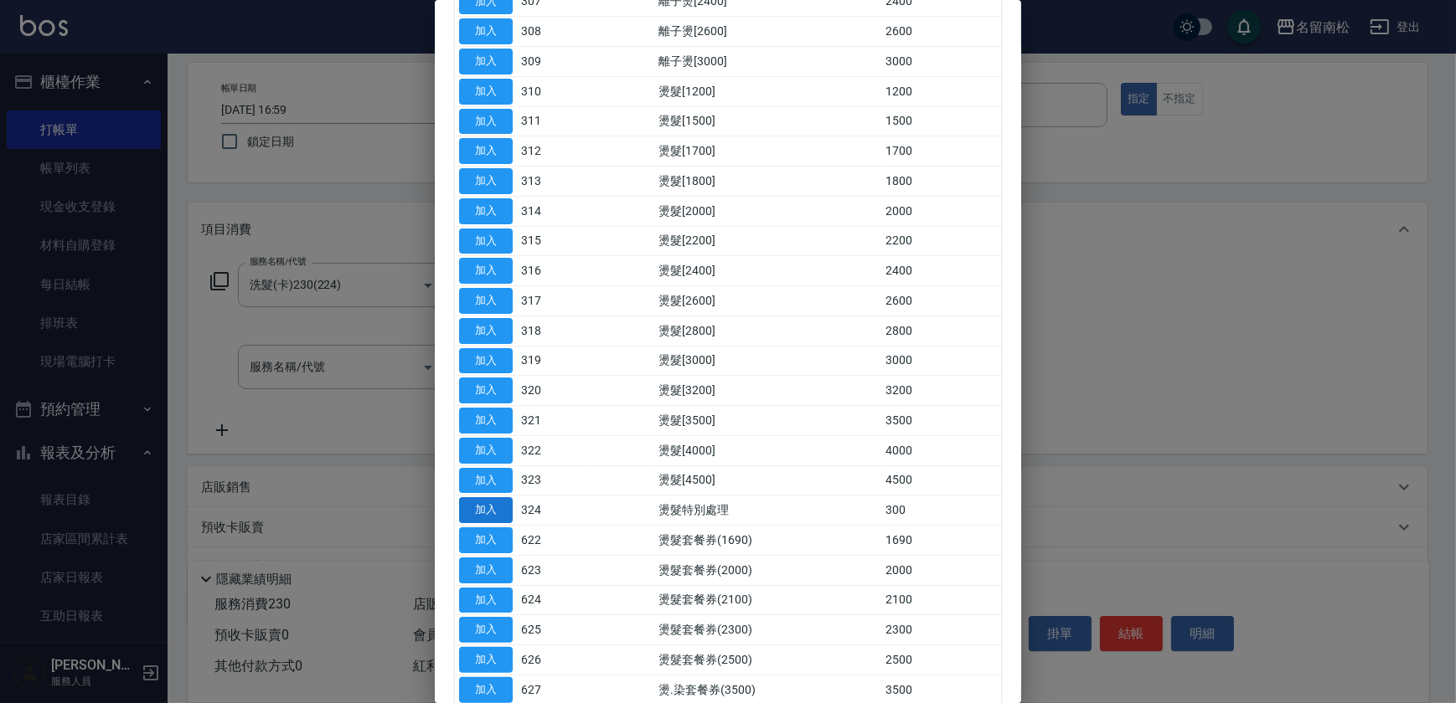
click at [493, 509] on button "加入" at bounding box center [486, 510] width 54 height 26
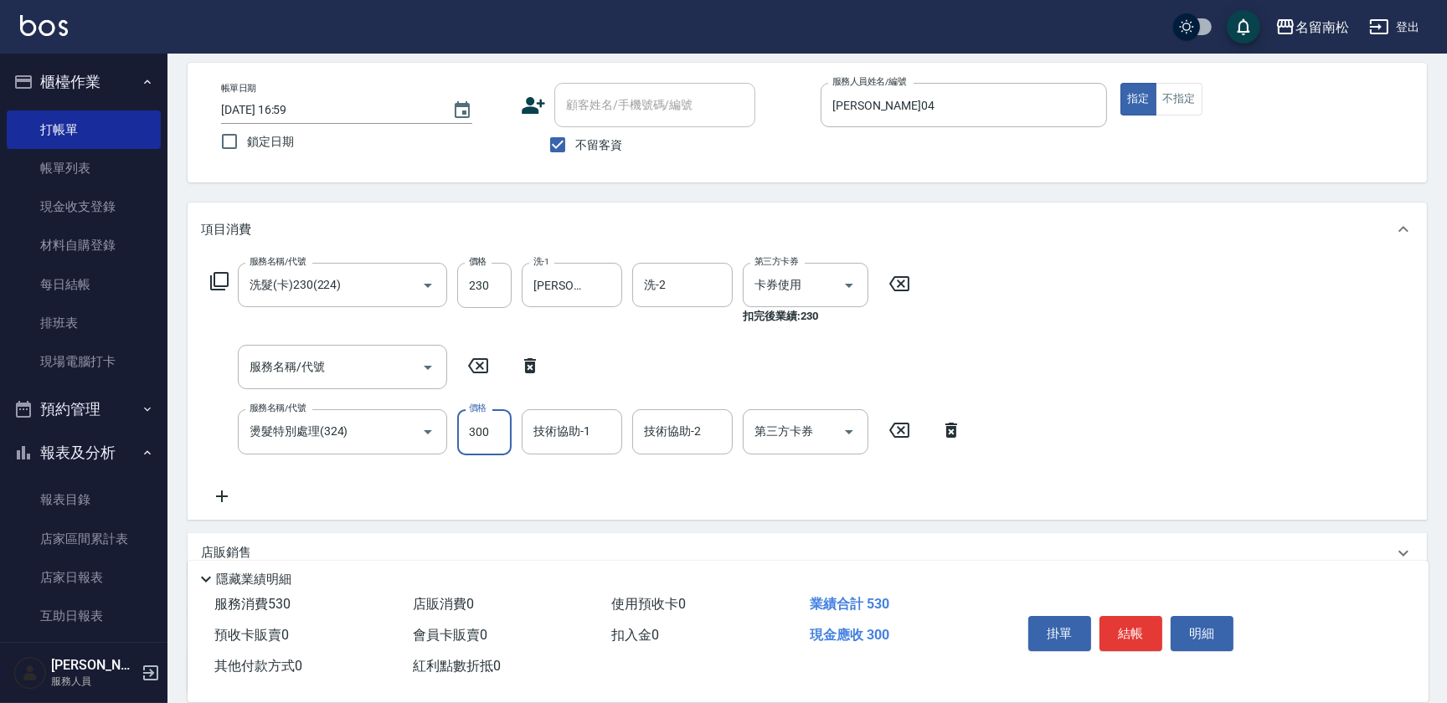
click at [504, 445] on input "300" at bounding box center [484, 432] width 54 height 45
type input "1800"
type input "[PERSON_NAME]04"
click at [527, 363] on icon at bounding box center [530, 365] width 12 height 15
type input "燙髮特別處理(324)"
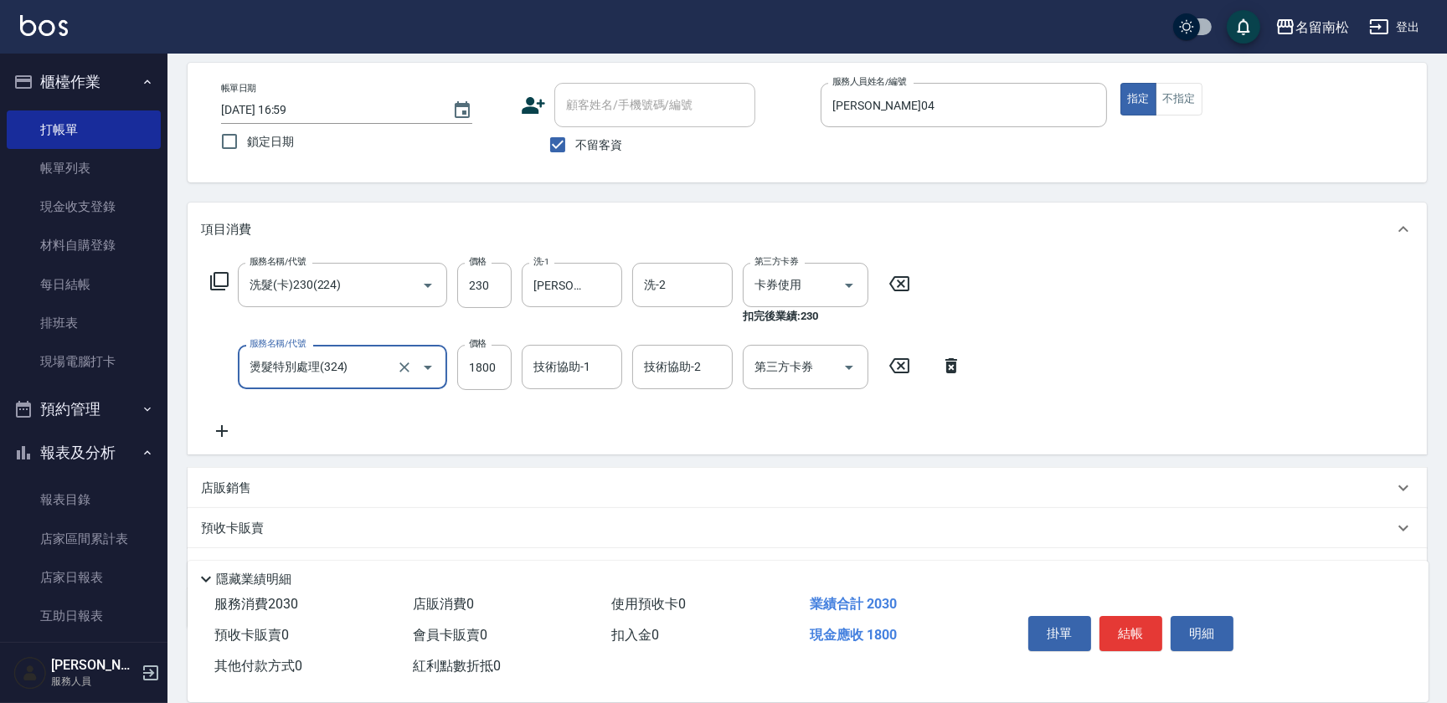
click at [1201, 361] on div "服務名稱/代號 洗髮(卡)230(224) 服務名稱/代號 價格 230 價格 洗-1 [PERSON_NAME]-04 洗-1 洗-2 洗-2 第三方卡券 …" at bounding box center [807, 355] width 1239 height 198
click at [1138, 631] on button "結帳" at bounding box center [1131, 633] width 63 height 35
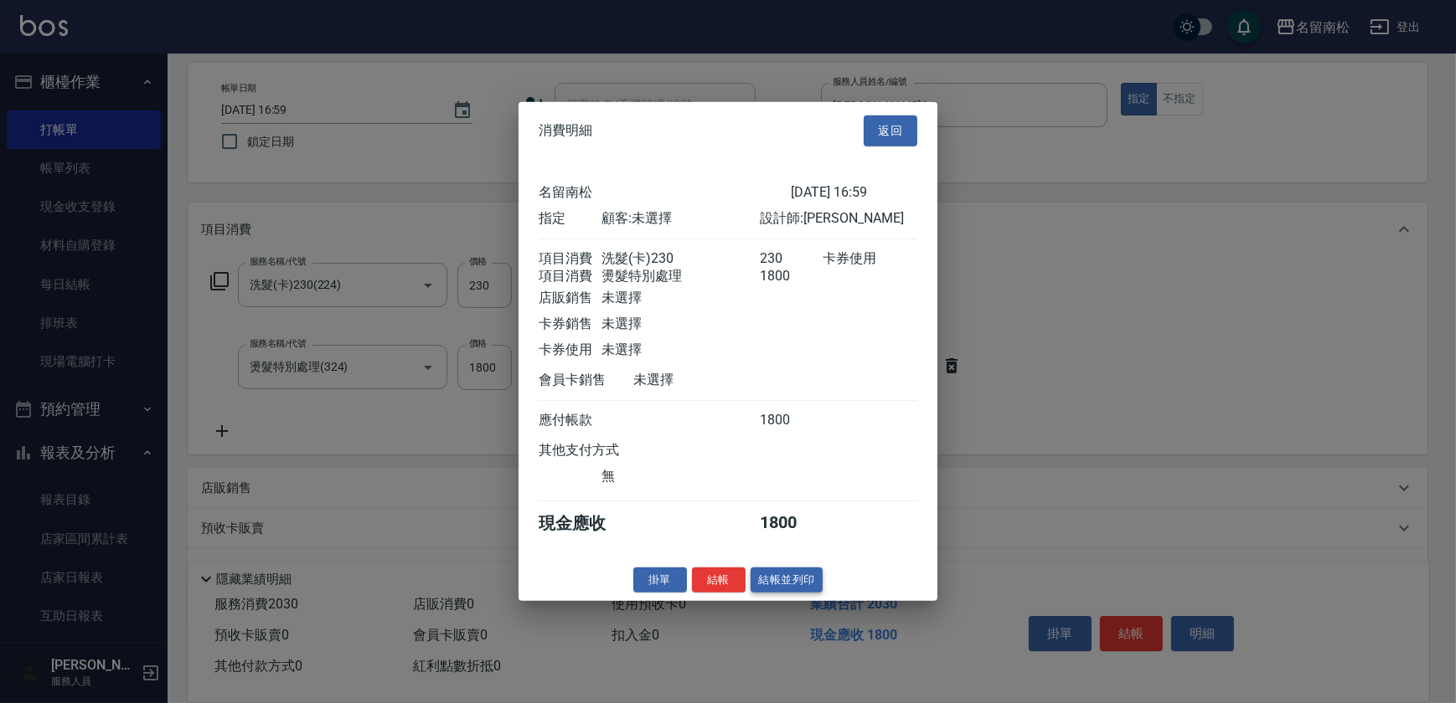
click at [795, 592] on button "結帳並列印" at bounding box center [786, 580] width 73 height 26
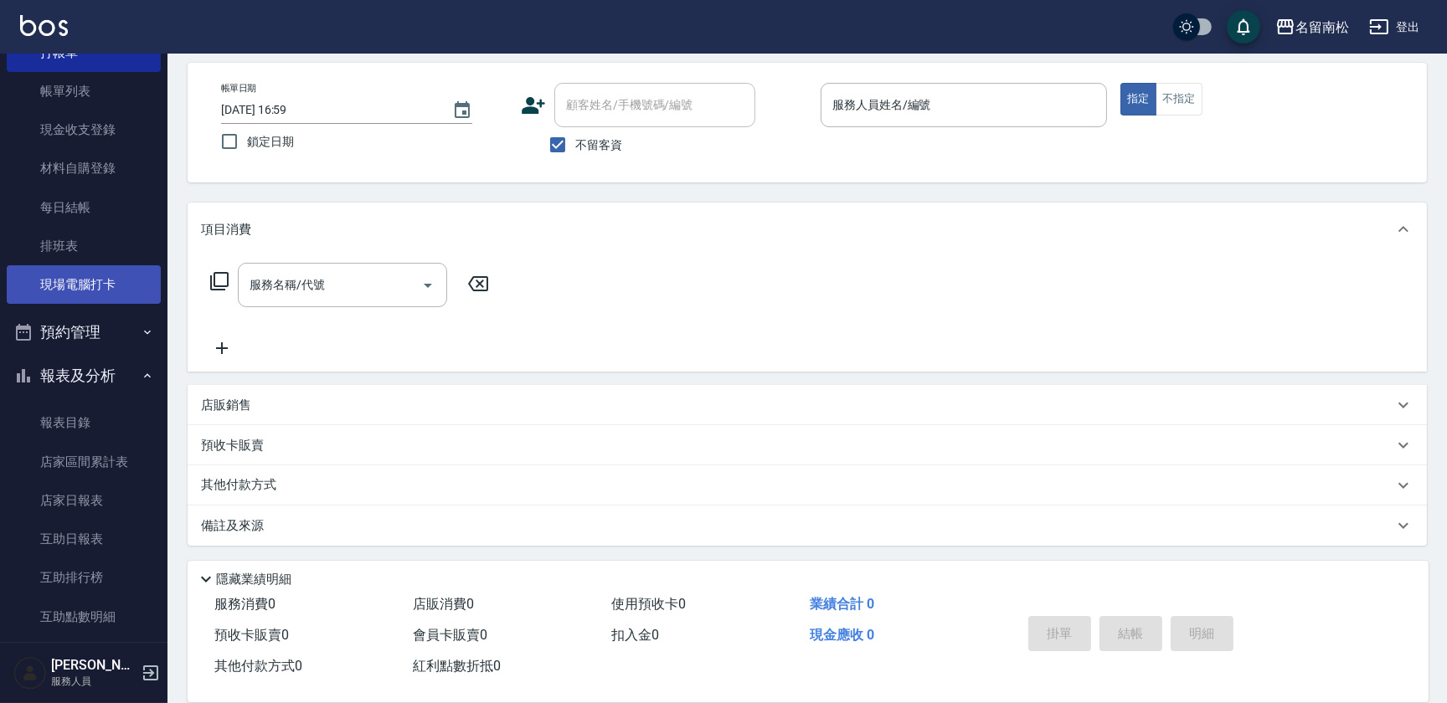
scroll to position [228, 0]
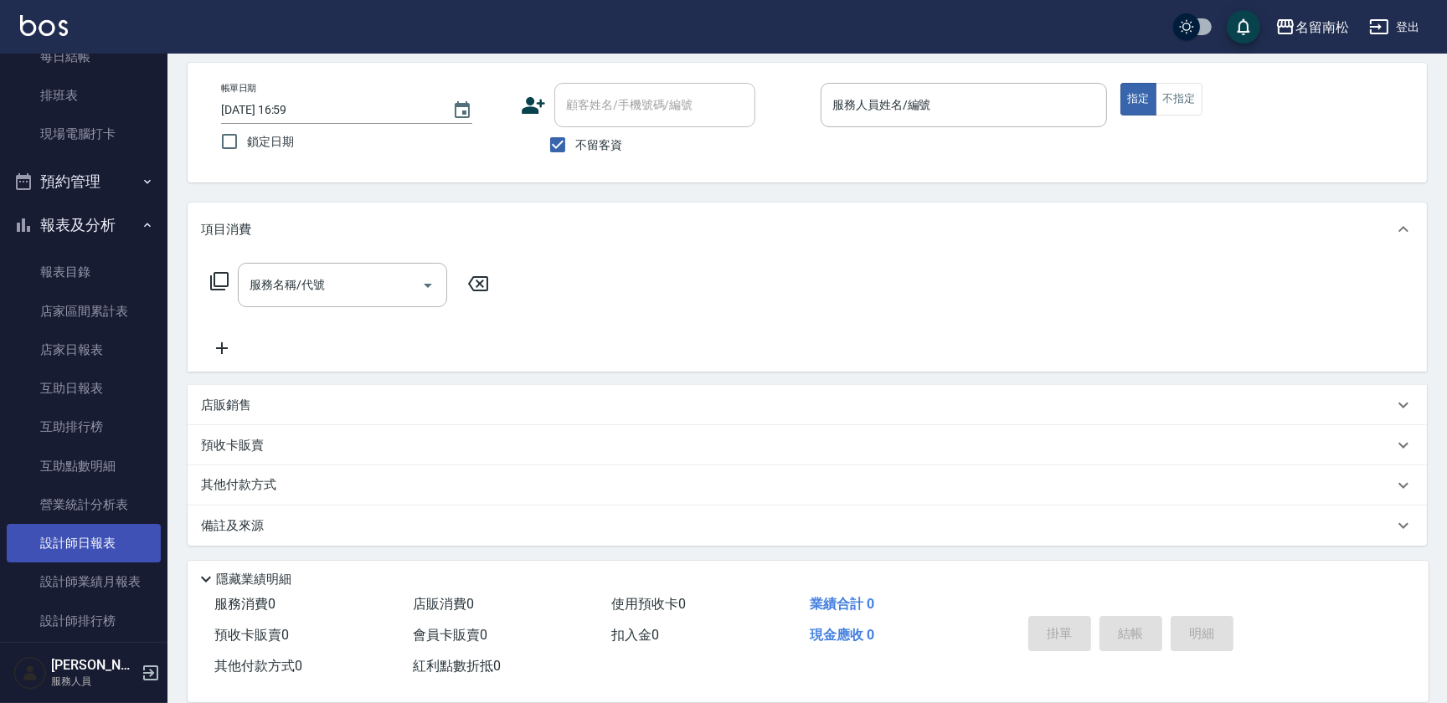
click at [117, 549] on link "設計師日報表" at bounding box center [84, 543] width 154 height 39
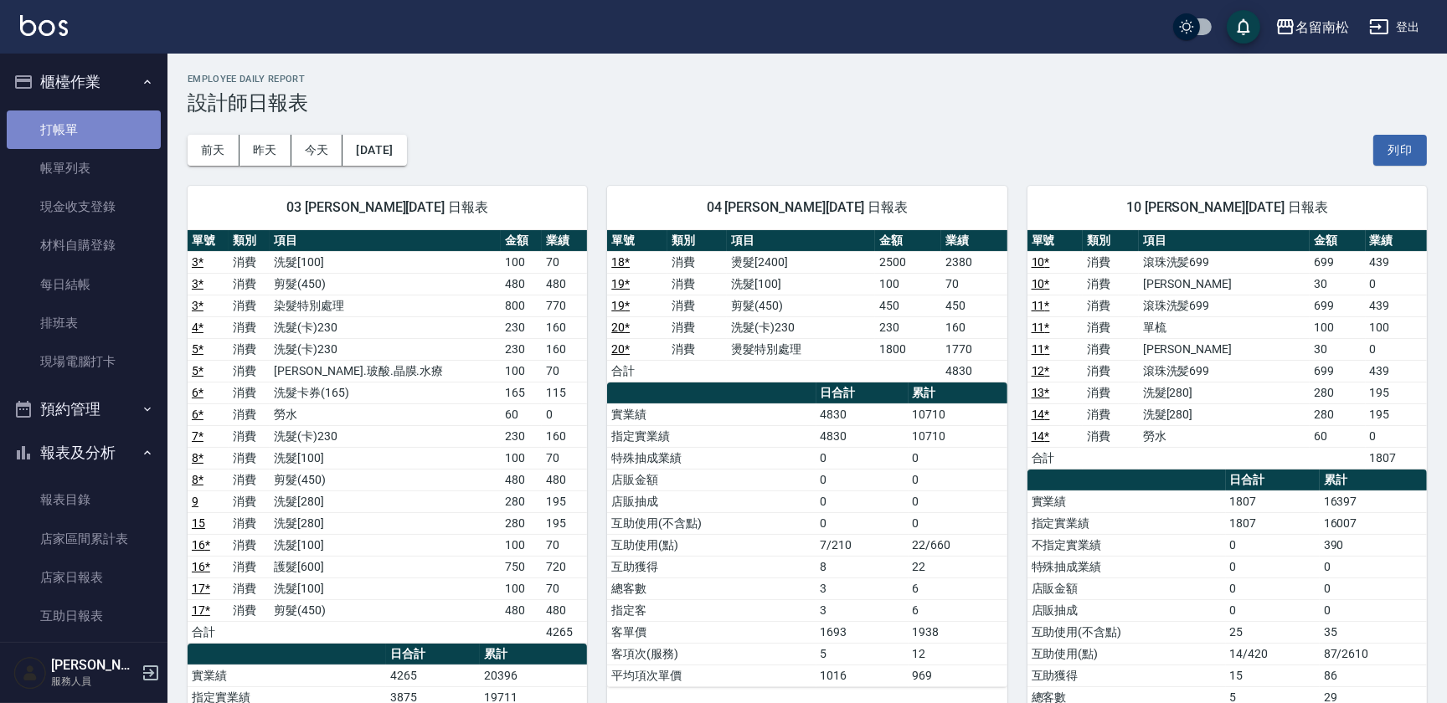
click at [102, 128] on link "打帳單" at bounding box center [84, 130] width 154 height 39
